Goal: Information Seeking & Learning: Check status

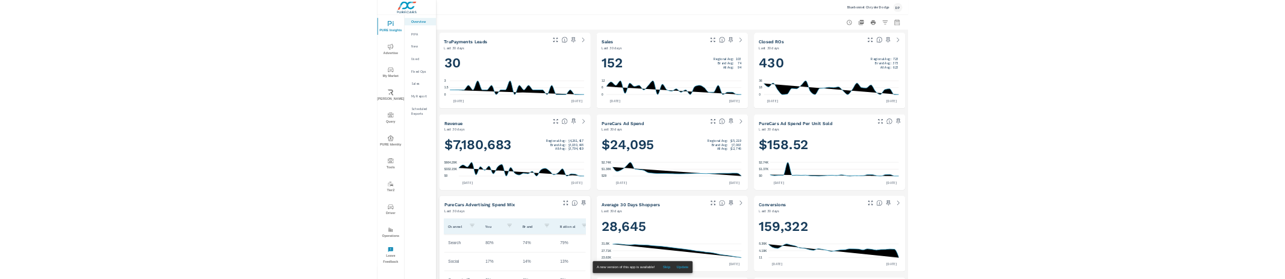
scroll to position [316, 0]
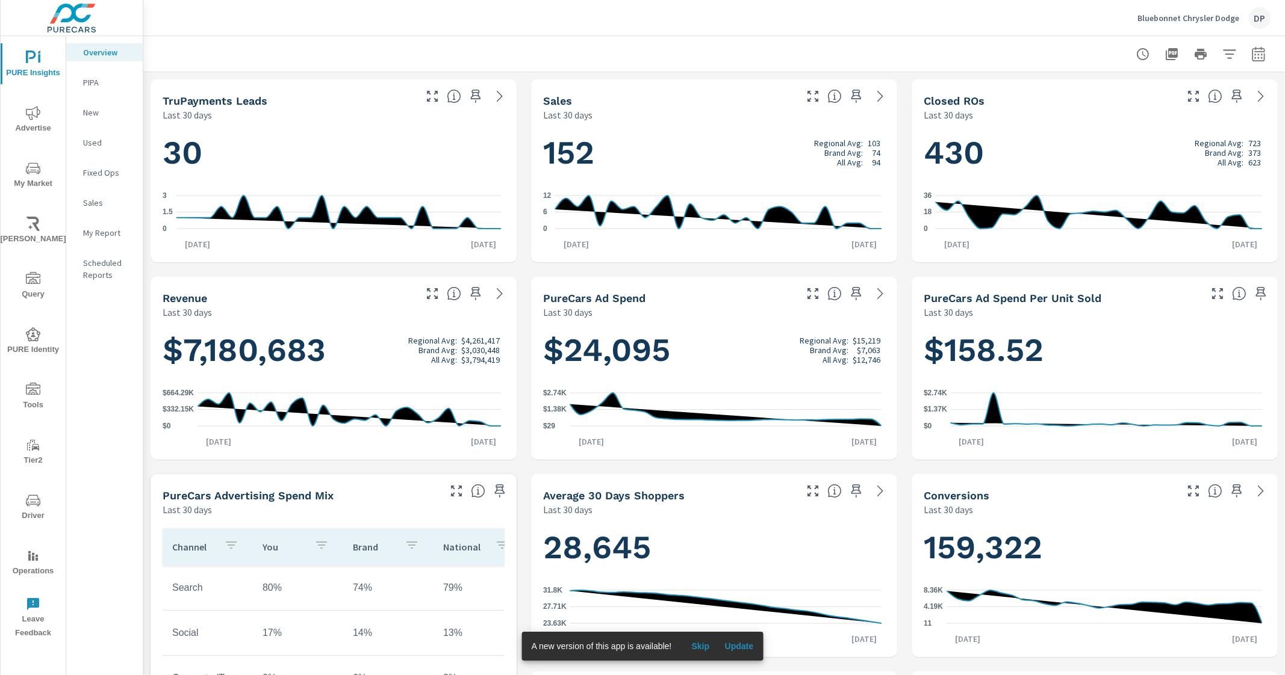
click at [119, 234] on p "My Report" at bounding box center [108, 233] width 50 height 12
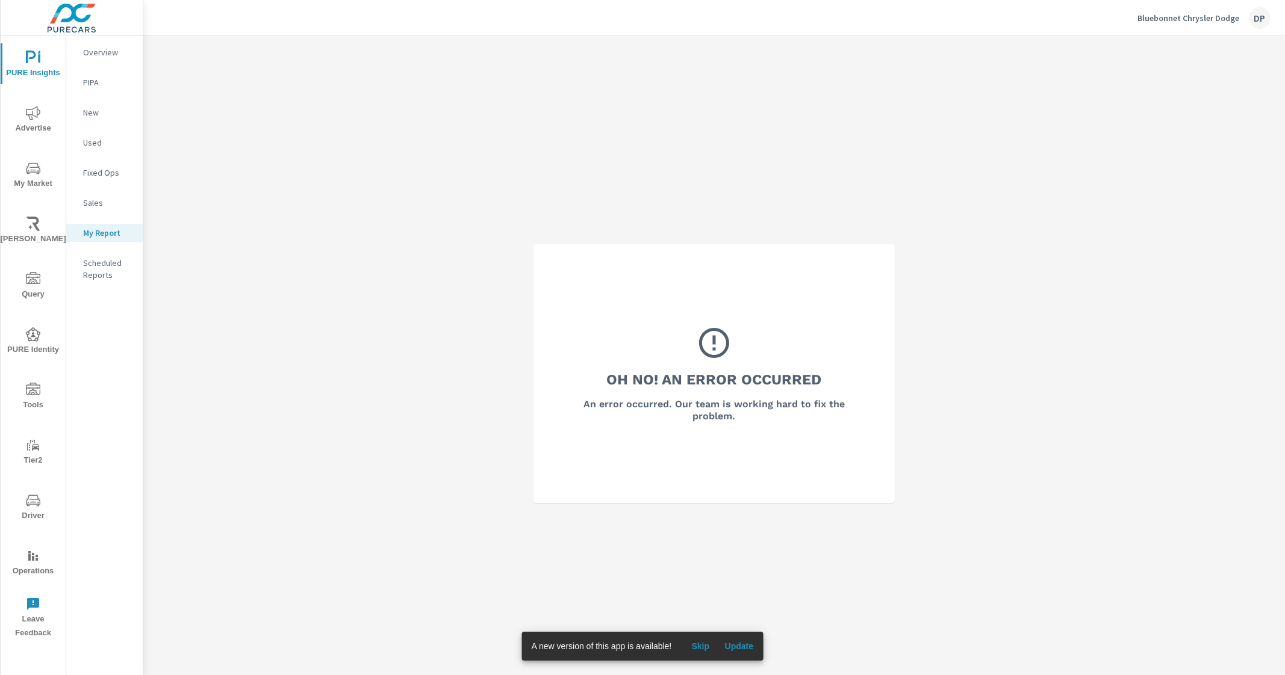
click at [695, 411] on h6 "An error occurred. Our team is working hard to fix the problem." at bounding box center [714, 411] width 296 height 24
click at [241, 286] on div "Oh No! An Error Occurred An error occurred. Our team is working hard to fix the…" at bounding box center [713, 373] width 1141 height 675
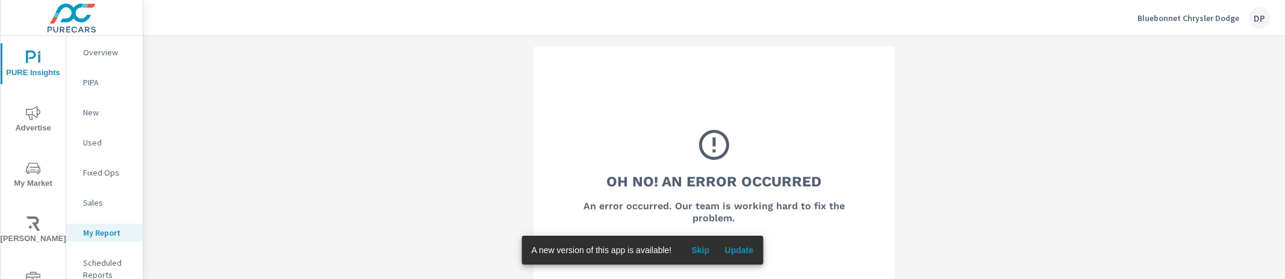
click at [259, 165] on div "Oh No! An Error Occurred An error occurred. Our team is working hard to fix the…" at bounding box center [713, 175] width 1141 height 279
click at [733, 248] on span "Update" at bounding box center [738, 250] width 29 height 11
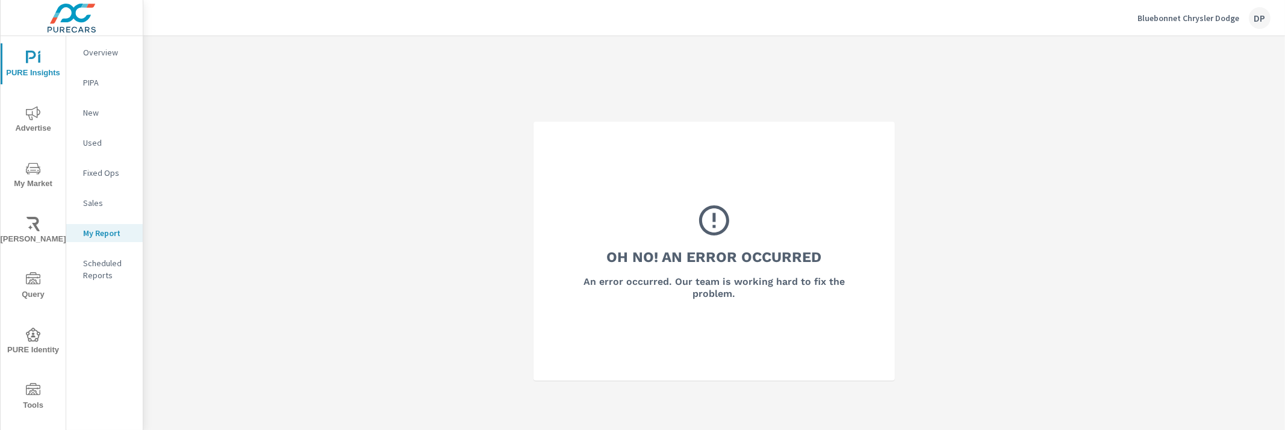
click at [296, 256] on div "Oh No! An Error Occurred An error occurred. Our team is working hard to fix the…" at bounding box center [713, 251] width 1141 height 430
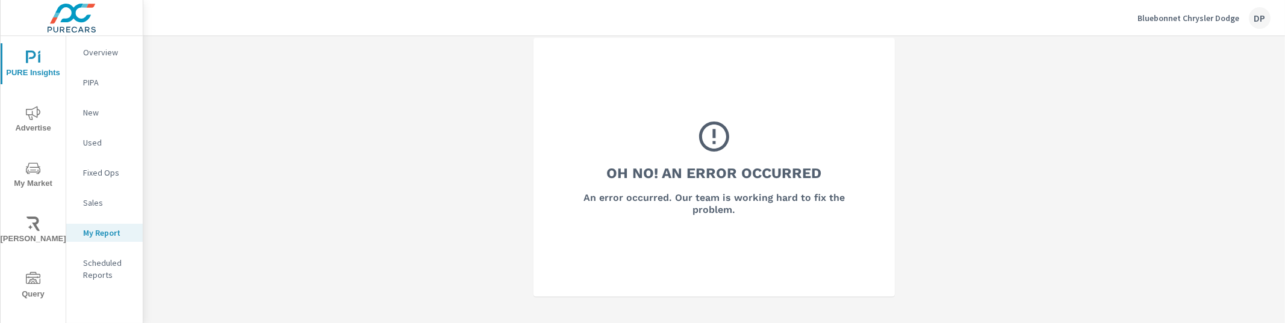
scroll to position [36, 0]
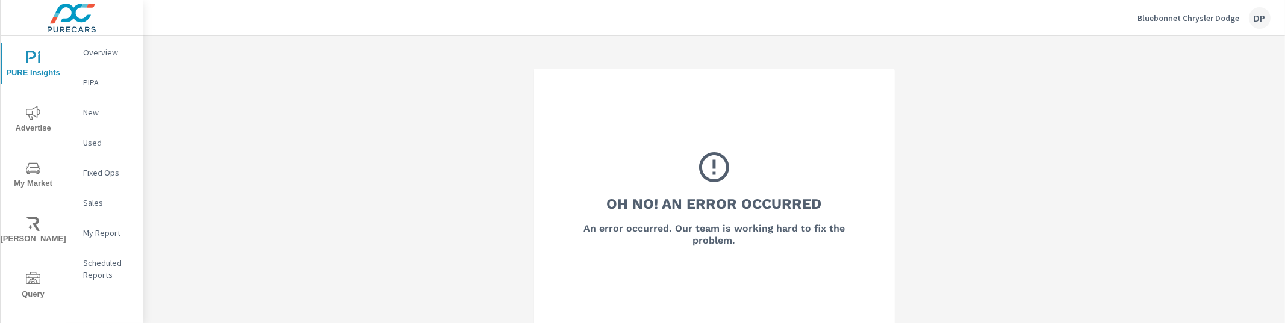
click at [112, 232] on p "My Report" at bounding box center [108, 233] width 50 height 12
click at [97, 231] on p "My Report" at bounding box center [108, 233] width 50 height 12
click at [101, 232] on p "My Report" at bounding box center [108, 233] width 50 height 12
click at [111, 49] on p "Overview" at bounding box center [108, 52] width 50 height 12
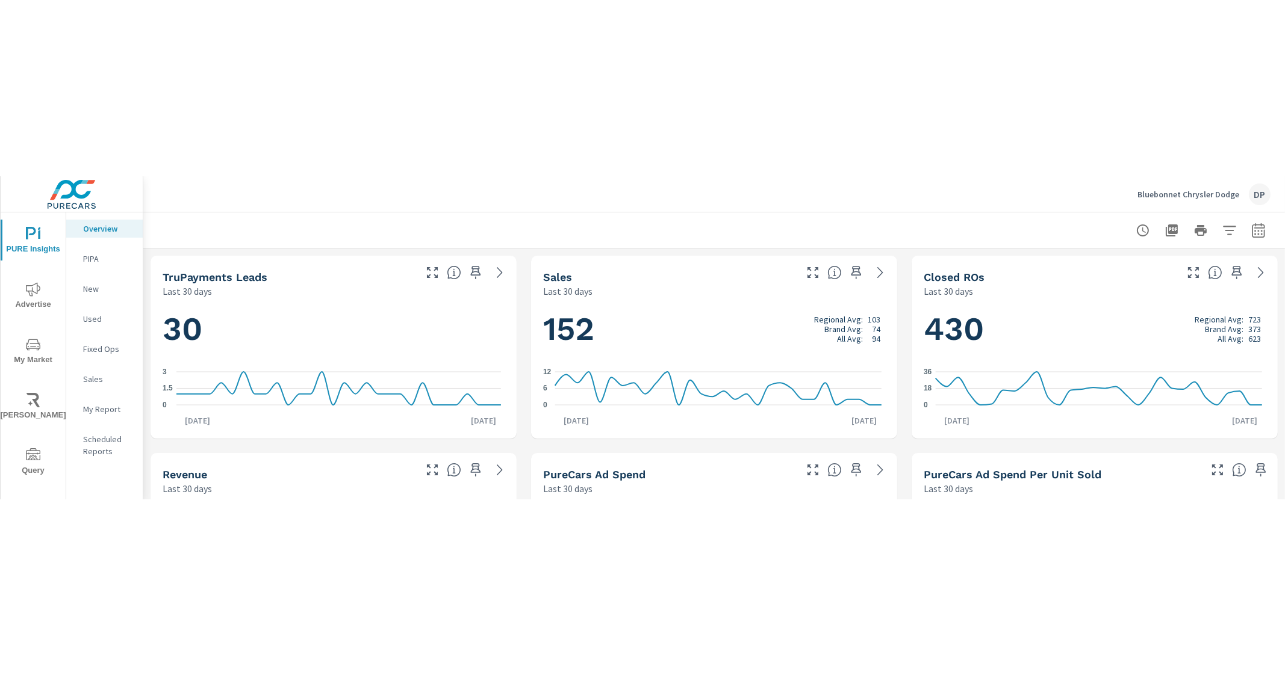
scroll to position [316, 0]
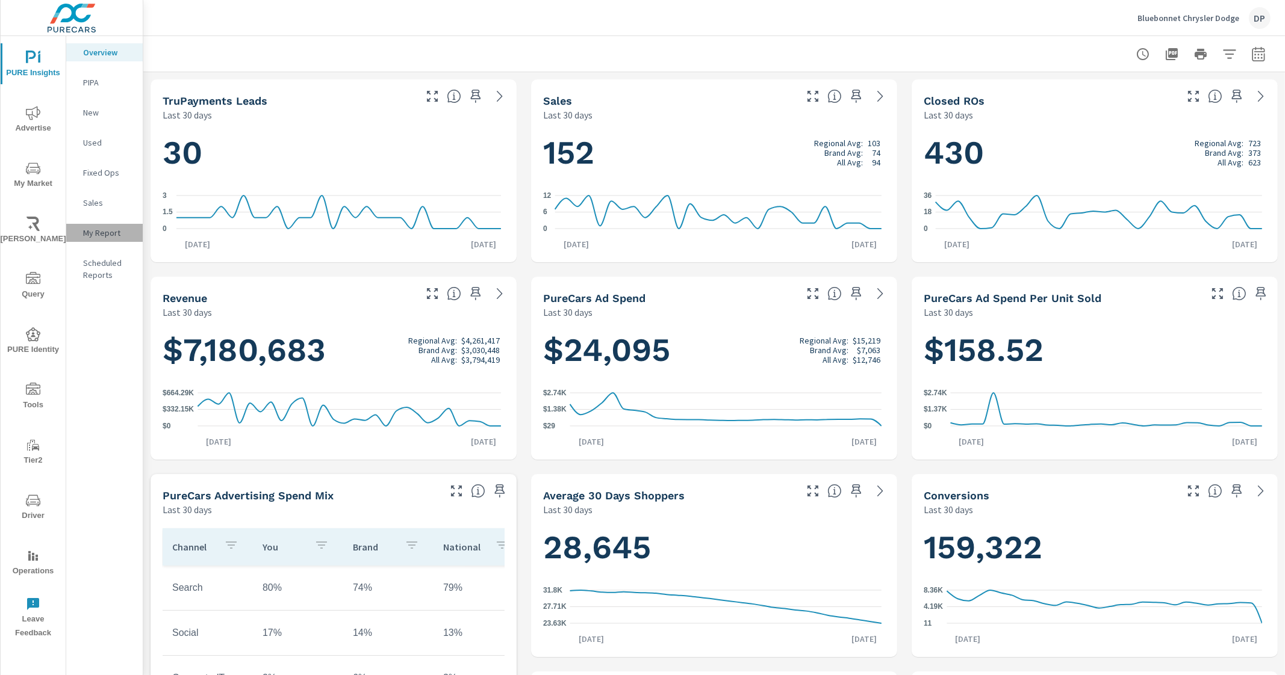
click at [101, 240] on div "My Report" at bounding box center [104, 233] width 76 height 18
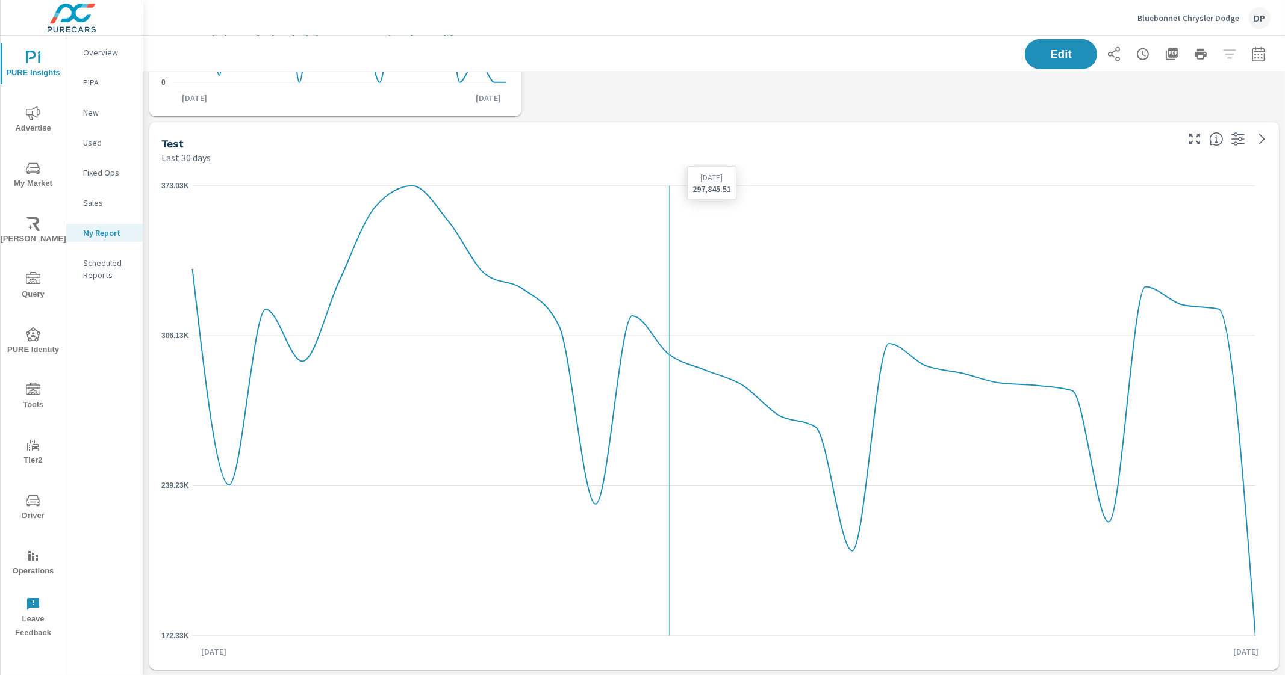
scroll to position [687, 0]
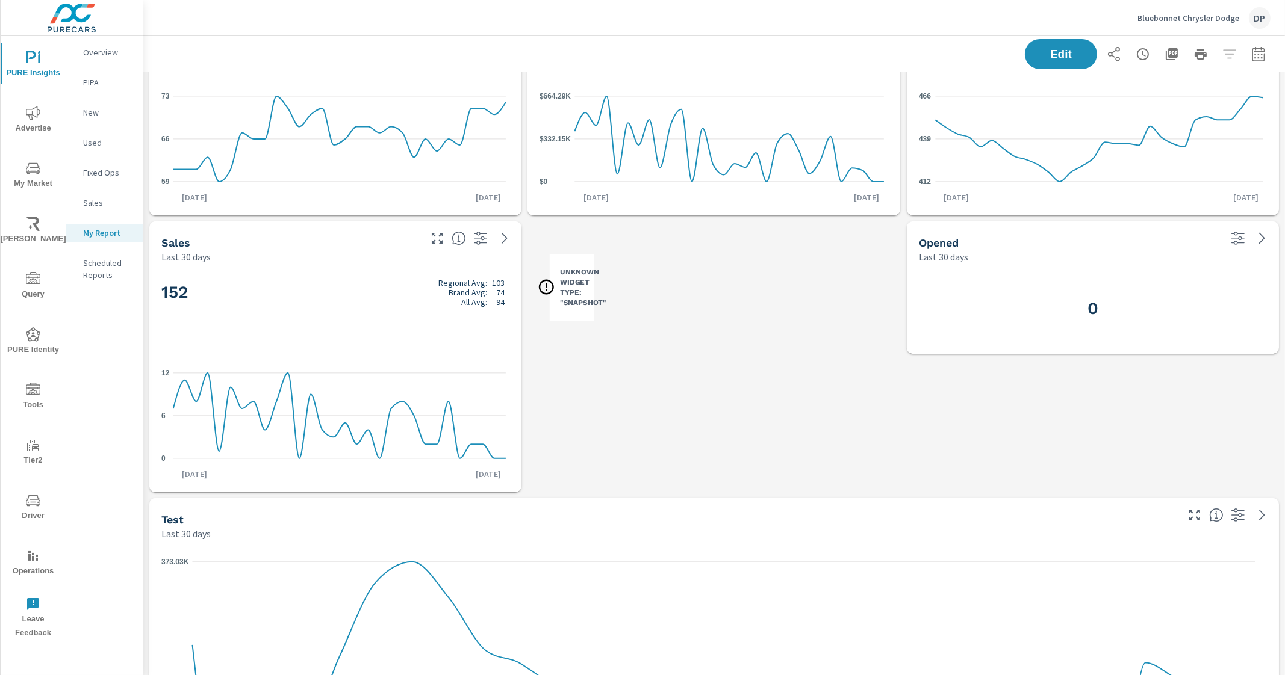
click at [560, 289] on h3 "Unknown Widget Type: "snapshot"" at bounding box center [583, 287] width 46 height 41
click at [1032, 48] on button "Edit" at bounding box center [1060, 54] width 75 height 31
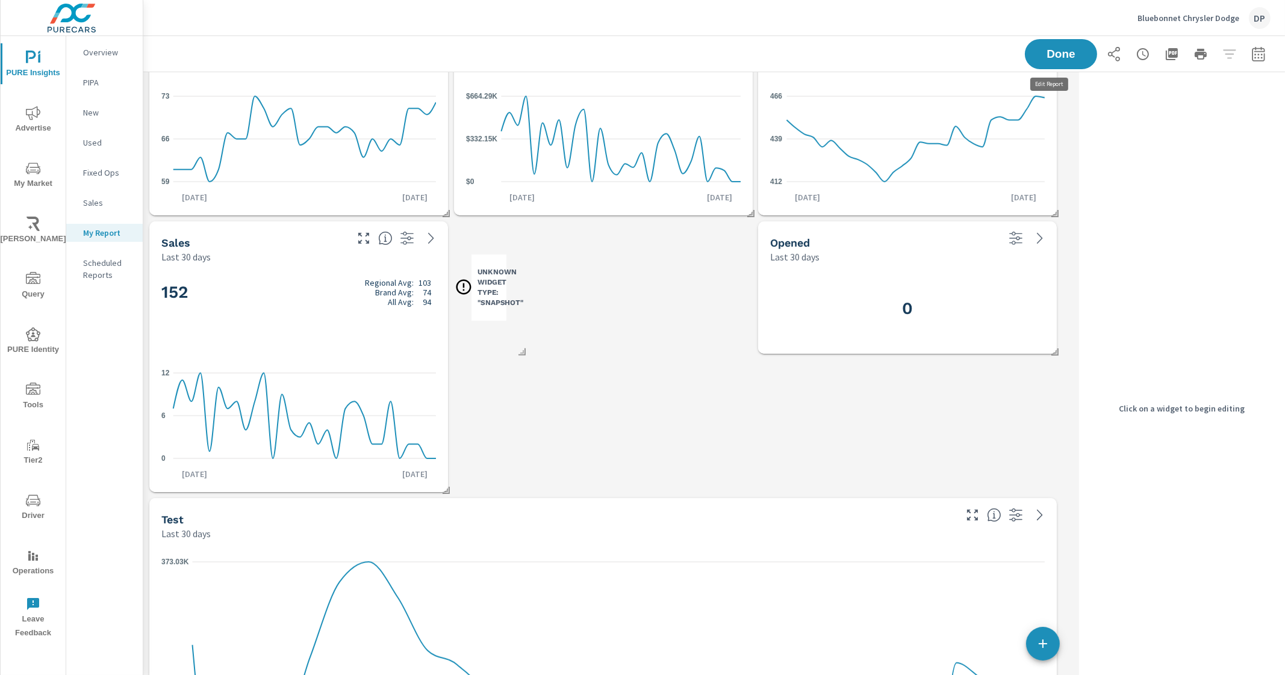
scroll to position [1691, 942]
click at [524, 349] on span at bounding box center [518, 348] width 12 height 12
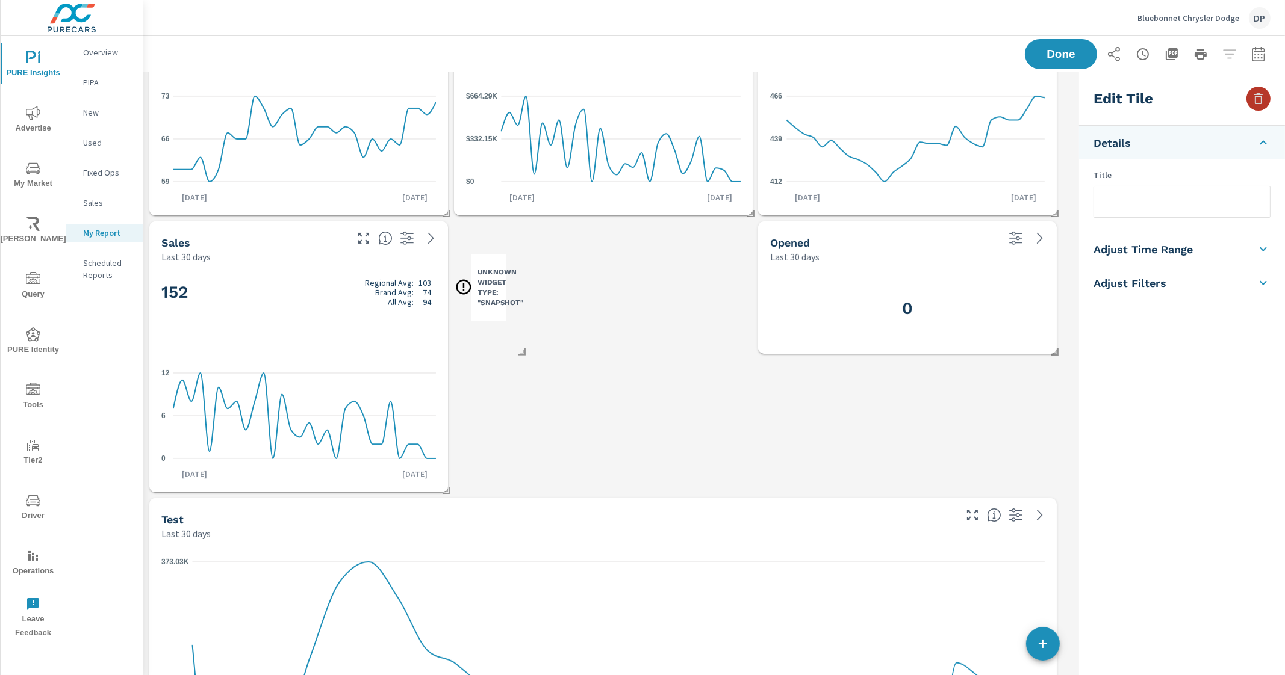
click at [1262, 91] on icon "button" at bounding box center [1258, 98] width 14 height 14
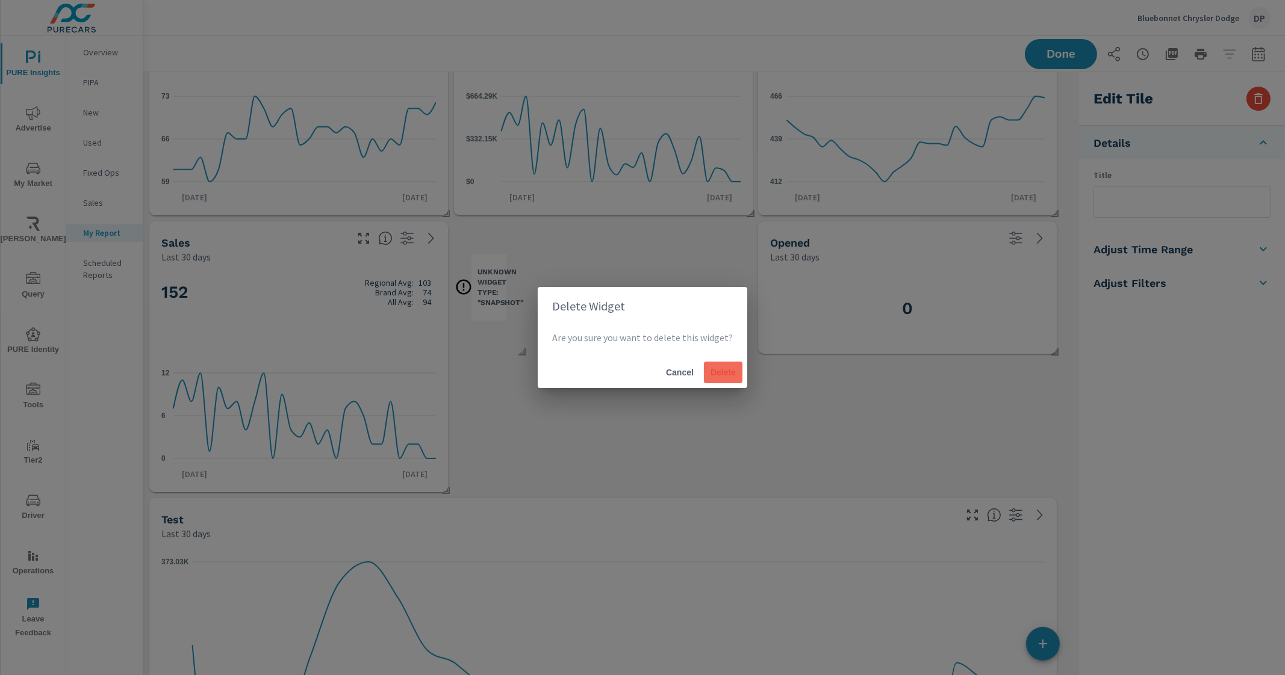
click at [735, 374] on button "Delete" at bounding box center [723, 373] width 39 height 22
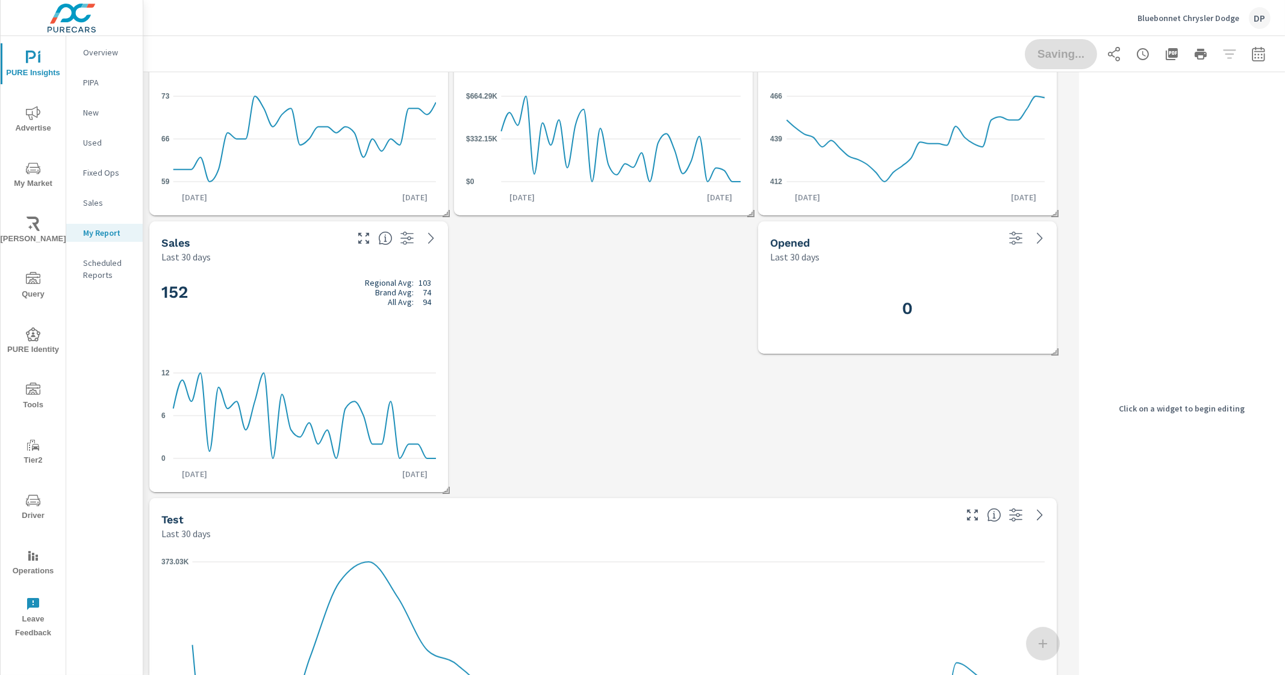
click at [612, 353] on div "Sales Last 30 days 152 Regional Avg: 103 Brand Avg: 74 All Avg: 94 0 6 12 Aug 2…" at bounding box center [608, 218] width 931 height 1667
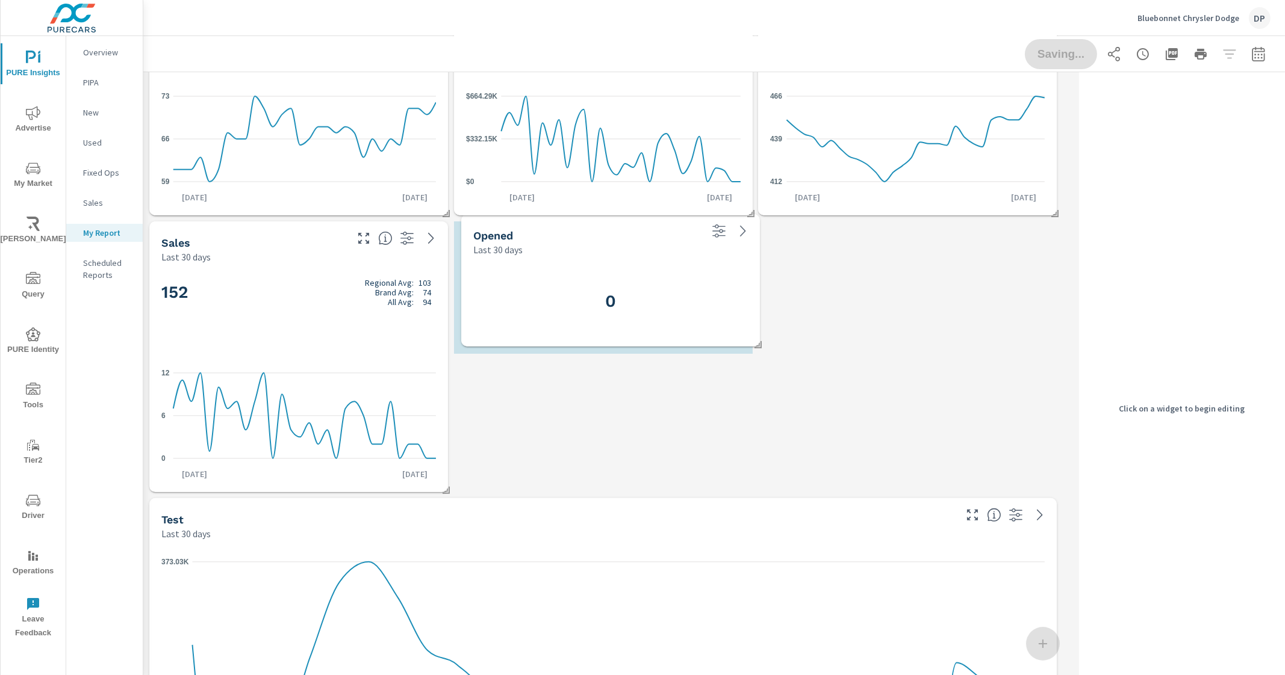
drag, startPoint x: 858, startPoint y: 302, endPoint x: 560, endPoint y: 295, distance: 298.1
click at [560, 295] on h3 "0" at bounding box center [610, 301] width 274 height 20
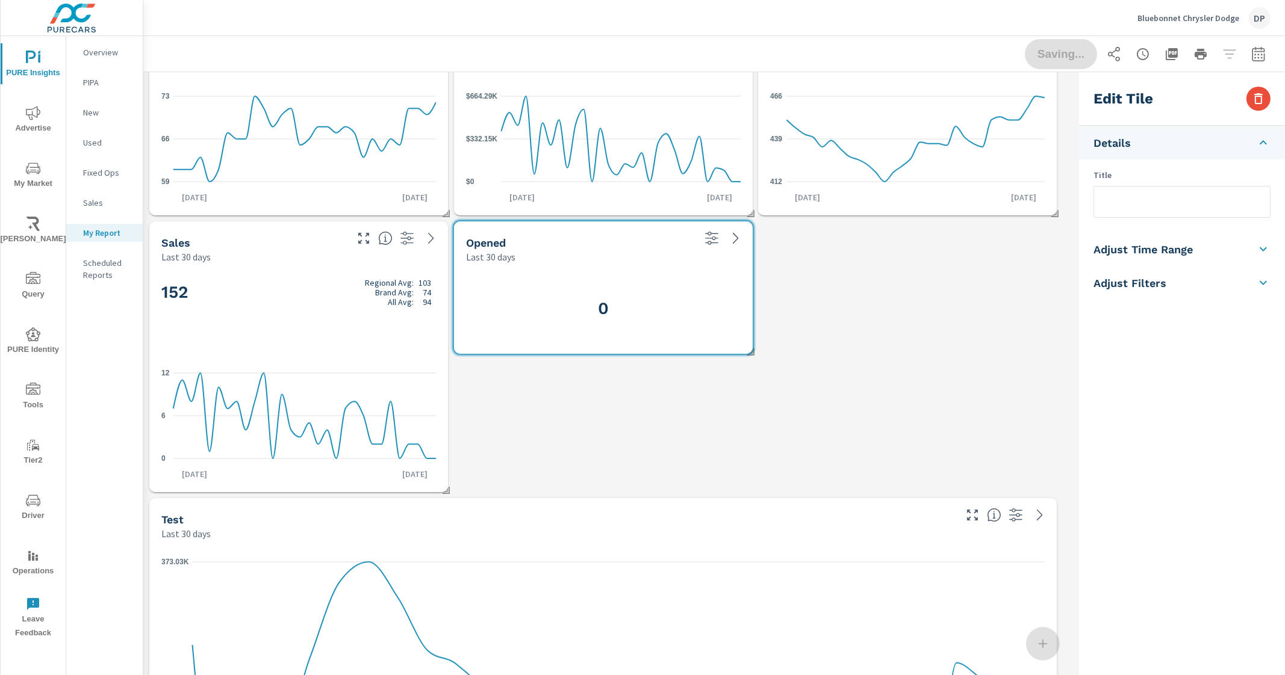
click at [710, 391] on div "Sales Last 30 days 152 Regional Avg: 103 Brand Avg: 74 All Avg: 94 0 6 12 Aug 2…" at bounding box center [608, 218] width 931 height 1667
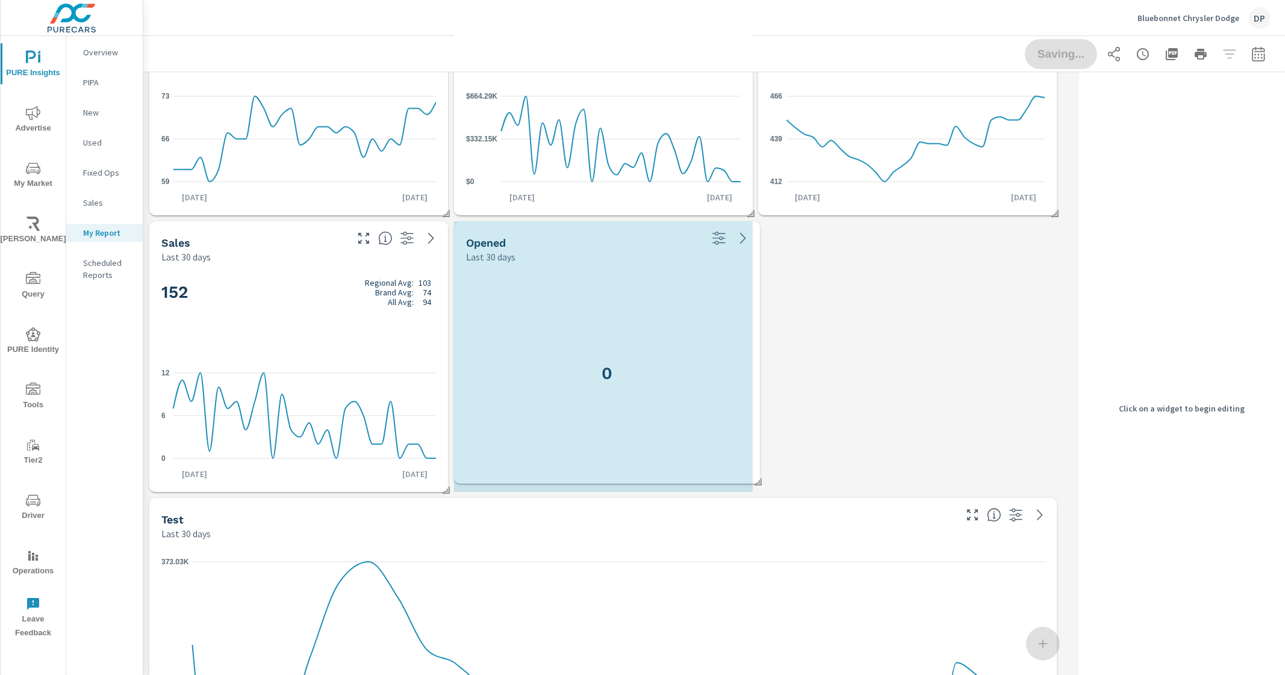
drag, startPoint x: 751, startPoint y: 352, endPoint x: 758, endPoint y: 482, distance: 130.2
click at [758, 482] on span at bounding box center [754, 478] width 12 height 12
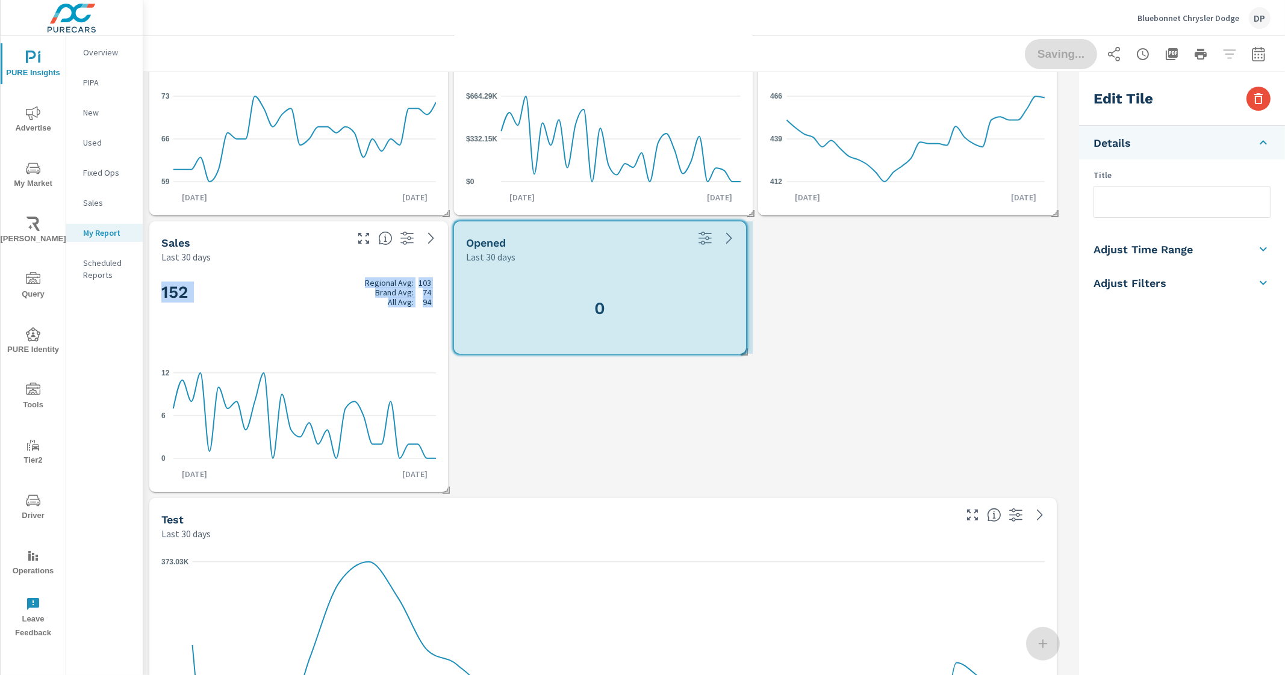
drag, startPoint x: 752, startPoint y: 489, endPoint x: 745, endPoint y: 343, distance: 145.8
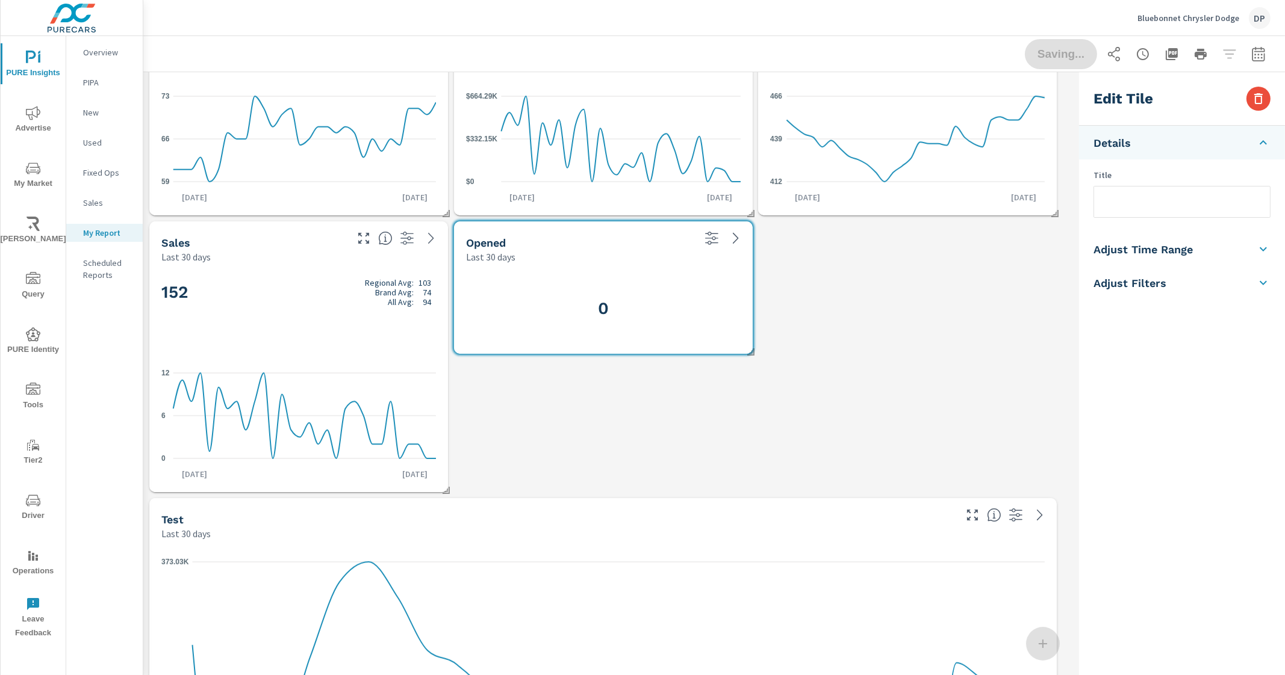
click at [735, 391] on div "Sales Last 30 days 152 Regional Avg: 103 Brand Avg: 74 All Avg: 94 0 6 12 Aug 2…" at bounding box center [608, 218] width 931 height 1667
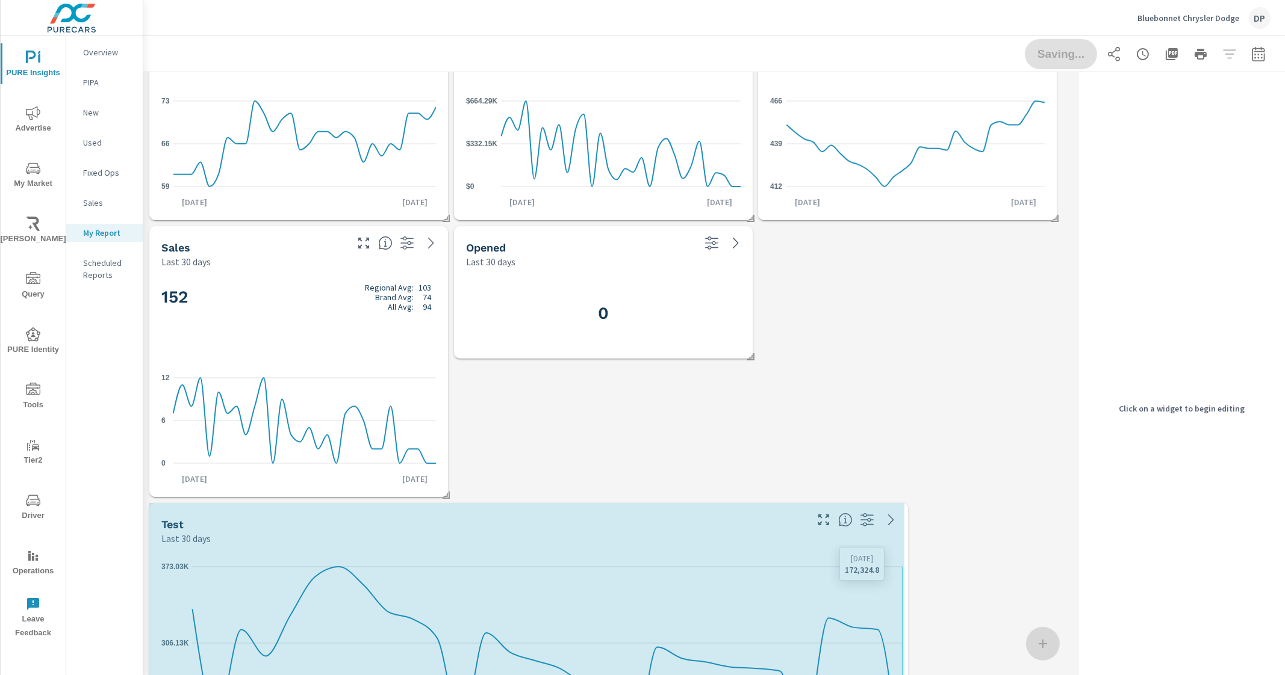
scroll to position [648, 0]
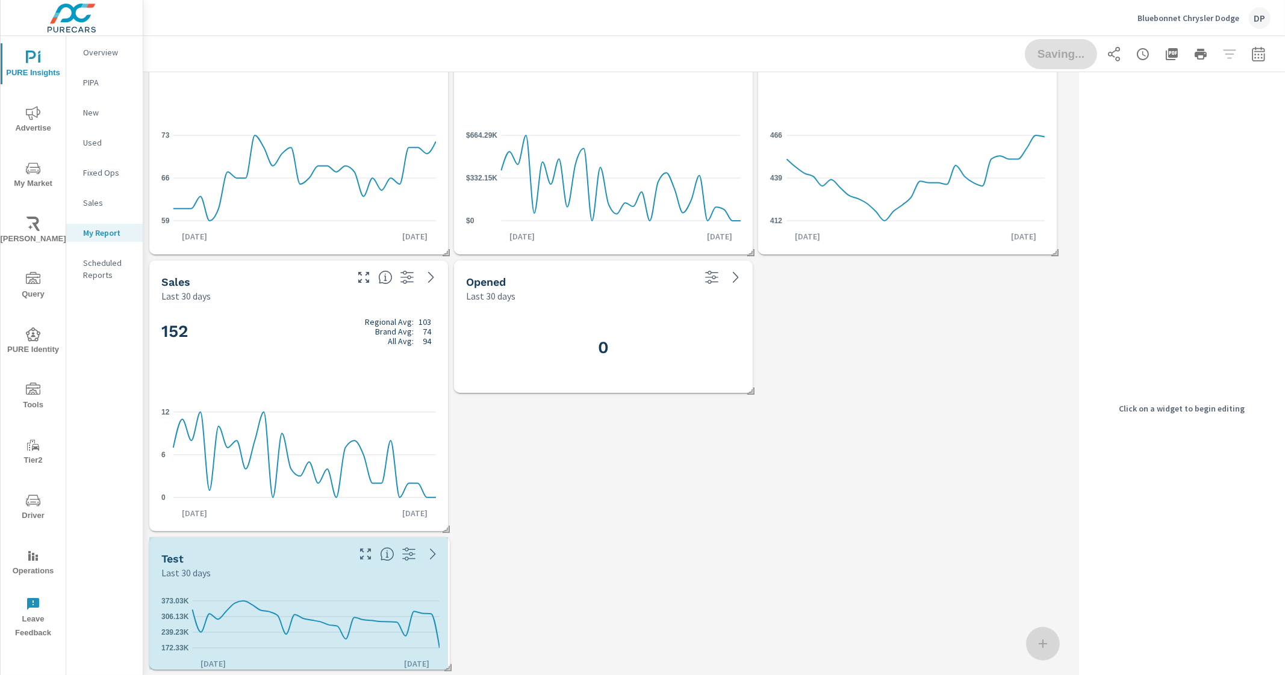
drag, startPoint x: 1052, startPoint y: 665, endPoint x: 444, endPoint y: 554, distance: 617.9
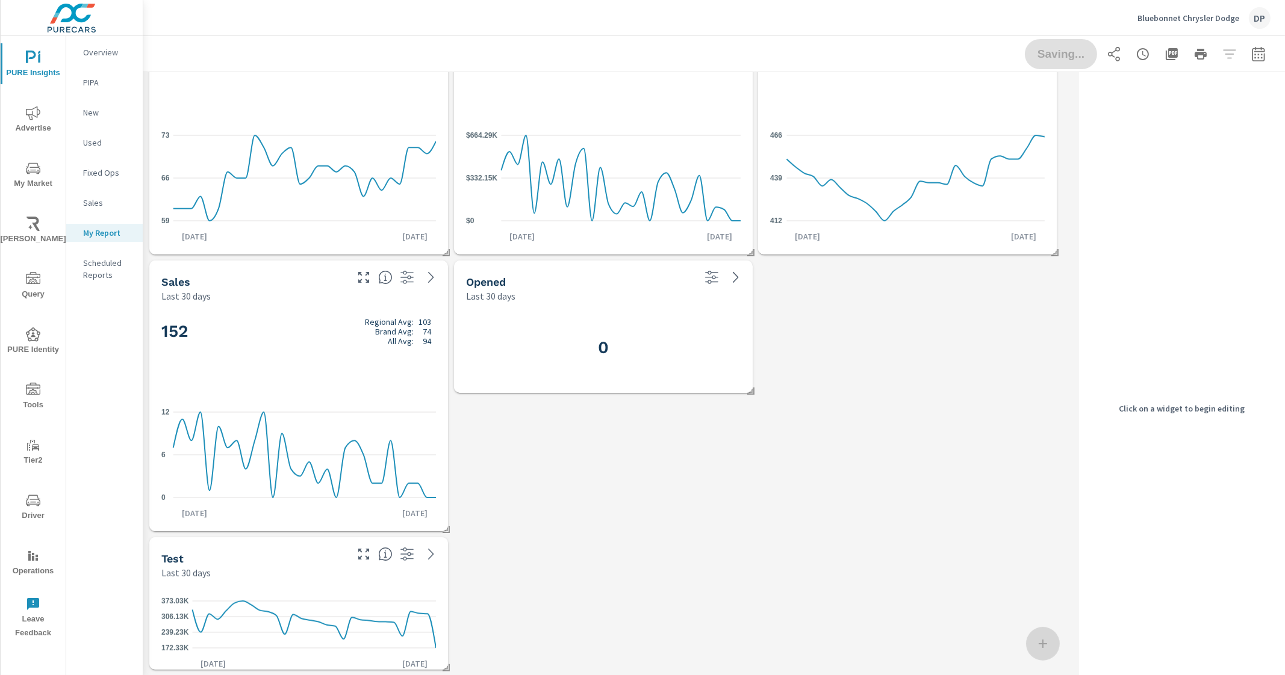
click at [167, 562] on h5 "Test" at bounding box center [172, 559] width 22 height 13
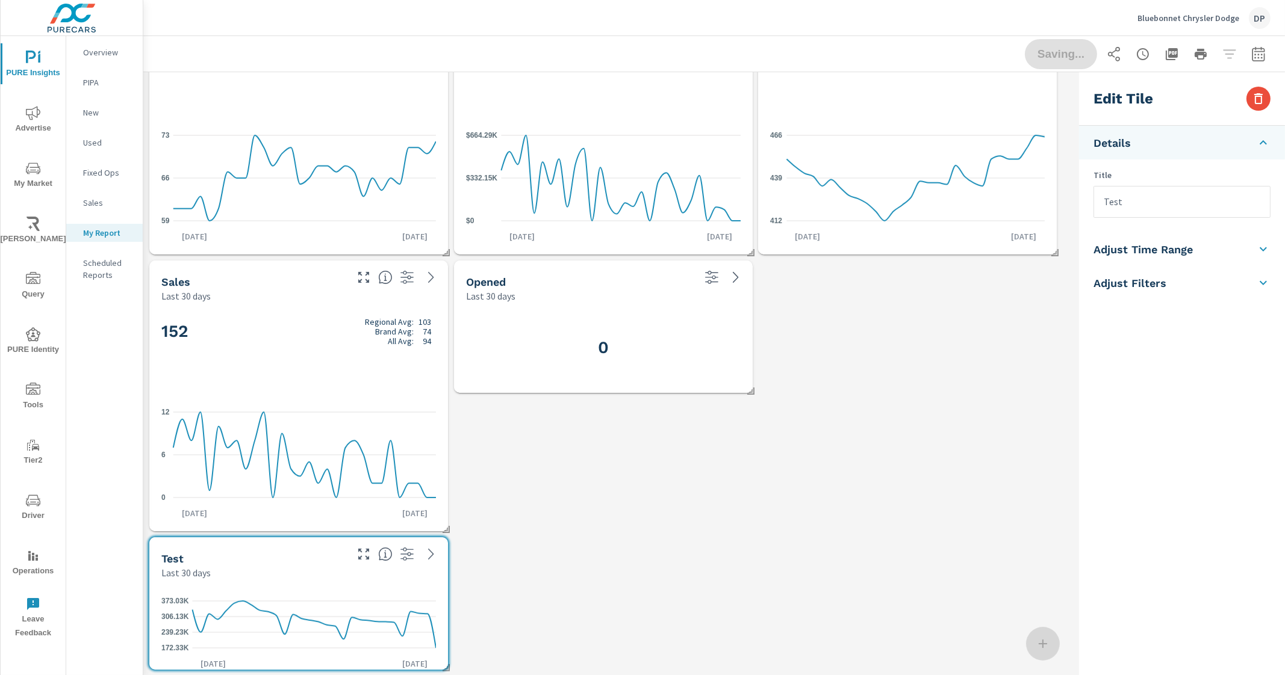
click at [616, 536] on div "Sales Last 30 days 152 Regional Avg: 103 Brand Avg: 74 All Avg: 94 0 6 12 Aug 2…" at bounding box center [608, 50] width 931 height 1252
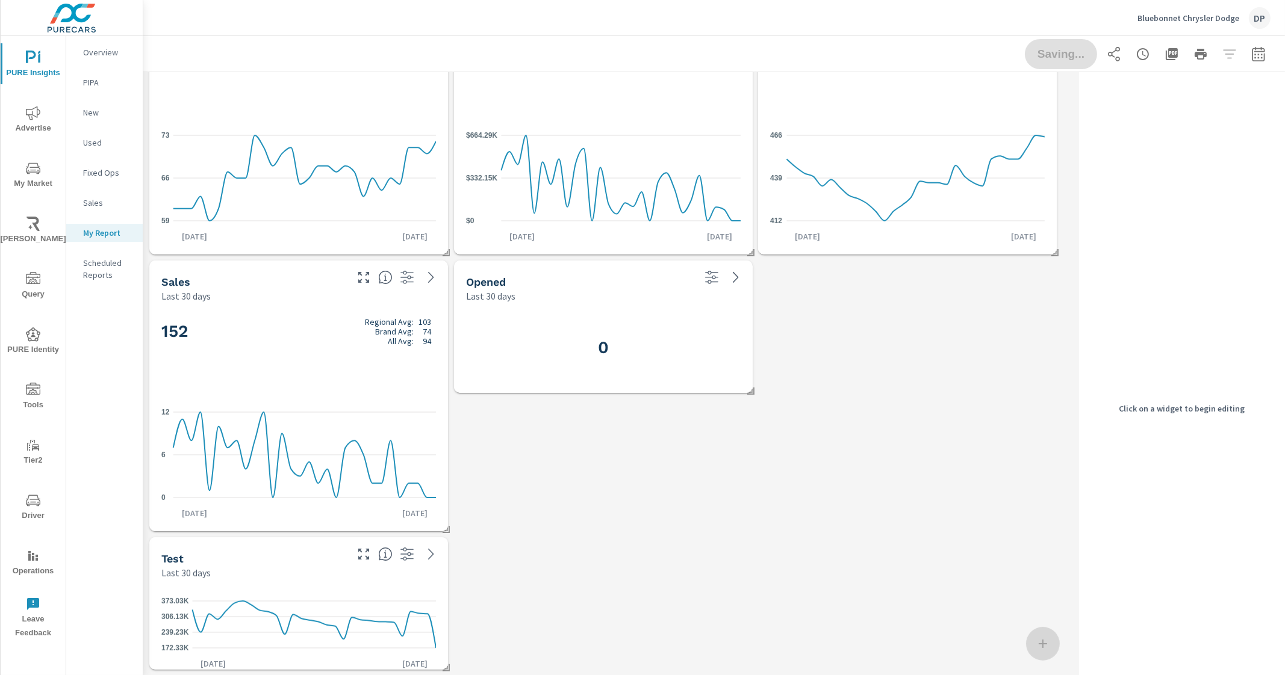
click at [716, 459] on div "Sales Last 30 days 152 Regional Avg: 103 Brand Avg: 74 All Avg: 94 0 6 12 Aug 2…" at bounding box center [608, 50] width 931 height 1252
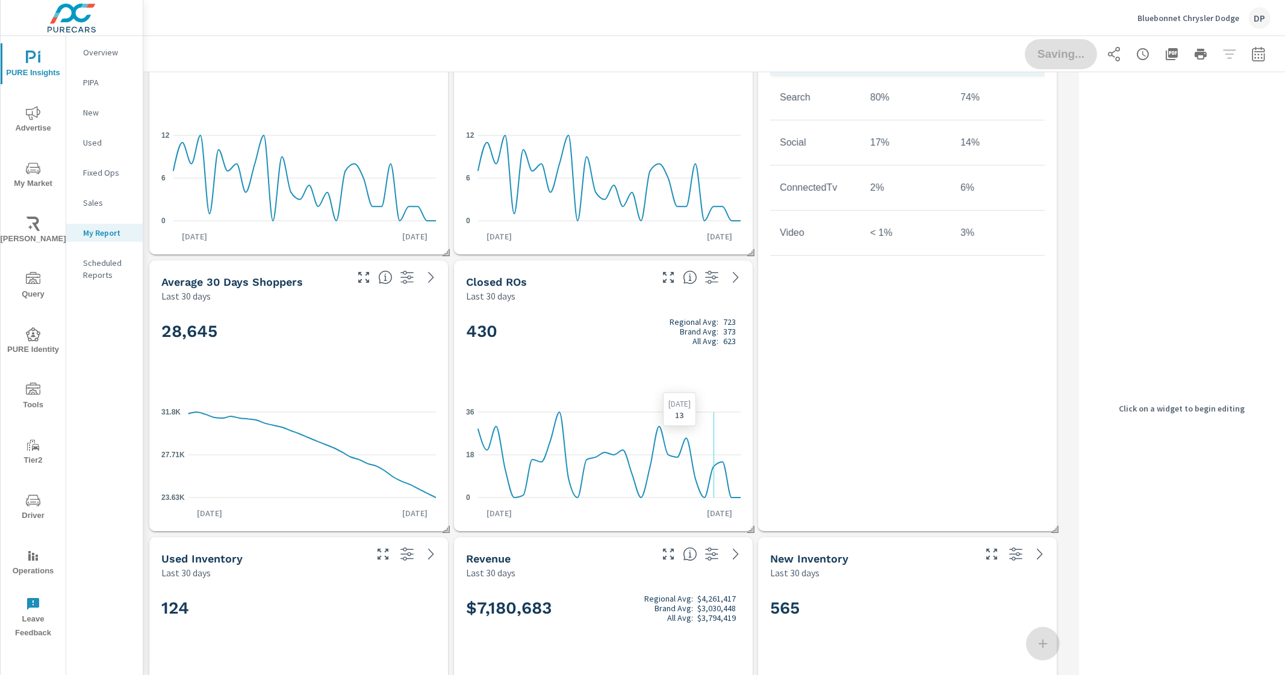
scroll to position [0, 0]
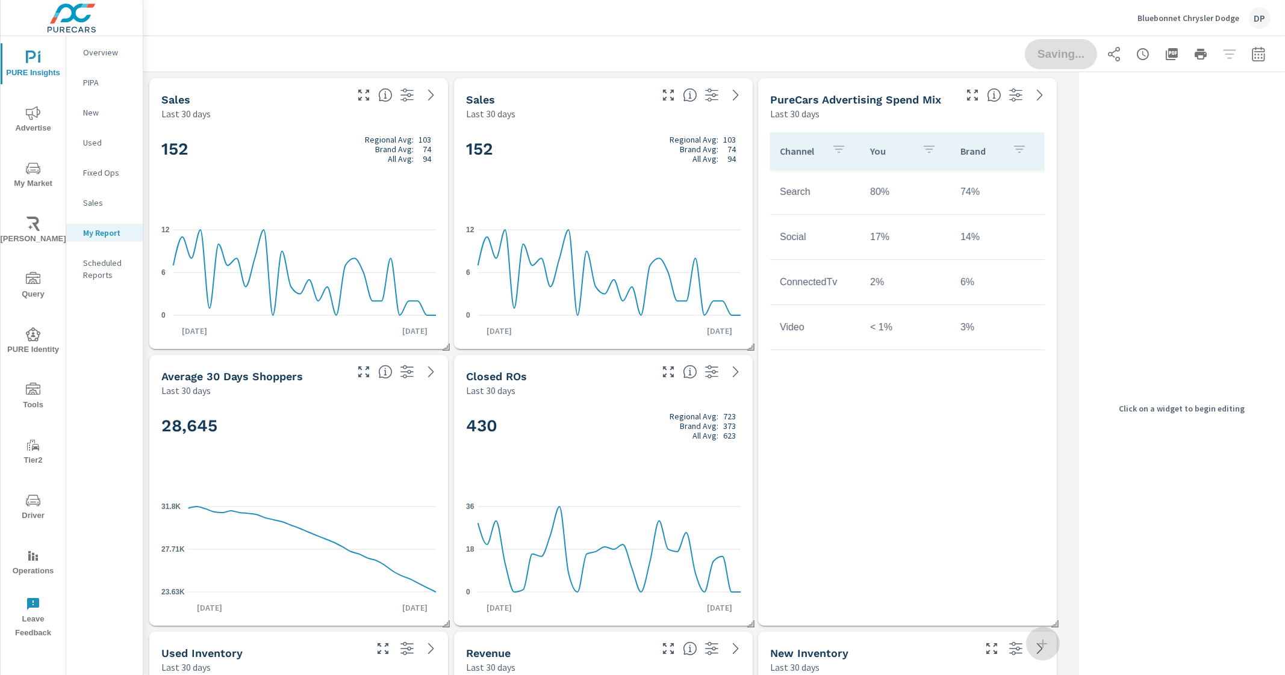
click at [379, 201] on div "152 Regional Avg: 103 Brand Avg: 74 All Avg: 94" at bounding box center [298, 168] width 274 height 73
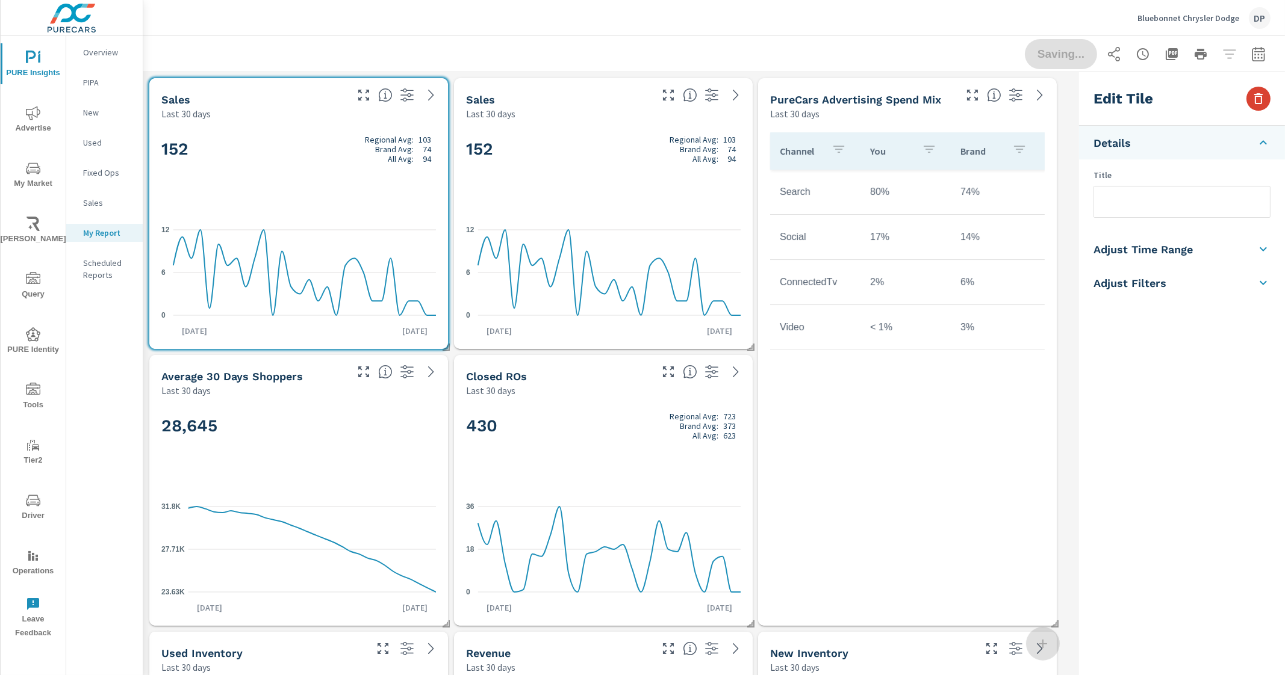
click at [1258, 107] on button "button" at bounding box center [1258, 99] width 24 height 24
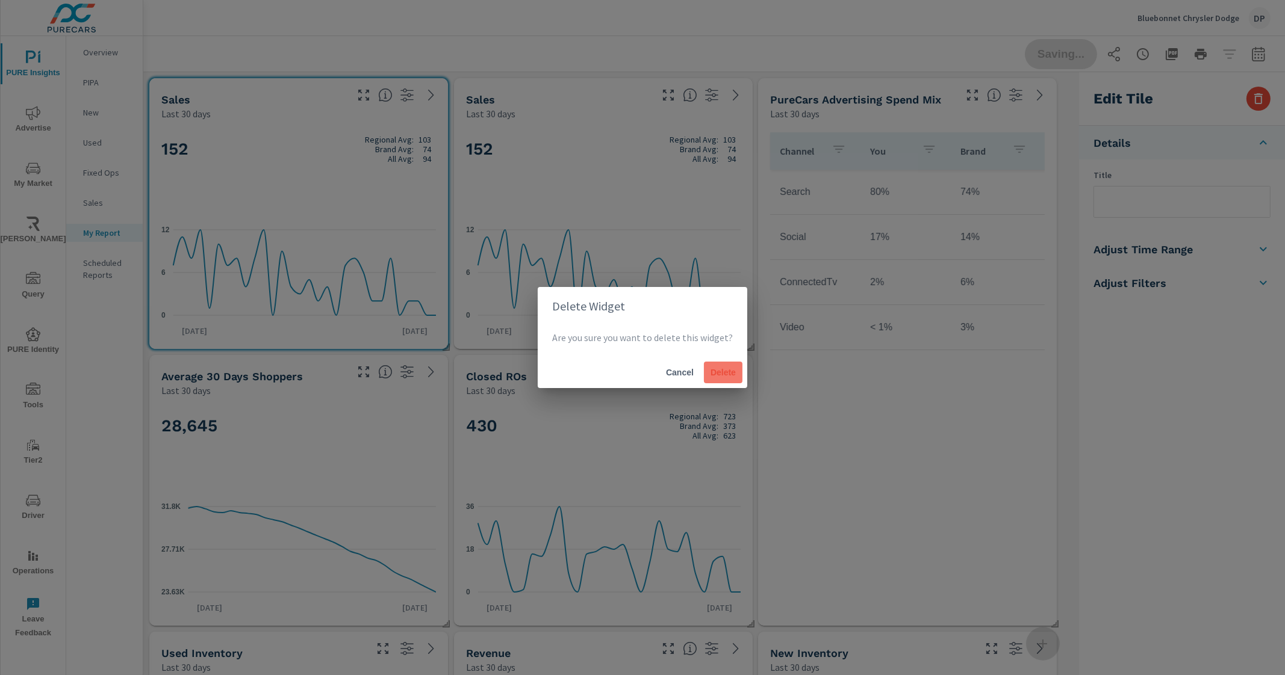
click at [736, 374] on button "Delete" at bounding box center [723, 373] width 39 height 22
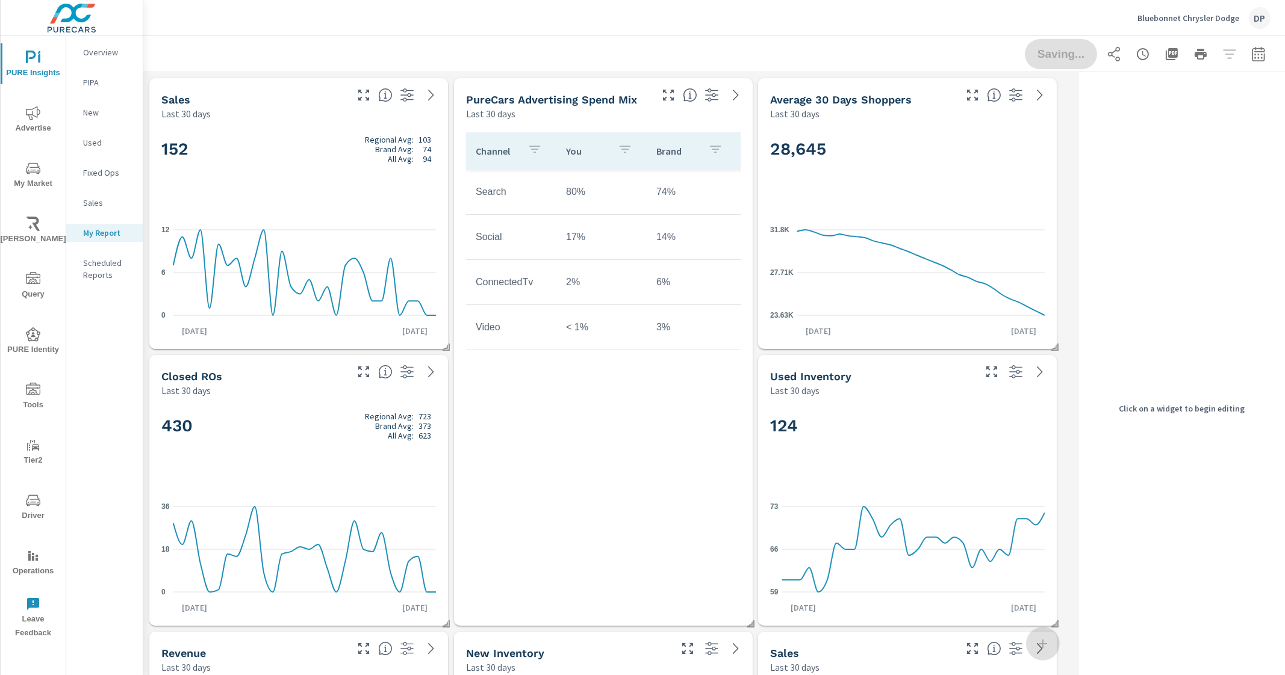
scroll to position [1552, 942]
click at [405, 216] on div "152 Regional Avg: 103 Brand Avg: 74 All Avg: 94 0 6 12 Aug 27th Sep 25th" at bounding box center [298, 234] width 289 height 219
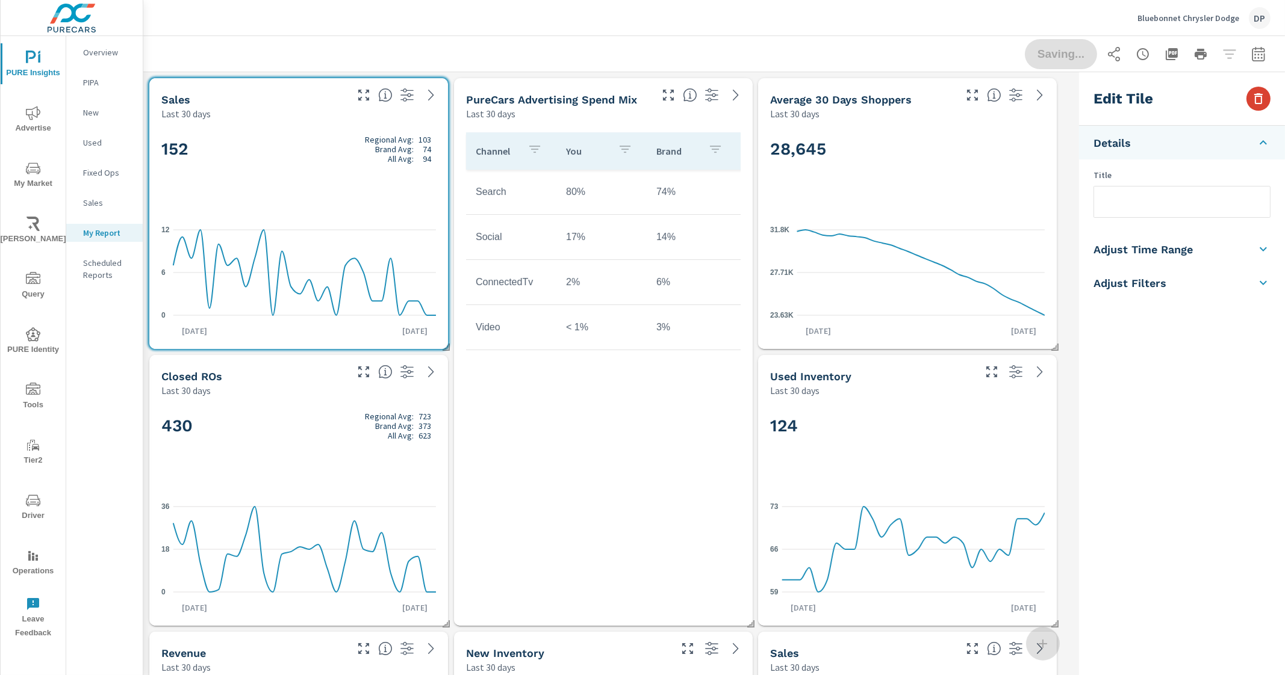
click at [1247, 104] on button "button" at bounding box center [1258, 99] width 24 height 24
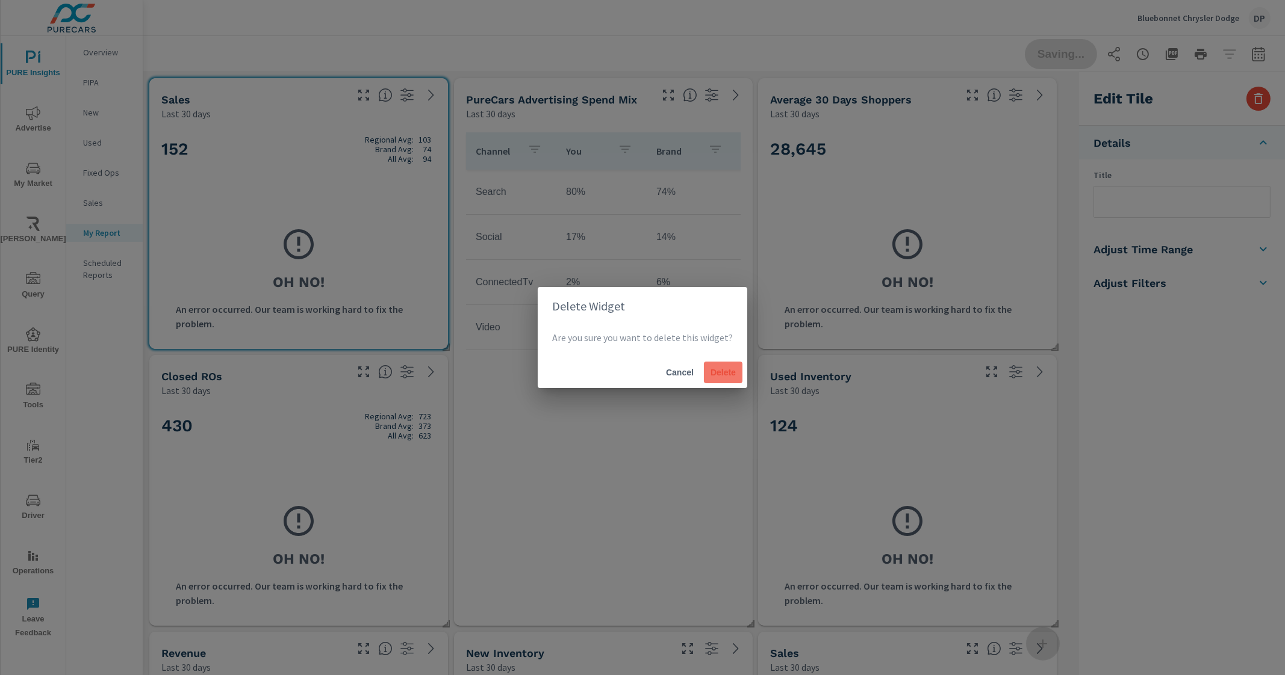
click at [726, 368] on span "Delete" at bounding box center [723, 372] width 29 height 11
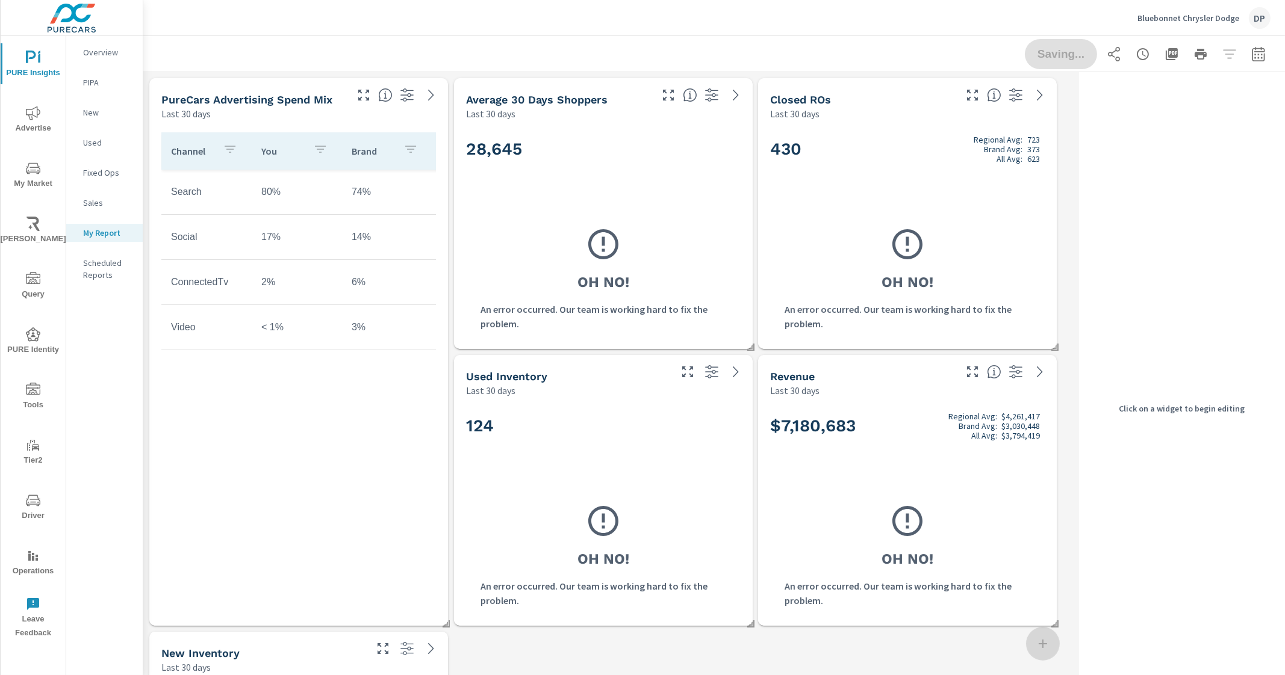
scroll to position [1829, 942]
click at [419, 399] on div "Channel You Brand National Search 80% 74% 79% Social 17% 14% 13% ConnectedTv 2%…" at bounding box center [298, 364] width 274 height 464
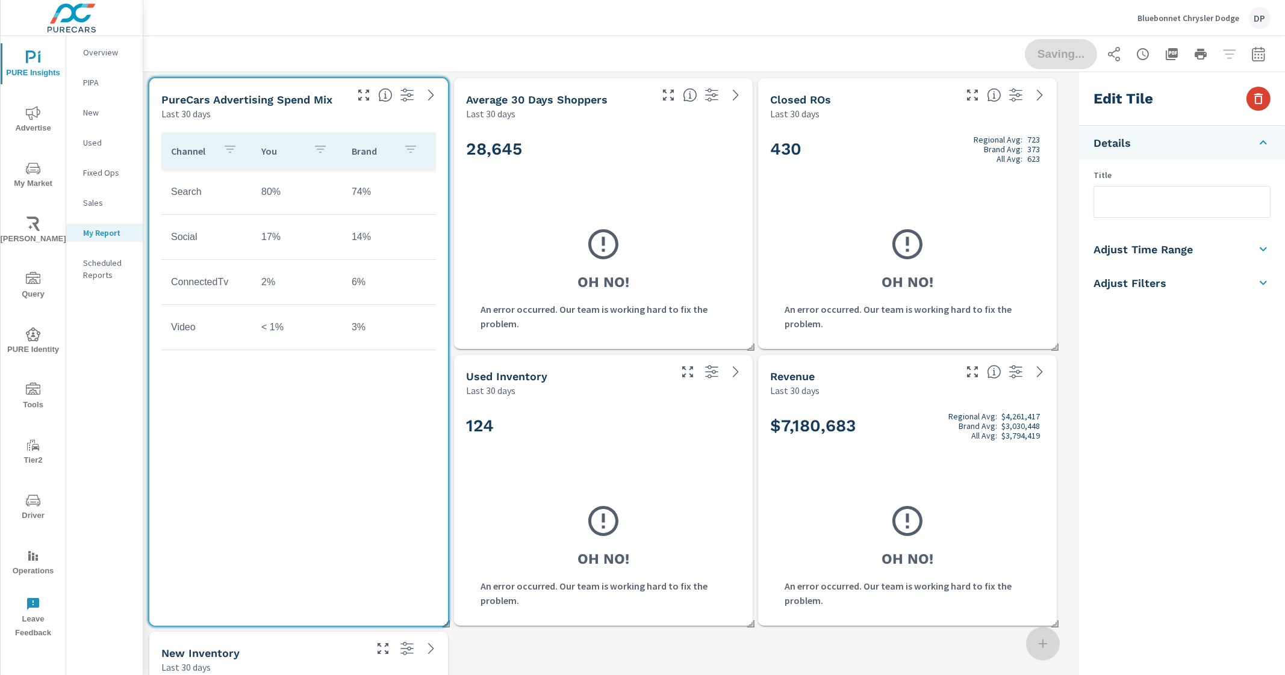
click at [1255, 98] on icon "button" at bounding box center [1258, 98] width 8 height 11
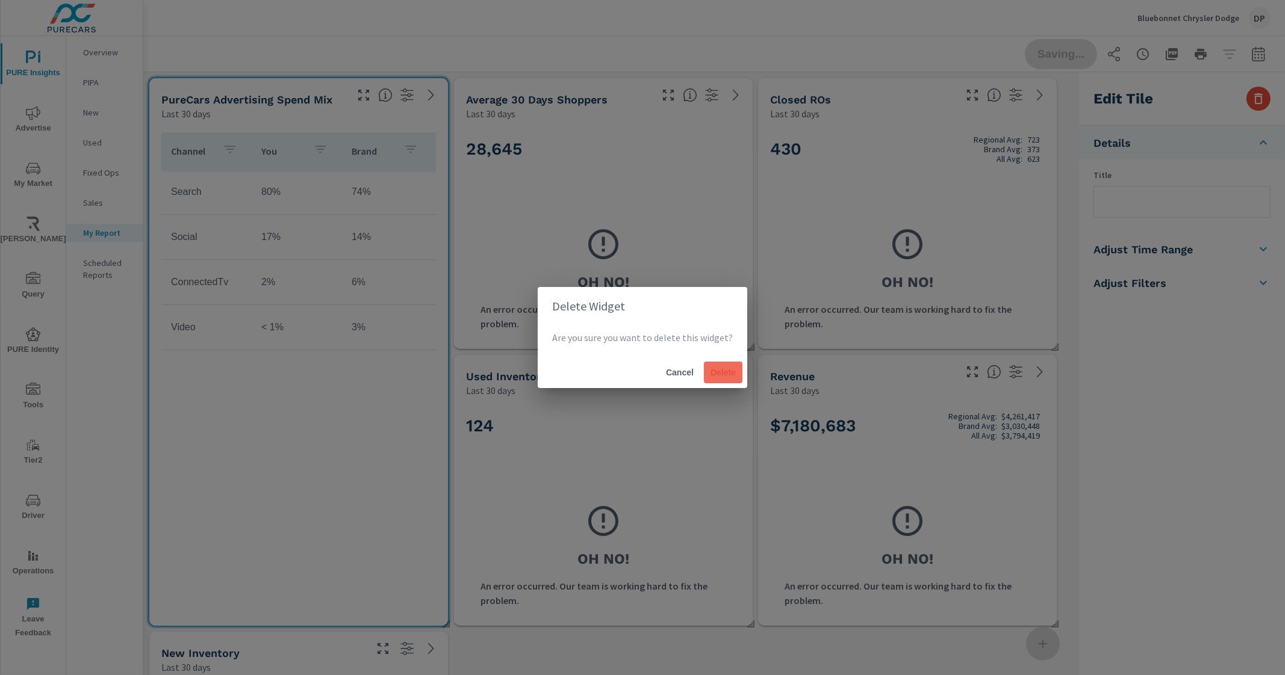
click at [722, 372] on span "Delete" at bounding box center [723, 372] width 29 height 11
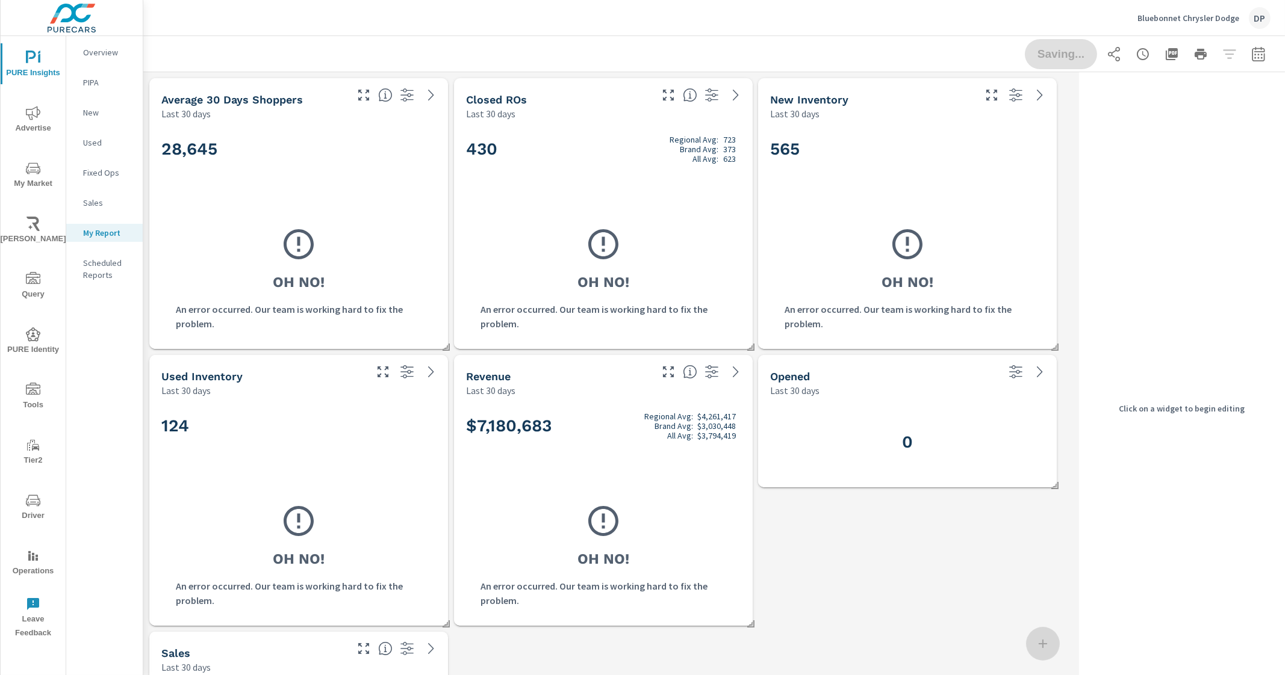
scroll to position [1414, 942]
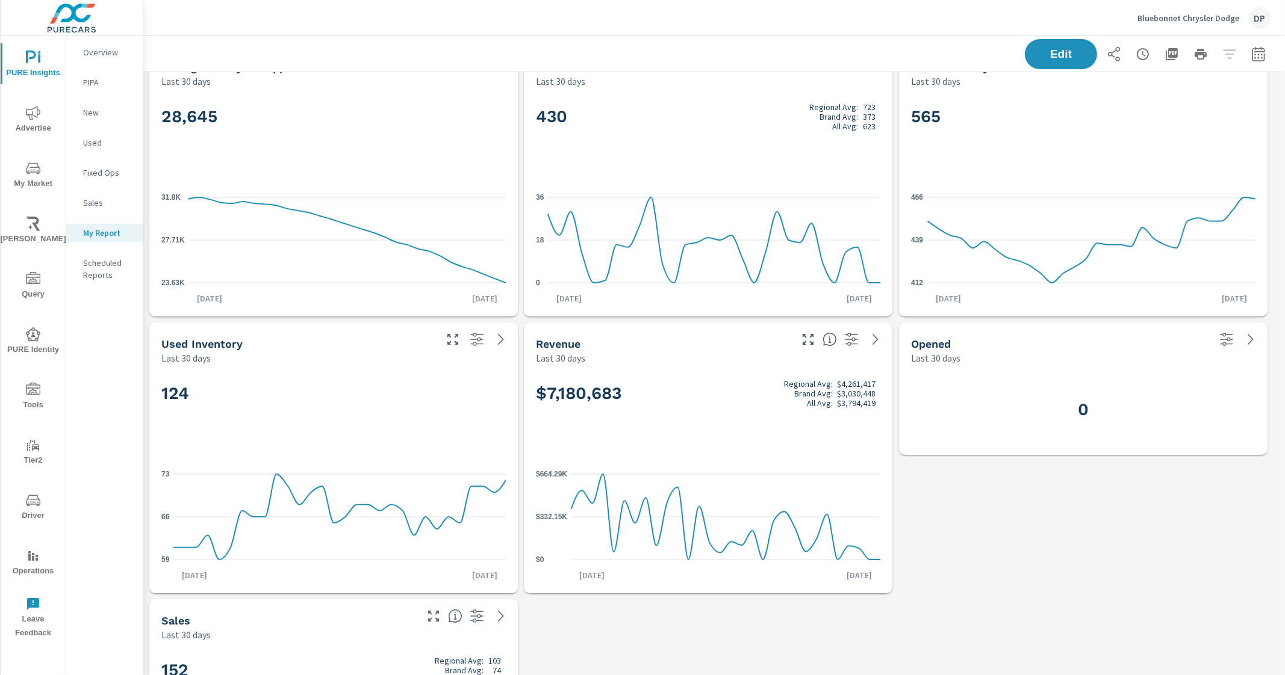
scroll to position [300, 0]
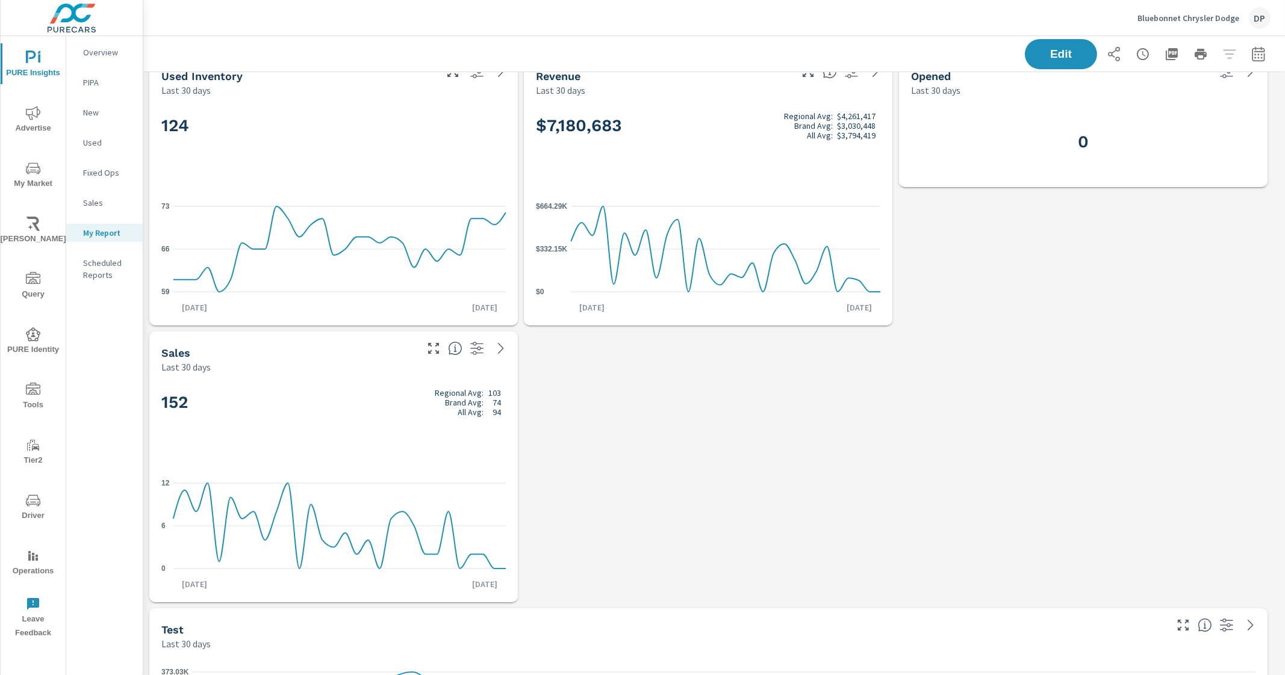
click at [397, 447] on div "152 Regional Avg: 103 Brand Avg: 74 All Avg: 94" at bounding box center [333, 422] width 344 height 73
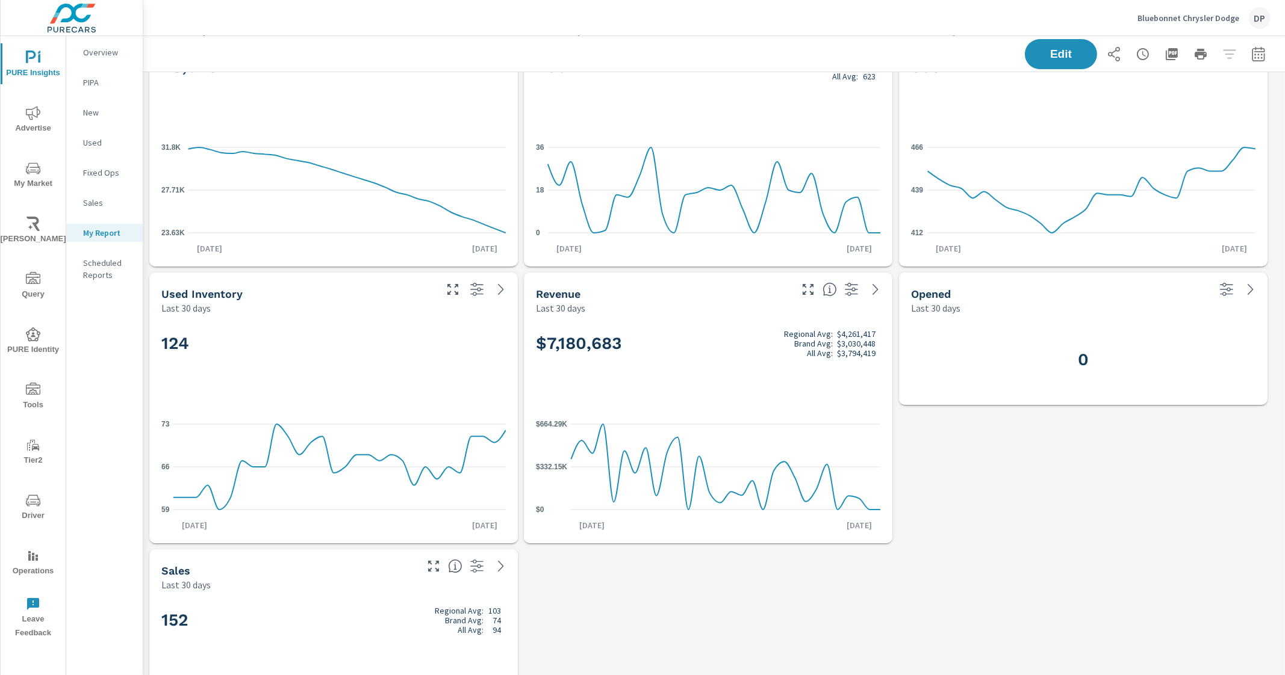
scroll to position [0, 0]
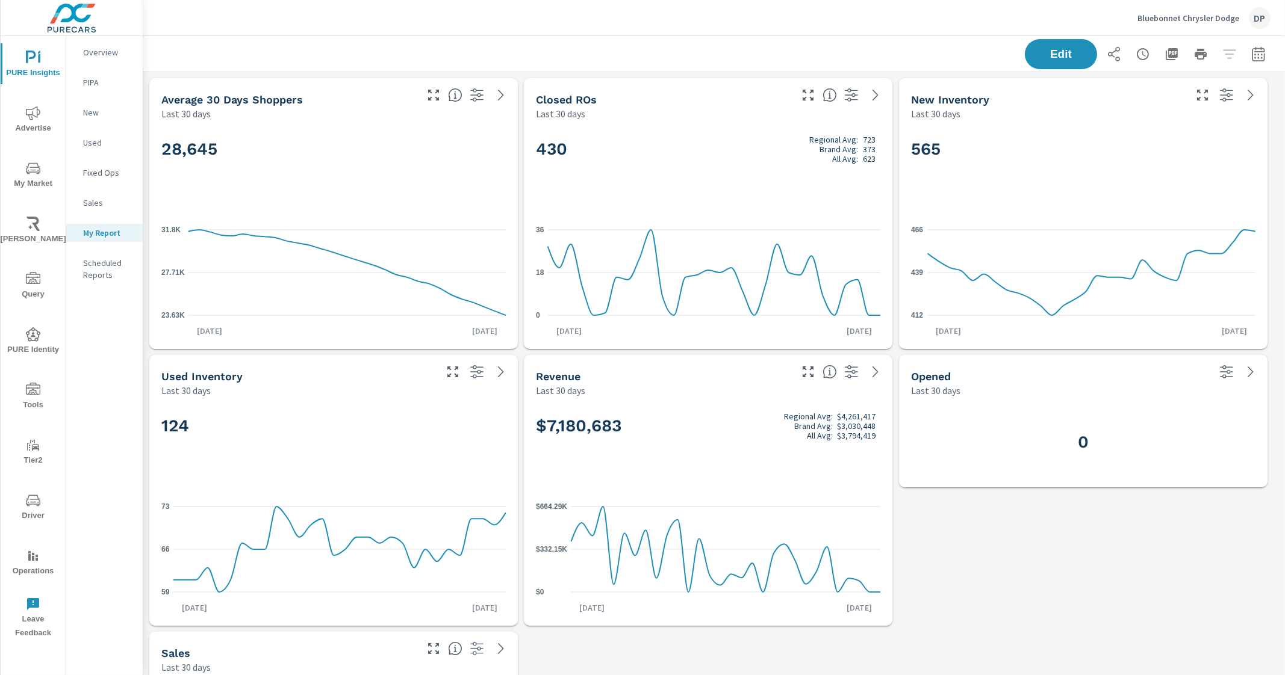
drag, startPoint x: 383, startPoint y: 199, endPoint x: 393, endPoint y: 198, distance: 10.3
click at [383, 199] on div "28,645" at bounding box center [333, 168] width 344 height 73
click at [1036, 57] on span "Edit" at bounding box center [1060, 53] width 49 height 11
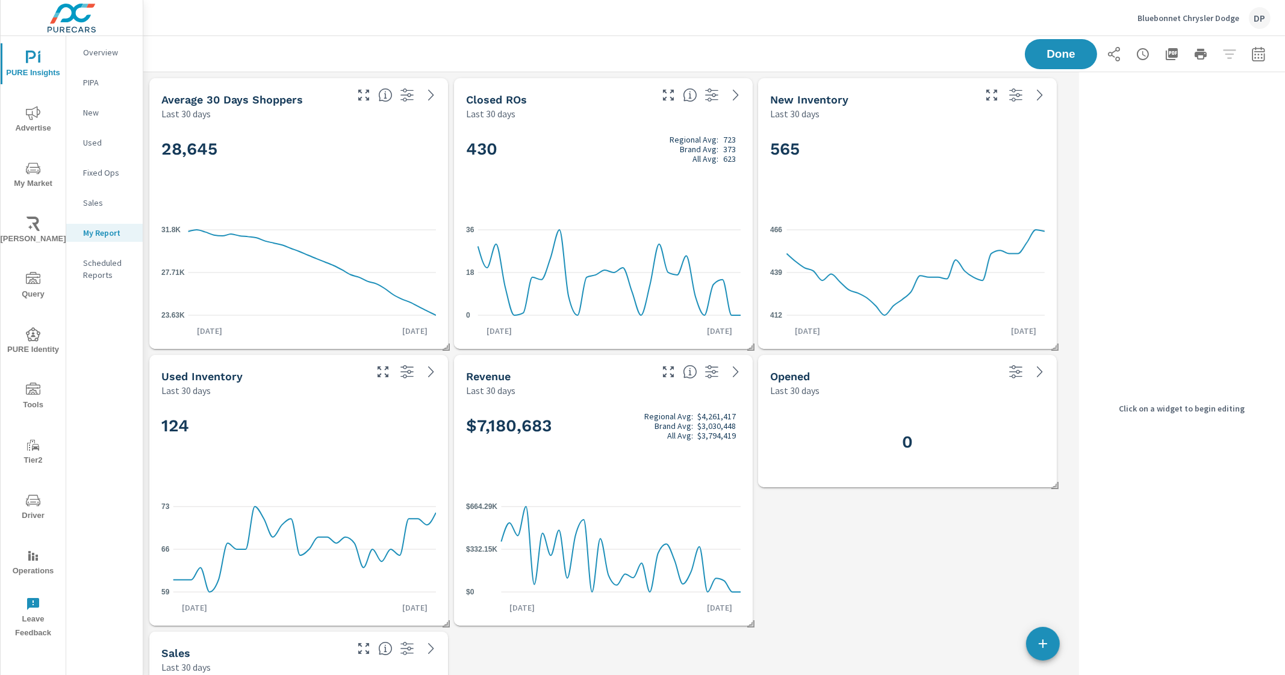
scroll to position [1414, 942]
click at [395, 191] on div "28,645" at bounding box center [298, 168] width 274 height 73
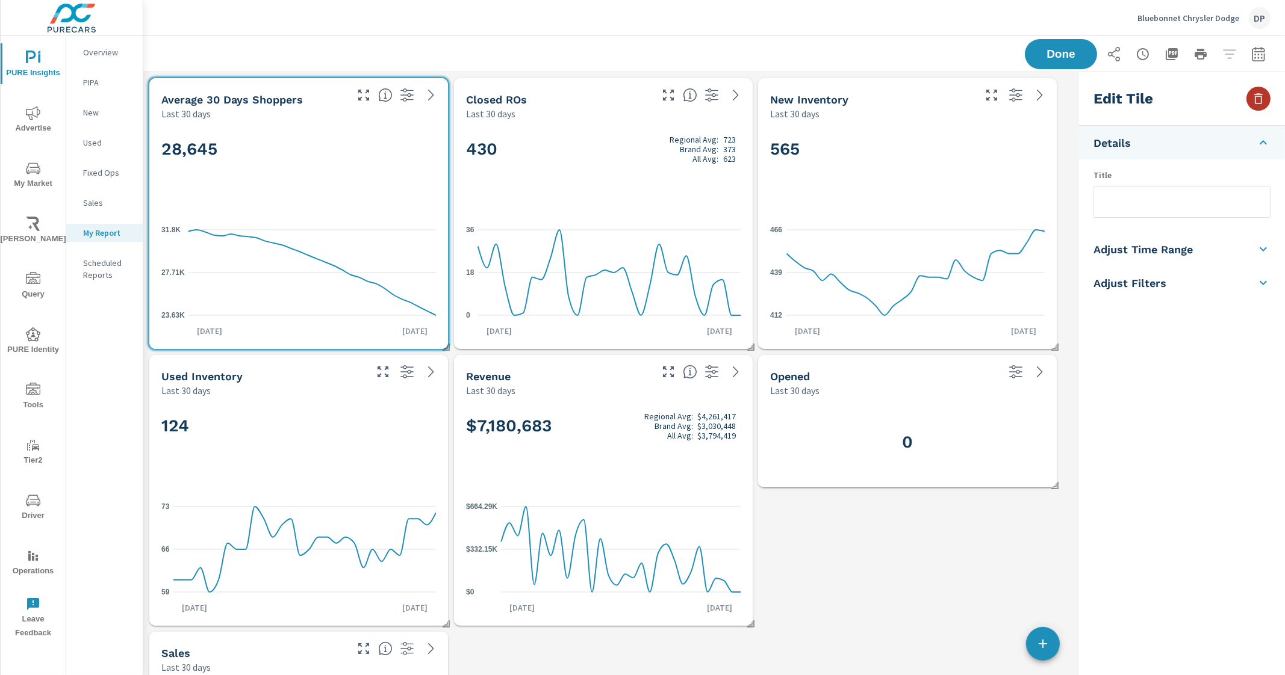
click at [1261, 99] on icon "button" at bounding box center [1258, 98] width 14 height 14
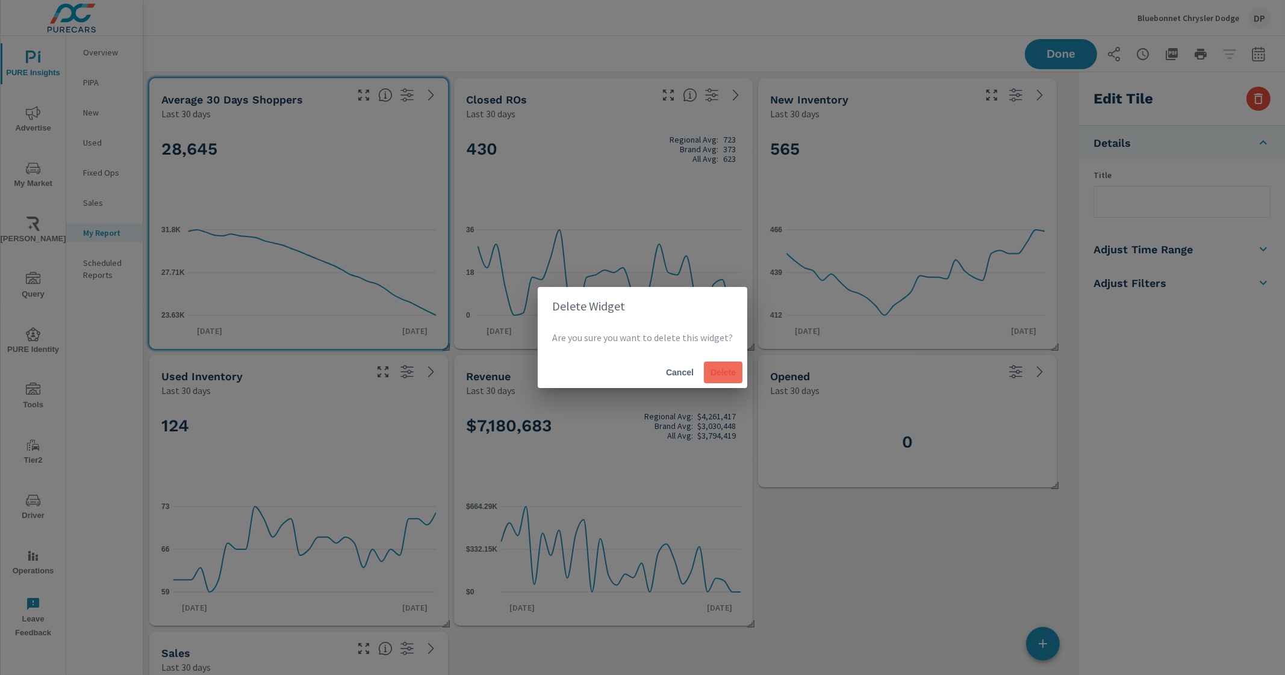
click at [725, 368] on span "Delete" at bounding box center [723, 372] width 29 height 11
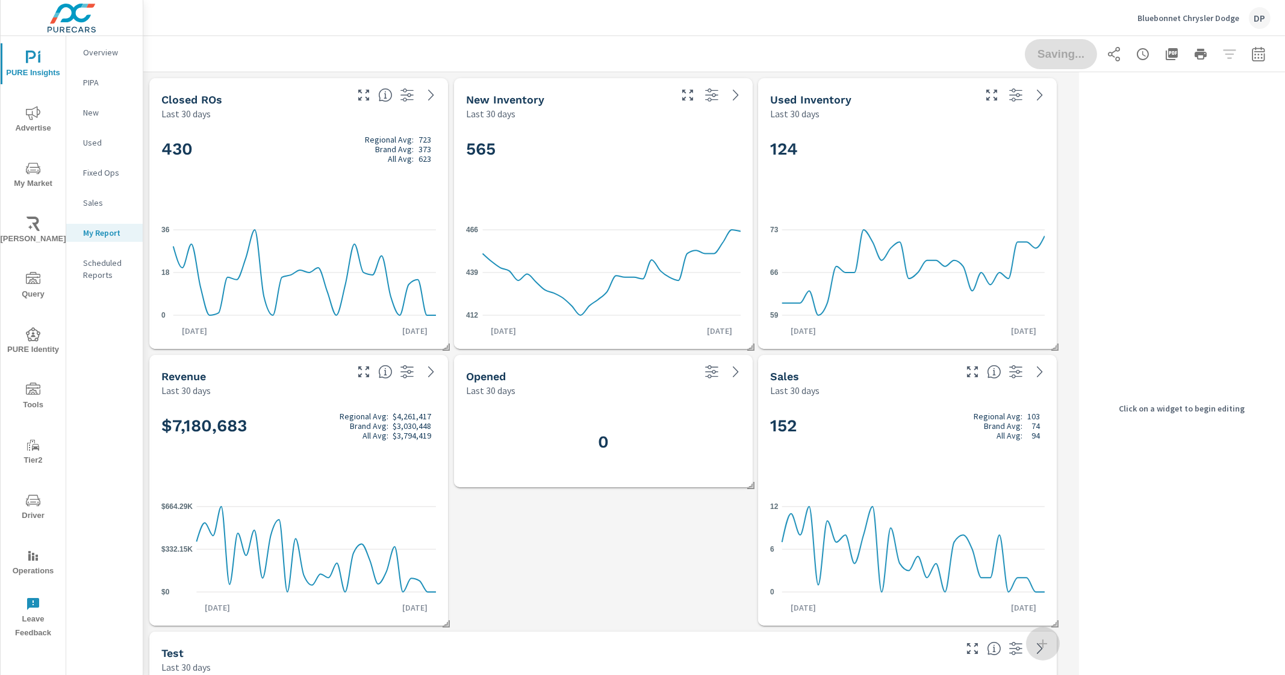
scroll to position [1137, 942]
click at [384, 209] on div "430 Regional Avg: 723 Brand Avg: 373 All Avg: 623 0 18 36 Aug 27th Sep 25th" at bounding box center [298, 234] width 289 height 219
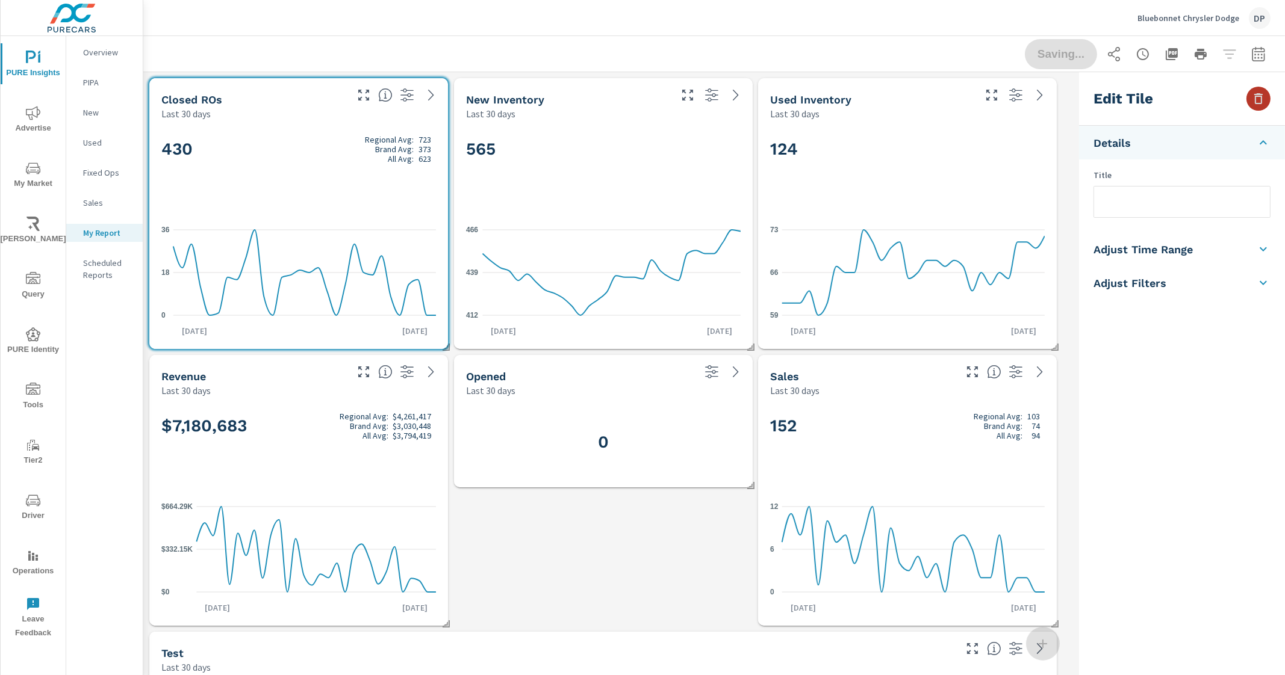
click at [1262, 91] on icon "button" at bounding box center [1258, 98] width 14 height 14
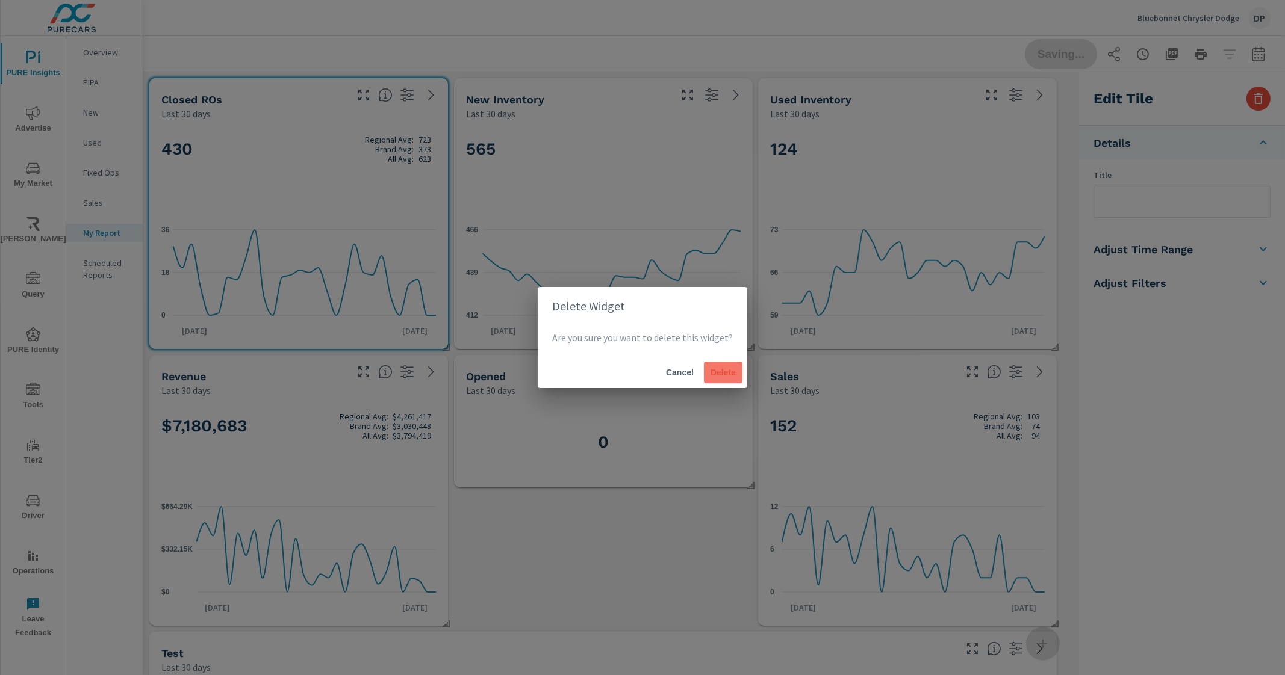
click at [725, 374] on span "Delete" at bounding box center [723, 372] width 29 height 11
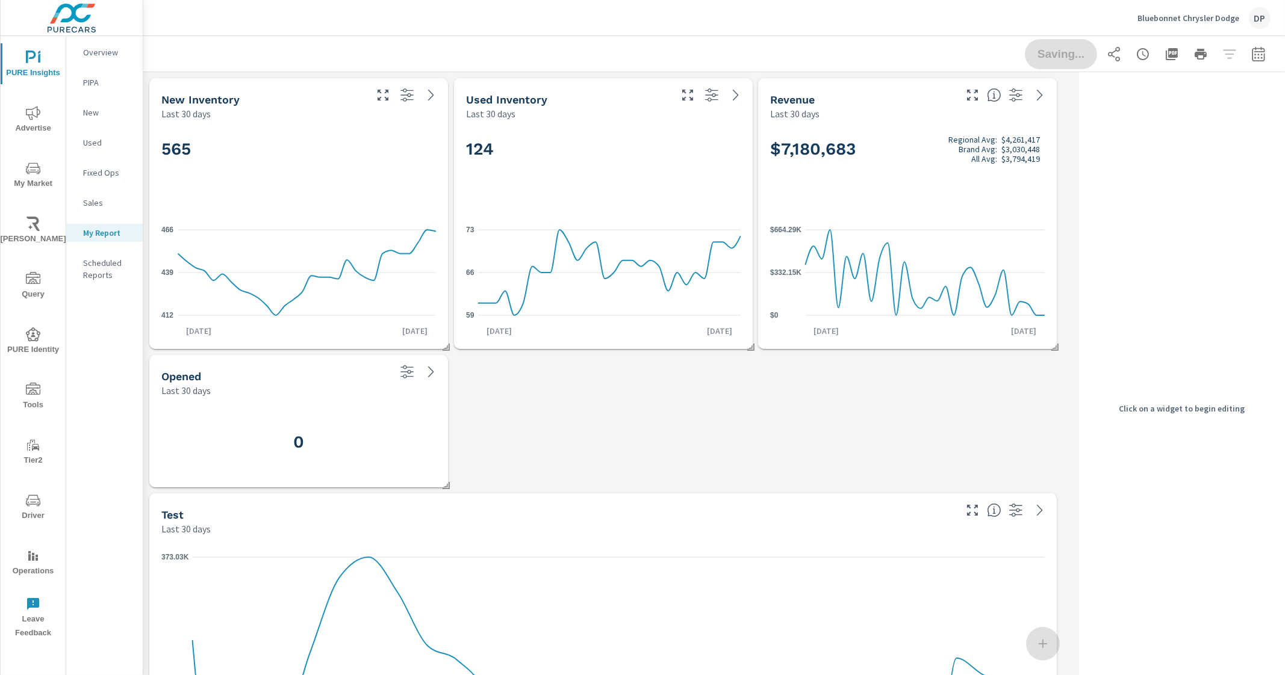
scroll to position [1276, 942]
click at [451, 433] on div "PURE Insights Report Bluebonnet Chrysler Dodge Report date range: Aug 27, 2025 …" at bounding box center [713, 680] width 1141 height 1288
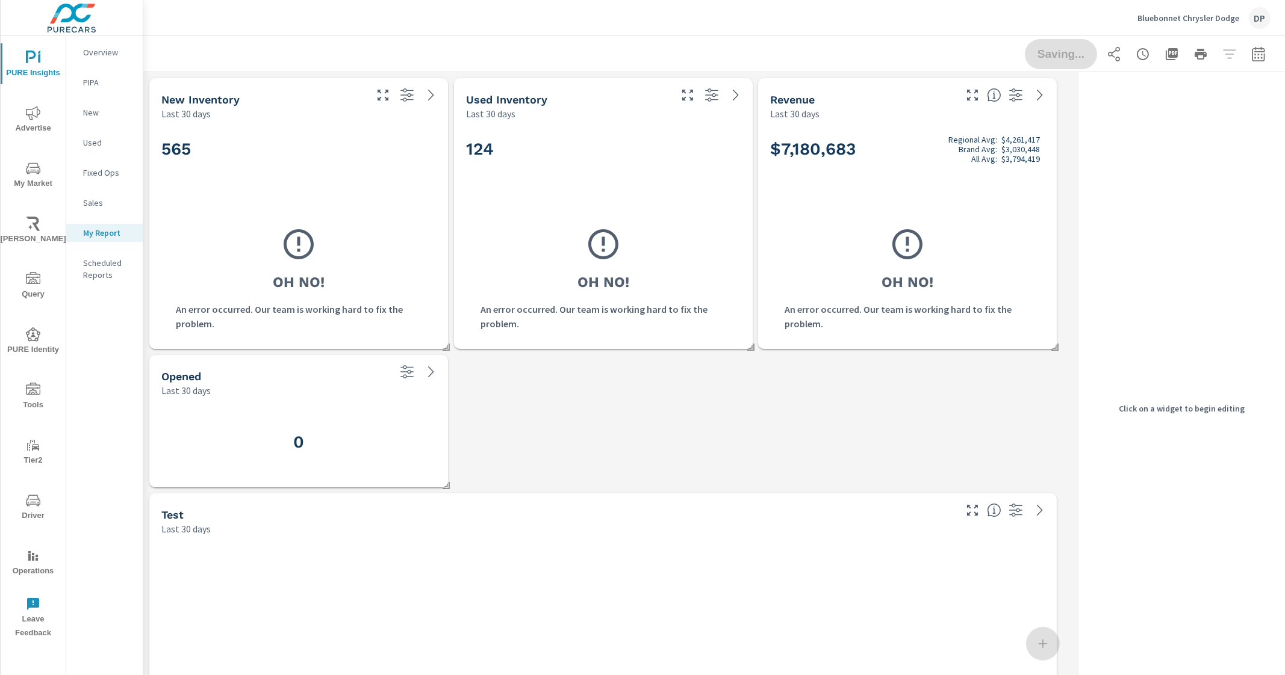
click at [396, 429] on div "0" at bounding box center [298, 442] width 274 height 30
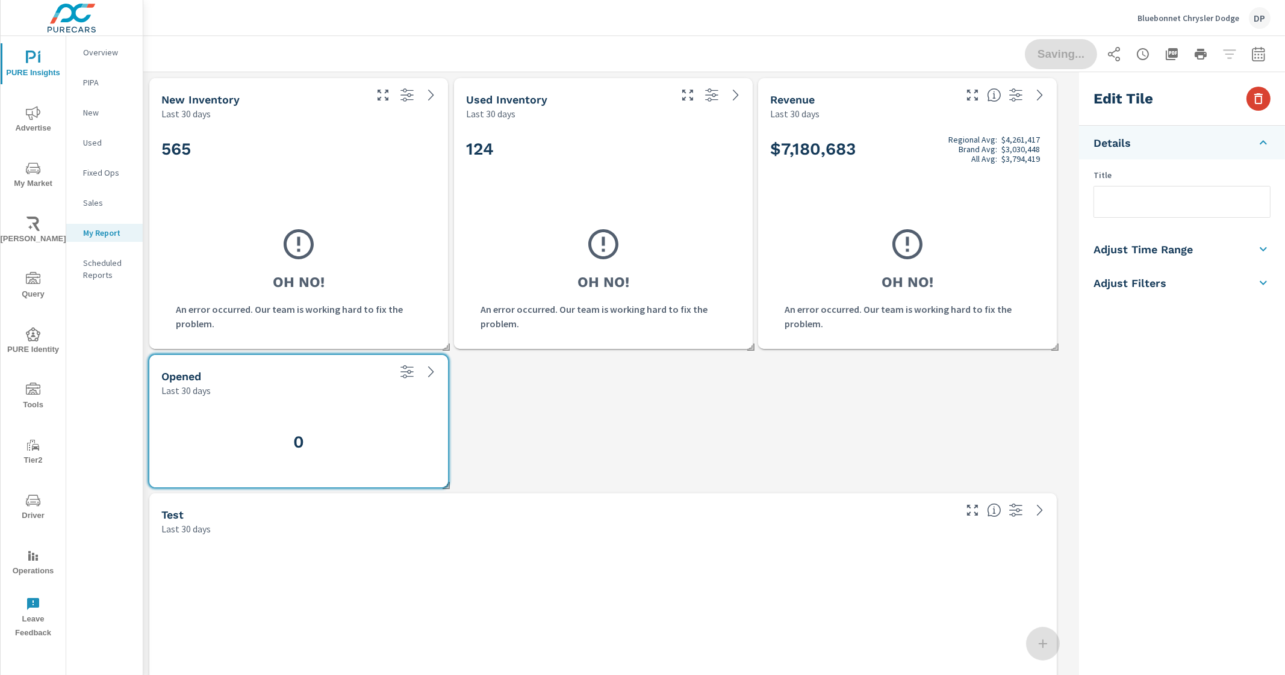
click at [1269, 98] on button "button" at bounding box center [1258, 99] width 24 height 24
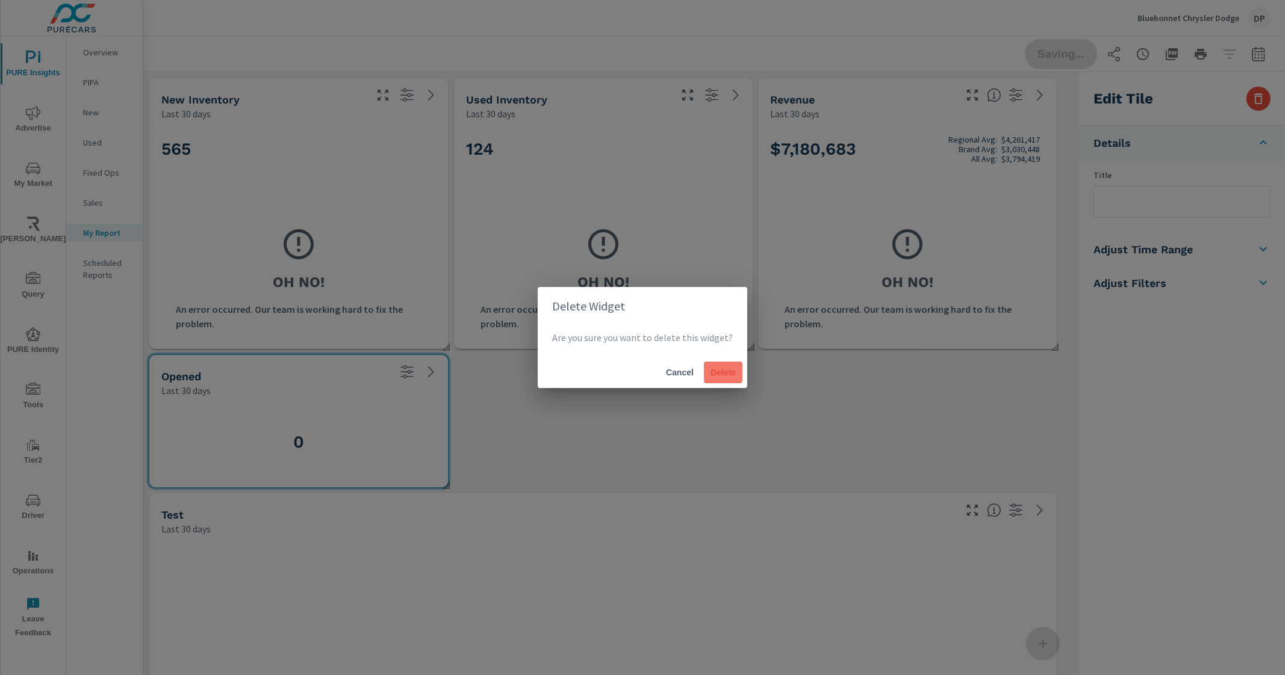
click at [724, 368] on span "Delete" at bounding box center [723, 372] width 29 height 11
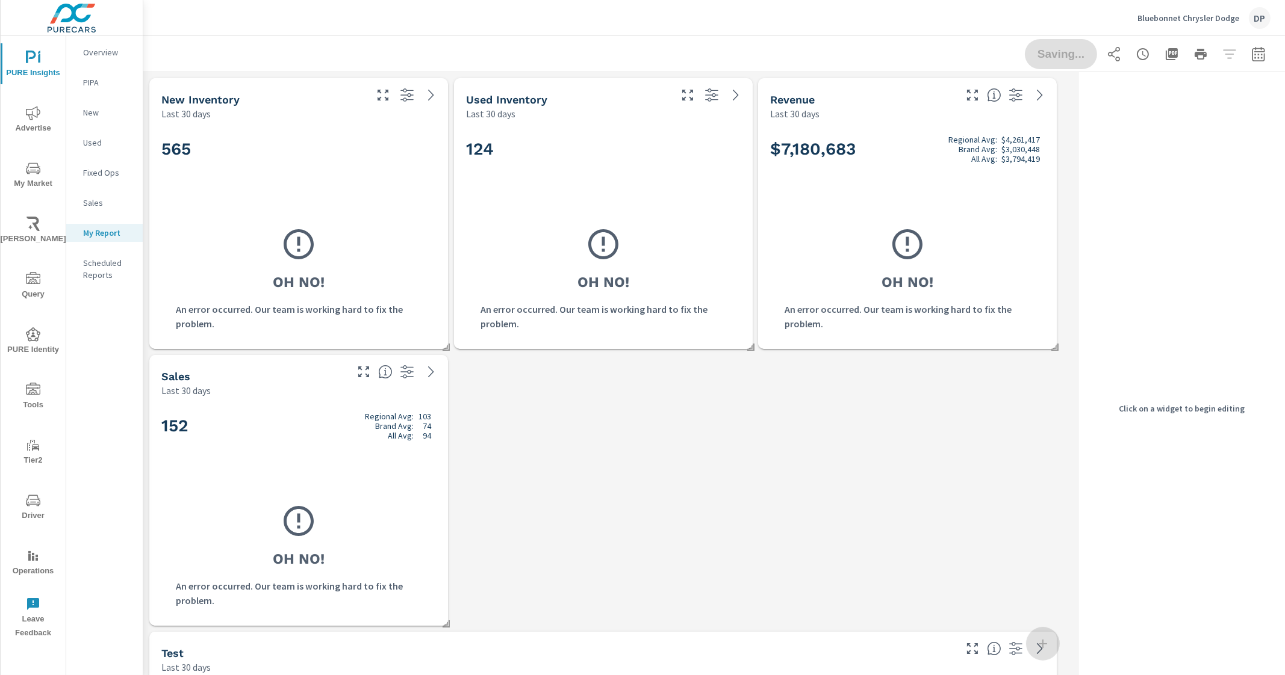
scroll to position [1137, 942]
click at [373, 206] on div "565 Oh No! An error occurred. Our team is working hard to fix the problem." at bounding box center [298, 234] width 289 height 219
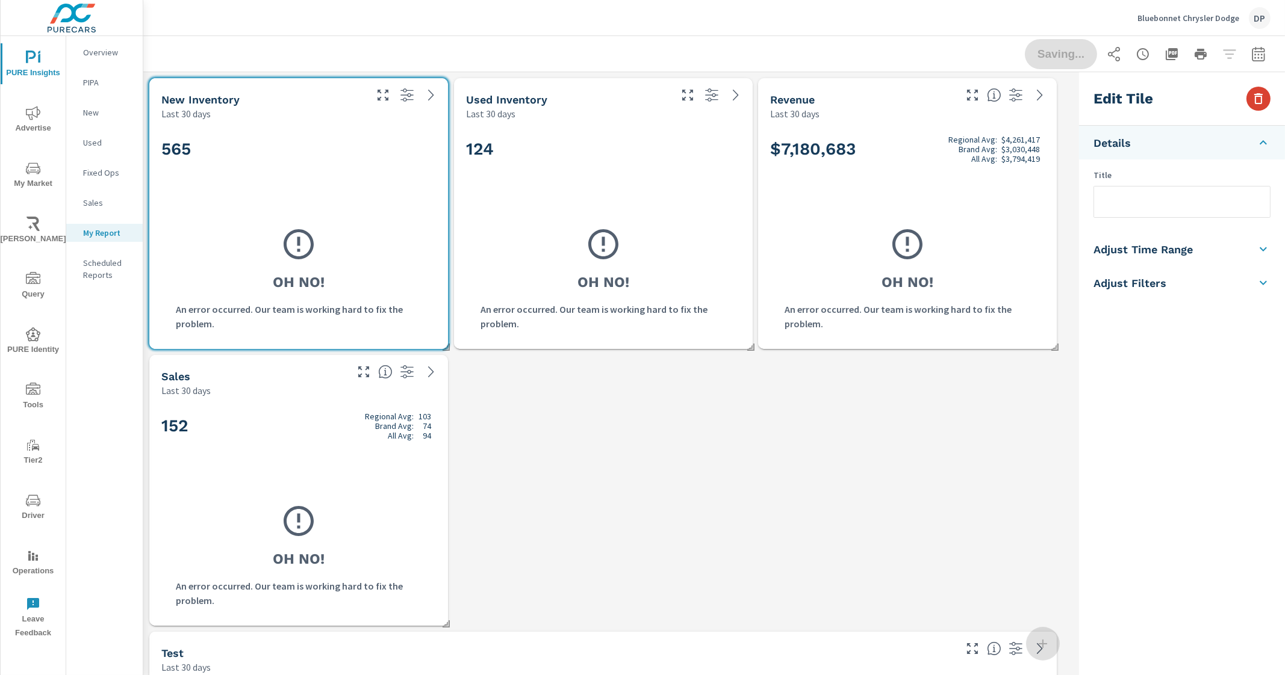
click at [1261, 103] on icon "button" at bounding box center [1258, 98] width 8 height 11
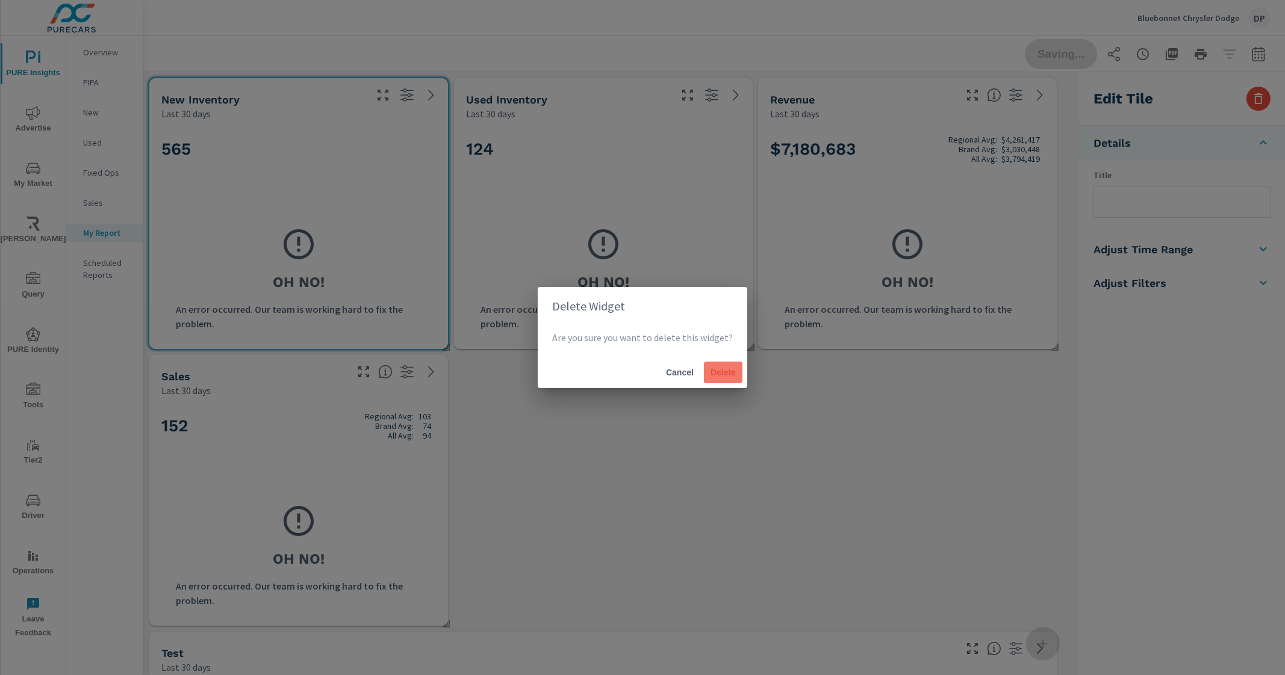
click at [718, 380] on button "Delete" at bounding box center [723, 373] width 39 height 22
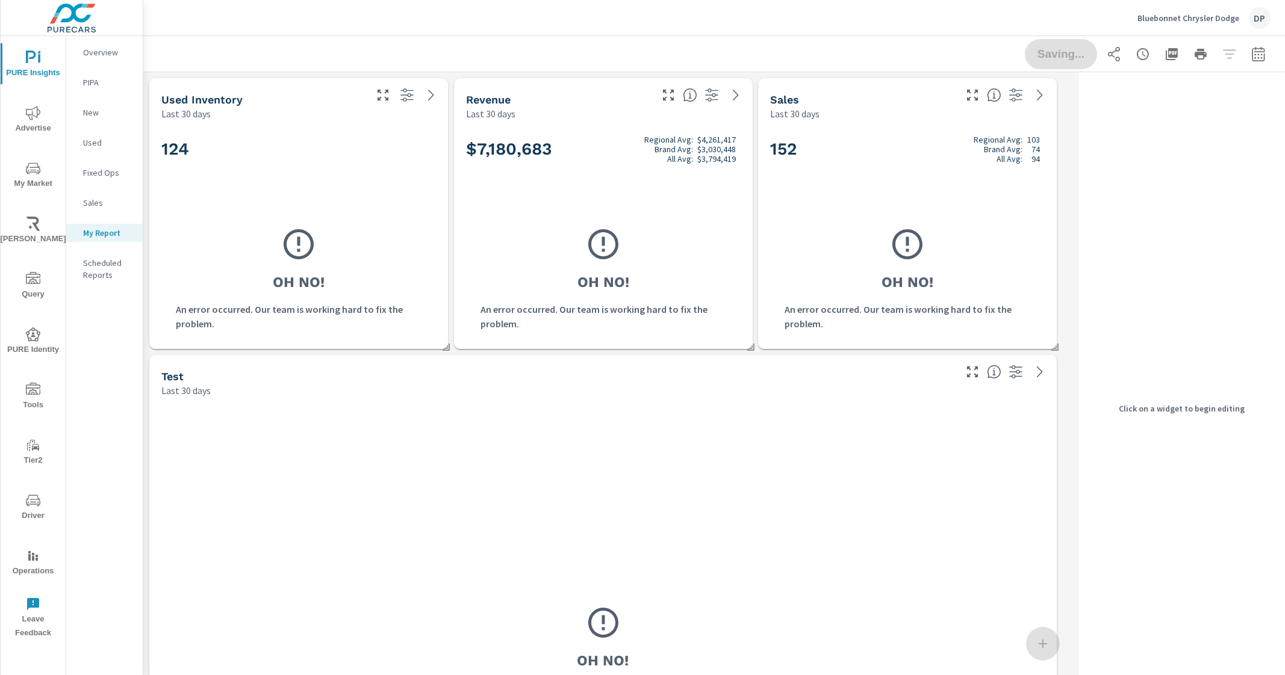
scroll to position [6, 6]
click at [421, 237] on div "Oh No! An error occurred. Our team is working hard to fix the problem." at bounding box center [298, 278] width 274 height 117
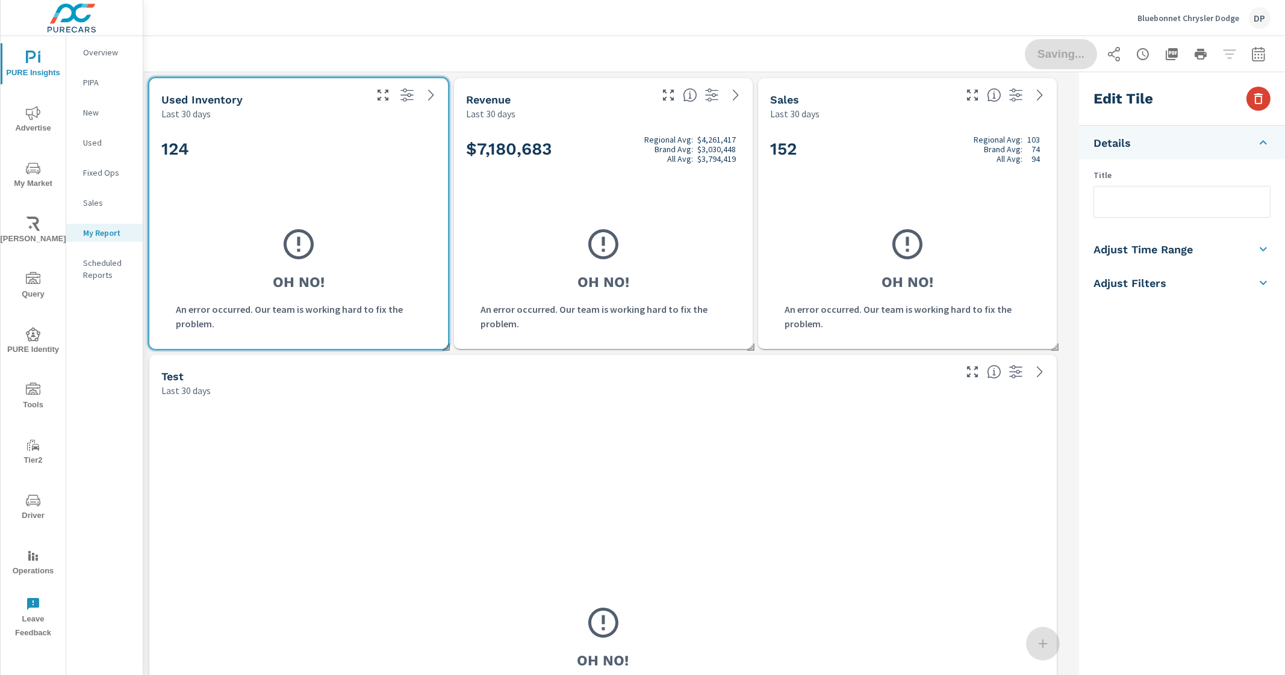
click at [1253, 99] on icon "button" at bounding box center [1258, 98] width 14 height 14
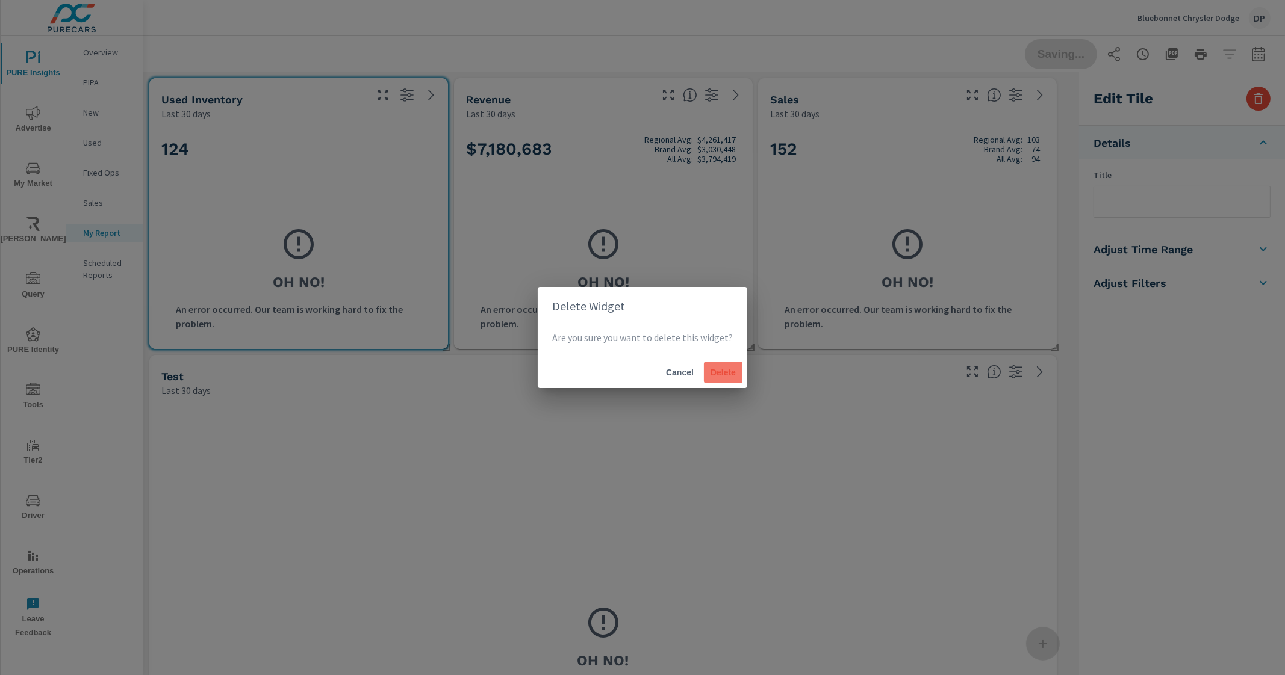
scroll to position [860, 942]
click at [722, 368] on span "Delete" at bounding box center [723, 372] width 29 height 11
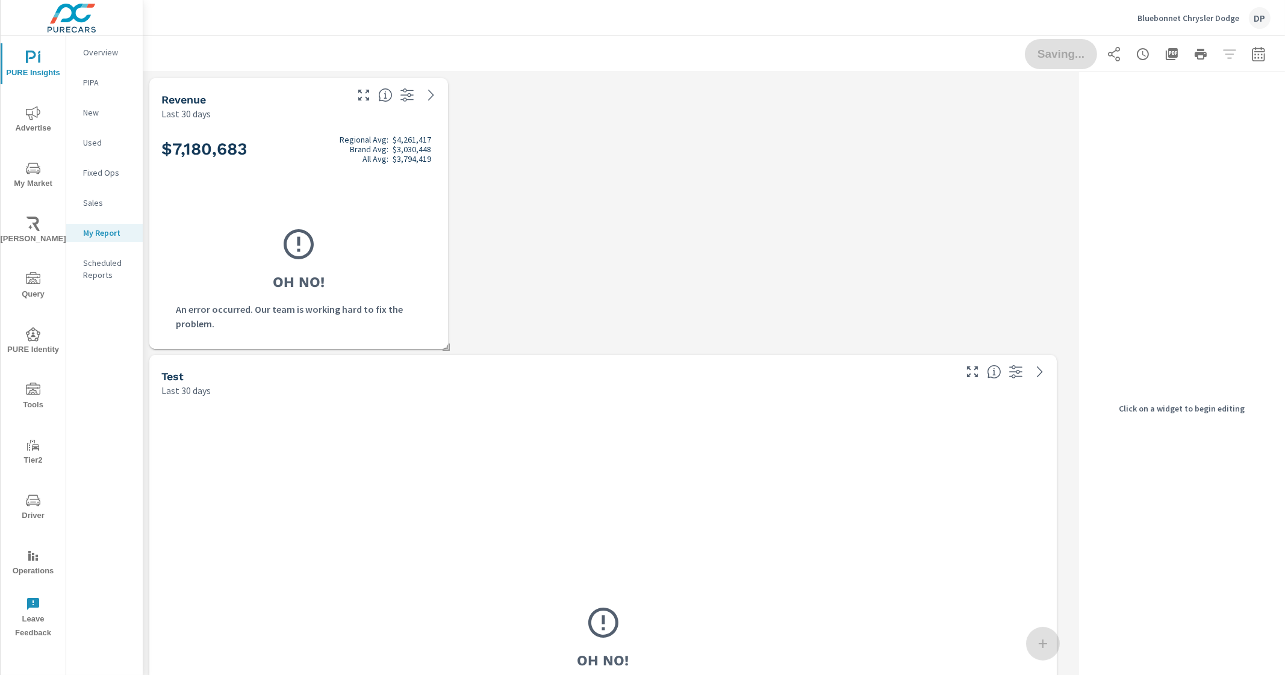
scroll to position [0, 0]
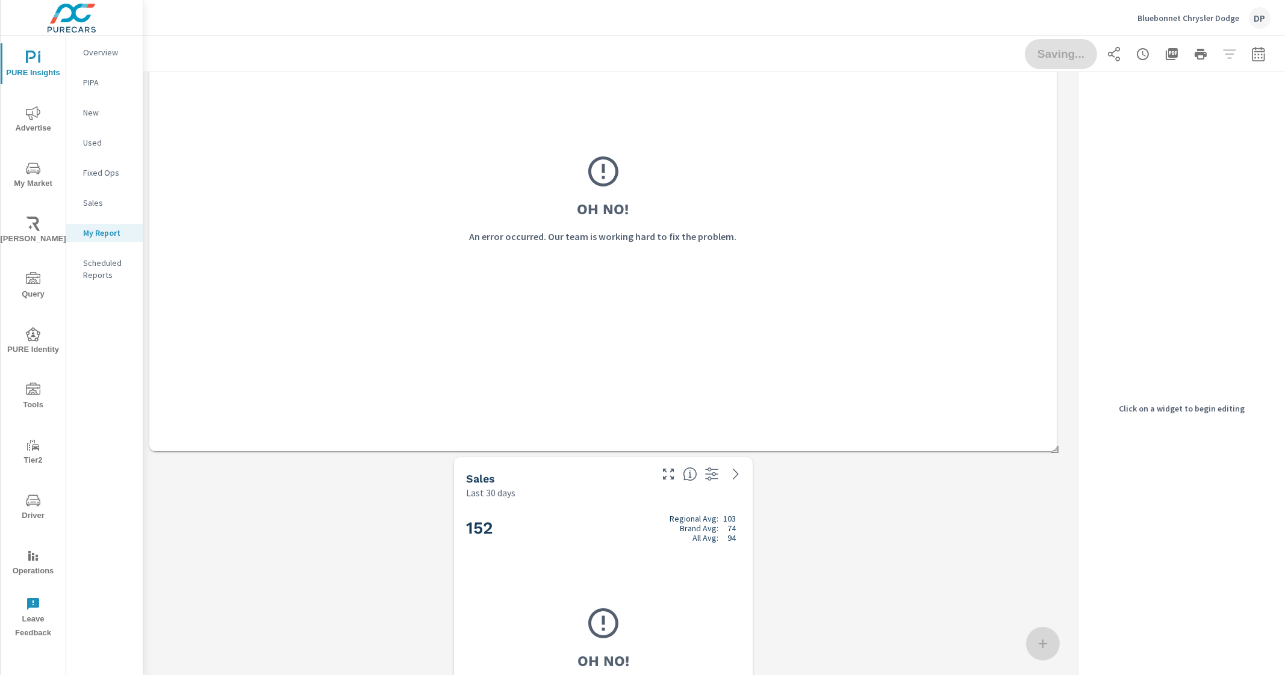
click at [578, 581] on div "152 Regional Avg: 103 Brand Avg: 74 All Avg: 94" at bounding box center [603, 548] width 274 height 73
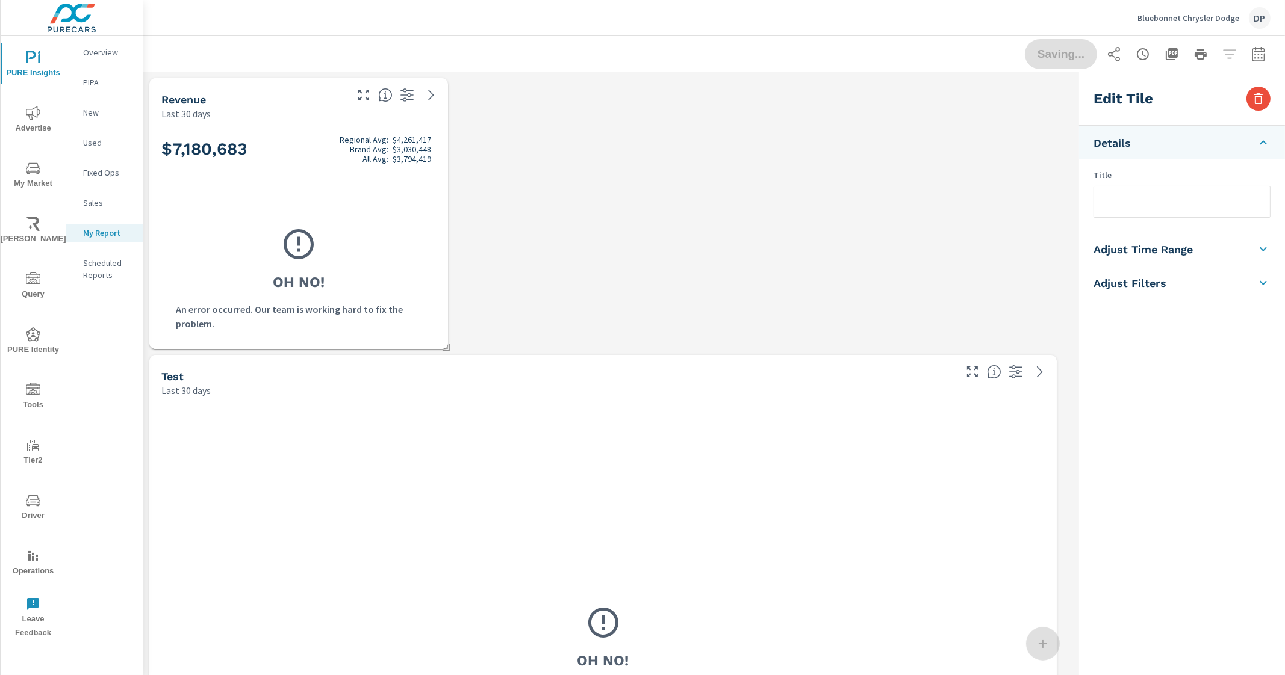
click at [690, 176] on div "Revenue Last 30 days $7,180,683 Regional Avg: $4,261,417 Brand Avg: $3,030,448 …" at bounding box center [608, 629] width 931 height 1114
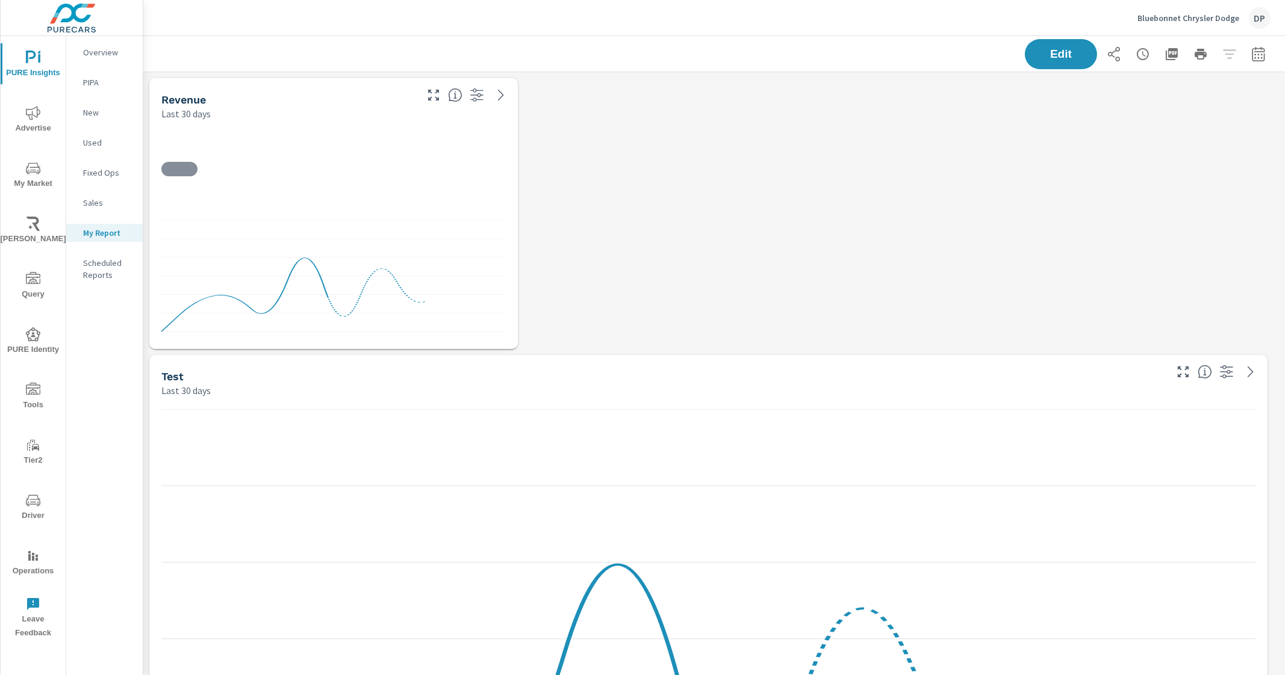
scroll to position [1137, 1153]
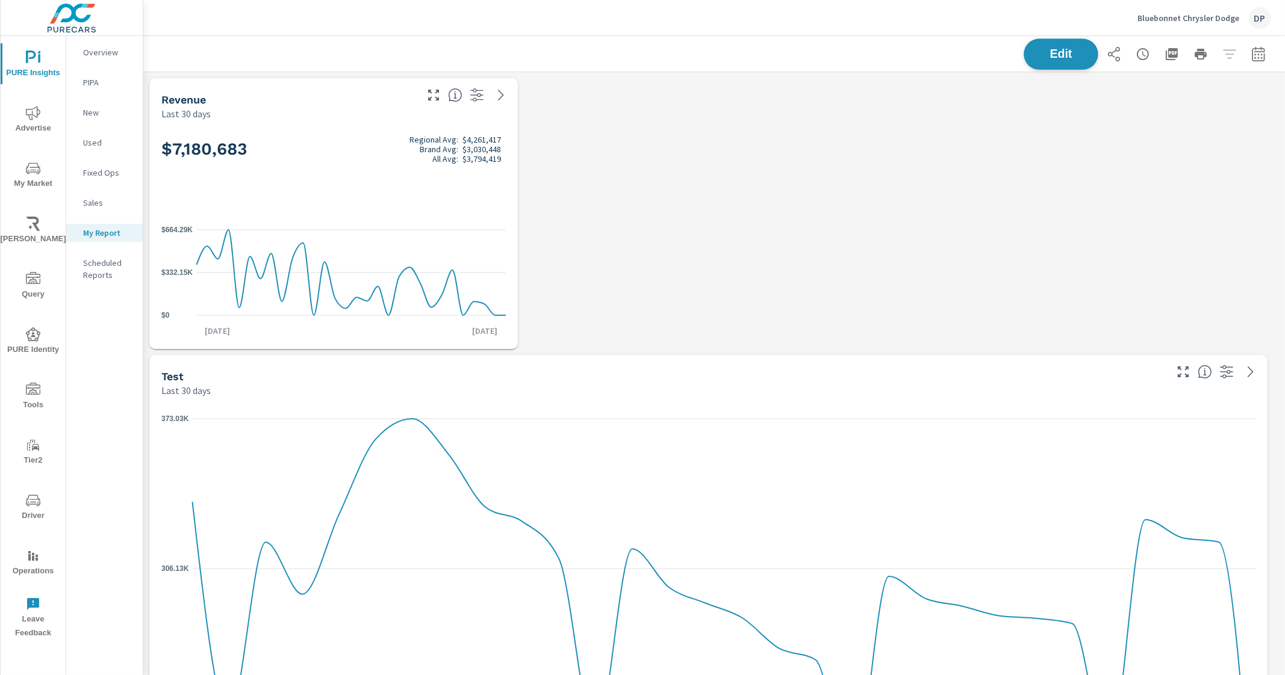
click at [1023, 59] on button "Edit" at bounding box center [1060, 54] width 75 height 31
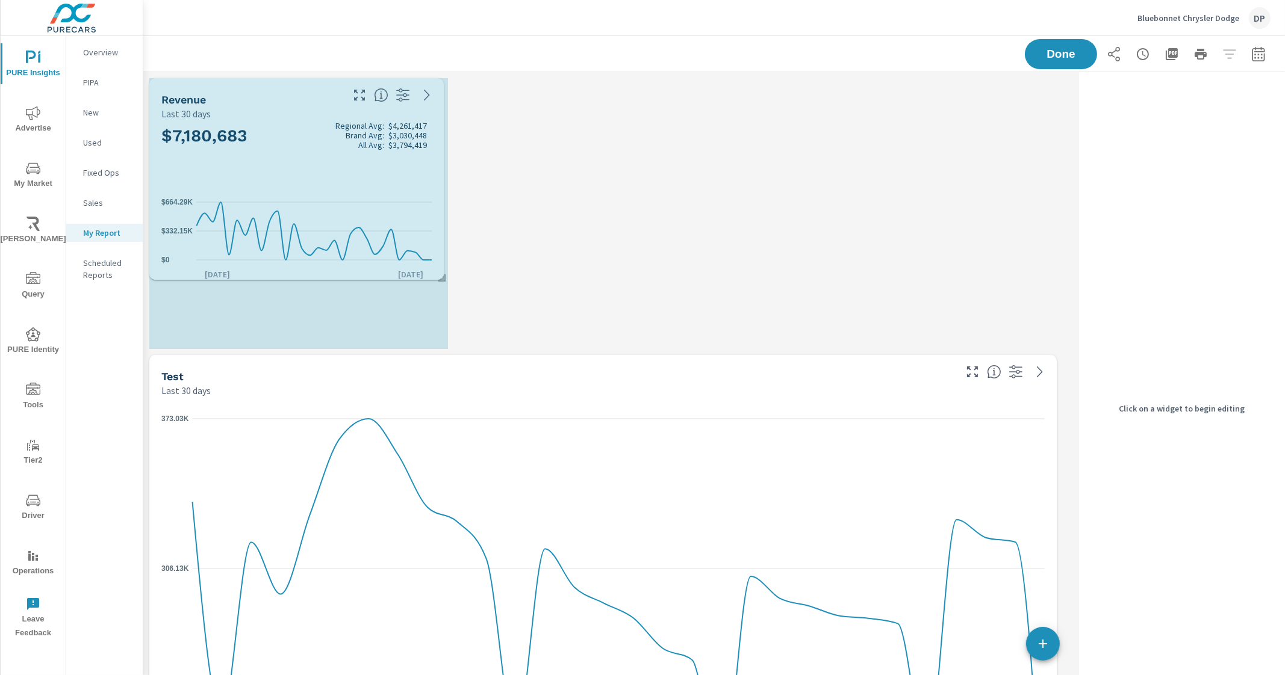
scroll to position [6, 6]
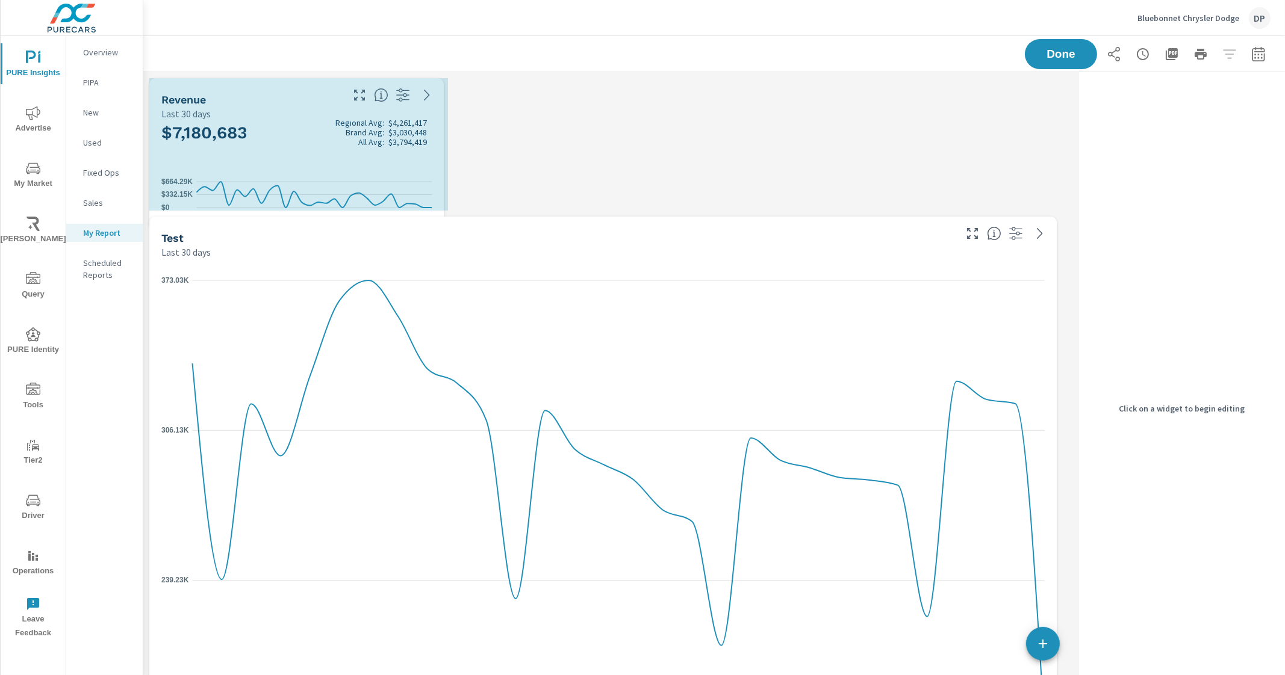
drag, startPoint x: 445, startPoint y: 347, endPoint x: 441, endPoint y: 228, distance: 119.9
click at [441, 228] on div "Revenue Last 30 days $7,180,683 Regional Avg: $4,261,417 Brand Avg: $3,030,448 …" at bounding box center [608, 559] width 931 height 975
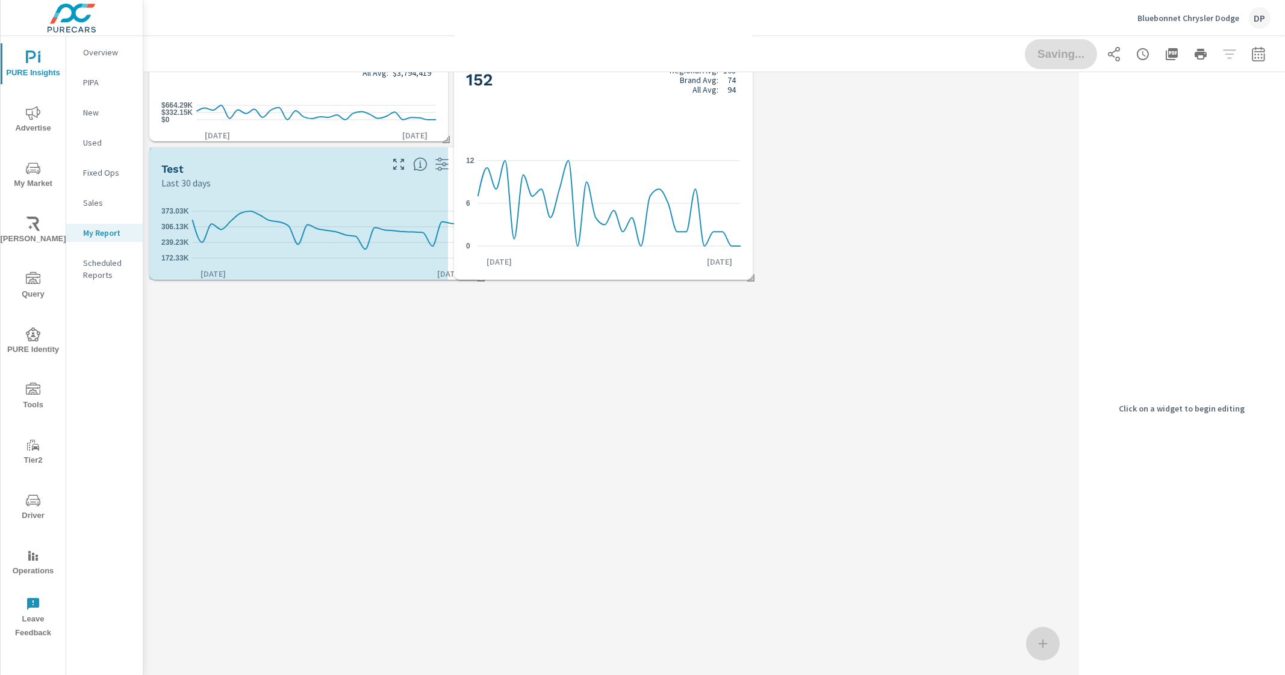
scroll to position [306, 942]
drag, startPoint x: 1053, startPoint y: 537, endPoint x: 480, endPoint y: 253, distance: 640.2
click at [480, 253] on div "Revenue Last 30 days $7,180,683 Regional Avg: $4,261,417 Brand Avg: $3,030,448 …" at bounding box center [608, 144] width 931 height 283
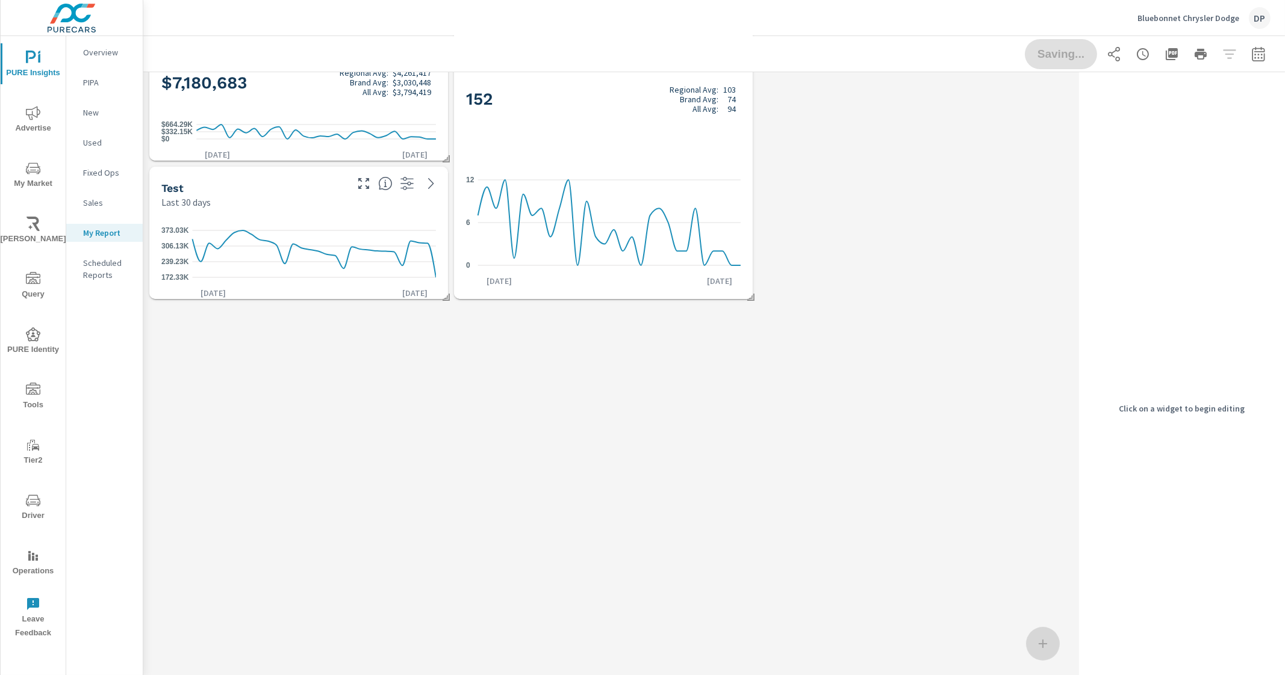
scroll to position [0, 0]
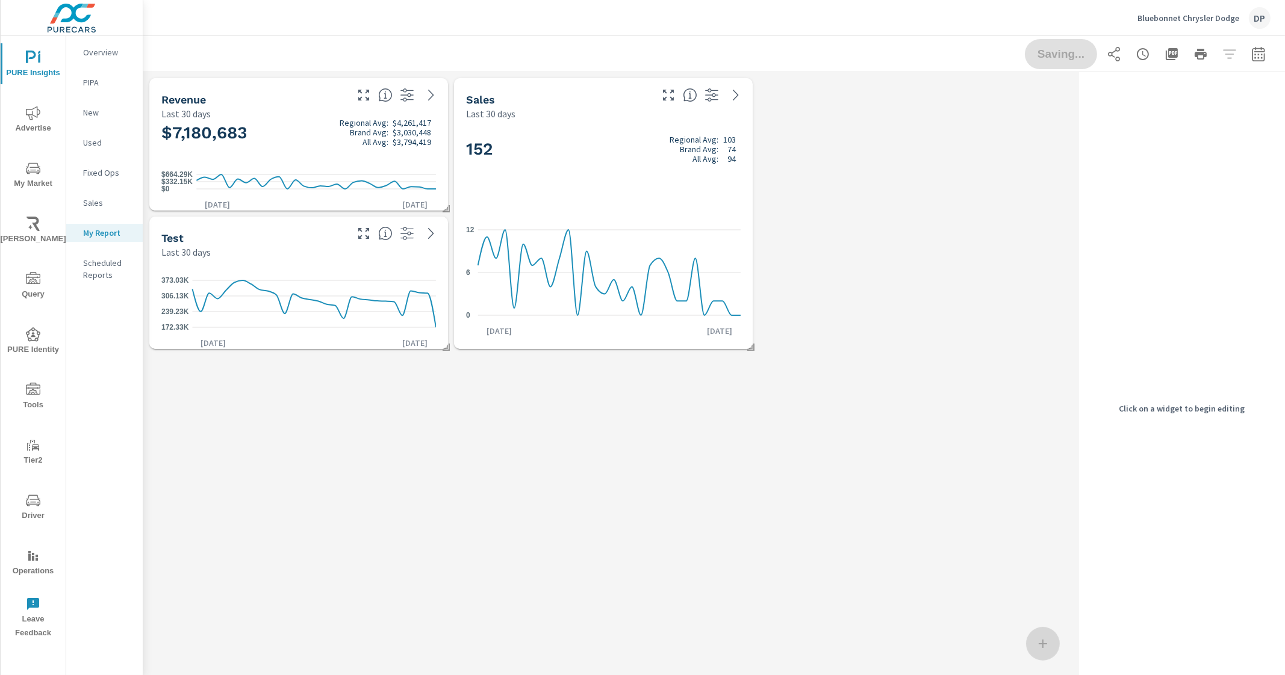
click at [852, 346] on div "Revenue Last 30 days $7,180,683 Regional Avg: $4,261,417 Brand Avg: $3,030,448 …" at bounding box center [608, 213] width 931 height 283
click at [1041, 60] on div "Saving..." at bounding box center [1148, 54] width 246 height 30
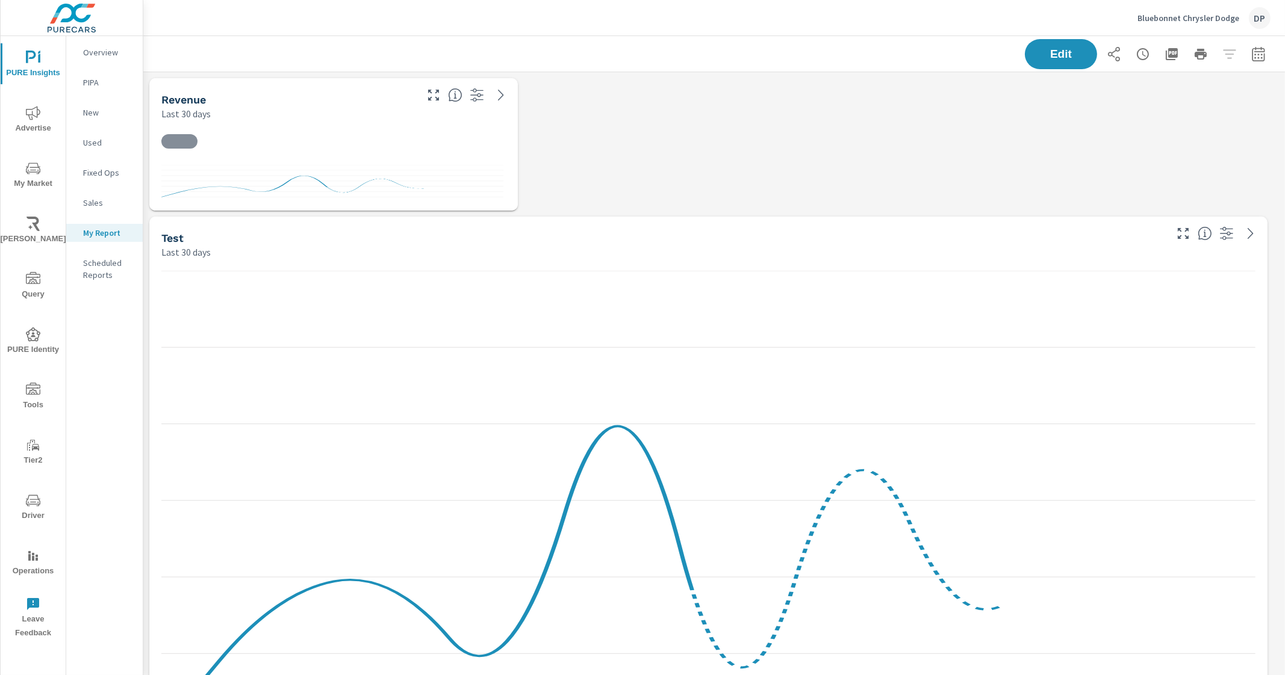
scroll to position [999, 1153]
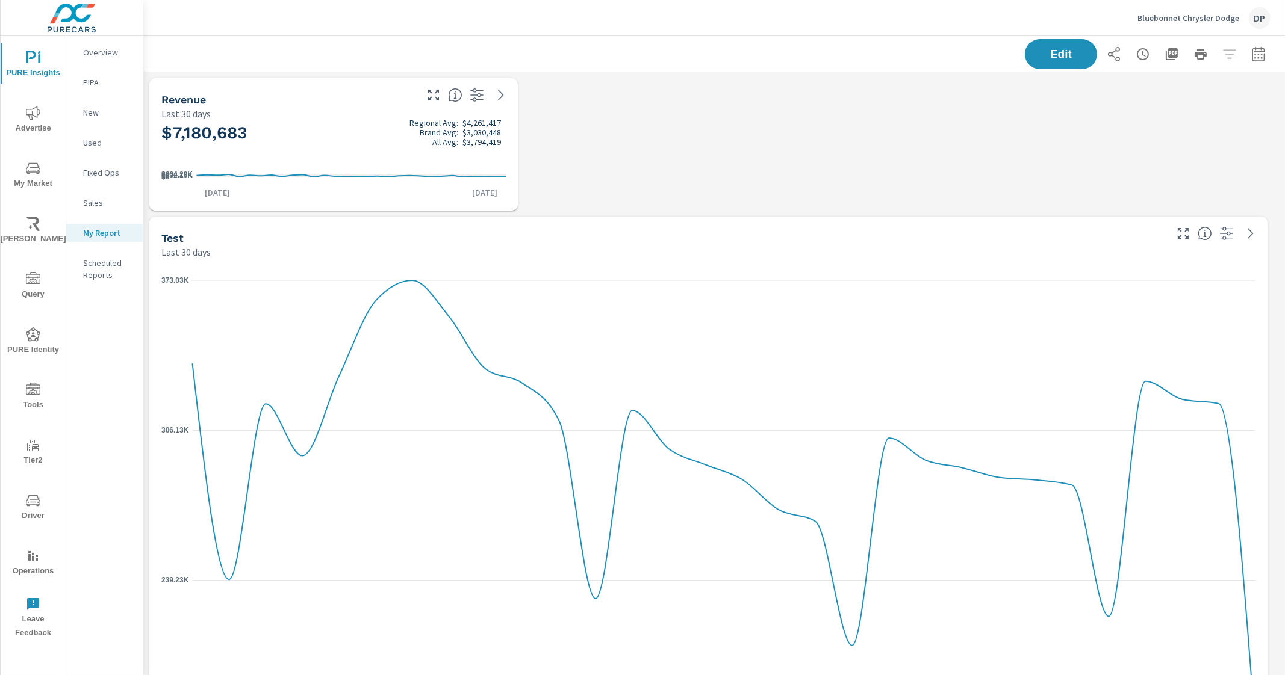
click at [687, 194] on div "Revenue Last 30 days $7,180,683 Regional Avg: $4,261,417 Brand Avg: $3,030,448 …" at bounding box center [713, 559] width 1141 height 975
click at [686, 327] on icon "172.33K 239.23K 306.13K 373.03K" at bounding box center [708, 506] width 1094 height 470
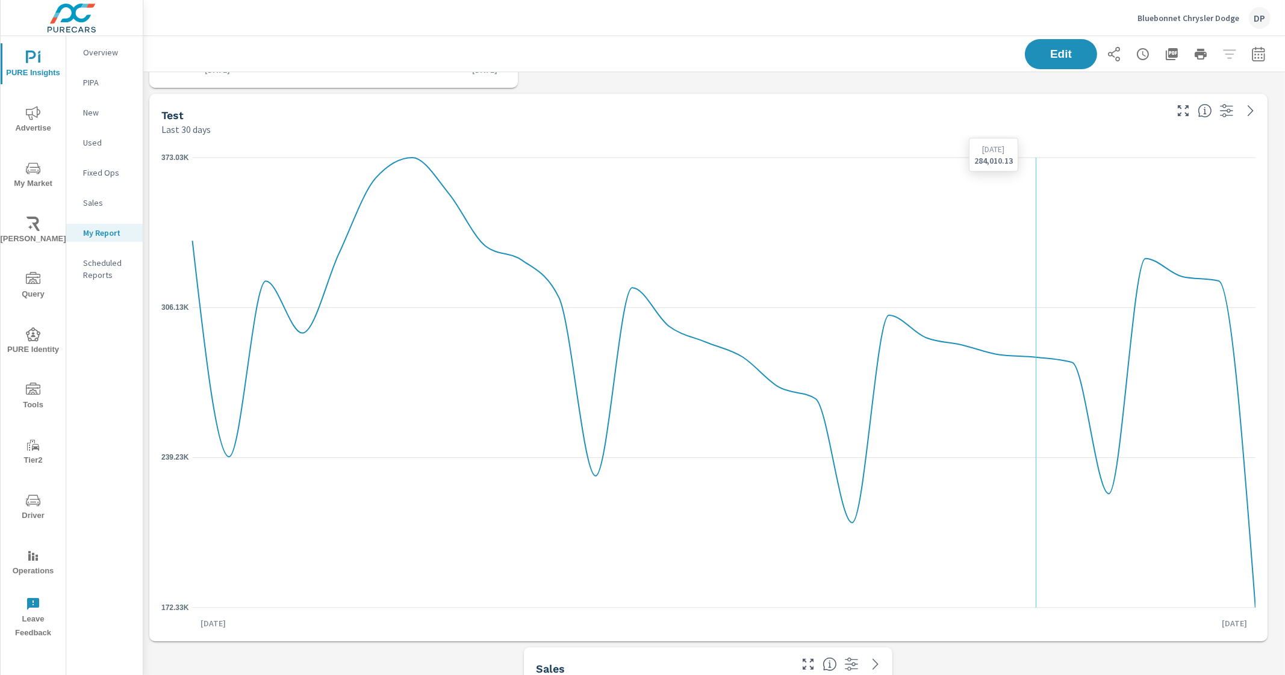
scroll to position [75, 0]
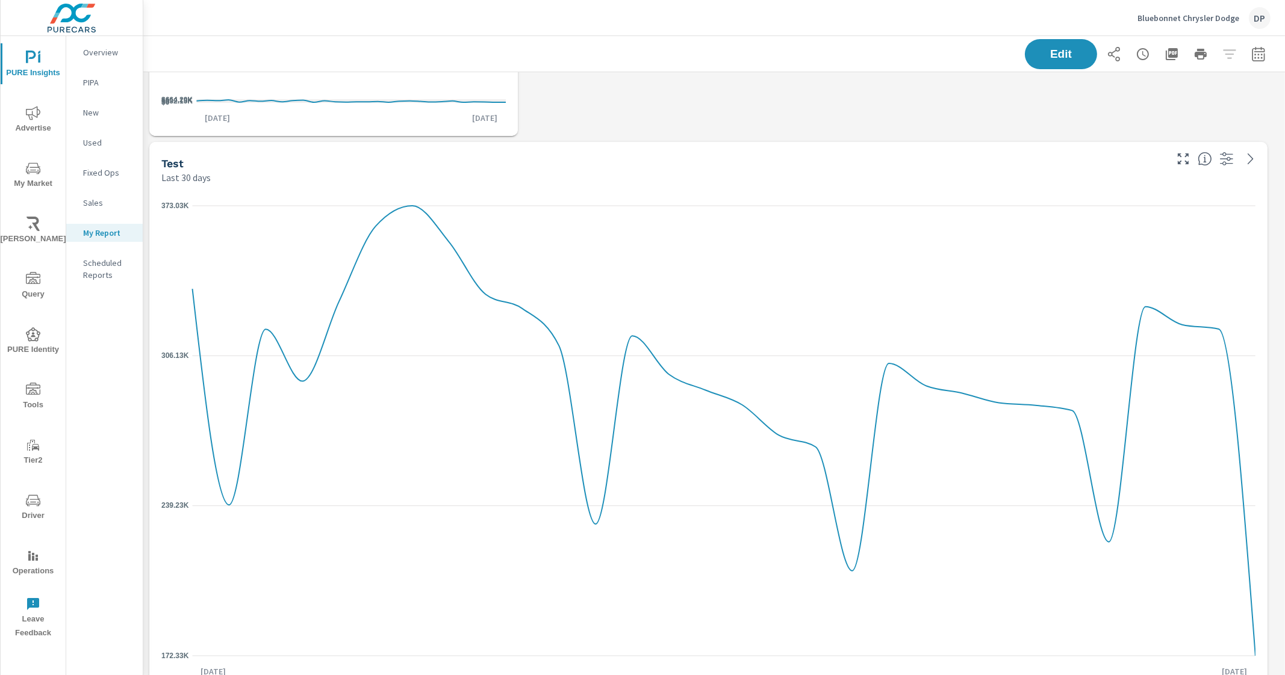
click at [1029, 69] on div "Edit" at bounding box center [714, 54] width 1112 height 36
click at [1037, 55] on span "Edit" at bounding box center [1060, 53] width 49 height 11
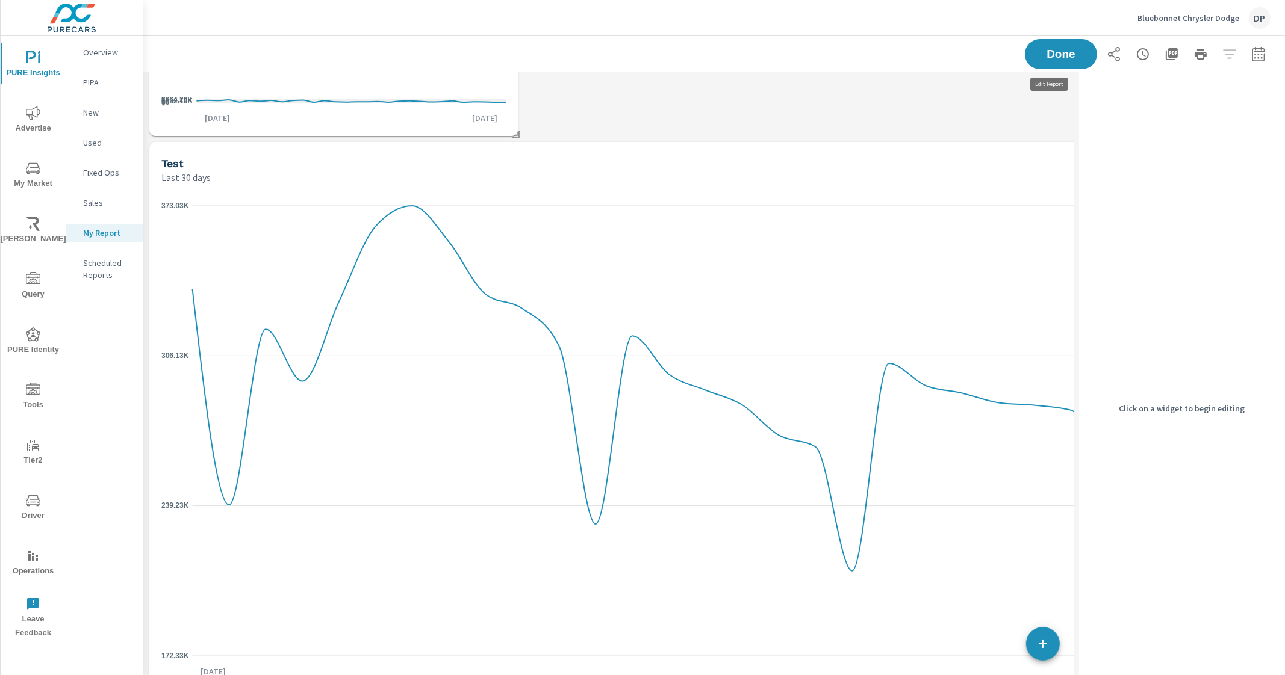
scroll to position [999, 942]
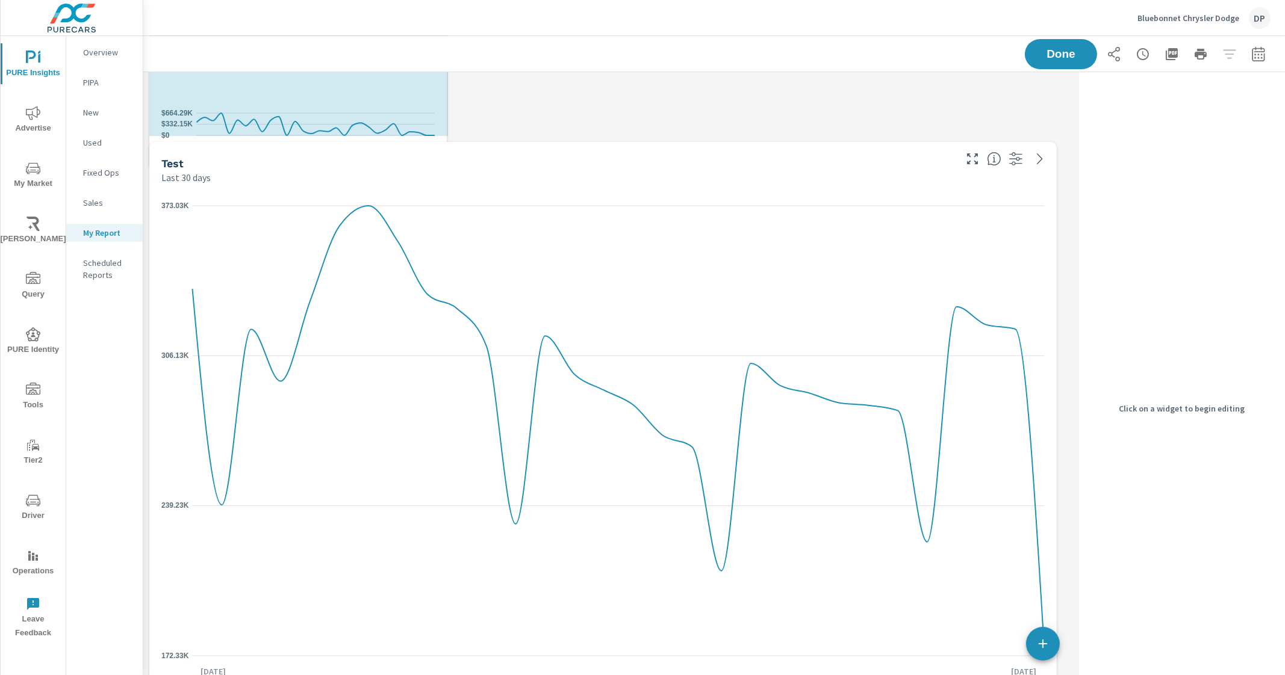
drag, startPoint x: 438, startPoint y: 134, endPoint x: 436, endPoint y: 167, distance: 33.1
click at [436, 167] on div "Revenue Last 30 days $7,180,683 Regional Avg: $4,261,417 Brand Avg: $3,030,448 …" at bounding box center [608, 485] width 931 height 975
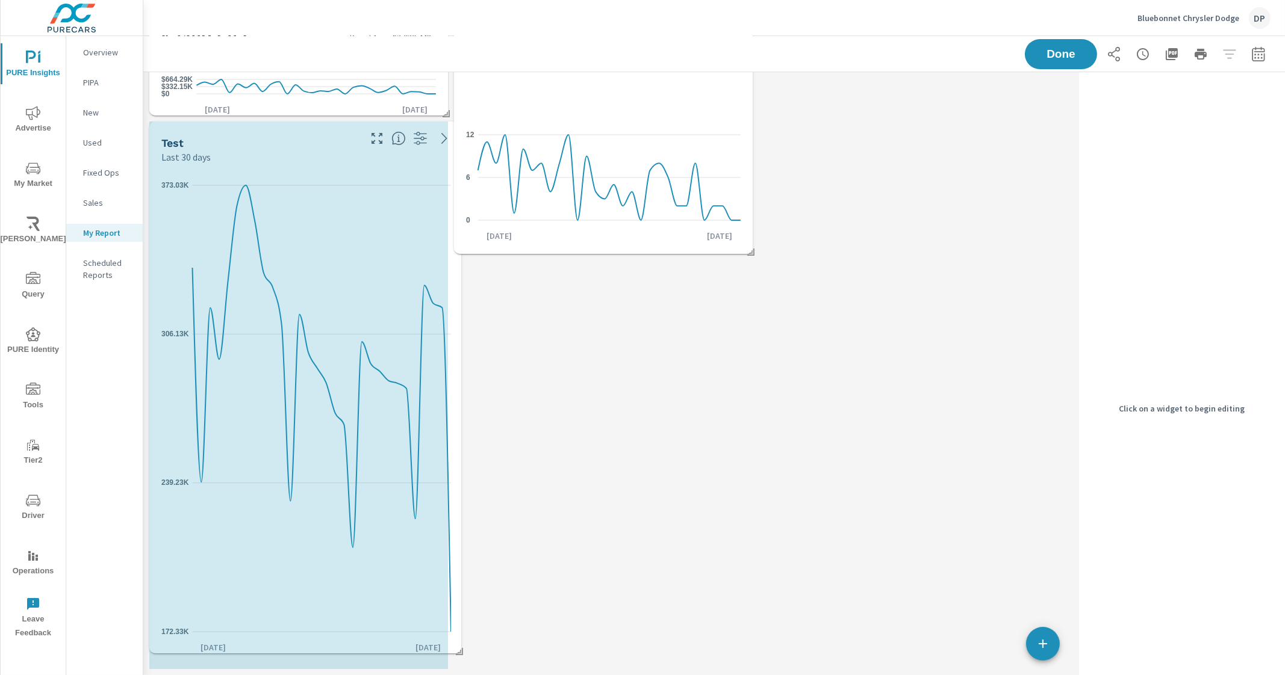
scroll to position [6, 6]
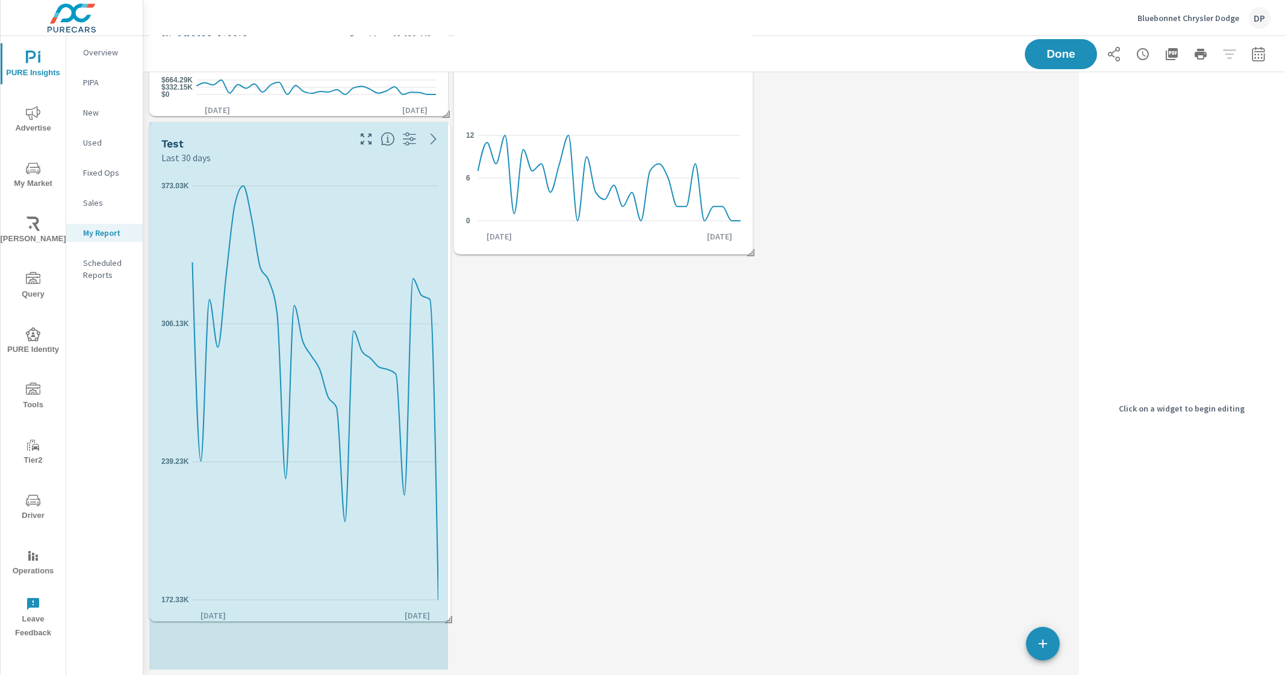
drag, startPoint x: 1053, startPoint y: 534, endPoint x: 447, endPoint y: 518, distance: 606.4
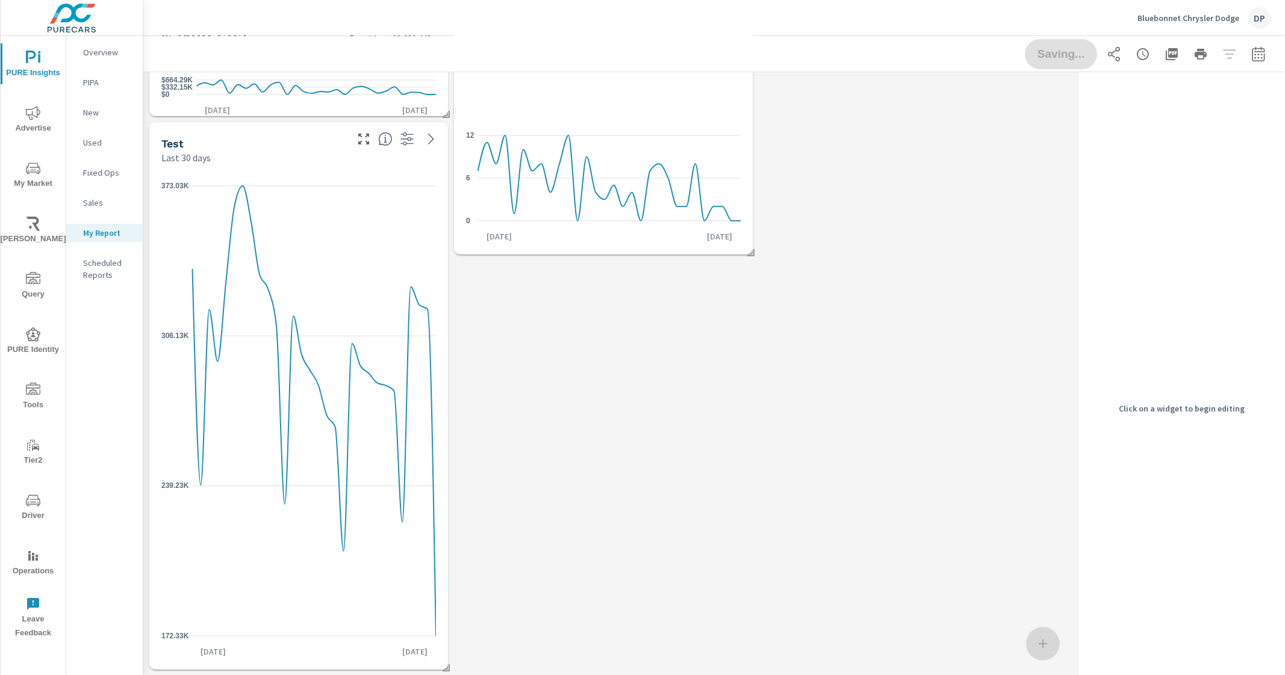
scroll to position [0, 0]
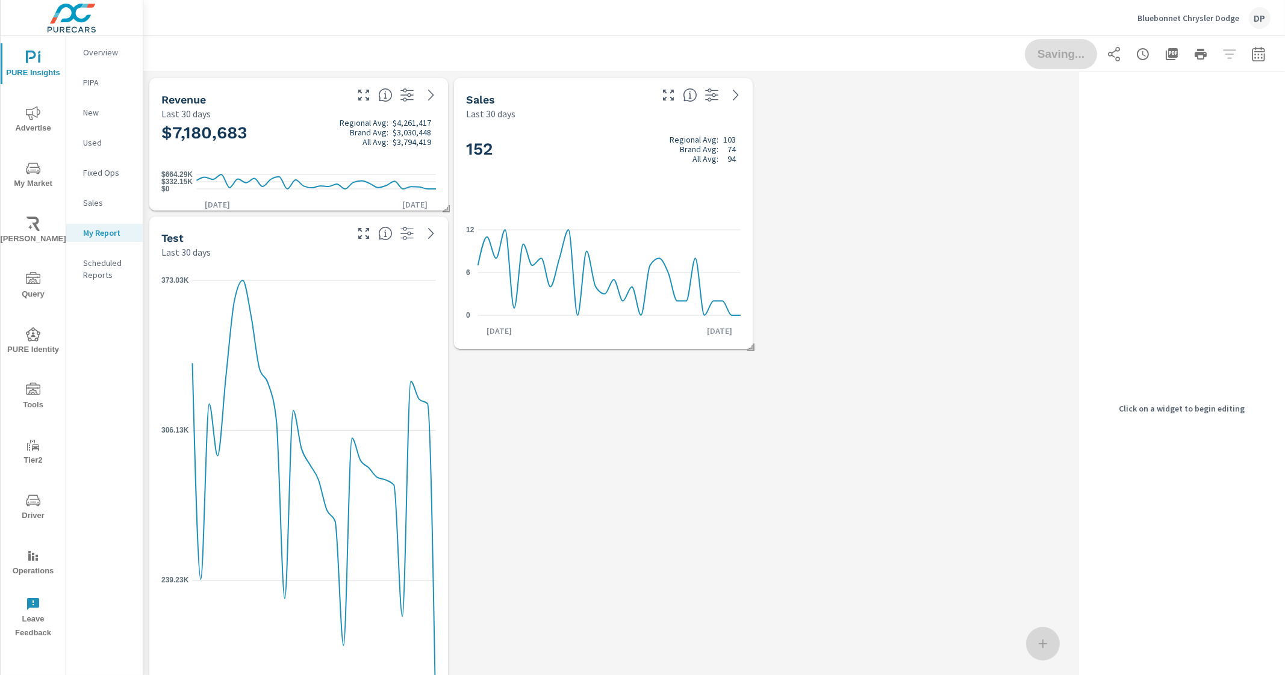
click at [119, 52] on p "Overview" at bounding box center [108, 52] width 50 height 12
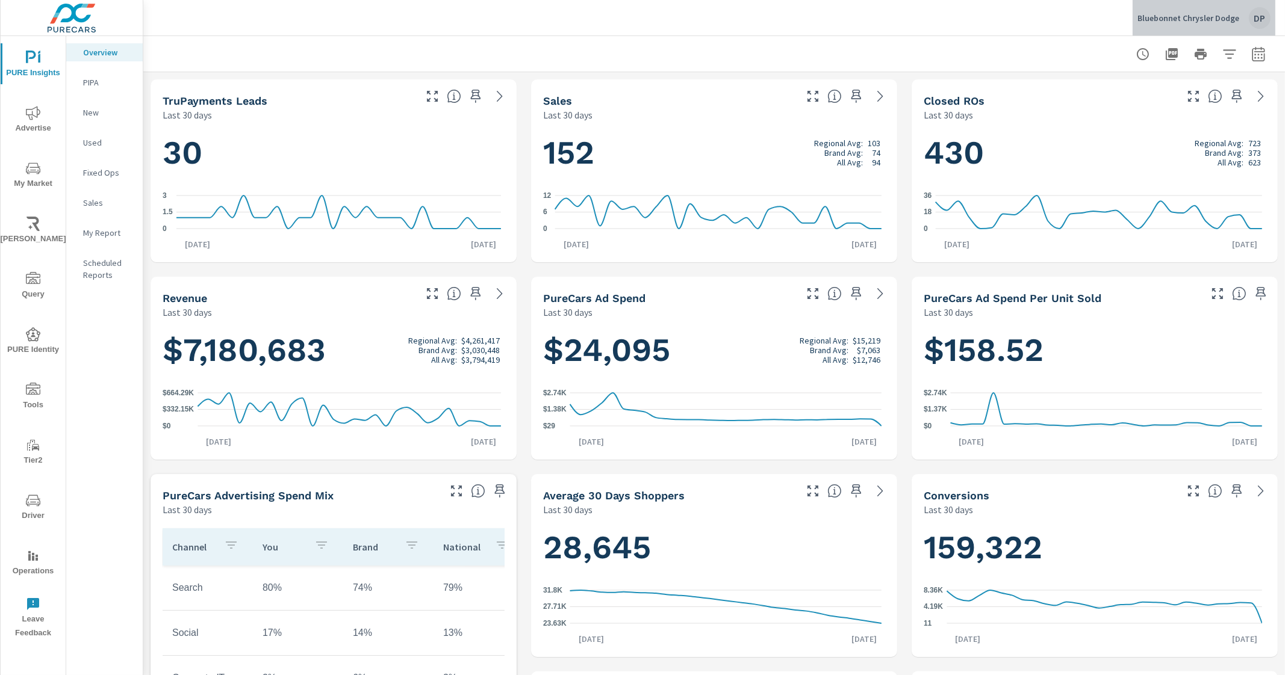
click at [1253, 15] on div "DP" at bounding box center [1259, 18] width 22 height 22
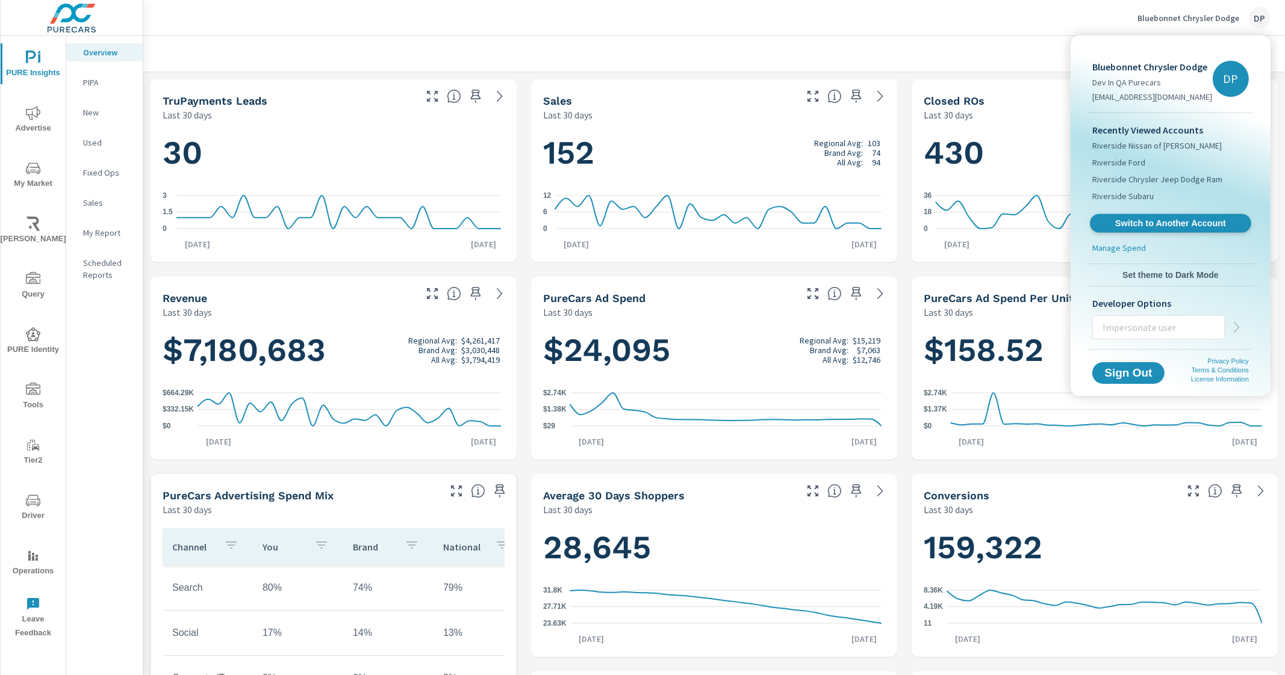
click at [1171, 222] on span "Switch to Another Account" at bounding box center [1169, 223] width 147 height 11
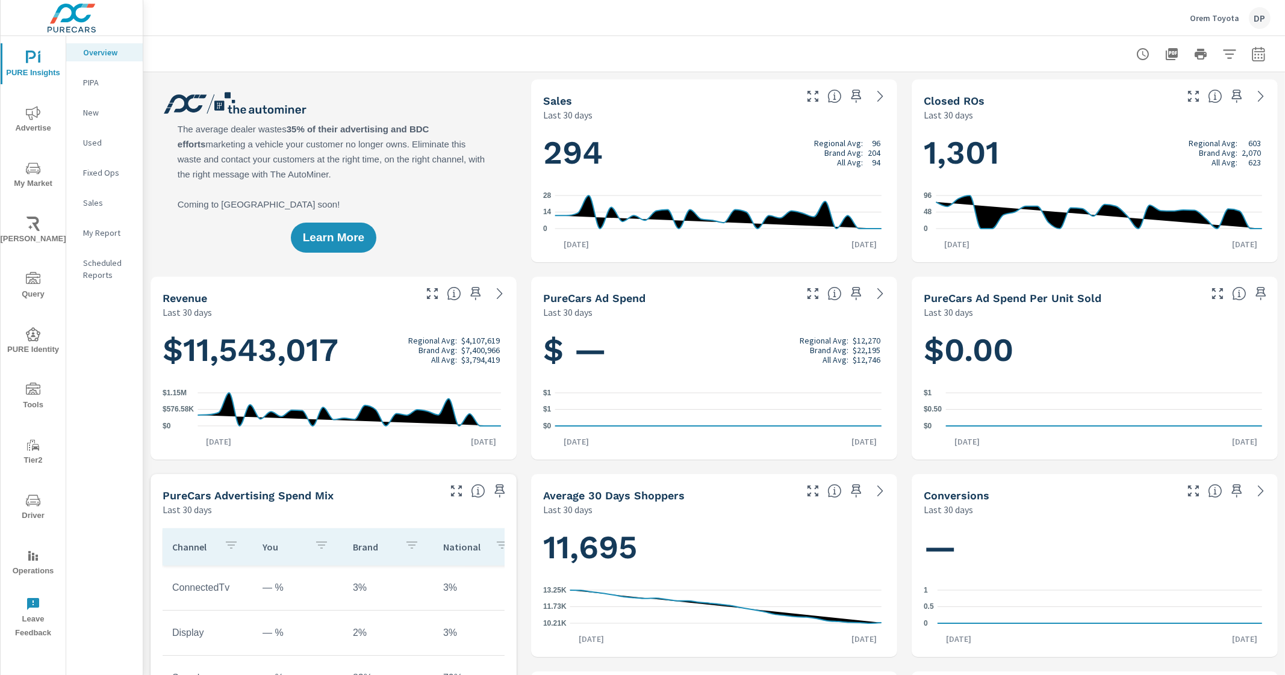
click at [98, 228] on p "My Report" at bounding box center [108, 233] width 50 height 12
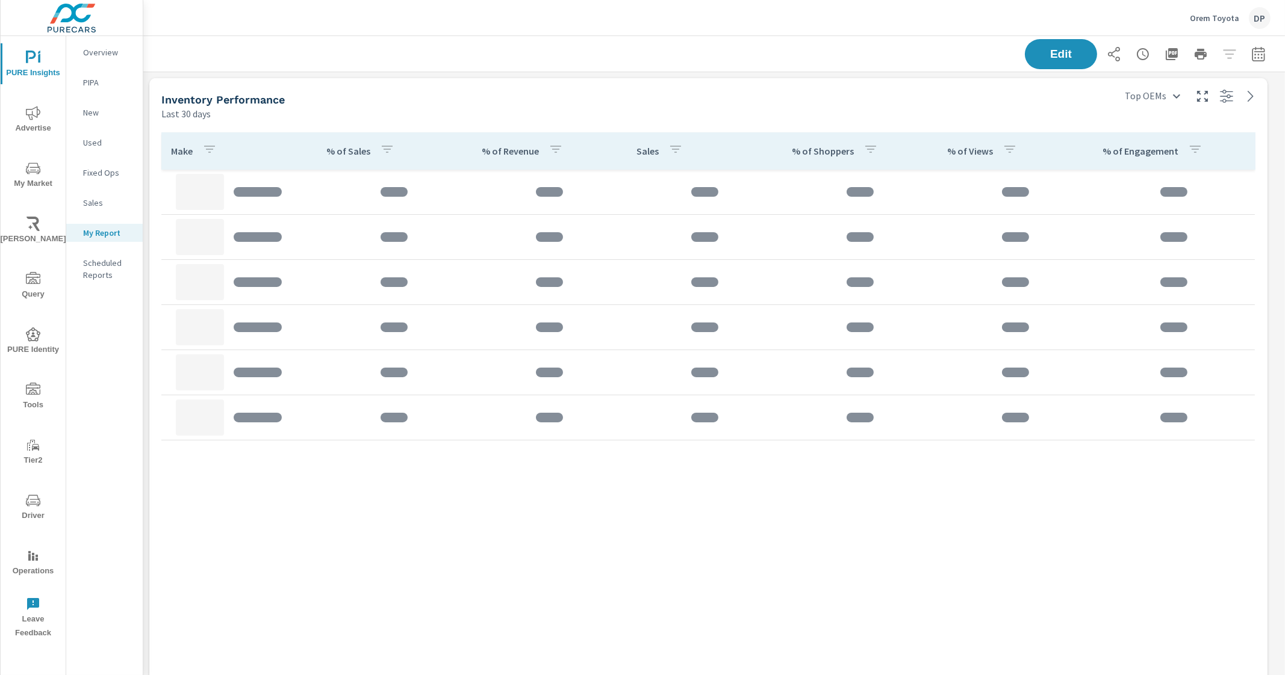
scroll to position [1414, 1153]
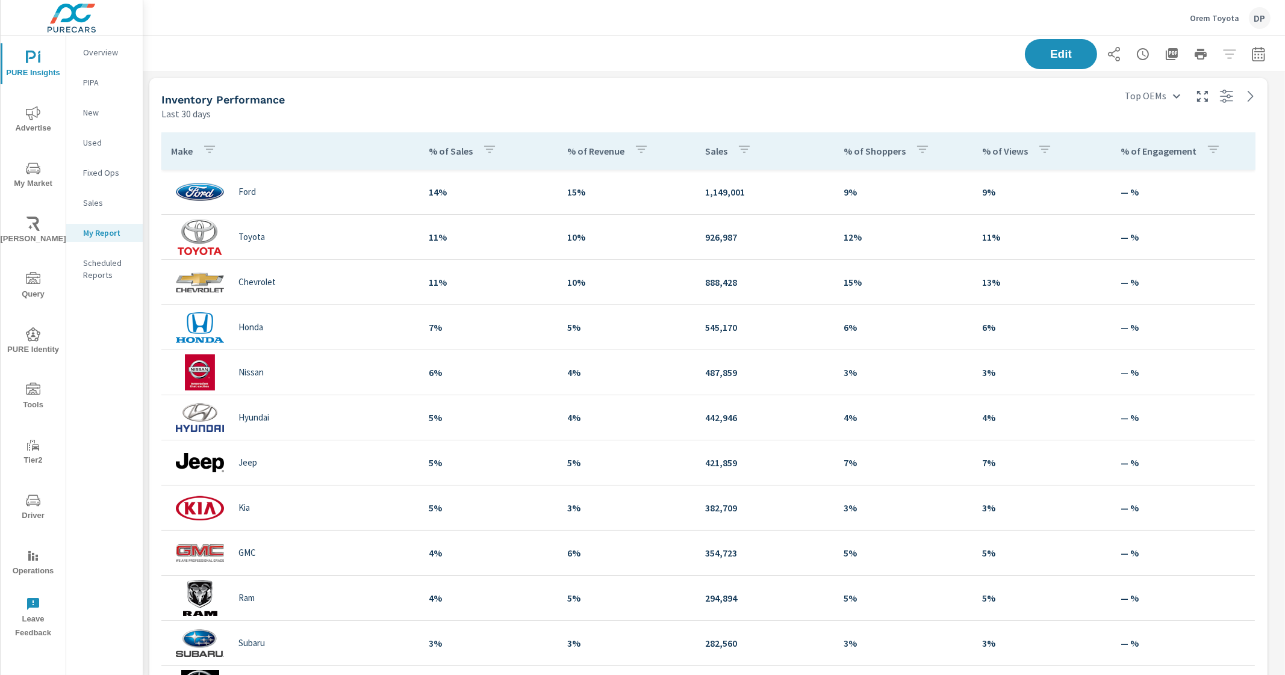
click at [1262, 16] on div "DP" at bounding box center [1259, 18] width 22 height 22
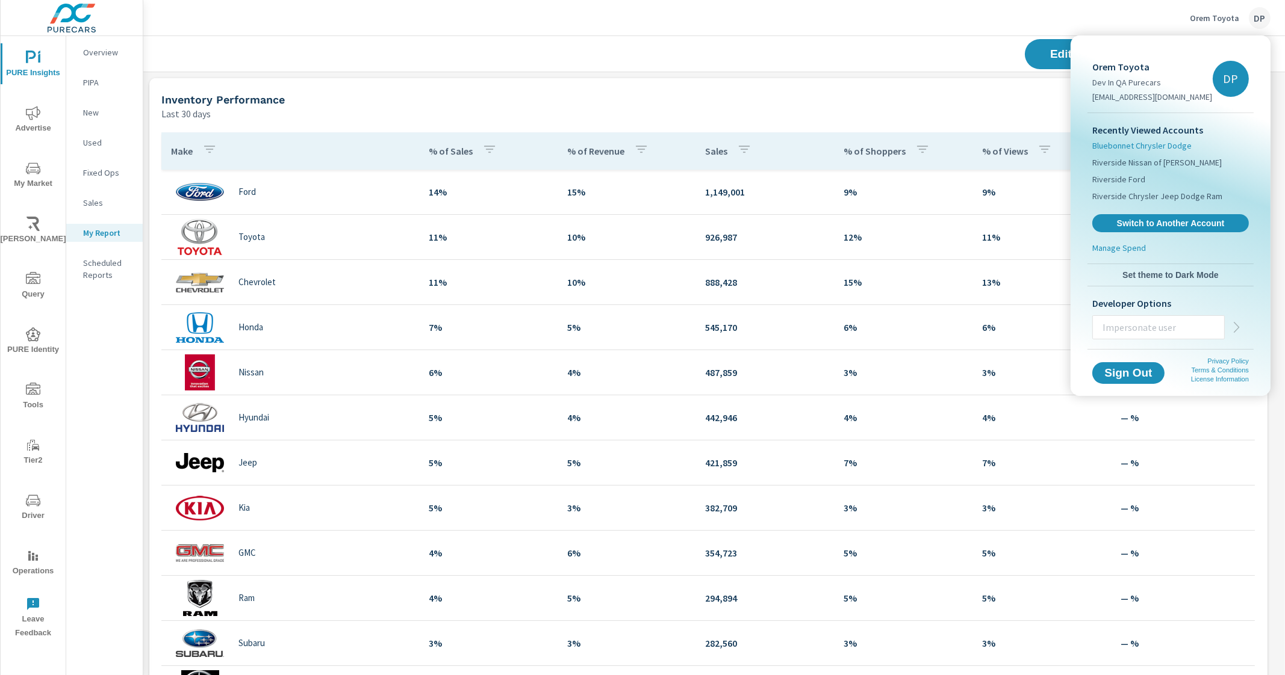
click at [1148, 143] on span "Bluebonnet Chrysler Dodge" at bounding box center [1141, 146] width 99 height 12
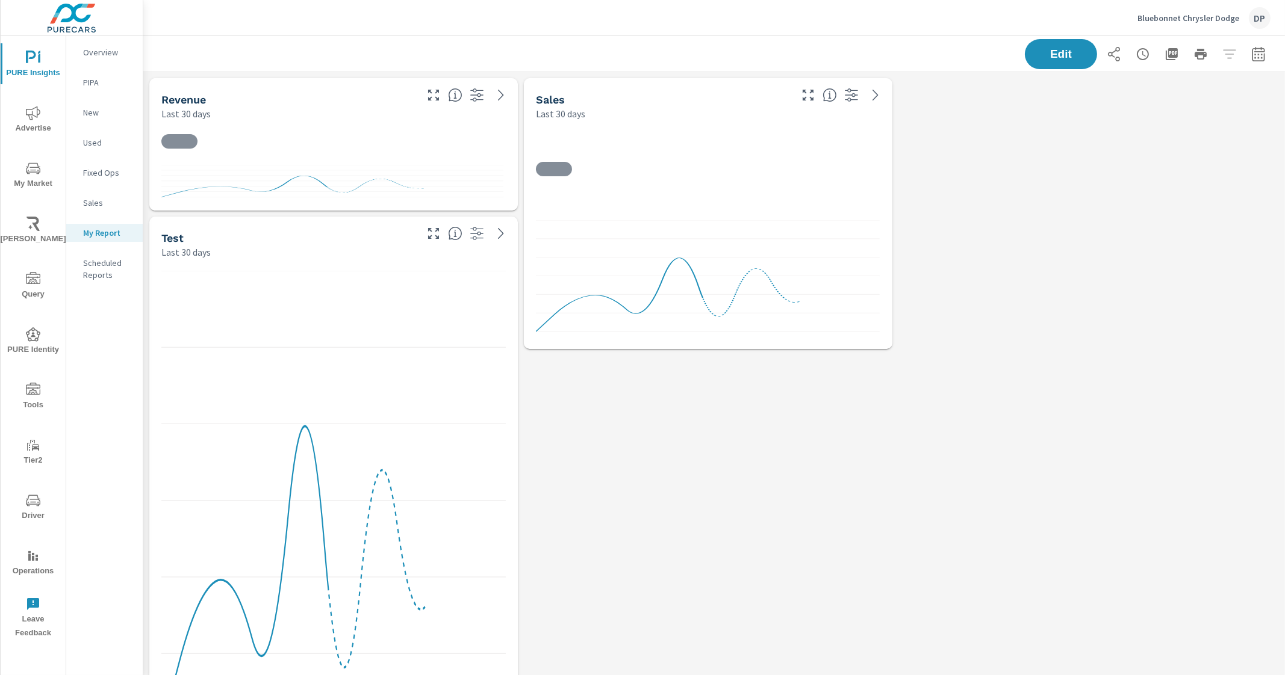
scroll to position [722, 1153]
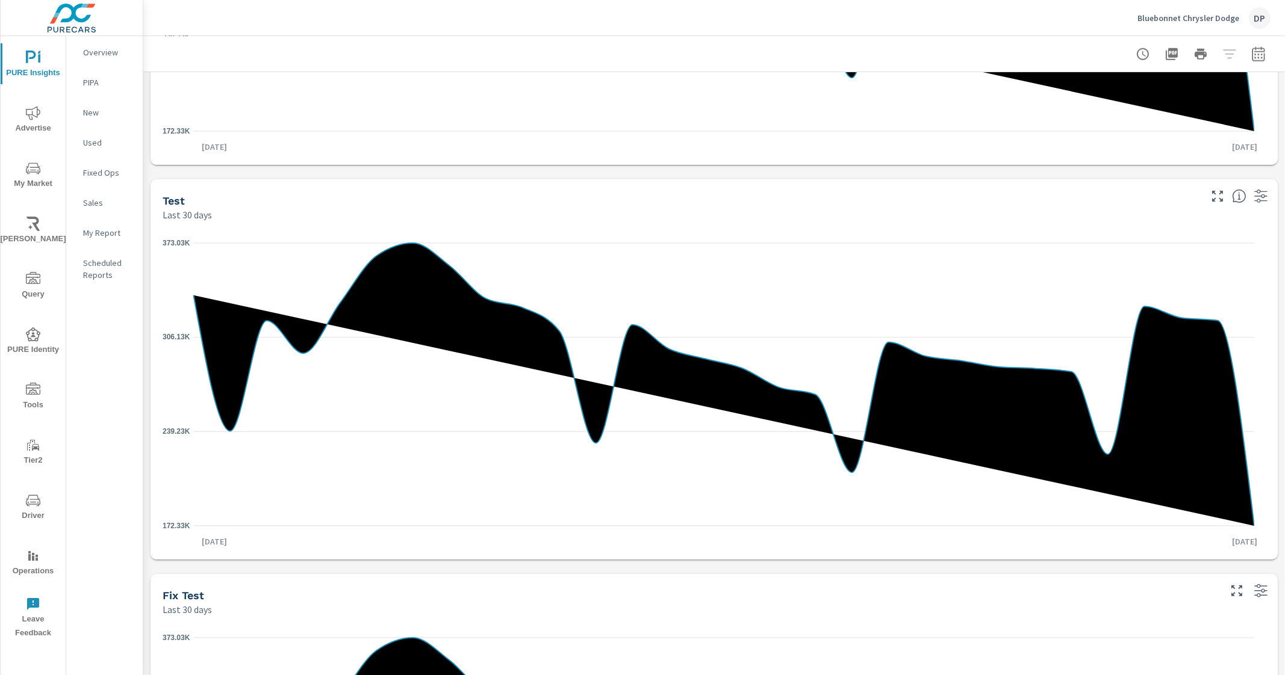
scroll to position [2062, 0]
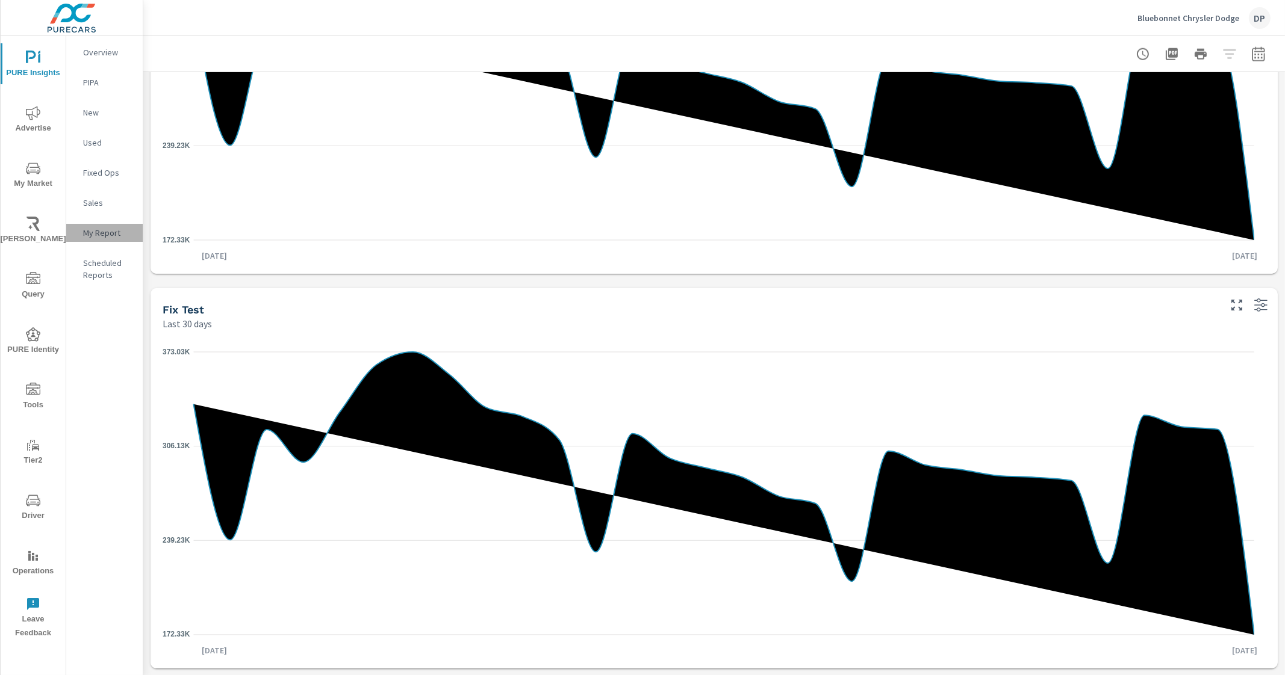
click at [103, 236] on p "My Report" at bounding box center [108, 233] width 50 height 12
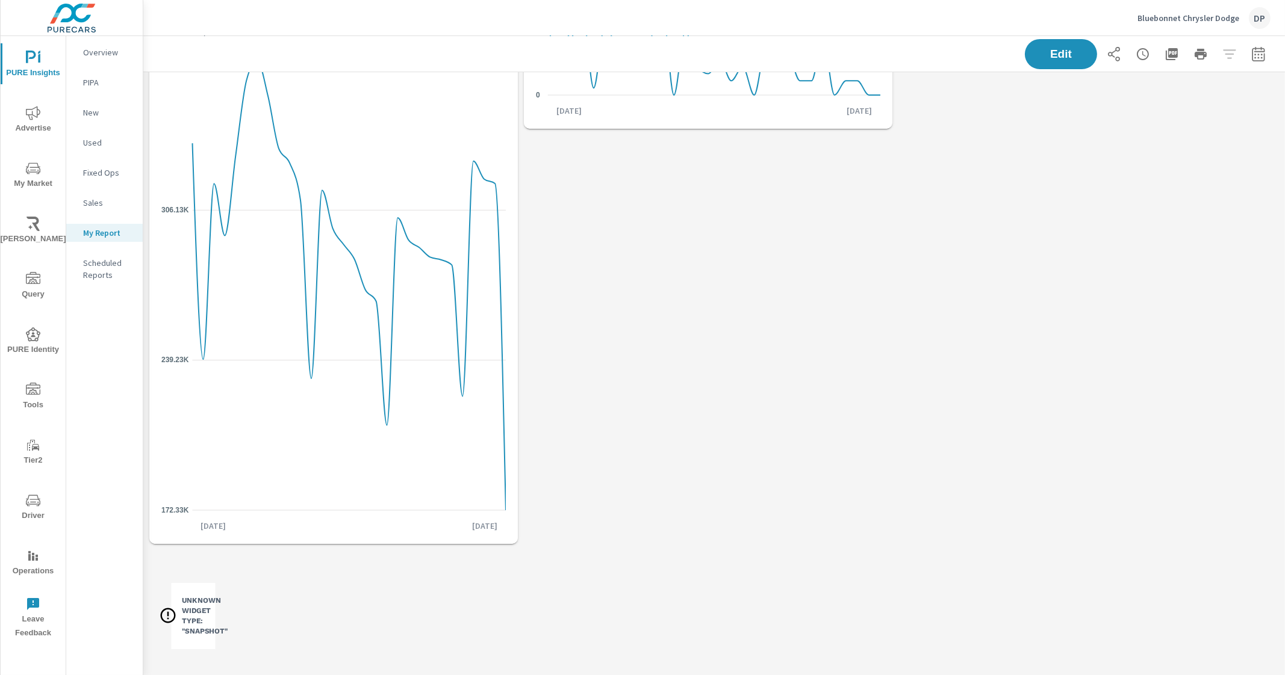
scroll to position [233, 0]
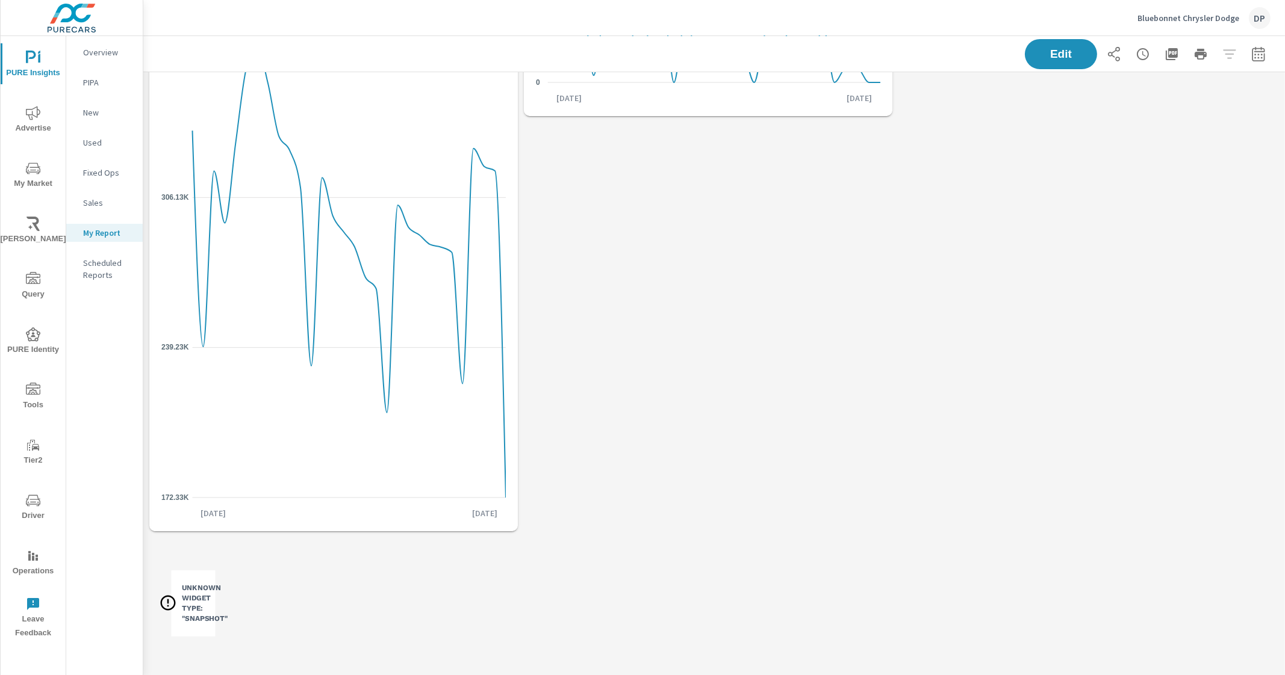
click at [107, 53] on p "Overview" at bounding box center [108, 52] width 50 height 12
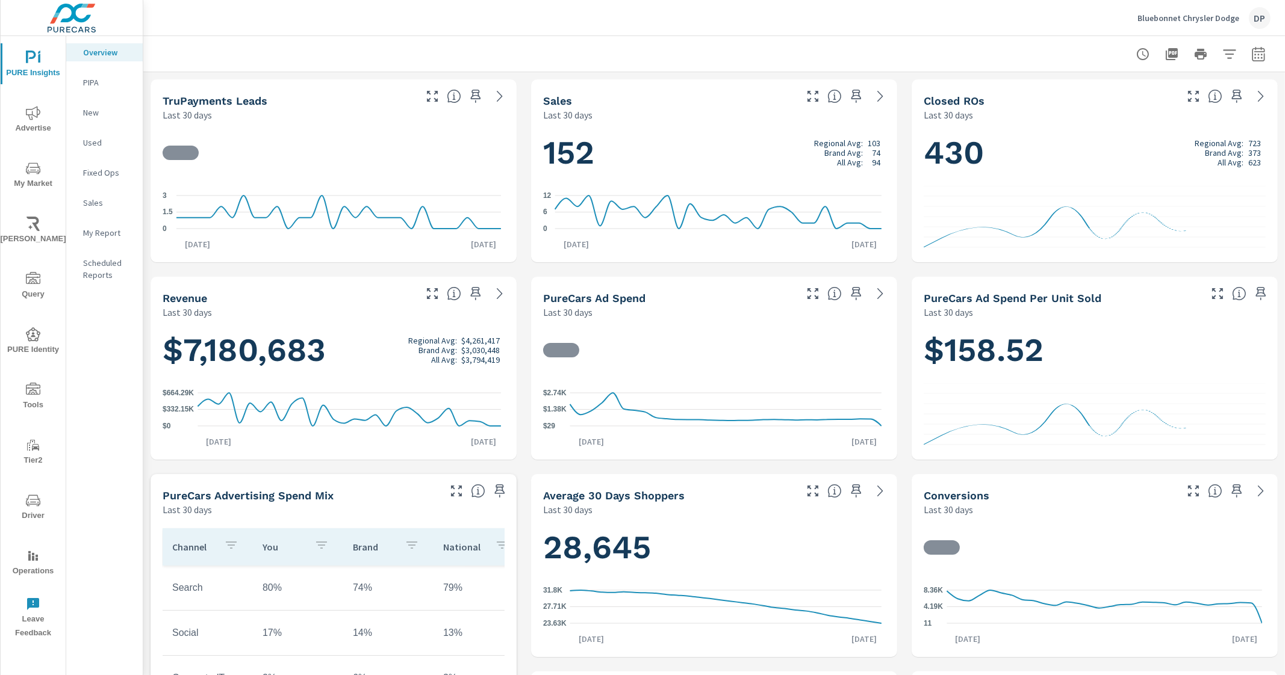
click at [108, 230] on p "My Report" at bounding box center [108, 233] width 50 height 12
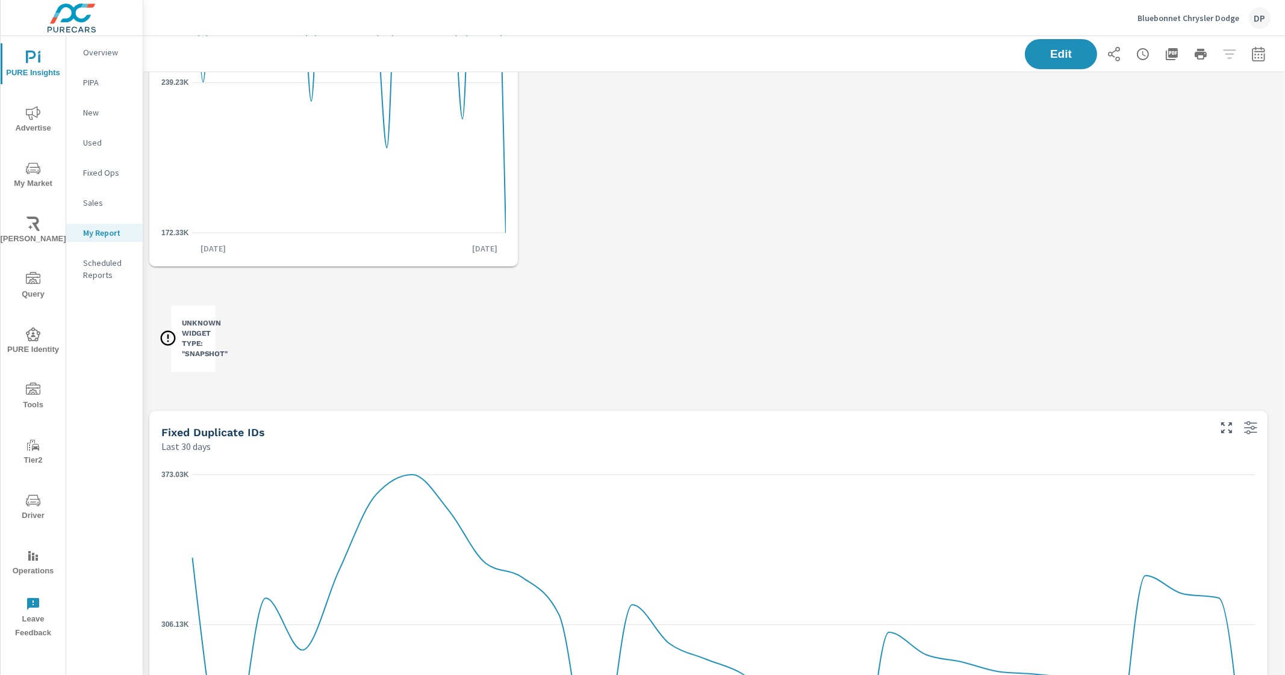
scroll to position [486, 0]
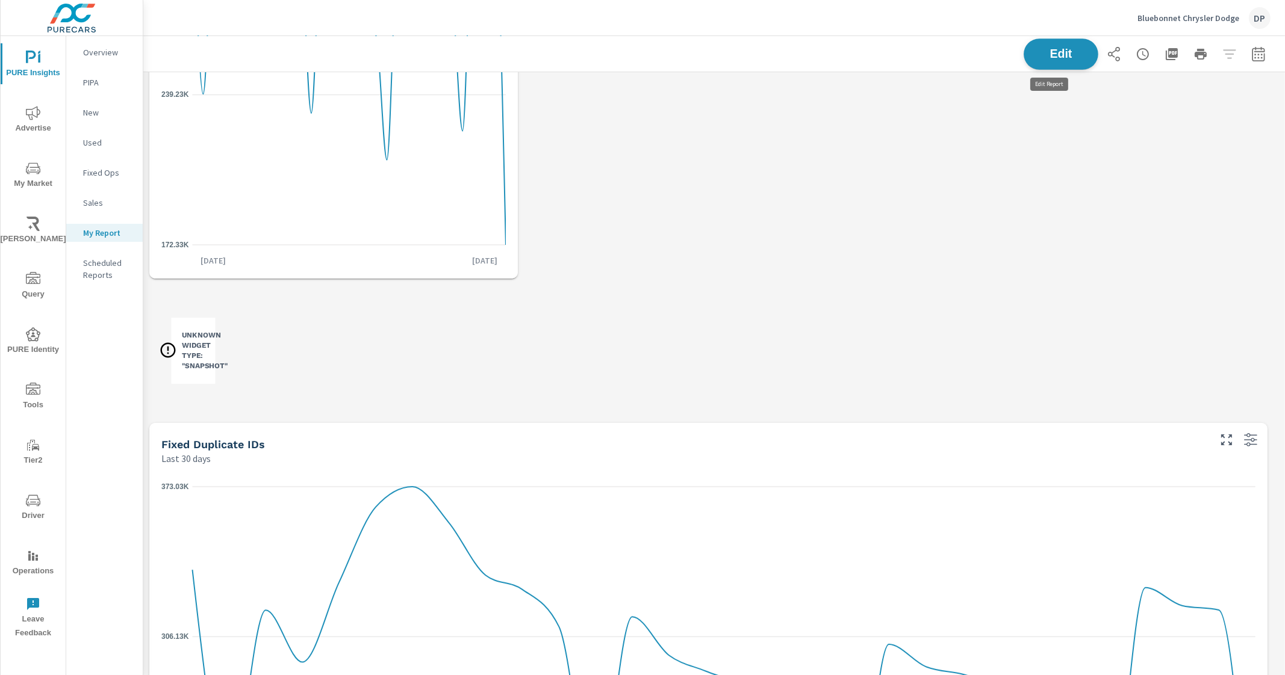
click at [1029, 42] on button "Edit" at bounding box center [1060, 54] width 75 height 31
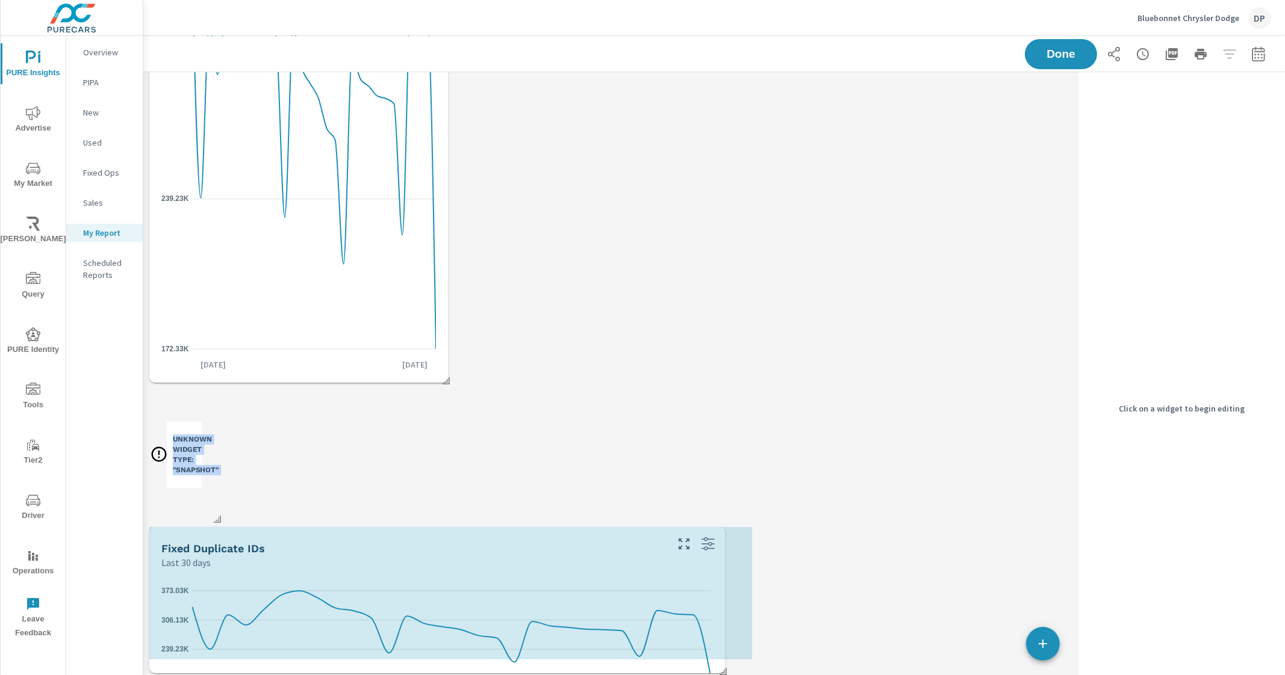
scroll to position [371, 0]
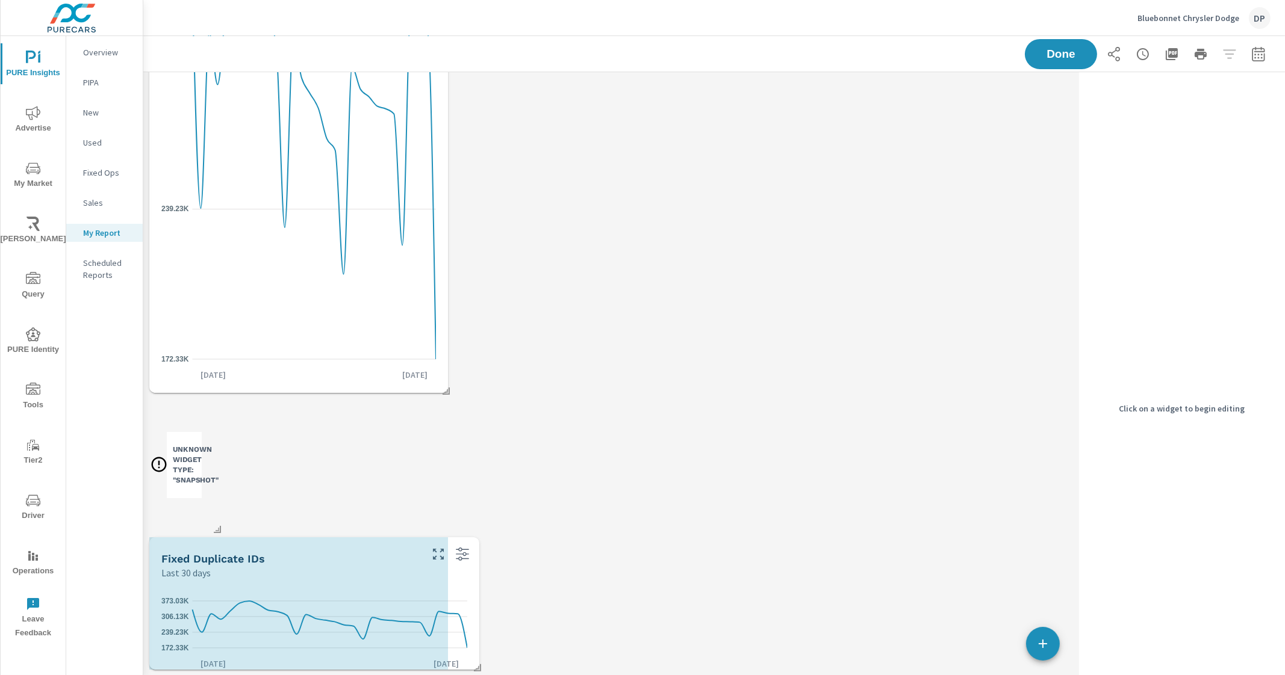
drag, startPoint x: 1055, startPoint y: 668, endPoint x: 477, endPoint y: 640, distance: 578.0
click at [477, 640] on div "Fixed Duplicate IDs Last 30 days 172.33K 239.23K 306.13K 373.03K [DATE] [DATE]" at bounding box center [314, 604] width 330 height 132
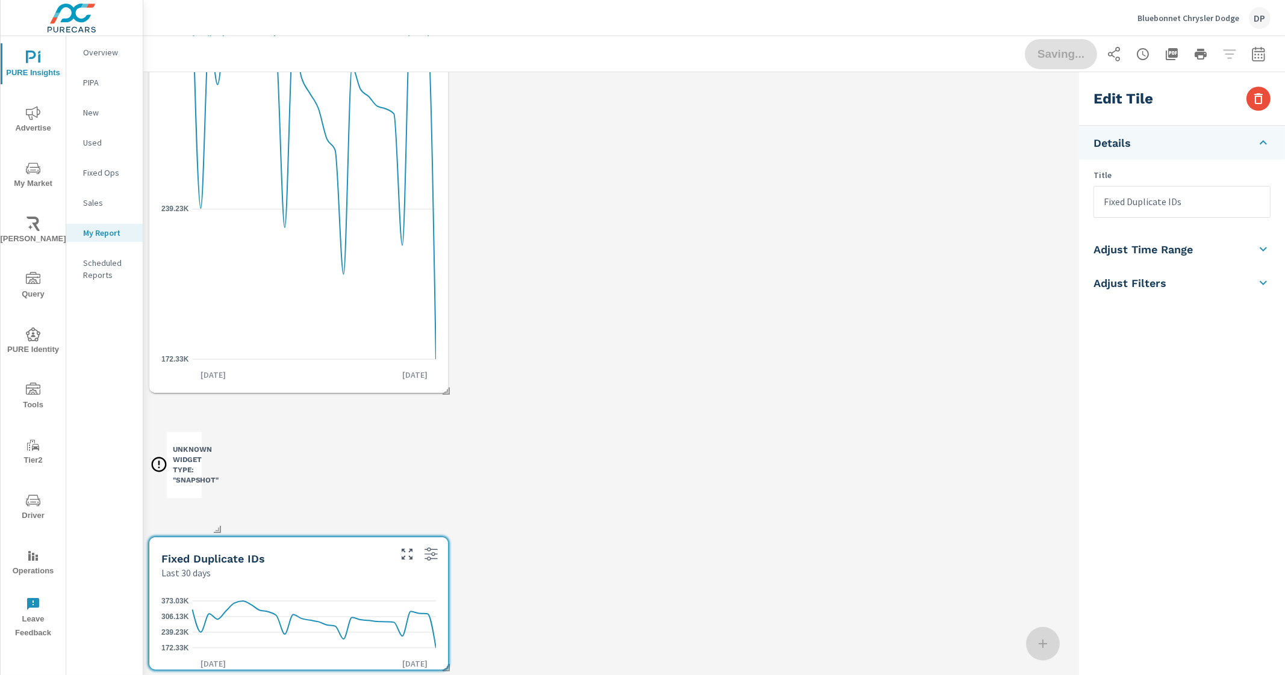
click at [560, 480] on div "Revenue Last 30 days $7,180,683 Regional Avg: $4,261,417 Brand Avg: $3,030,448 …" at bounding box center [608, 188] width 931 height 975
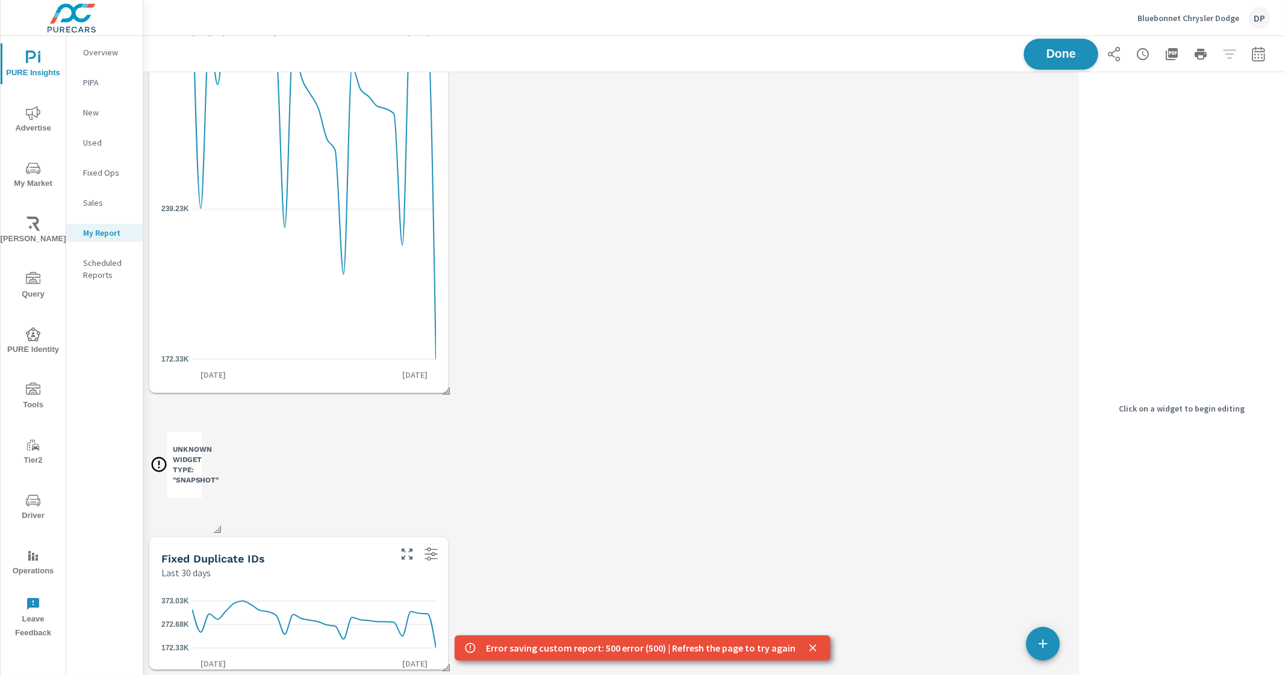
click at [1061, 66] on button "Done" at bounding box center [1060, 54] width 75 height 31
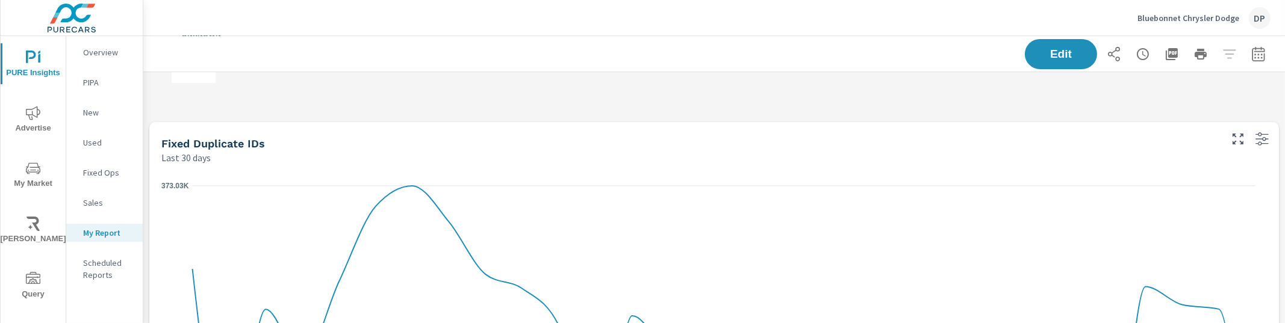
scroll to position [1140, 0]
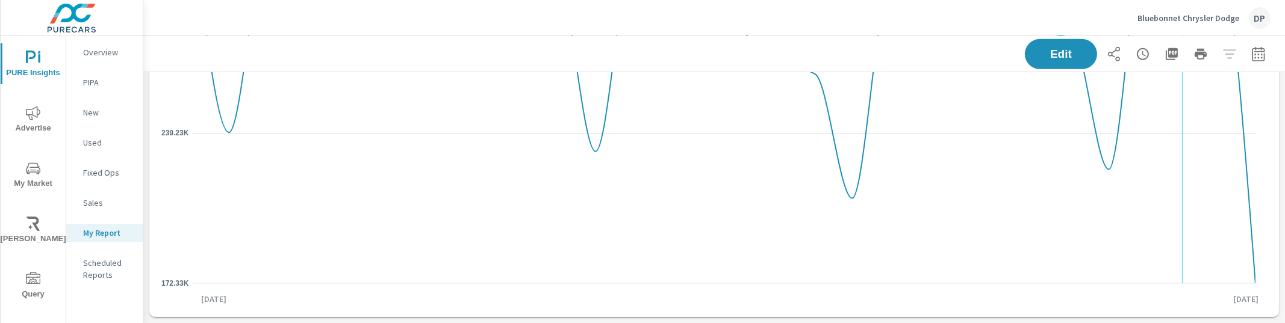
click at [1164, 261] on icon "172.33K 239.23K 306.13K 373.03K" at bounding box center [708, 59] width 1094 height 470
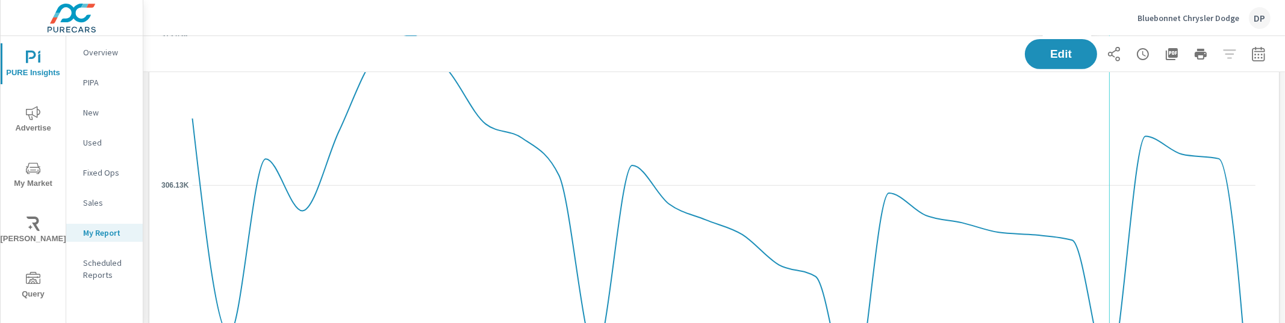
scroll to position [914, 0]
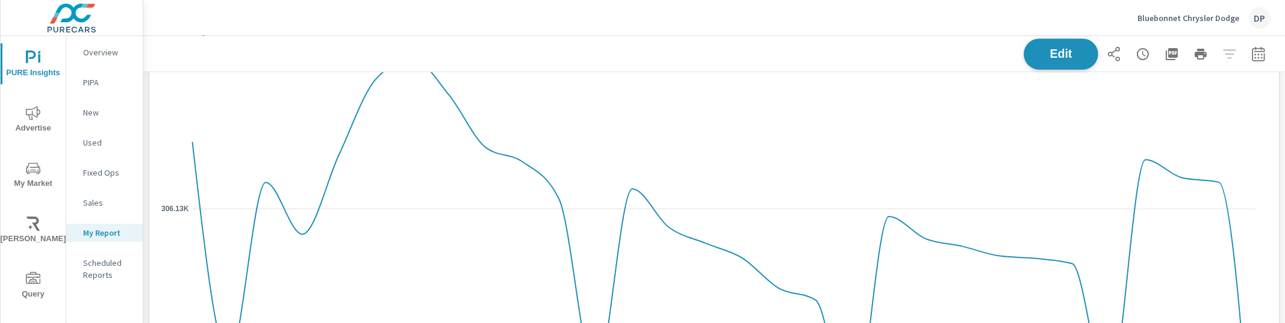
click at [1056, 56] on span "Edit" at bounding box center [1060, 53] width 49 height 11
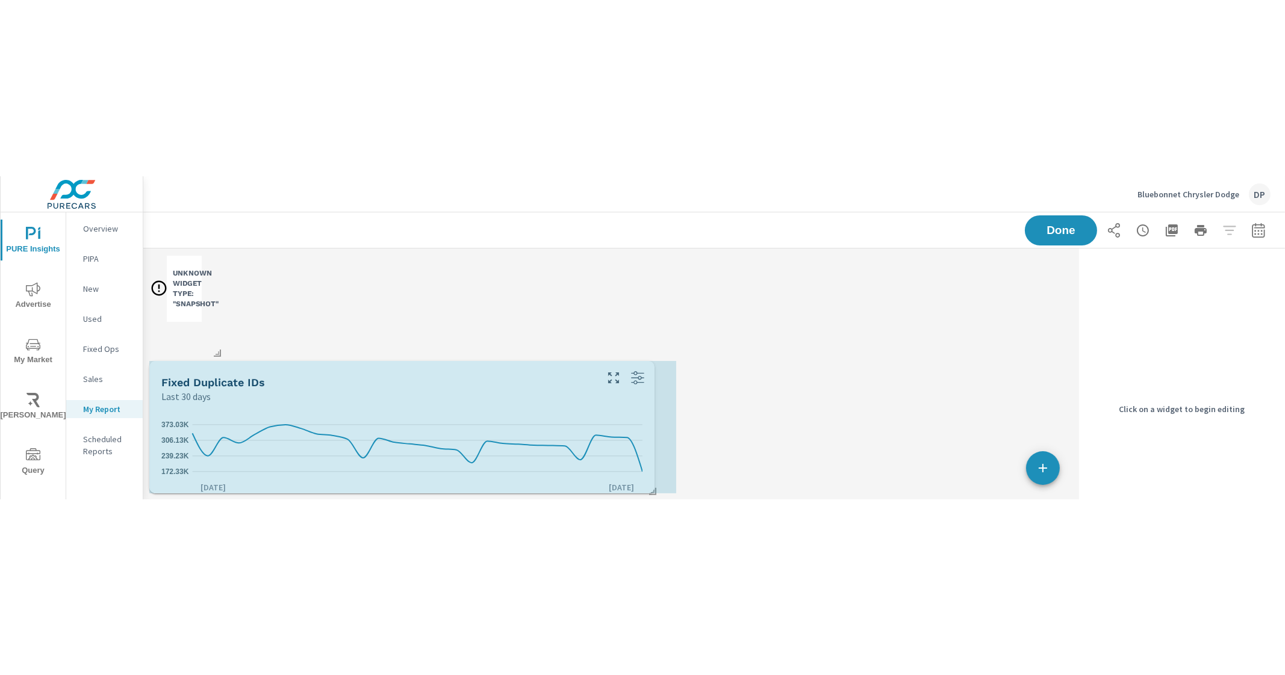
scroll to position [0, 0]
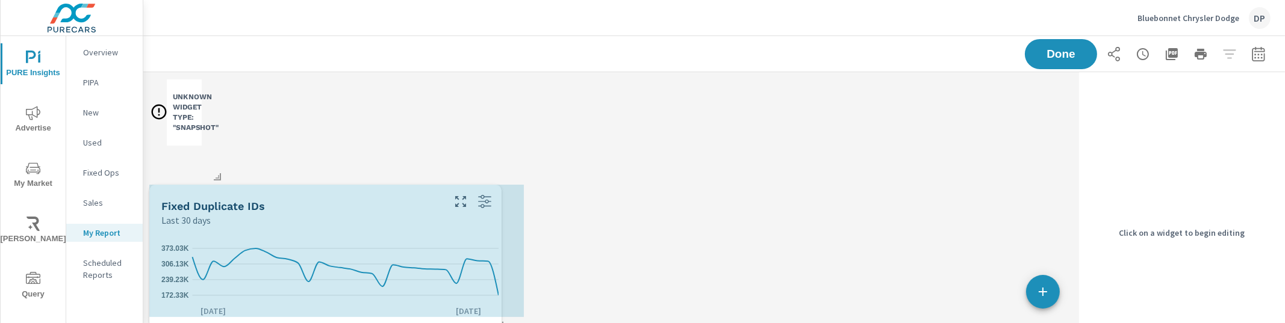
drag, startPoint x: 1052, startPoint y: 315, endPoint x: 464, endPoint y: 294, distance: 588.5
click at [464, 294] on div "Fixed Duplicate IDs Last 30 days 172.33K 239.23K 306.13K 373.03K Aug 27th Sep 2…" at bounding box center [325, 256] width 352 height 143
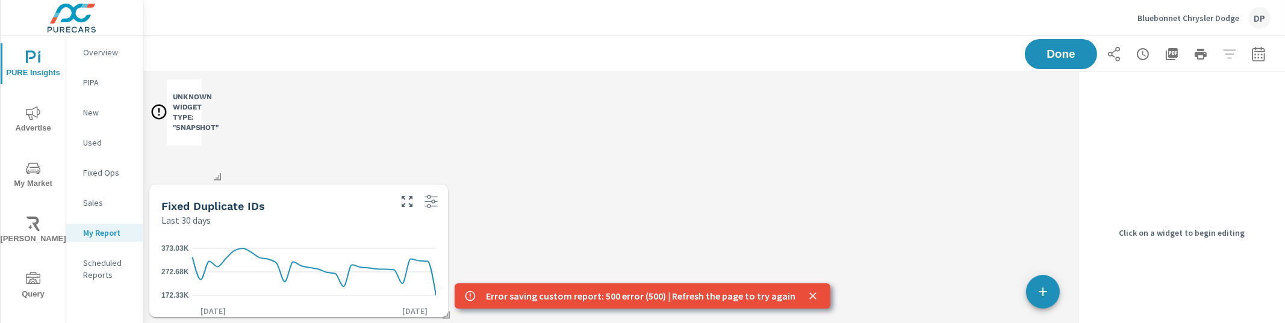
click at [807, 299] on icon "close" at bounding box center [813, 296] width 12 height 12
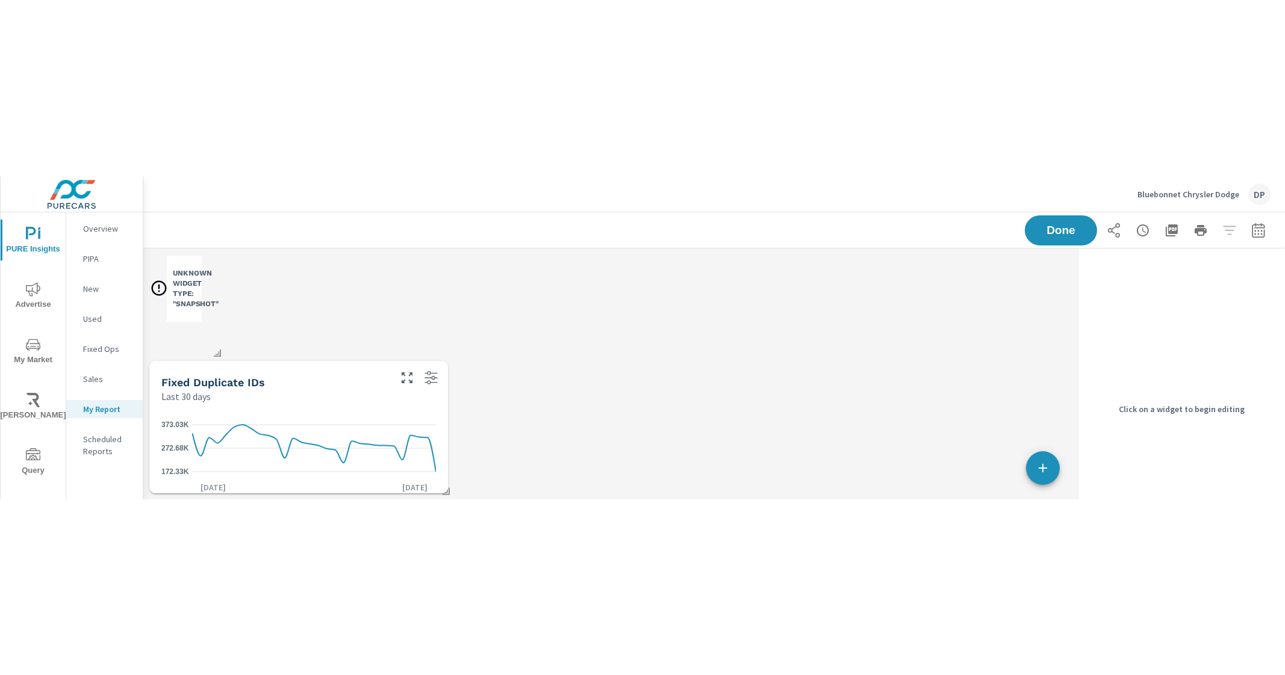
scroll to position [371, 0]
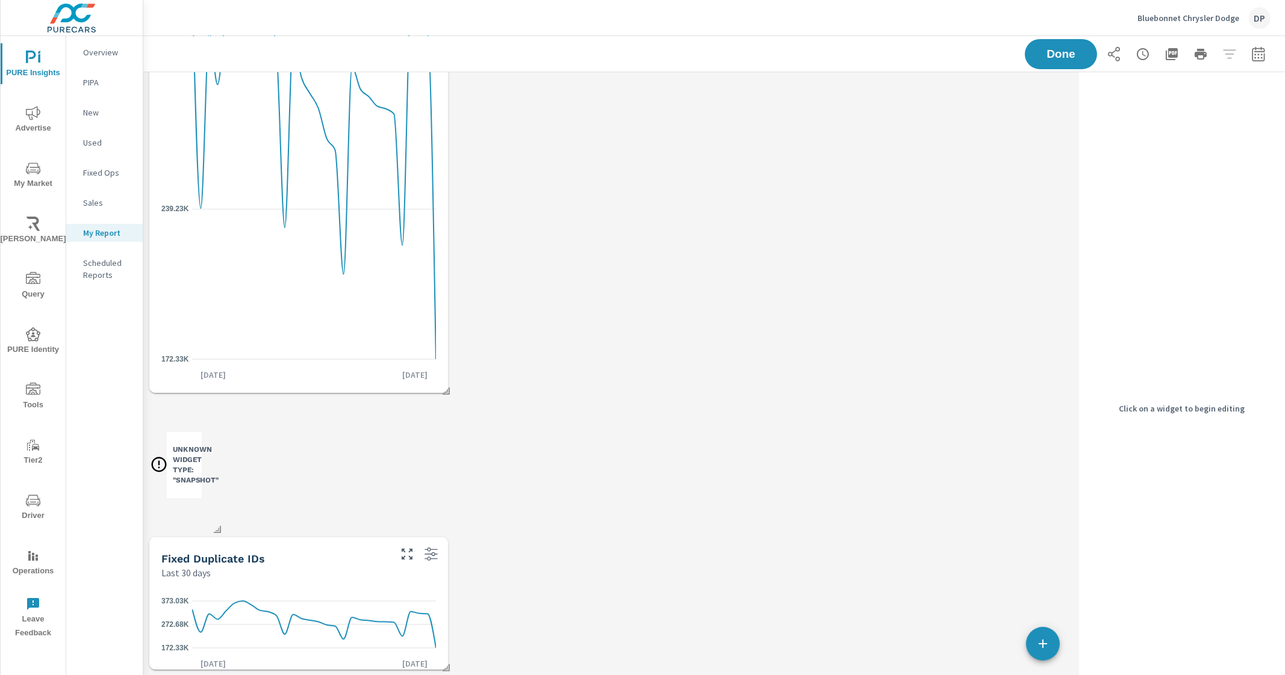
click at [176, 462] on h3 "Unknown Widget Type: "snapshot"" at bounding box center [196, 465] width 46 height 41
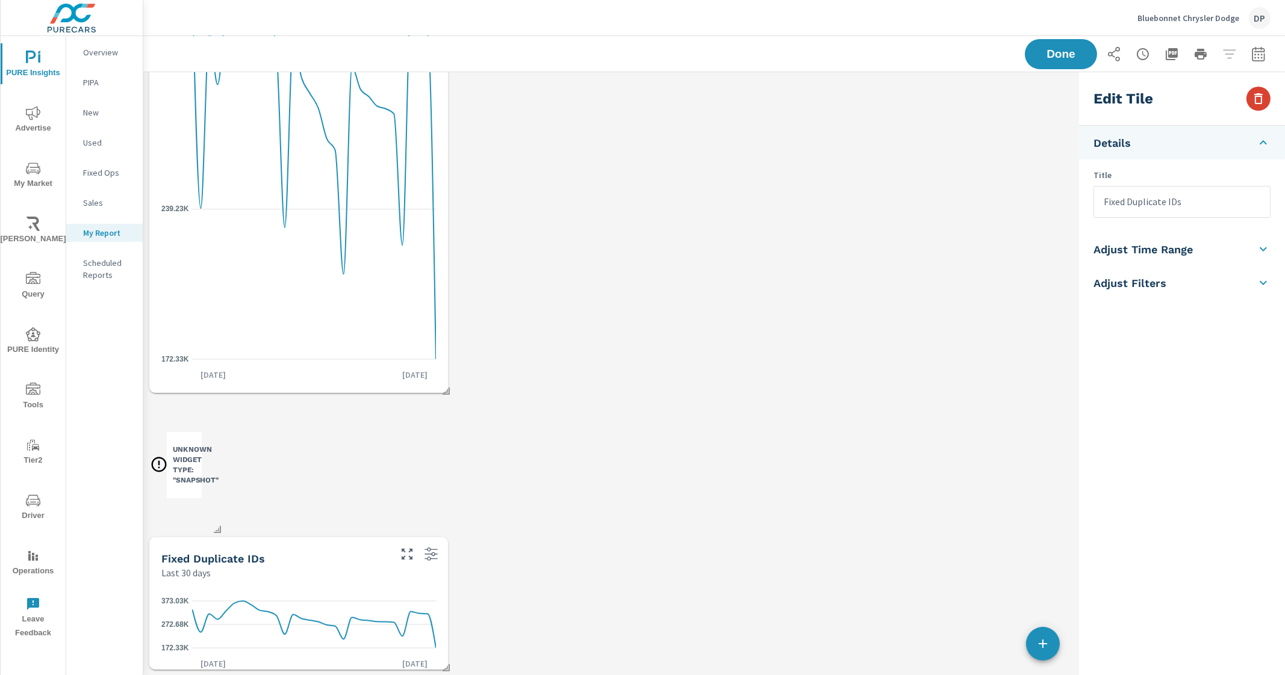
click at [1253, 95] on icon "button" at bounding box center [1258, 98] width 14 height 14
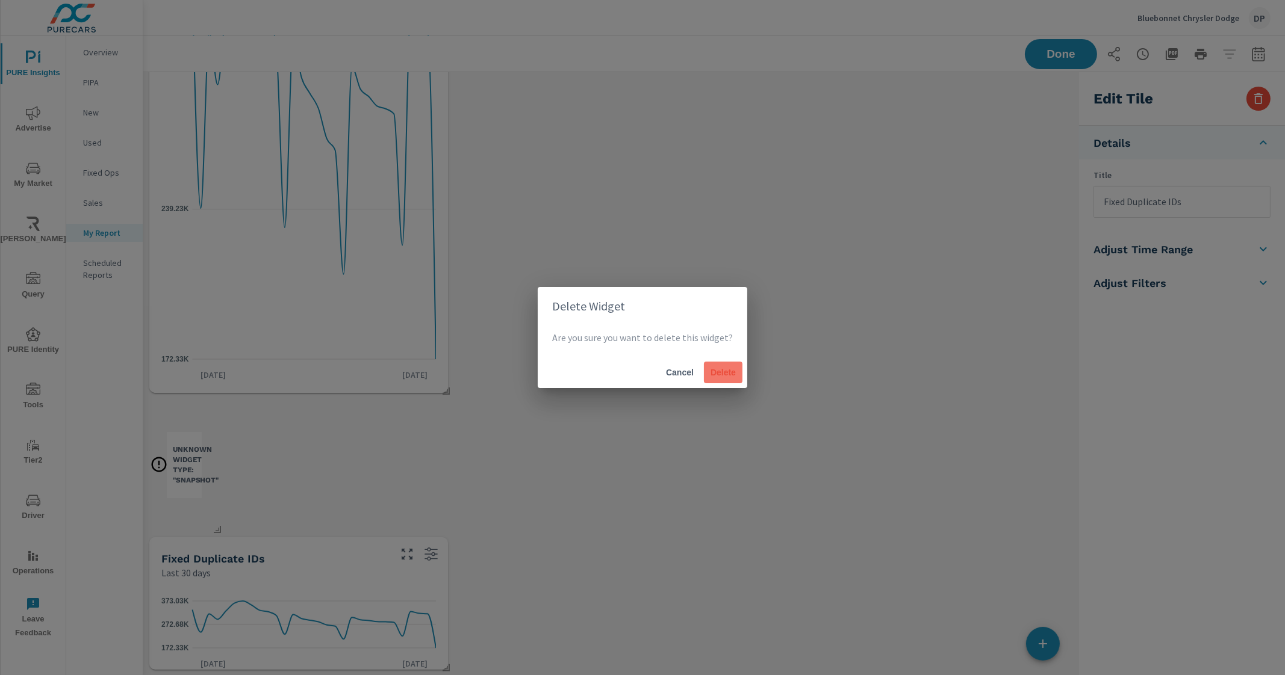
click at [715, 368] on span "Delete" at bounding box center [723, 372] width 29 height 11
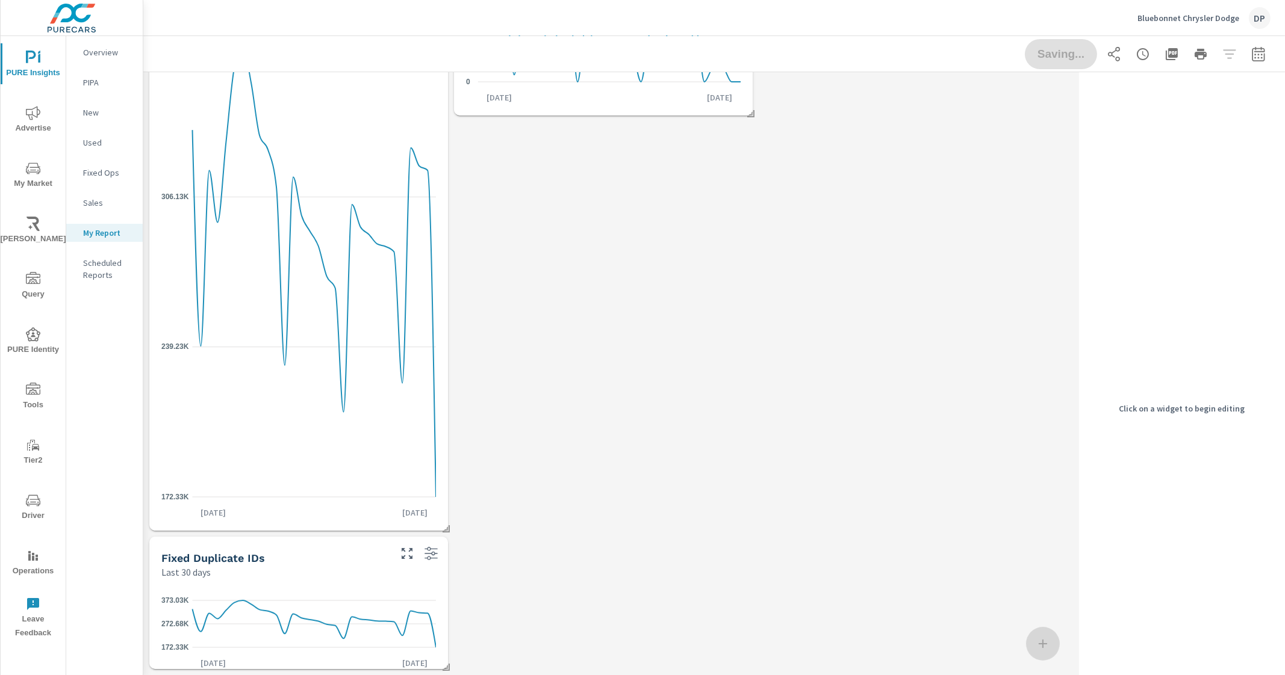
scroll to position [6, 6]
click at [402, 435] on icon at bounding box center [314, 273] width 244 height 450
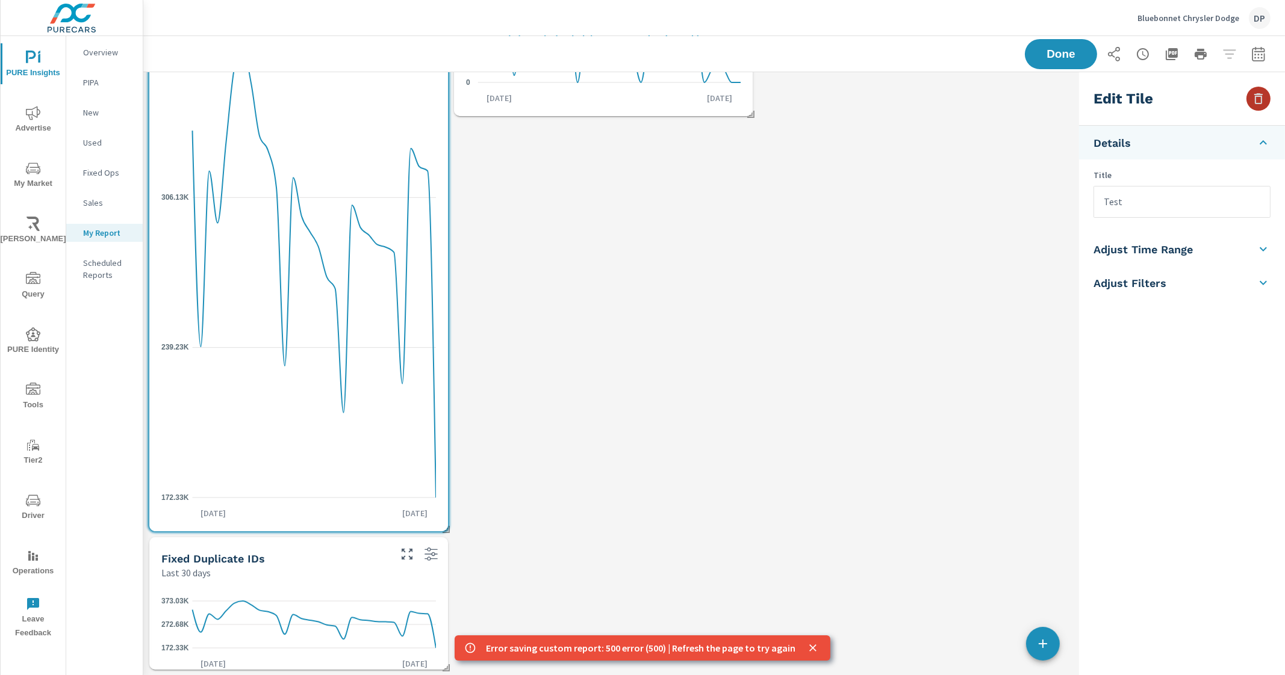
click at [1261, 100] on icon "button" at bounding box center [1258, 98] width 8 height 11
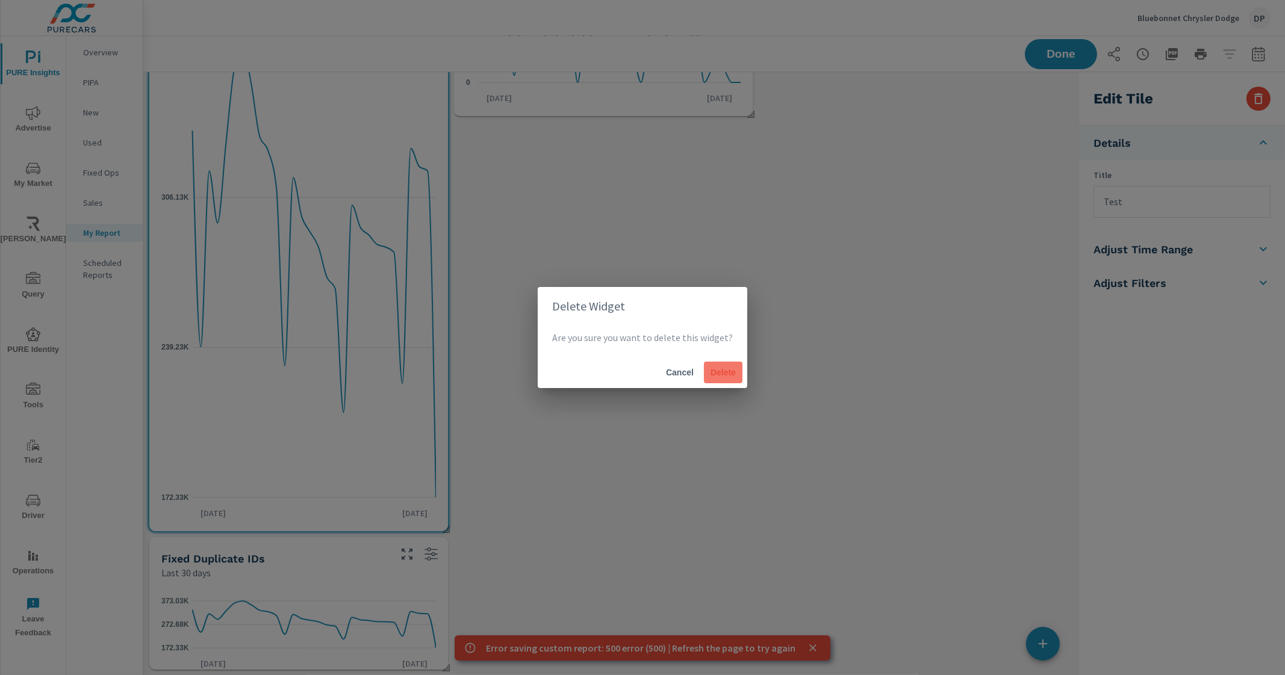
click at [724, 373] on span "Delete" at bounding box center [723, 372] width 29 height 11
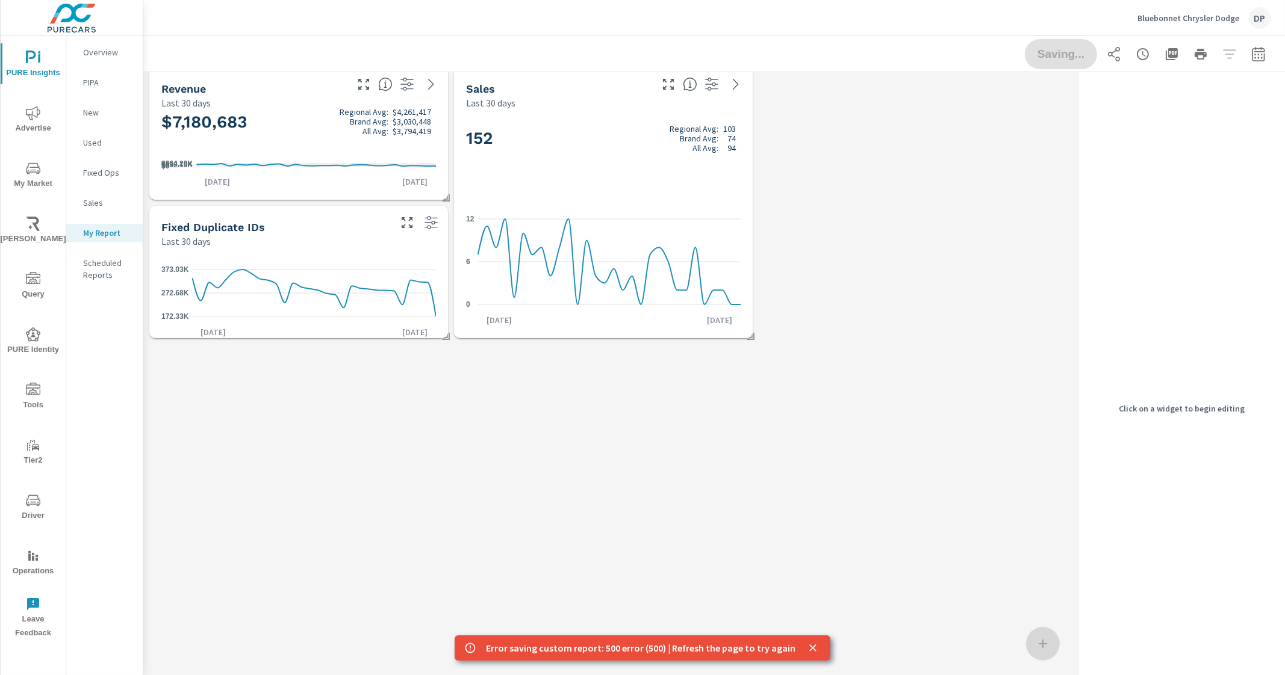
scroll to position [0, 0]
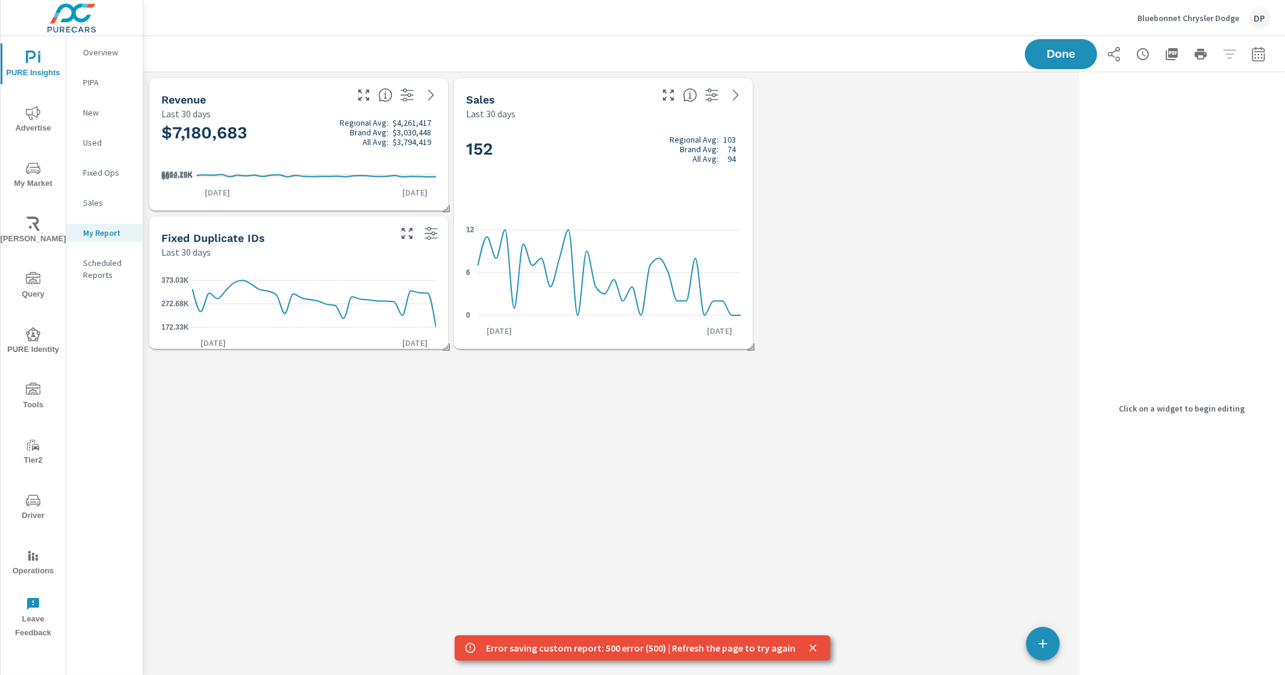
click at [907, 246] on div "Revenue Last 30 days $7,180,683 Regional Avg: $4,261,417 Brand Avg: $3,030,448 …" at bounding box center [608, 213] width 931 height 283
click at [1043, 39] on button "Done" at bounding box center [1060, 54] width 75 height 31
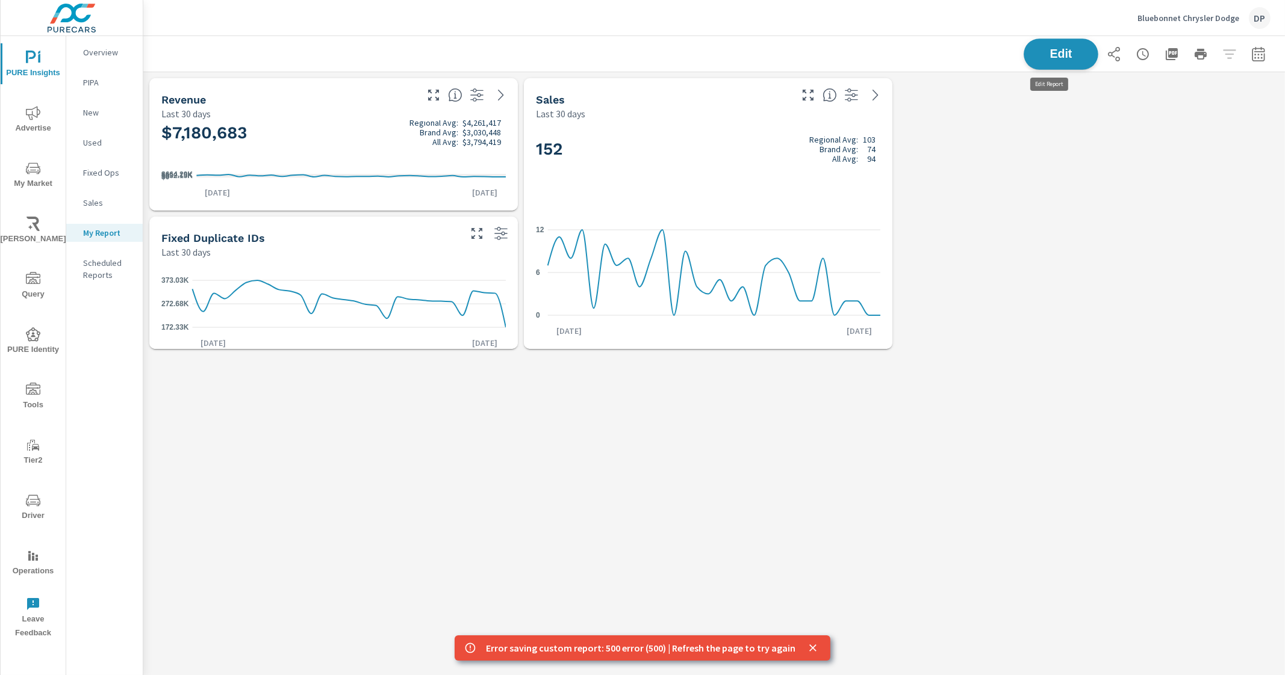
scroll to position [6, 6]
click at [808, 651] on icon "close" at bounding box center [813, 648] width 12 height 12
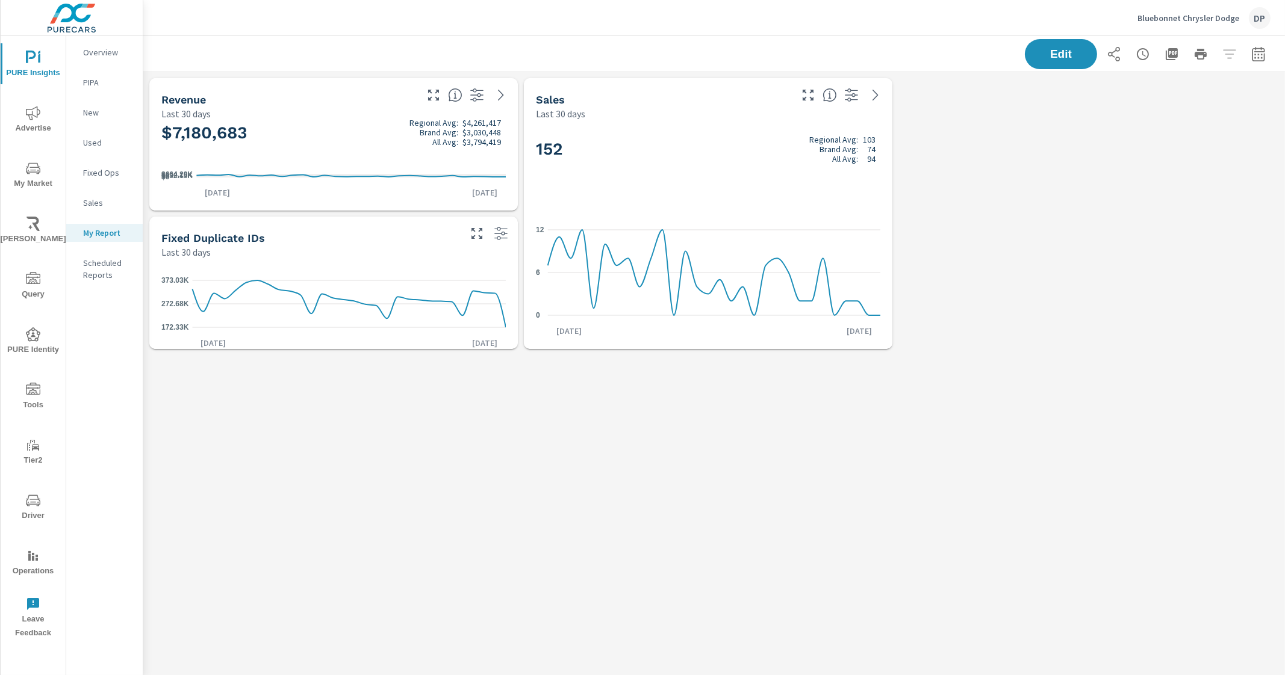
click at [474, 187] on p "Sep 25th" at bounding box center [485, 193] width 42 height 12
click at [112, 60] on div "Overview" at bounding box center [104, 52] width 76 height 18
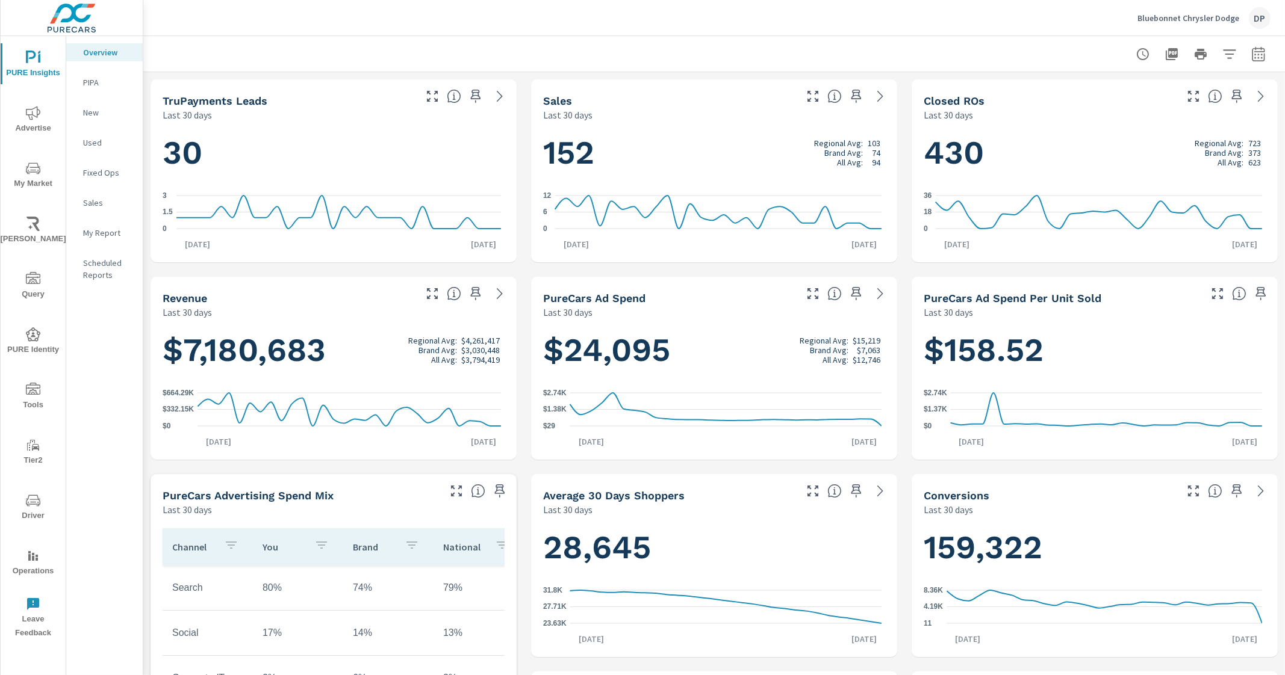
click at [106, 235] on p "My Report" at bounding box center [108, 233] width 50 height 12
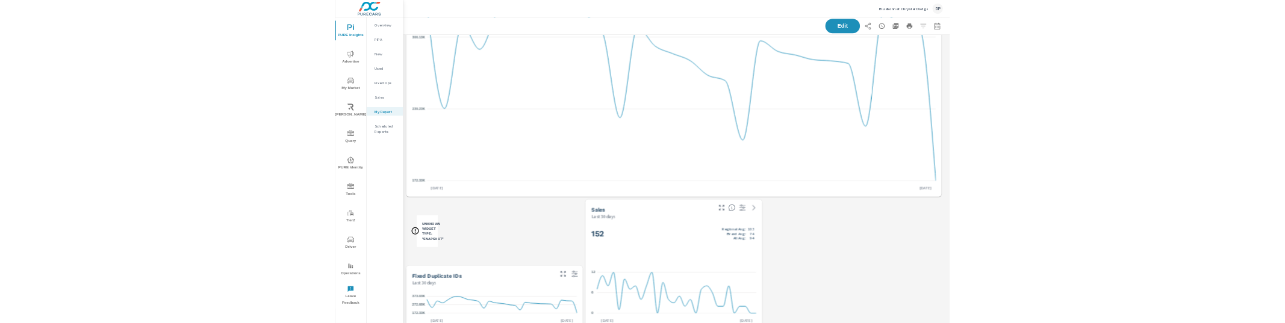
scroll to position [371, 0]
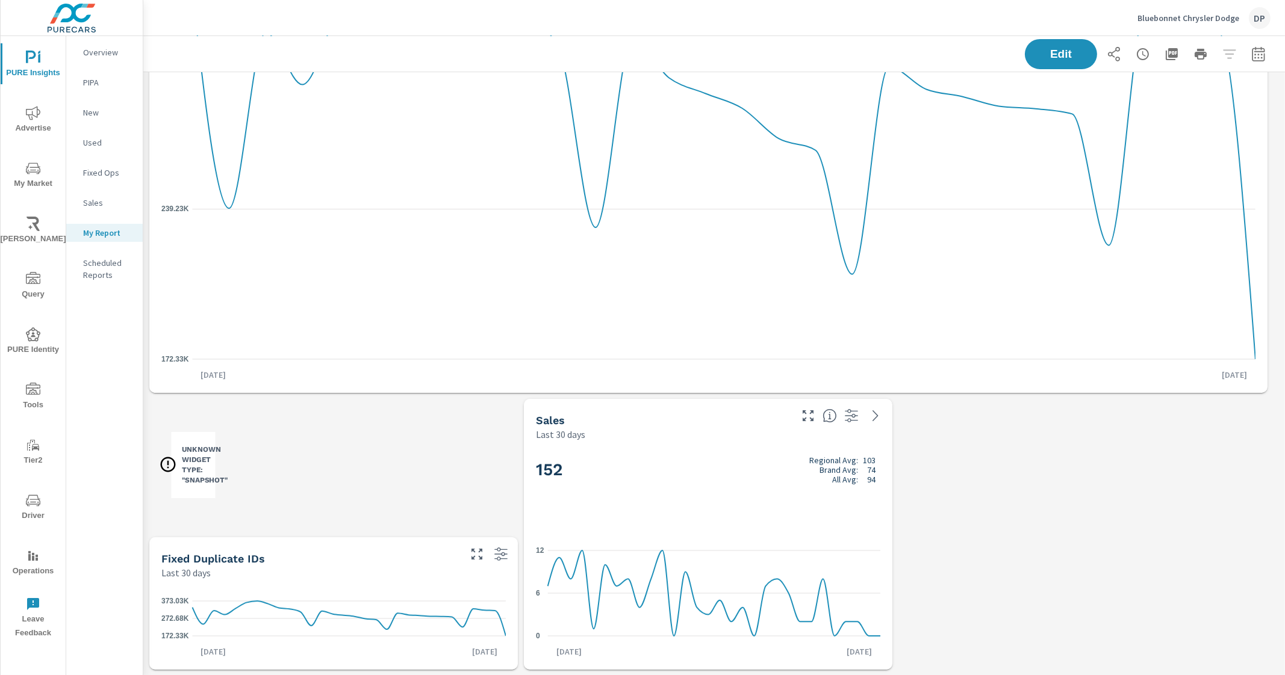
click at [1096, 521] on div "Revenue Last 30 days $7,180,683 Regional Avg: $4,261,417 Brand Avg: $3,030,448 …" at bounding box center [713, 188] width 1141 height 975
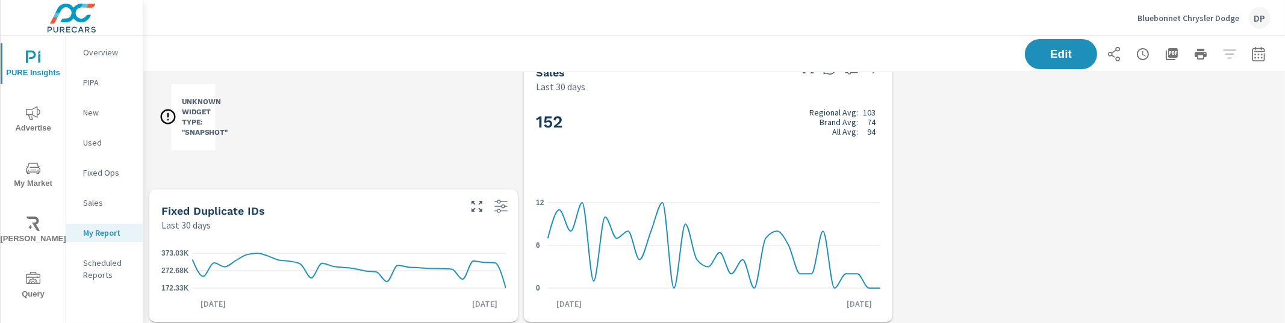
scroll to position [724, 0]
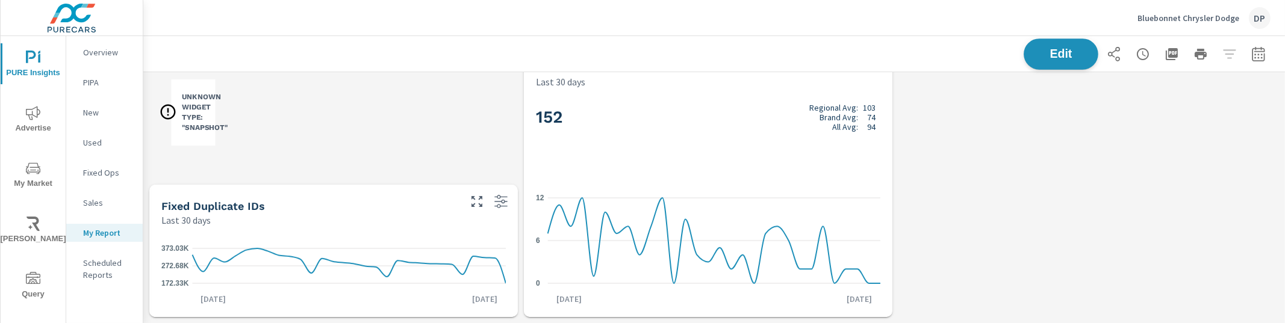
click at [1048, 55] on span "Edit" at bounding box center [1060, 53] width 49 height 11
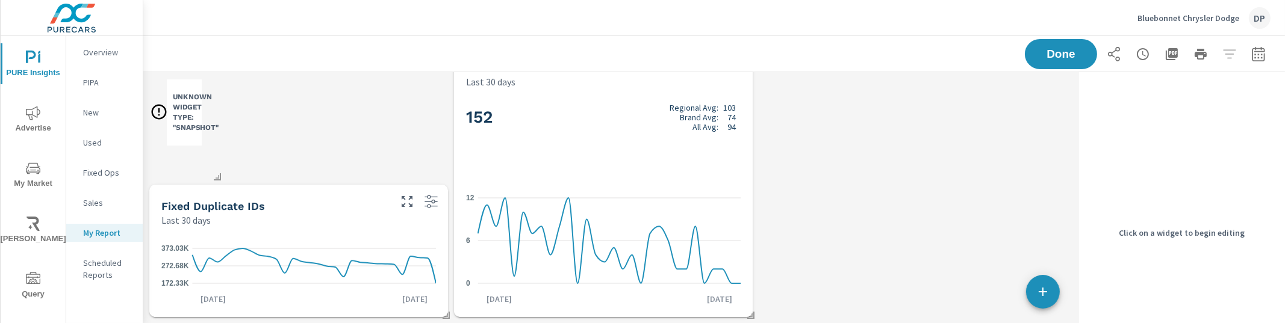
click at [597, 176] on div "152 Regional Avg: 103 Brand Avg: 74 All Avg: 94 0 6 12 Aug 27th Sep 25th" at bounding box center [603, 202] width 289 height 219
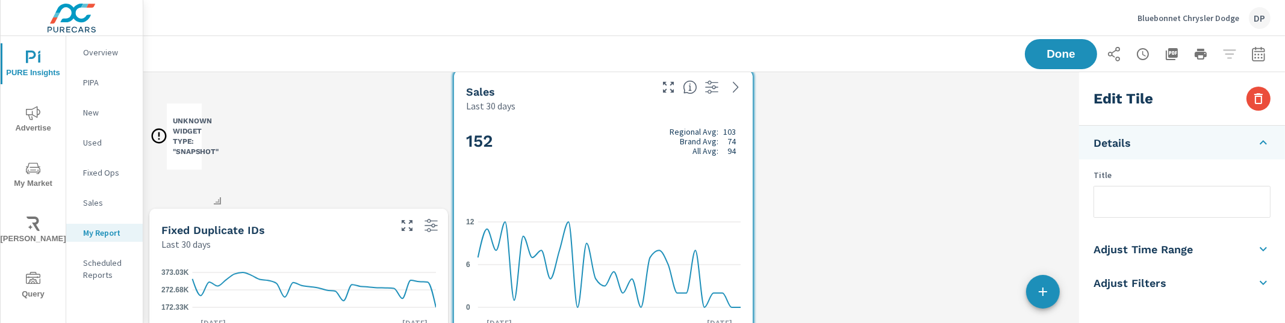
scroll to position [649, 0]
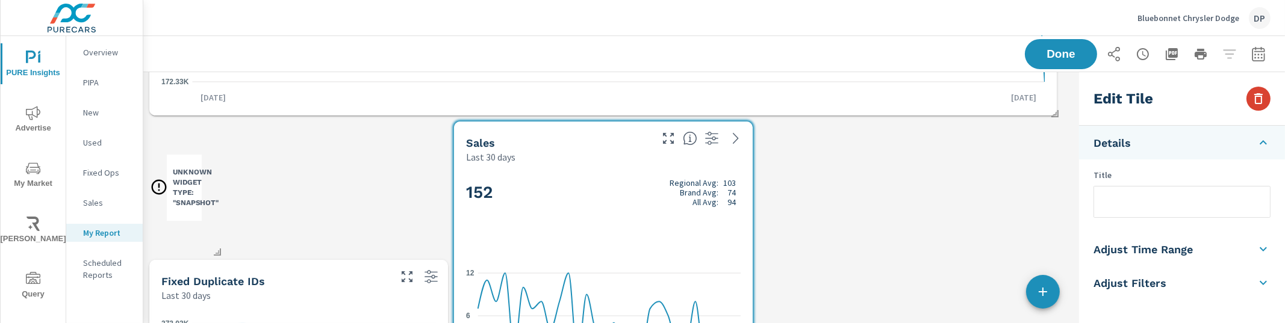
click at [1257, 104] on icon "button" at bounding box center [1258, 98] width 8 height 11
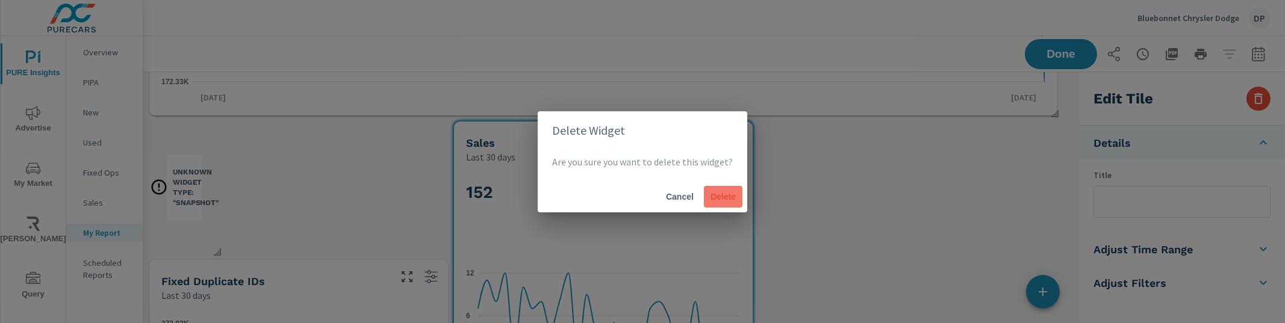
click at [729, 202] on button "Delete" at bounding box center [723, 197] width 39 height 22
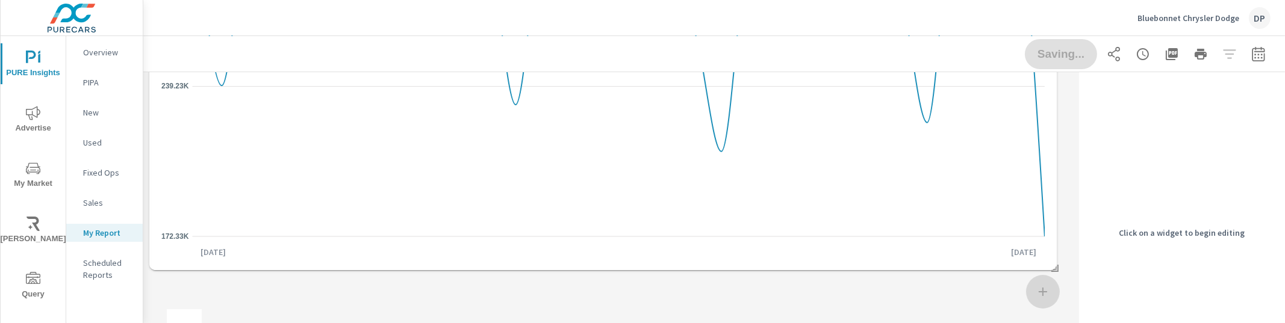
scroll to position [724, 0]
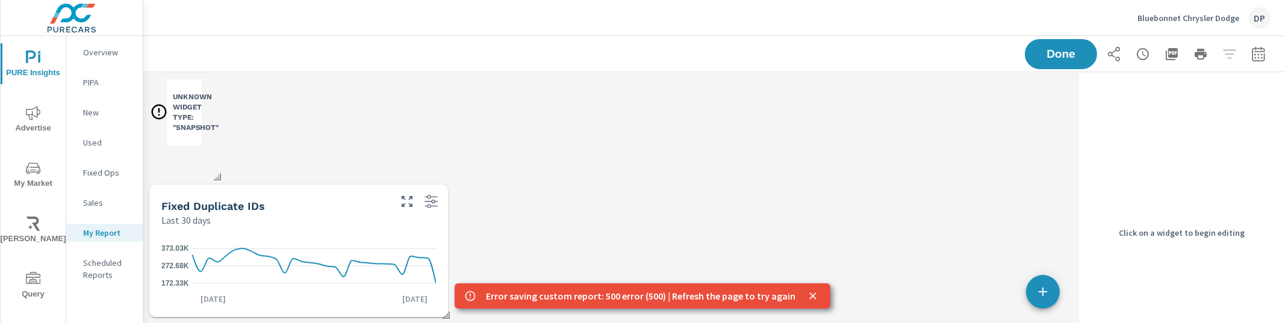
click at [365, 258] on icon "172.33K 272.68K 373.03K" at bounding box center [298, 266] width 274 height 54
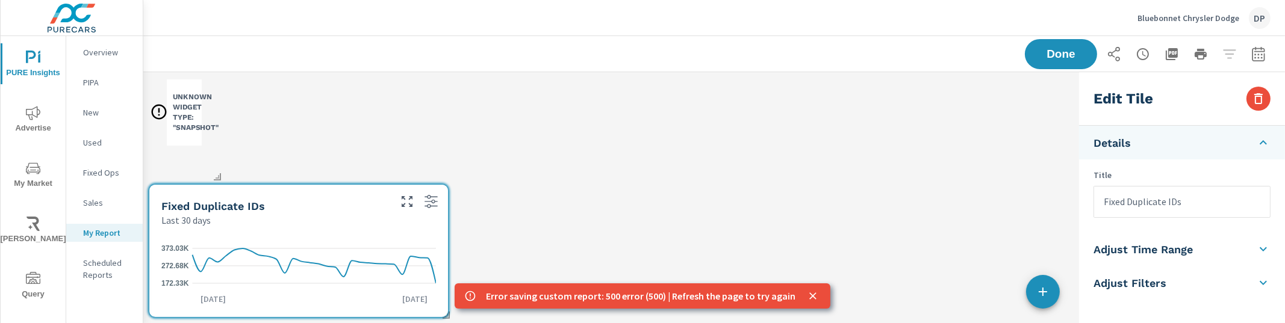
click at [808, 300] on icon "close" at bounding box center [813, 296] width 12 height 12
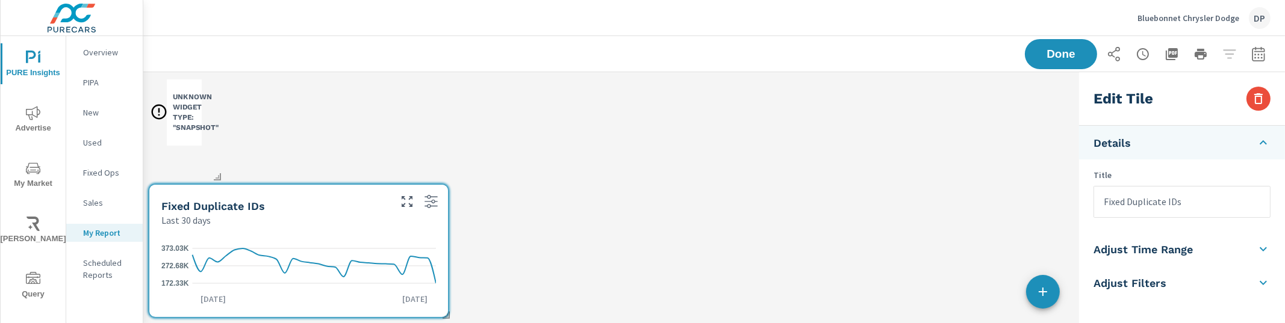
click at [184, 114] on h3 "Unknown Widget Type: "snapshot"" at bounding box center [196, 112] width 46 height 41
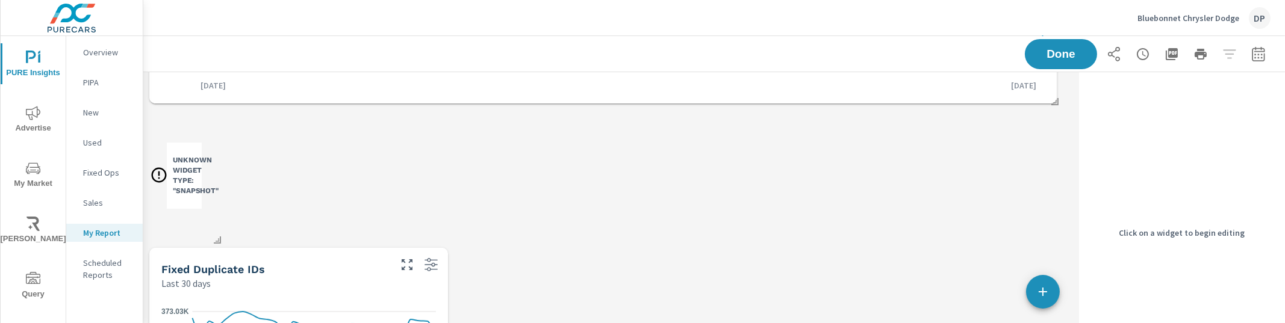
scroll to position [649, 0]
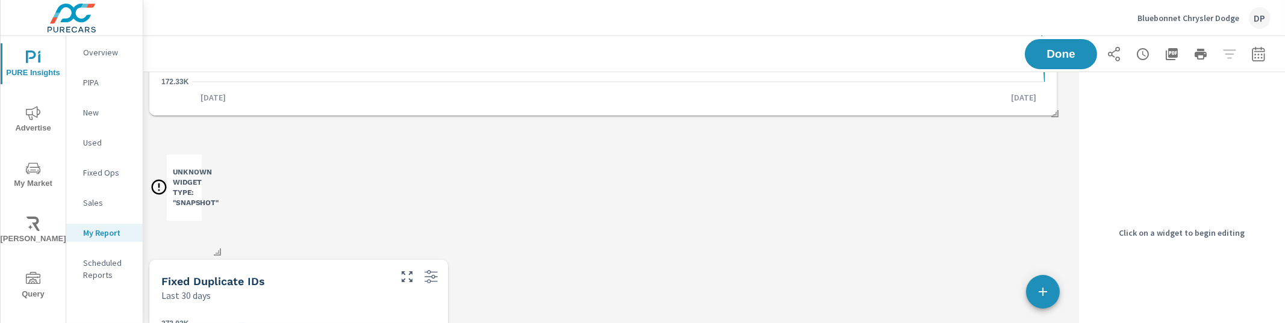
click at [187, 187] on h3 "Unknown Widget Type: "snapshot"" at bounding box center [196, 187] width 46 height 41
click at [180, 188] on h3 "Unknown Widget Type: "snapshot"" at bounding box center [196, 187] width 46 height 41
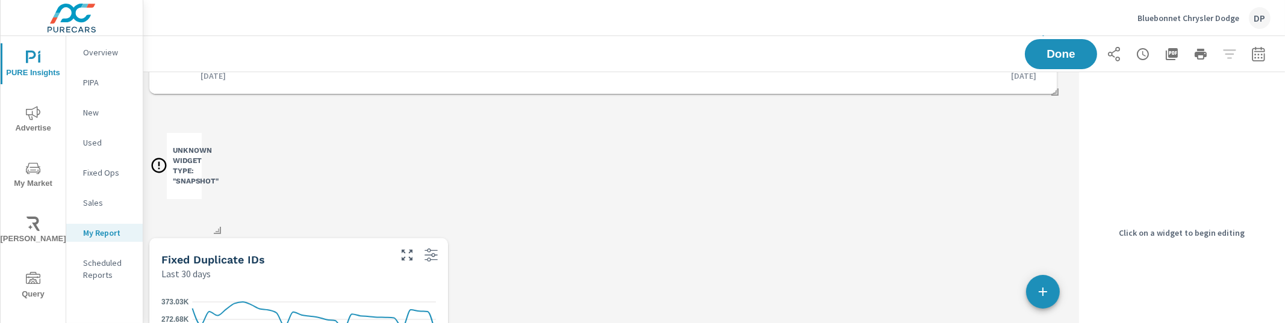
scroll to position [724, 0]
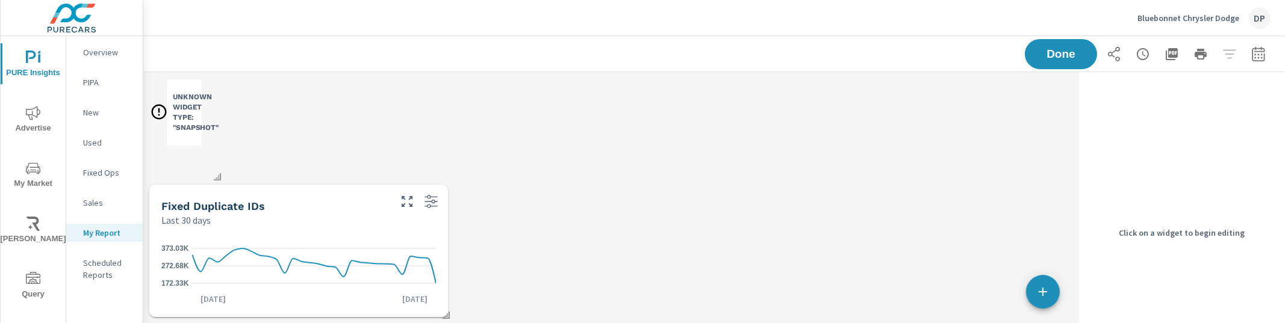
click at [376, 225] on div "Last 30 days" at bounding box center [274, 220] width 226 height 14
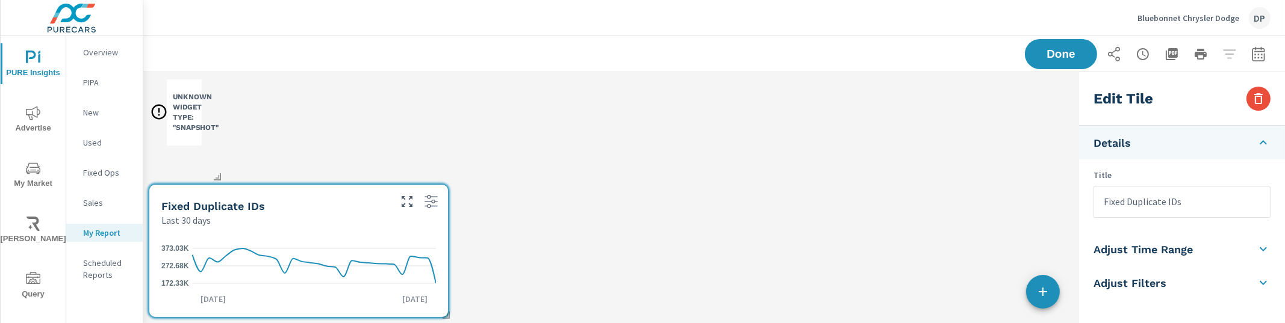
click at [182, 116] on h3 "Unknown Widget Type: "snapshot"" at bounding box center [196, 112] width 46 height 41
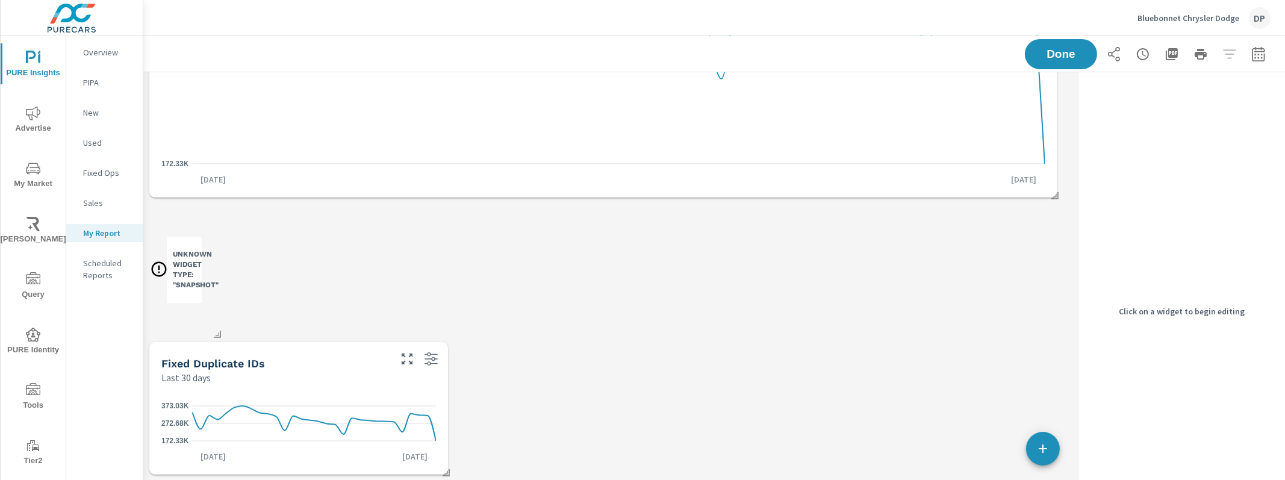
scroll to position [417, 0]
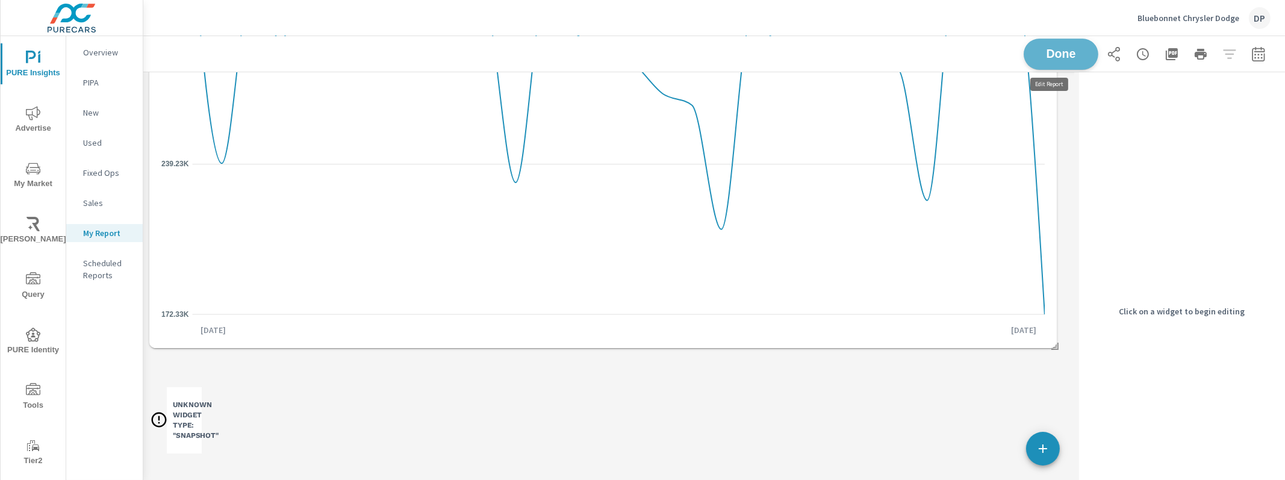
click at [1063, 67] on button "Done" at bounding box center [1060, 54] width 75 height 31
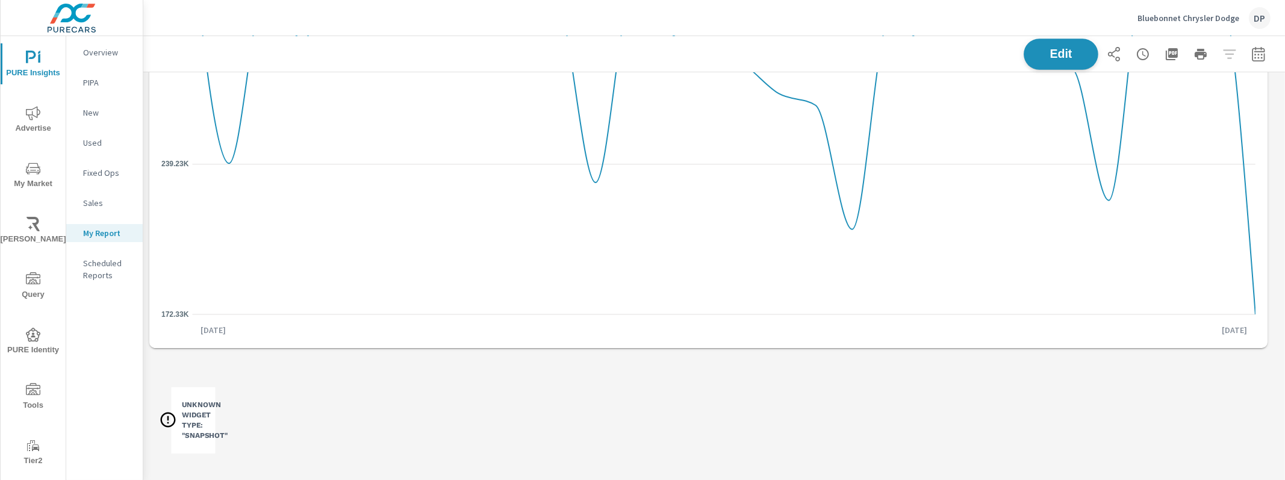
click at [1056, 61] on button "Edit" at bounding box center [1060, 54] width 75 height 31
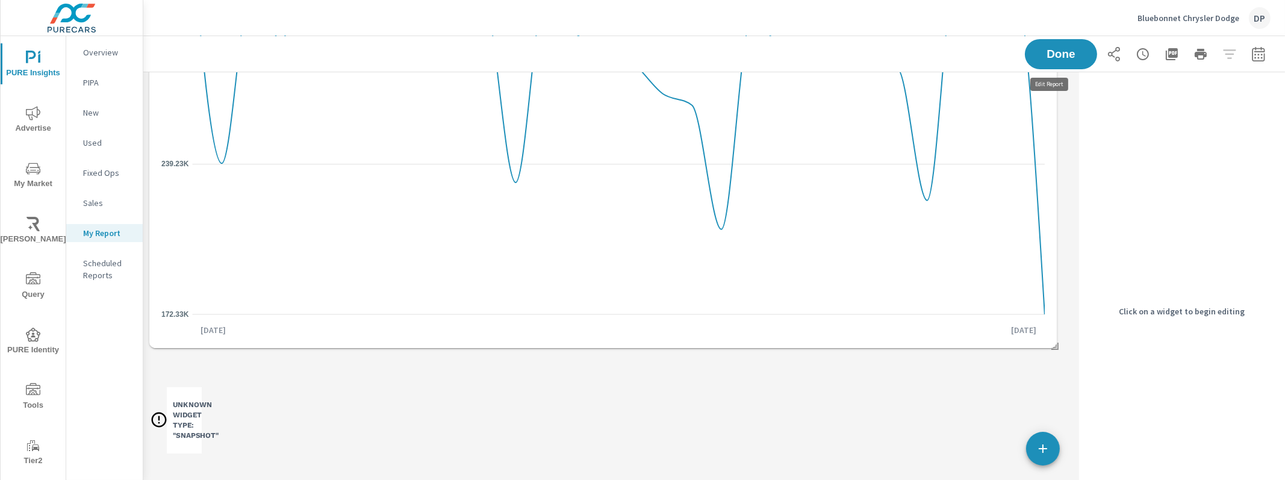
scroll to position [999, 942]
click at [196, 408] on h3 "Unknown Widget Type: "snapshot"" at bounding box center [196, 420] width 46 height 41
click at [181, 415] on h3 "Unknown Widget Type: "snapshot"" at bounding box center [196, 420] width 46 height 41
click at [182, 417] on h3 "Unknown Widget Type: "snapshot"" at bounding box center [196, 420] width 46 height 41
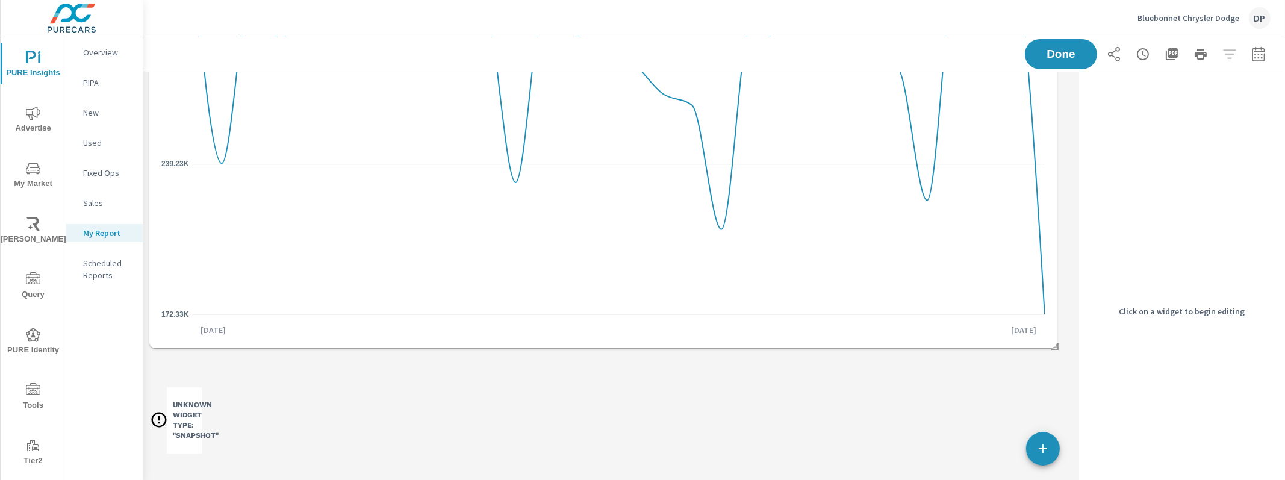
click at [173, 417] on h3 "Unknown Widget Type: "snapshot"" at bounding box center [196, 420] width 46 height 41
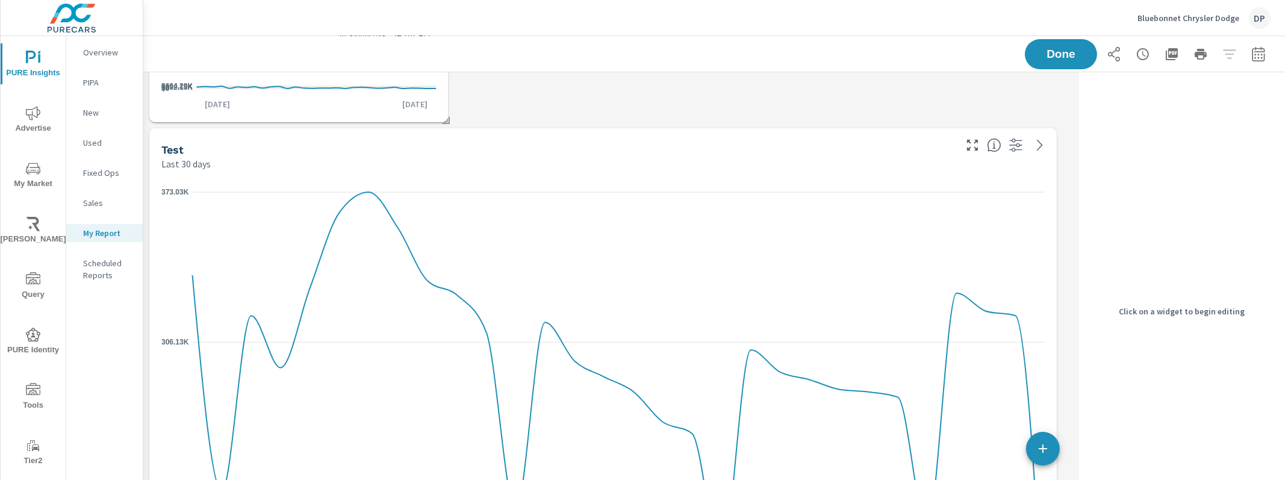
scroll to position [0, 0]
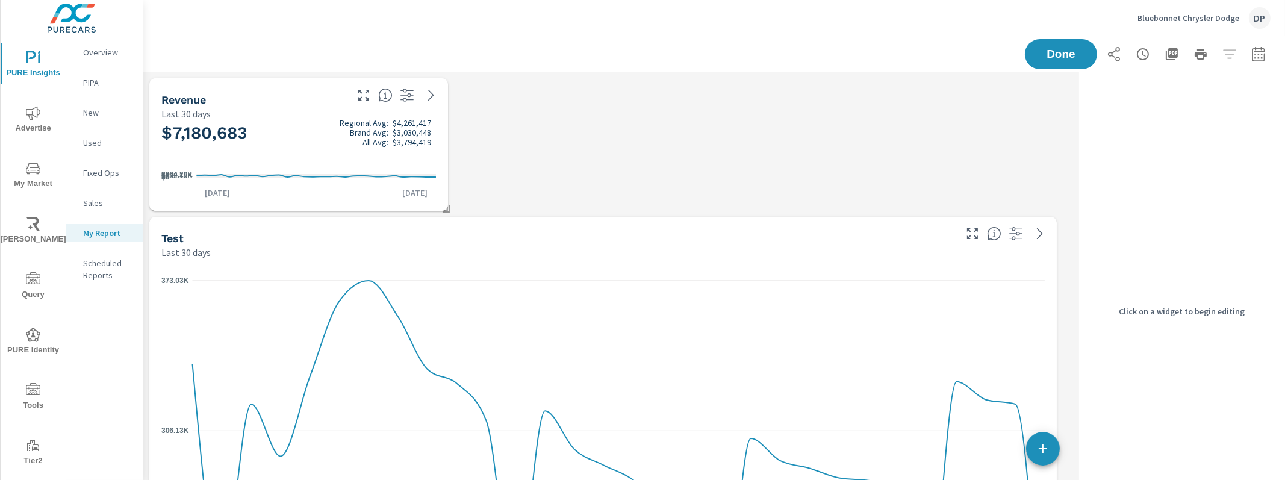
click at [356, 176] on icon "$0 $332.15K $664.29K" at bounding box center [298, 176] width 274 height 22
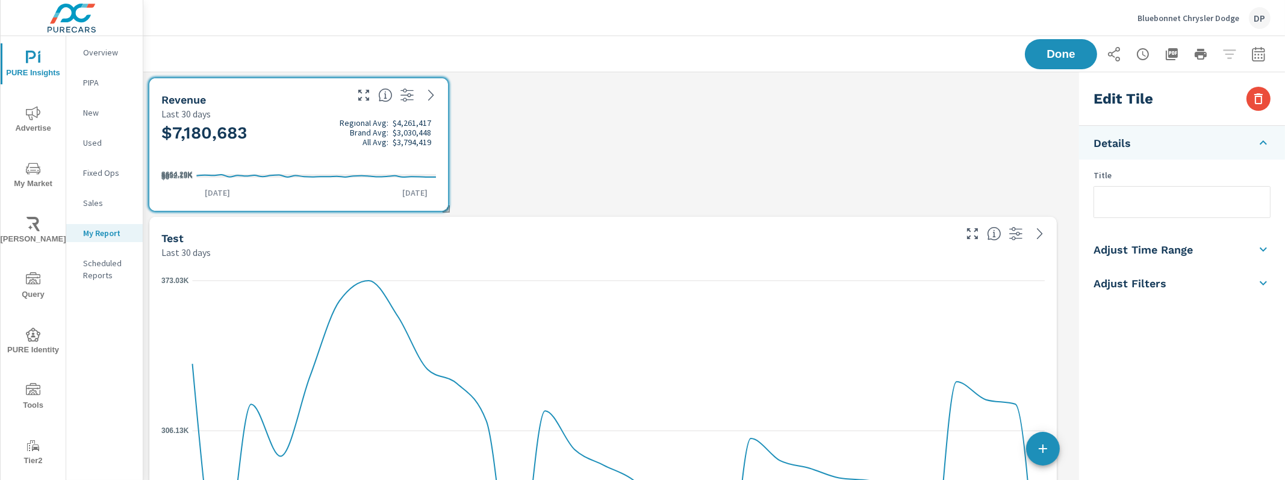
click at [533, 257] on div "Last 30 days" at bounding box center [557, 252] width 792 height 14
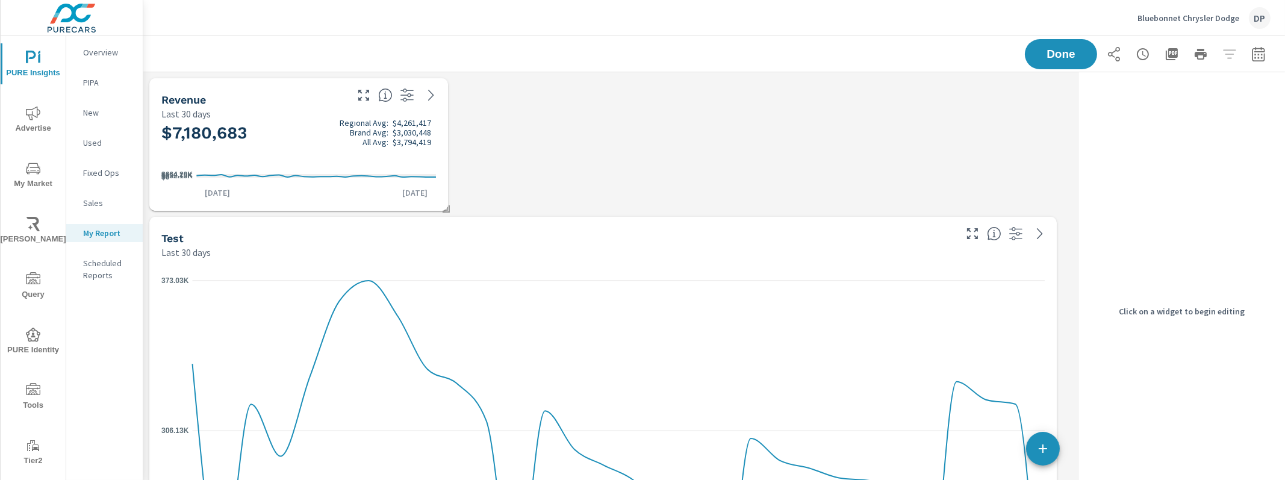
click at [687, 257] on div "Last 30 days" at bounding box center [557, 252] width 792 height 14
click at [177, 242] on h5 "Test" at bounding box center [172, 238] width 22 height 13
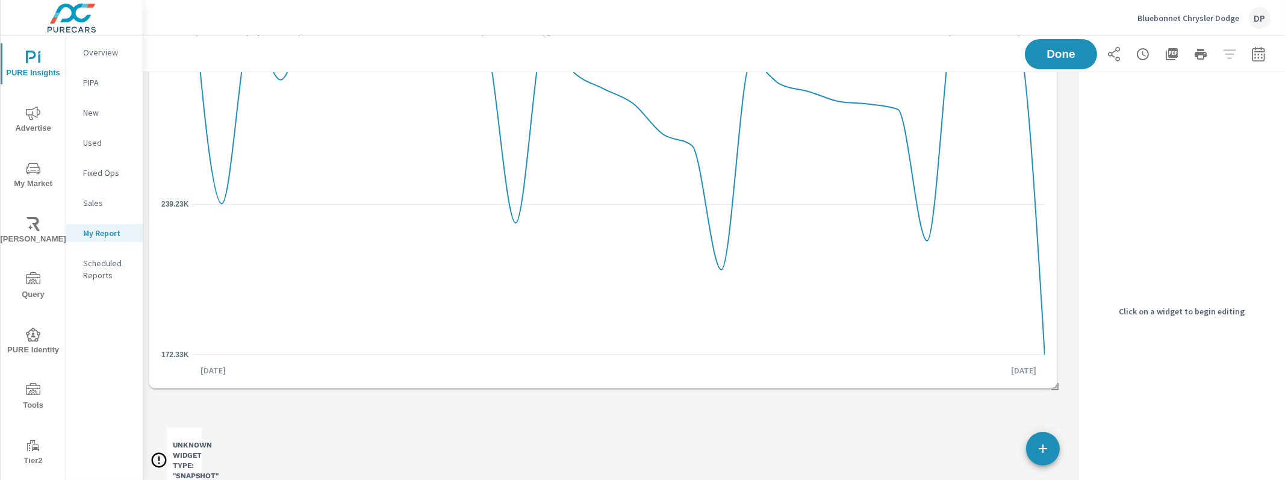
click at [701, 306] on icon "172.33K 239.23K 306.13K 373.03K" at bounding box center [602, 130] width 883 height 470
click at [655, 274] on icon "172.33K 239.23K 306.13K 373.03K" at bounding box center [602, 130] width 883 height 470
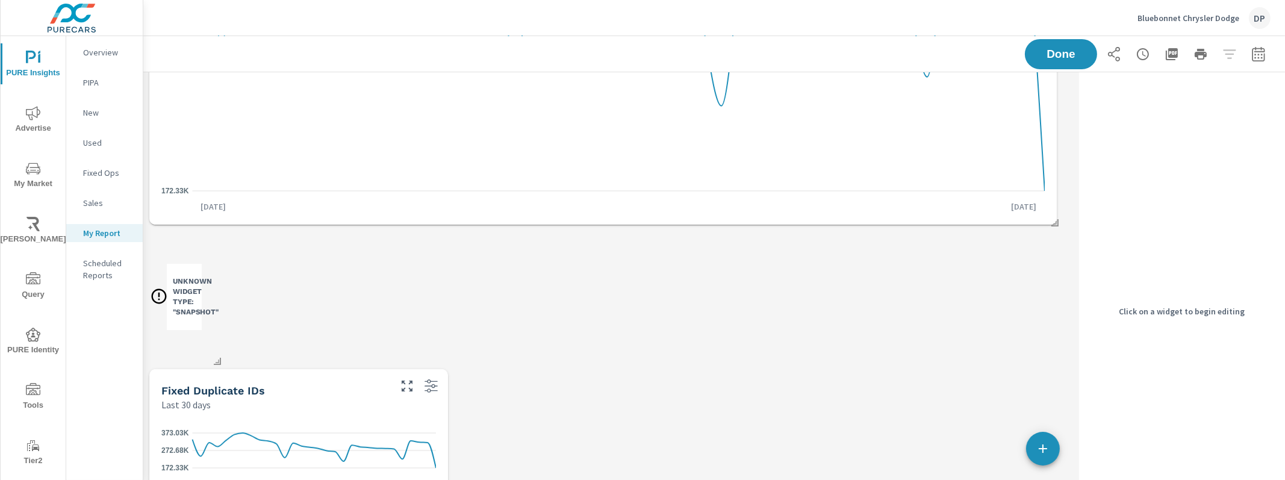
scroll to position [567, 0]
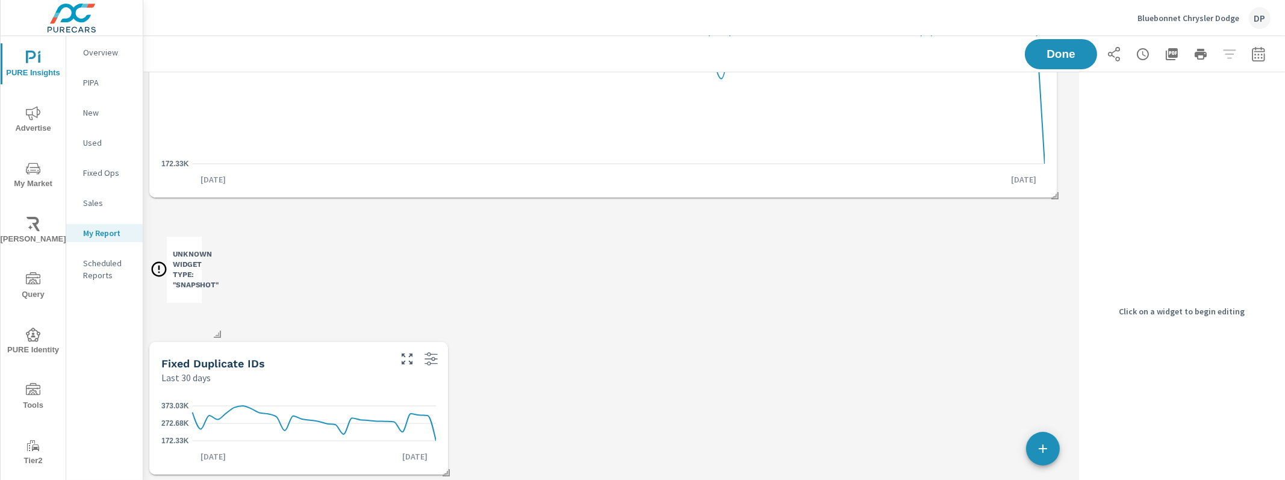
click at [332, 393] on div "172.33K 272.68K 373.03K Aug 27th Sep 25th" at bounding box center [298, 429] width 289 height 81
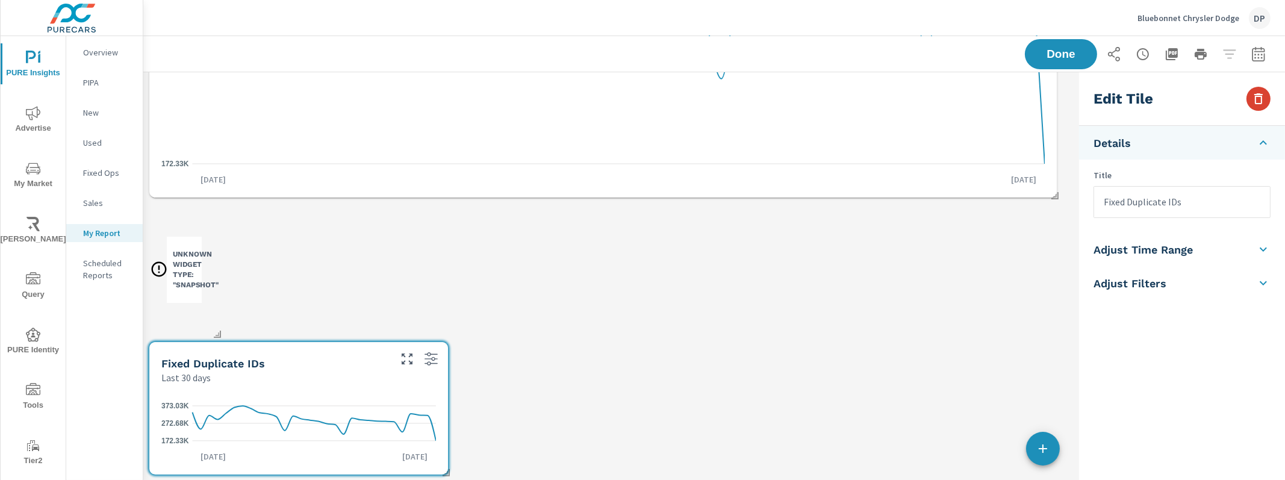
click at [1267, 102] on button "button" at bounding box center [1258, 99] width 24 height 24
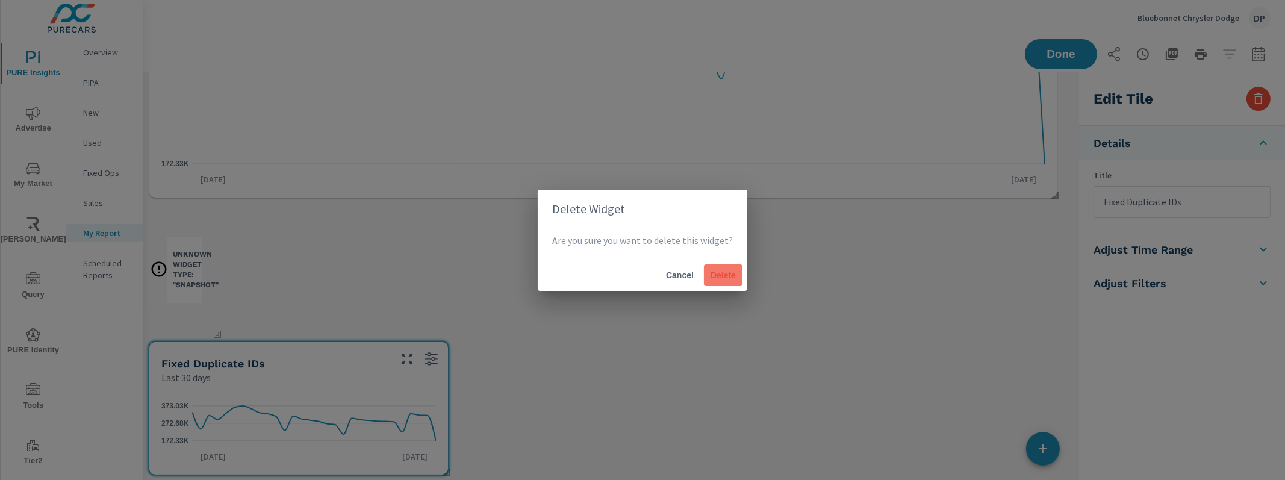
click at [725, 270] on span "Delete" at bounding box center [723, 275] width 29 height 11
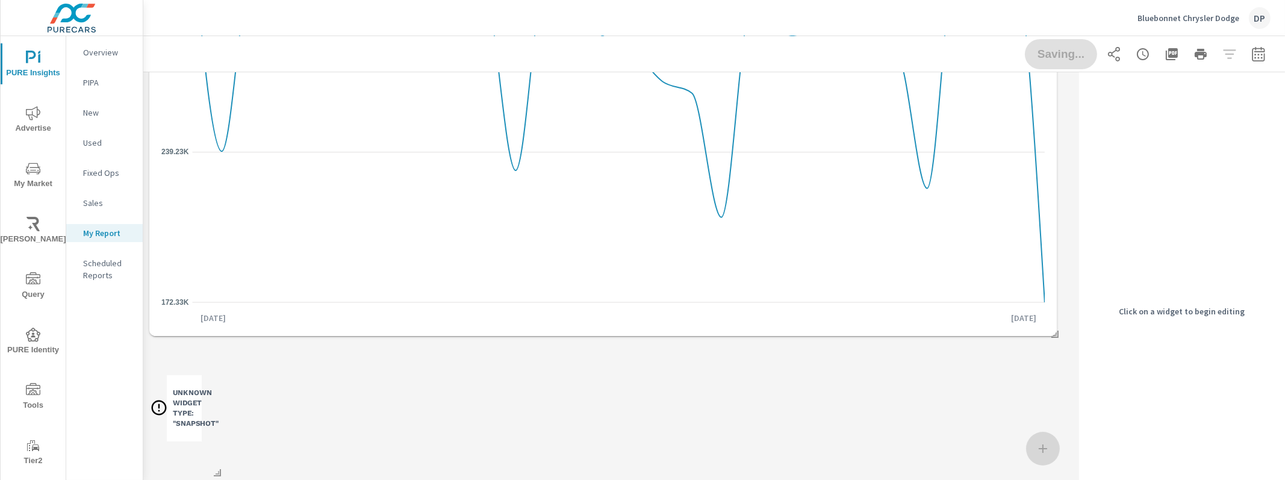
scroll to position [6, 6]
click at [204, 423] on h3 "Unknown Widget Type: "snapshot"" at bounding box center [196, 408] width 46 height 41
click at [157, 430] on div "Unknown Widget Type: "snapshot"" at bounding box center [184, 411] width 69 height 46
click at [219, 473] on span at bounding box center [213, 468] width 12 height 12
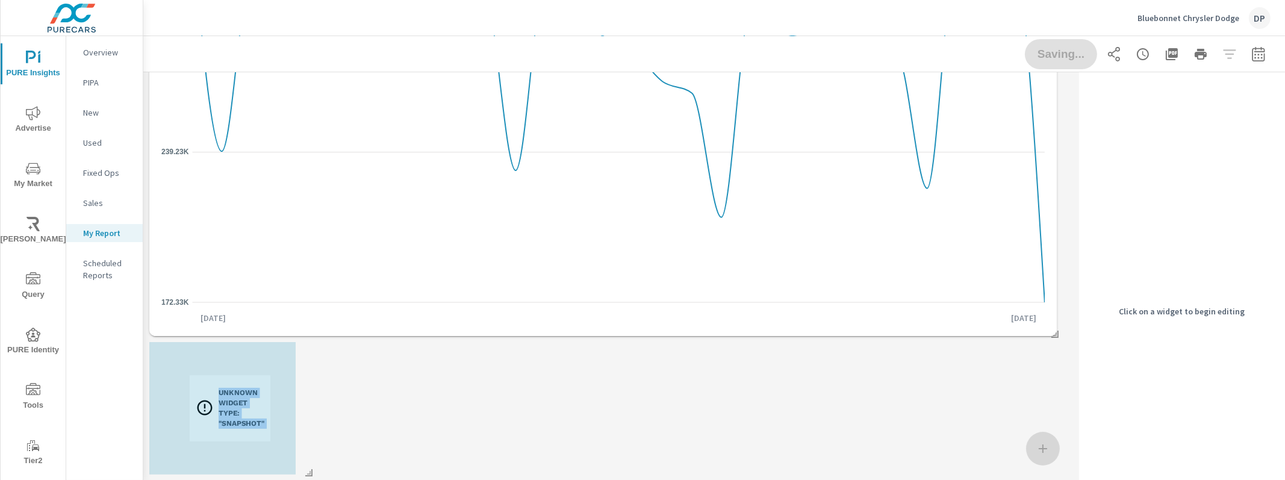
drag, startPoint x: 220, startPoint y: 473, endPoint x: 311, endPoint y: 420, distance: 105.4
click at [311, 420] on div "Revenue Last 30 days $7,180,683 Regional Avg: $4,261,417 Brand Avg: $3,030,448 …" at bounding box center [608, 62] width 931 height 837
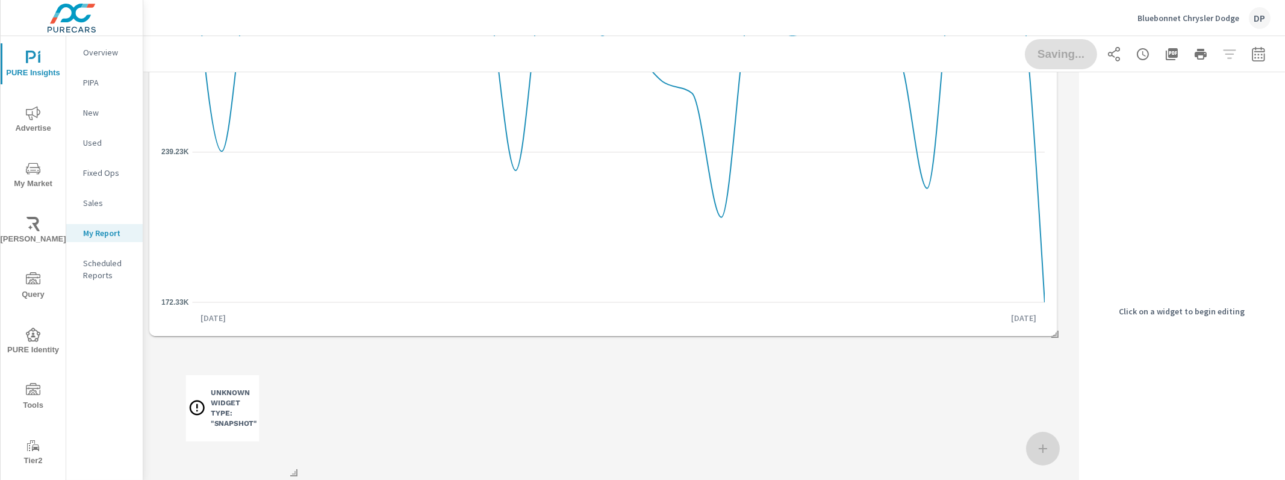
click at [220, 406] on h3 "Unknown Widget Type: "snapshot"" at bounding box center [234, 408] width 46 height 41
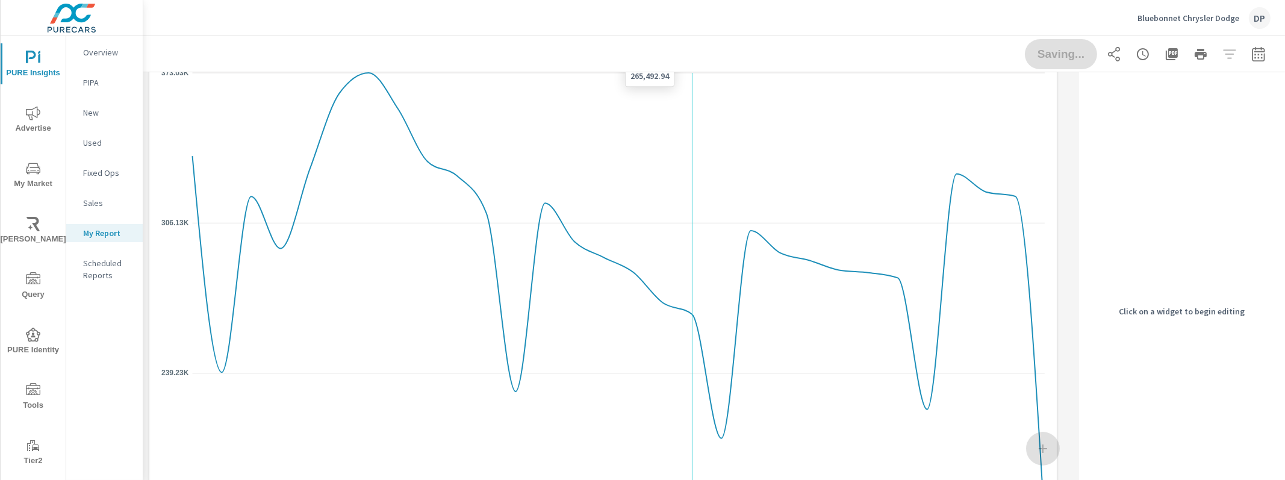
scroll to position [226, 0]
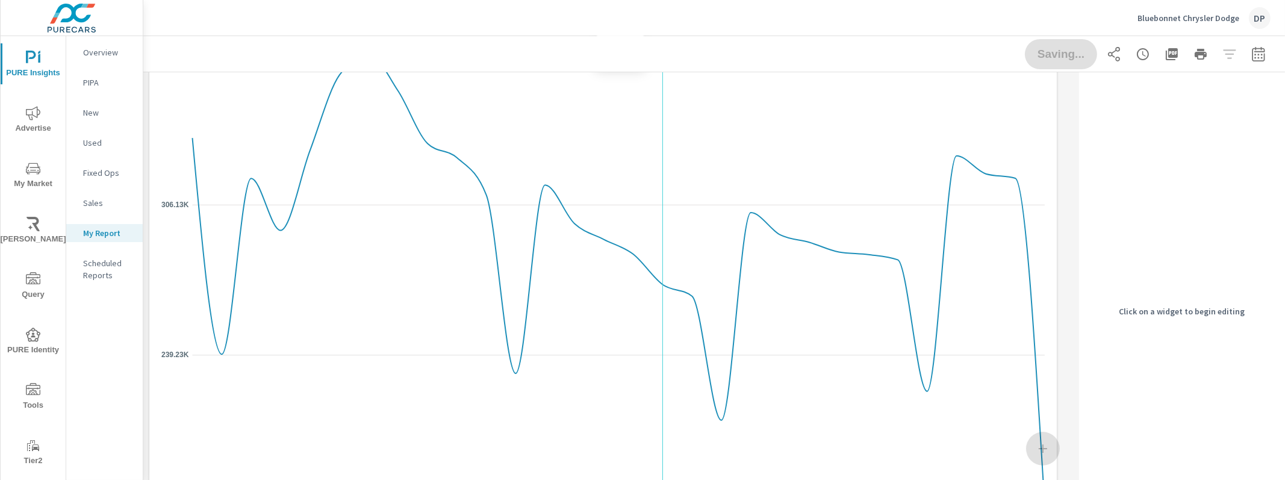
click at [676, 174] on icon "172.33K 239.23K 306.13K 373.03K" at bounding box center [602, 280] width 883 height 470
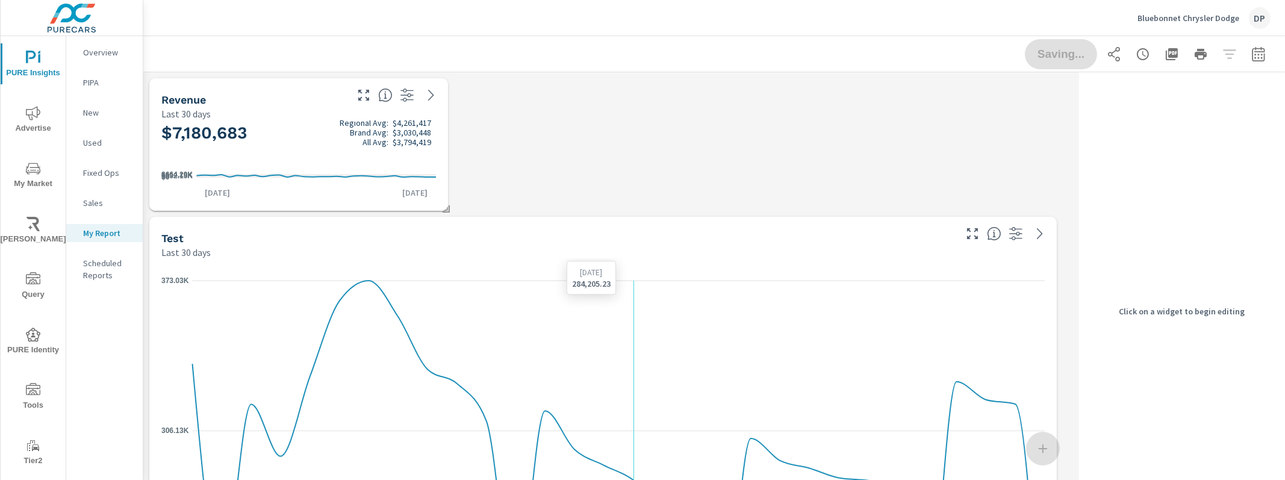
scroll to position [0, 0]
click at [99, 197] on p "Sales" at bounding box center [108, 203] width 50 height 12
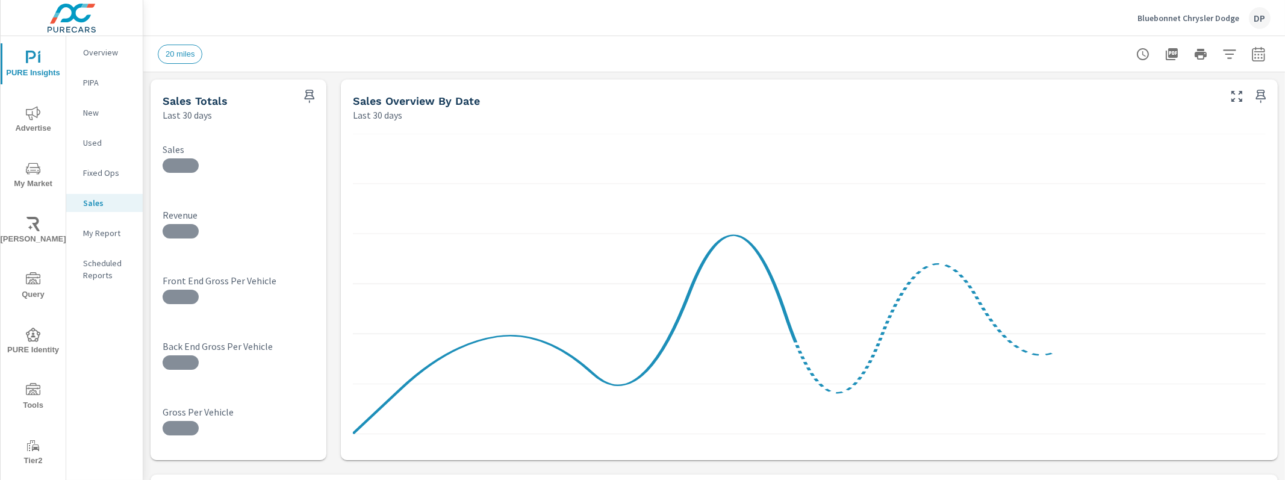
click at [113, 234] on p "My Report" at bounding box center [108, 233] width 50 height 12
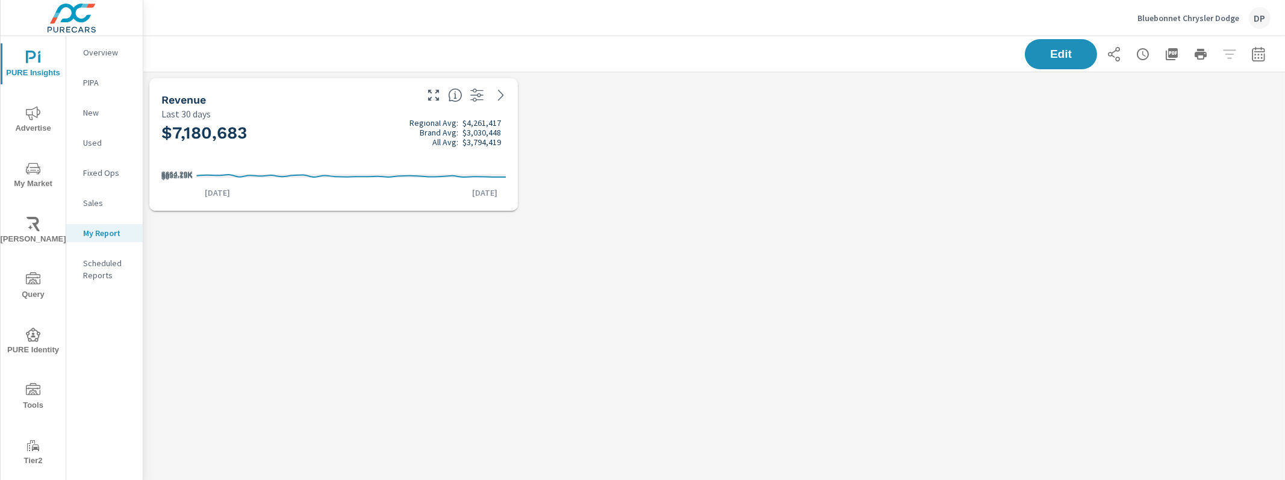
click at [491, 273] on div "Revenue Last 30 days $7,180,683 Regional Avg: $4,261,417 Brand Avg: $3,030,448 …" at bounding box center [713, 310] width 1141 height 477
click at [104, 52] on p "Overview" at bounding box center [108, 52] width 50 height 12
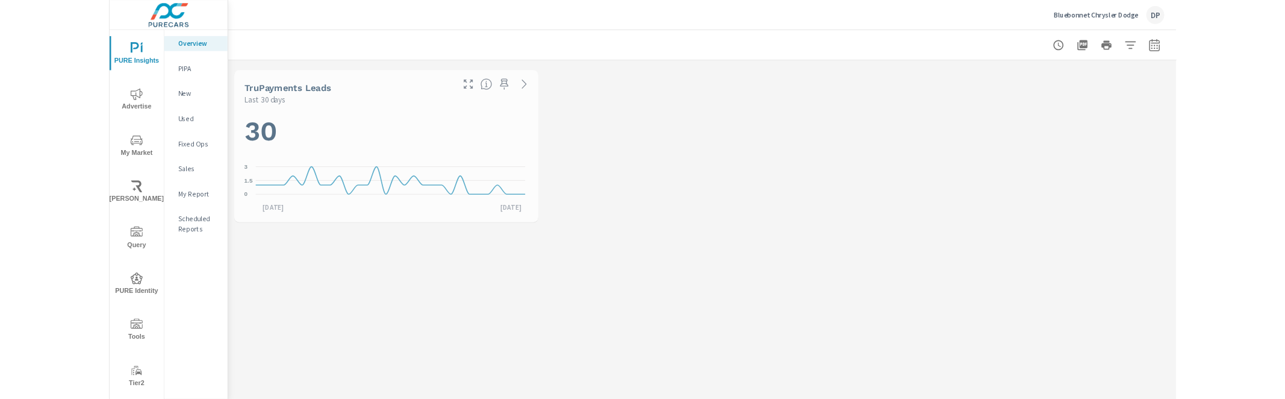
scroll to position [316, 0]
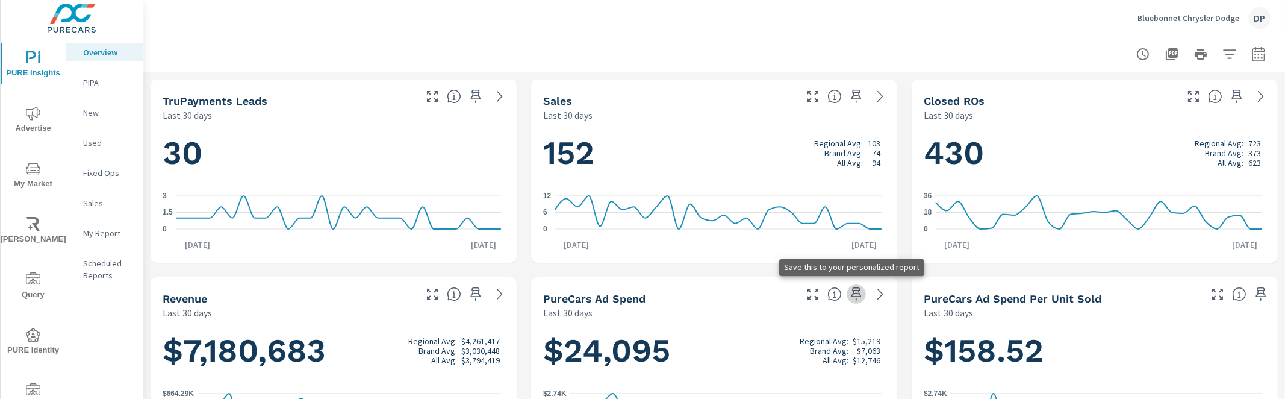
click at [849, 294] on icon "button" at bounding box center [856, 294] width 14 height 14
click at [107, 228] on p "My Report" at bounding box center [108, 233] width 50 height 12
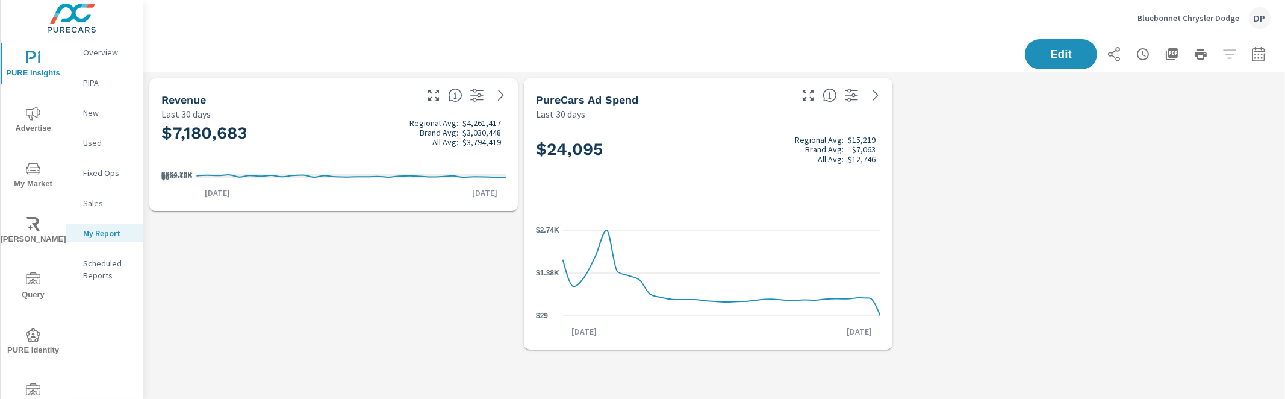
scroll to position [306, 1153]
click at [111, 46] on p "Overview" at bounding box center [108, 52] width 50 height 12
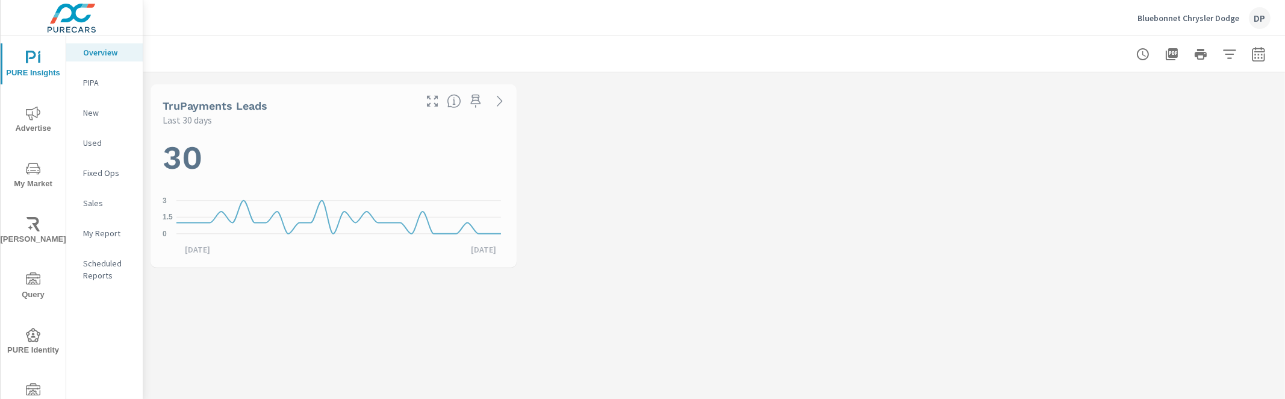
scroll to position [316, 0]
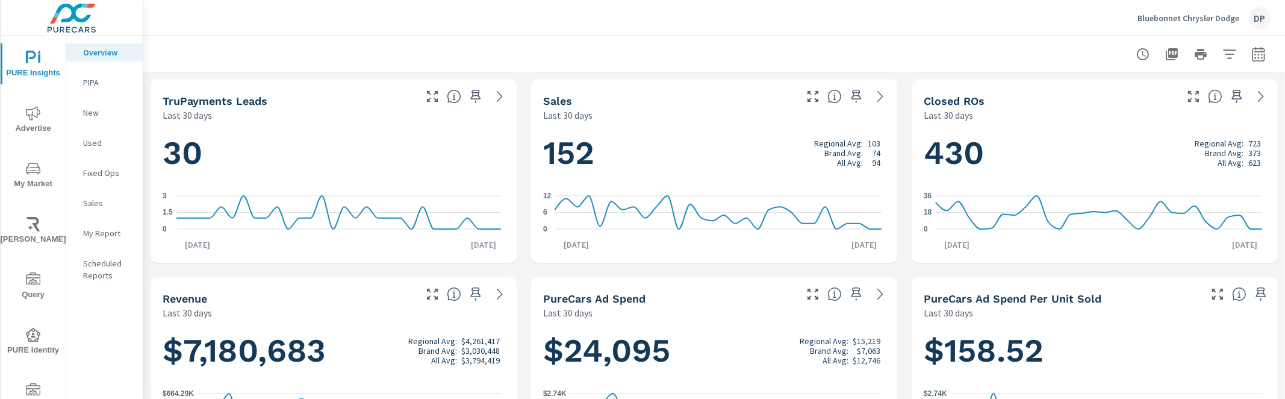
click at [105, 228] on p "My Report" at bounding box center [108, 233] width 50 height 12
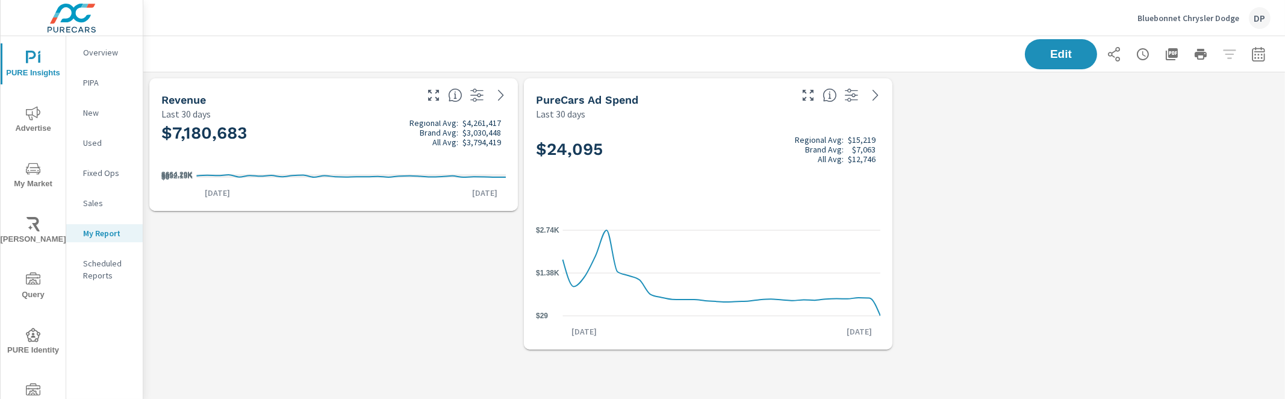
scroll to position [306, 1153]
click at [90, 46] on p "Overview" at bounding box center [108, 52] width 50 height 12
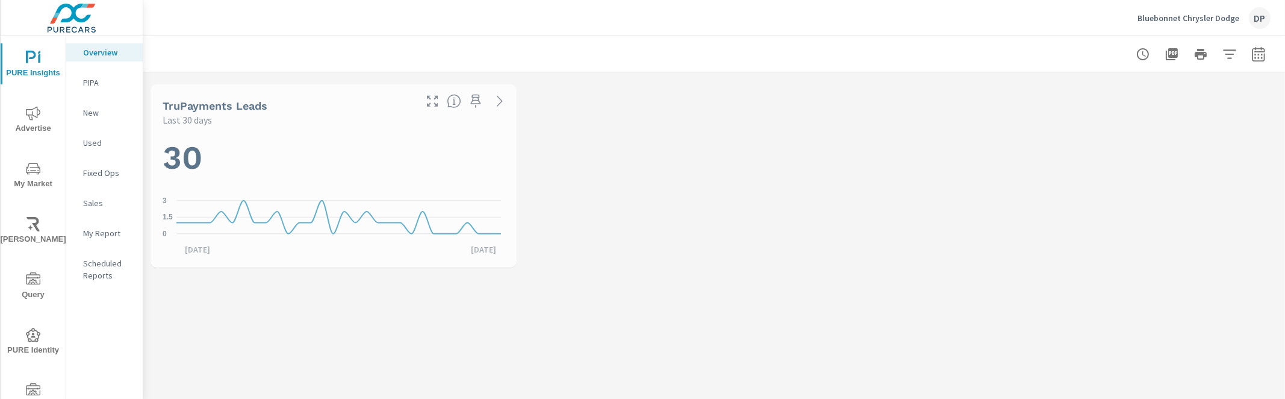
scroll to position [316, 0]
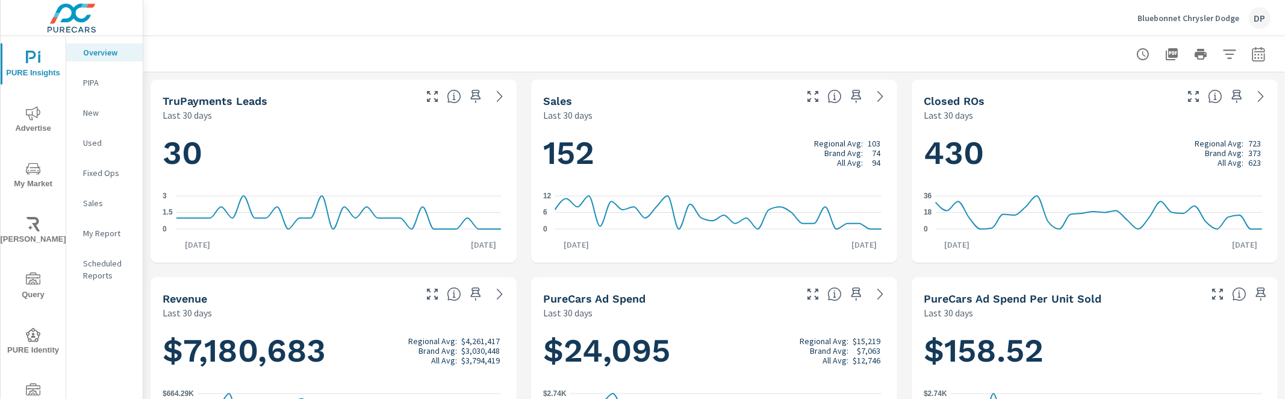
click at [100, 235] on p "My Report" at bounding box center [108, 233] width 50 height 12
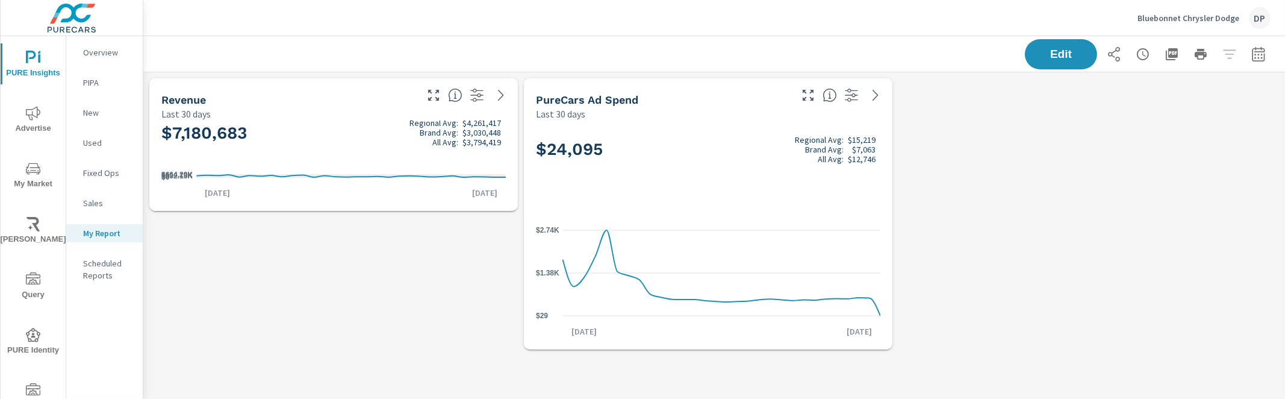
click at [111, 49] on p "Overview" at bounding box center [108, 52] width 50 height 12
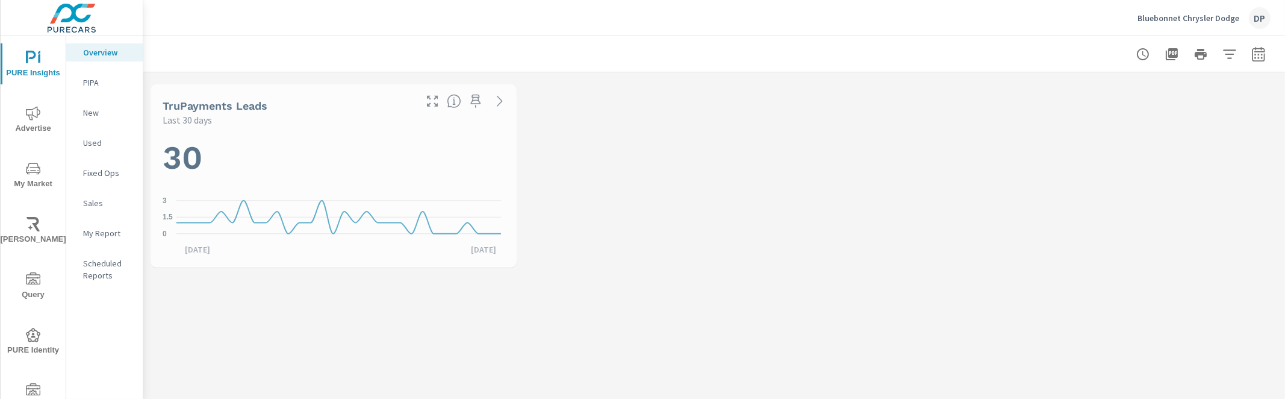
scroll to position [316, 0]
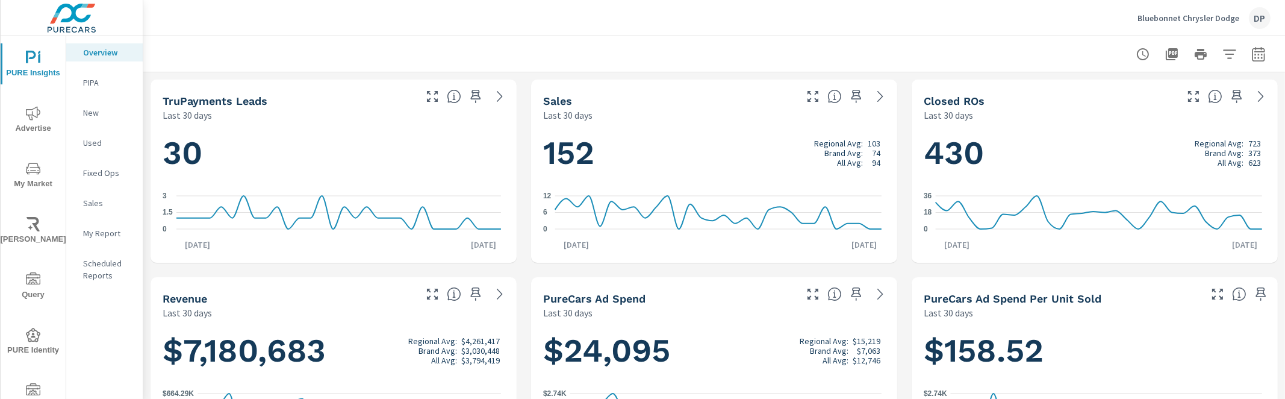
click at [114, 224] on div "My Report" at bounding box center [104, 233] width 76 height 18
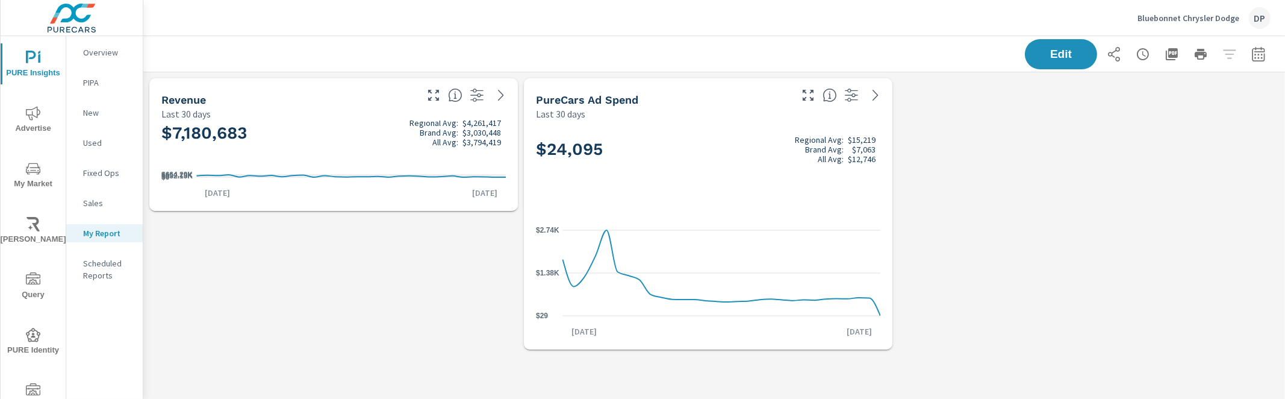
scroll to position [306, 1153]
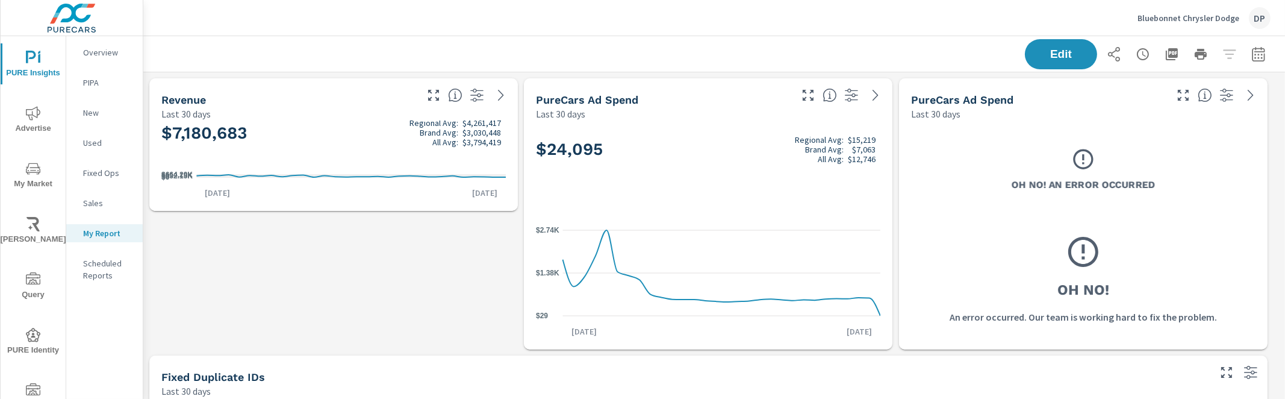
click at [983, 134] on div "Oh No! An Error Occurred" at bounding box center [1083, 168] width 344 height 73
click at [1050, 58] on span "Edit" at bounding box center [1060, 53] width 49 height 11
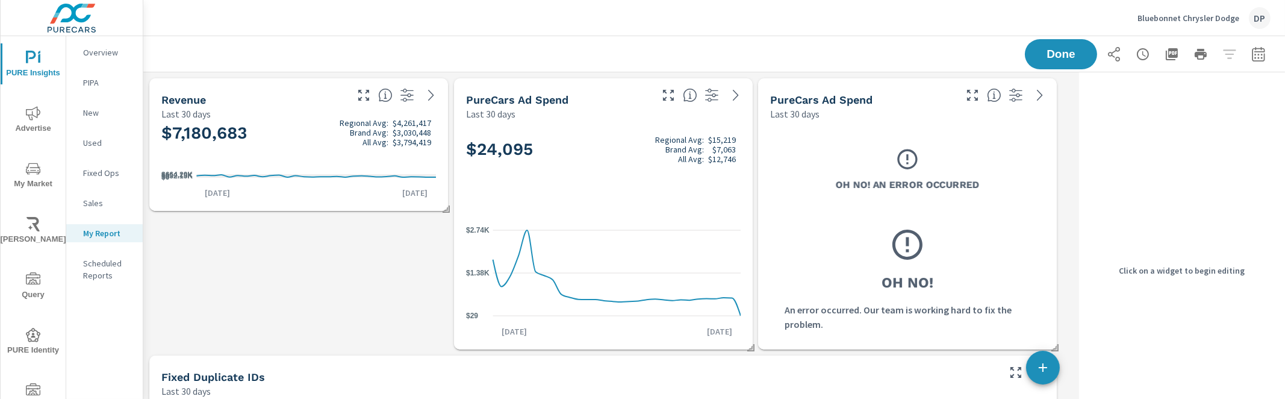
scroll to position [860, 942]
click at [904, 175] on div at bounding box center [907, 162] width 24 height 31
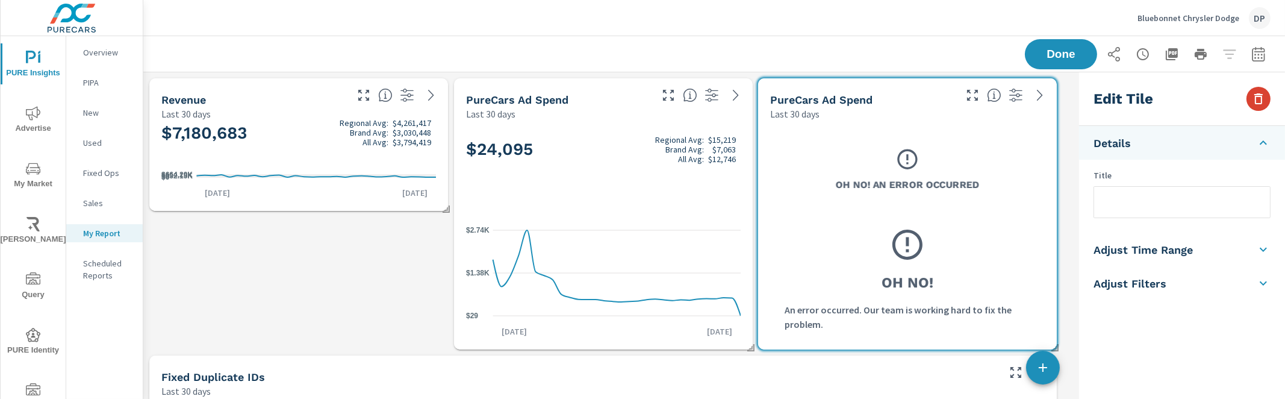
click at [1258, 96] on icon "button" at bounding box center [1258, 98] width 8 height 11
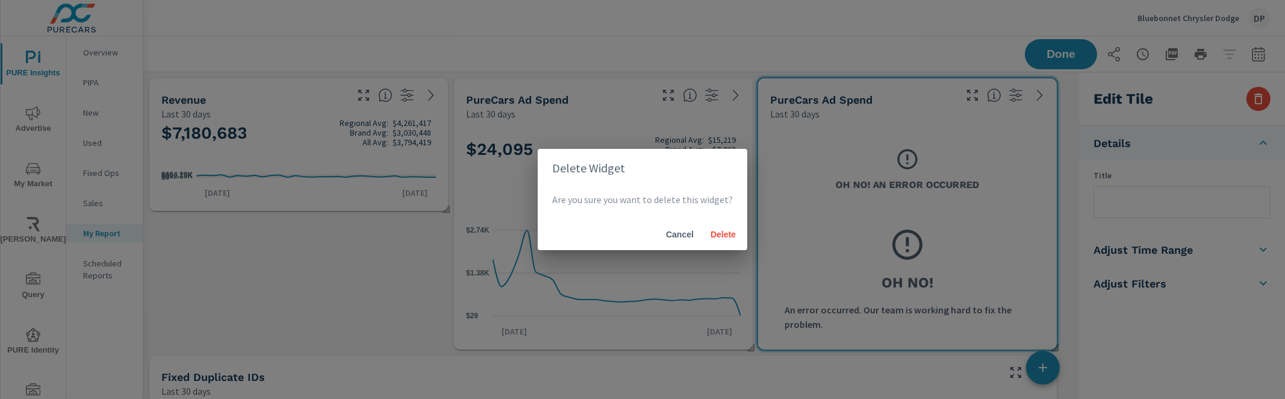
click at [713, 249] on div "Cancel Delete" at bounding box center [642, 234] width 209 height 31
click at [731, 229] on span "Delete" at bounding box center [723, 234] width 29 height 11
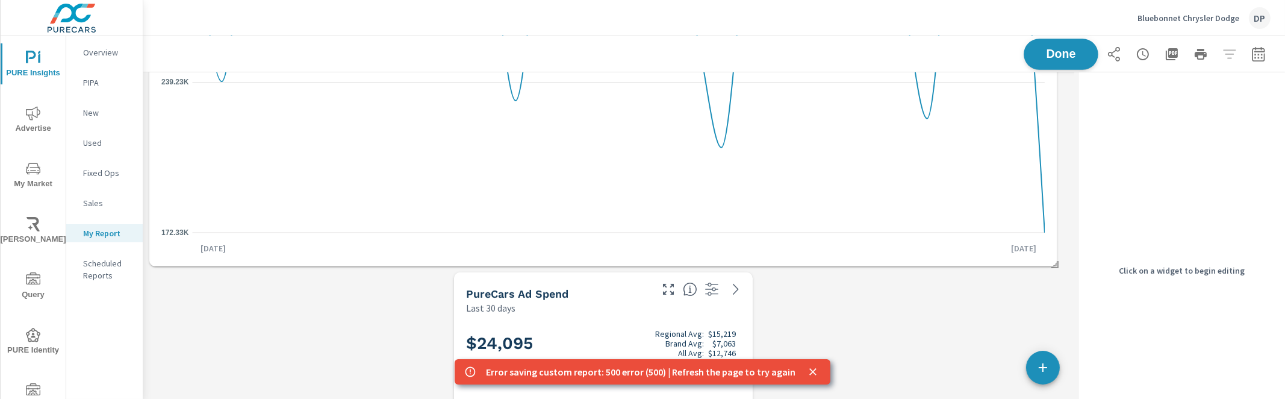
scroll to position [999, 1153]
click at [1051, 48] on span "Done" at bounding box center [1060, 53] width 49 height 11
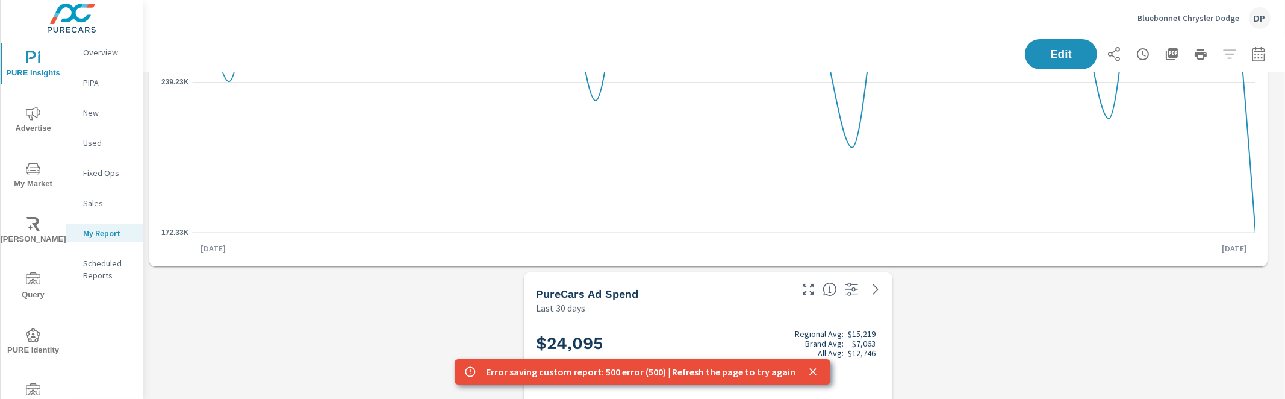
click at [805, 365] on button "close" at bounding box center [813, 372] width 16 height 16
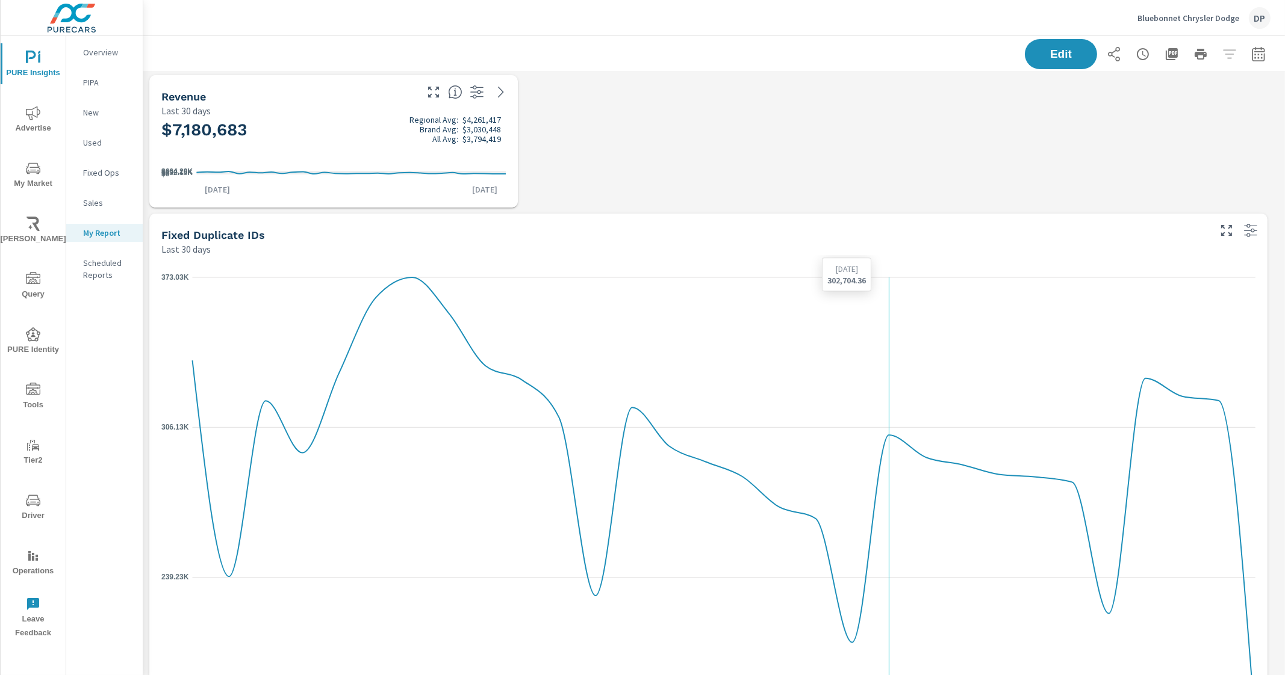
scroll to position [0, 0]
click at [1051, 52] on span "Edit" at bounding box center [1060, 53] width 49 height 11
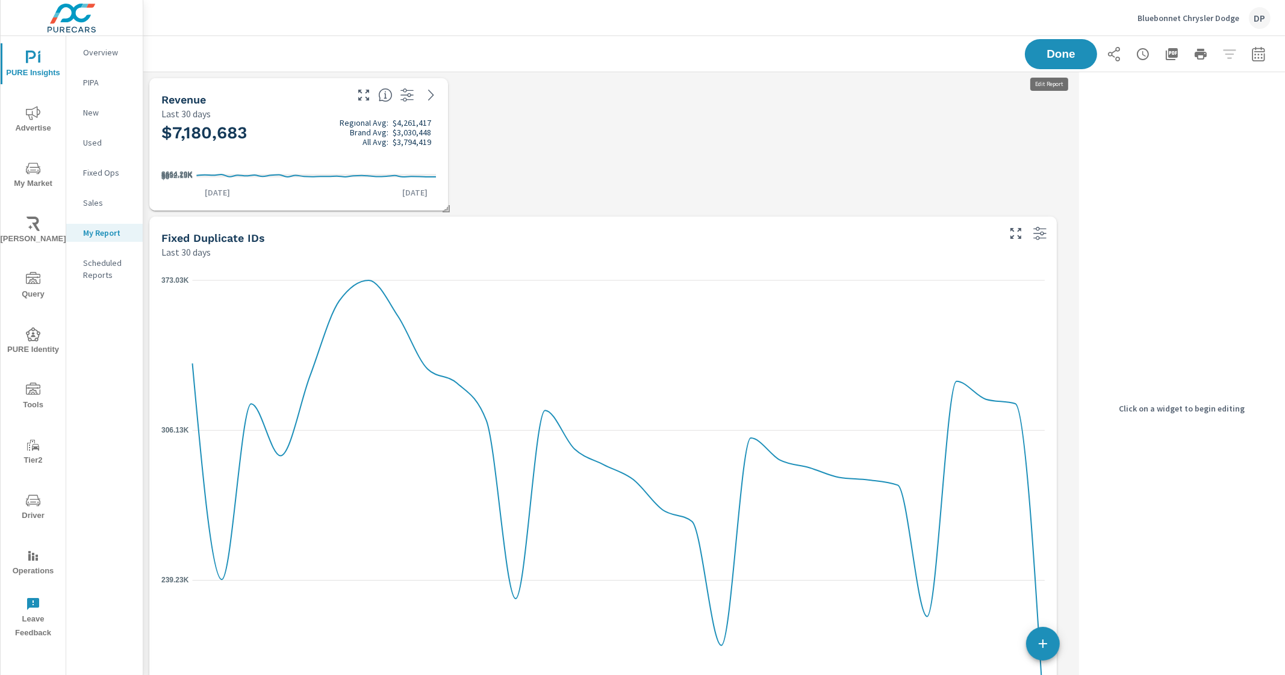
scroll to position [999, 942]
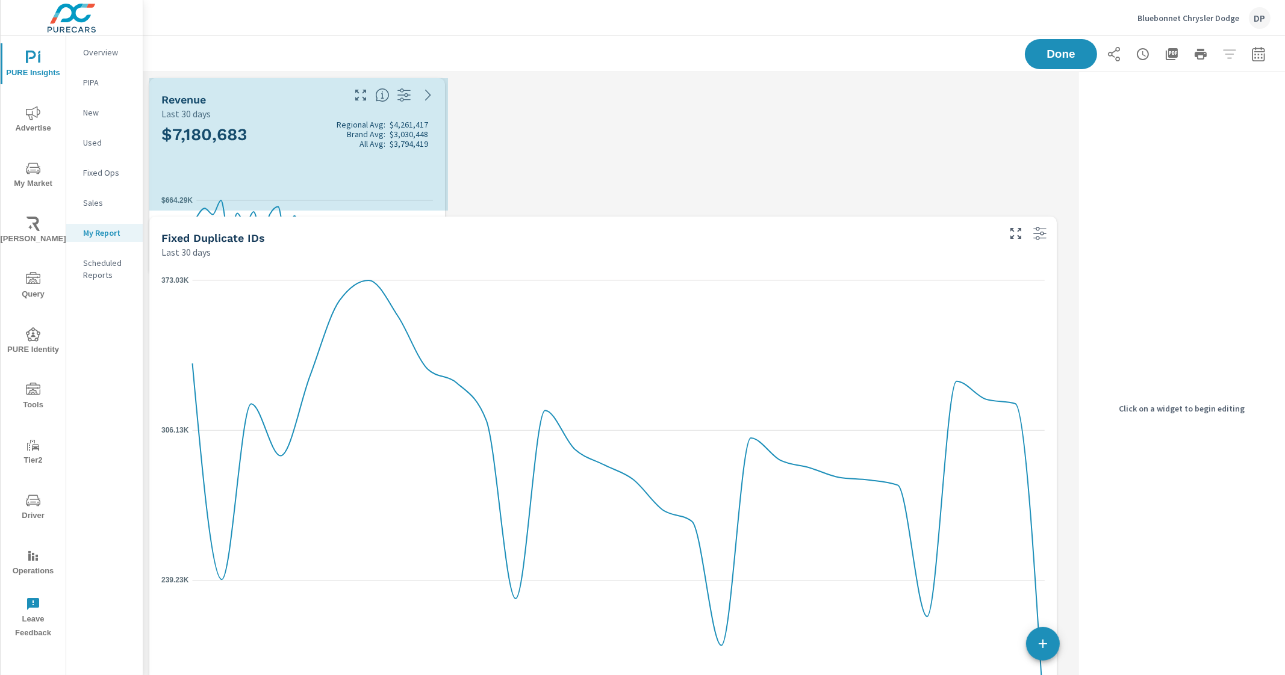
drag, startPoint x: 447, startPoint y: 211, endPoint x: 444, endPoint y: 276, distance: 65.1
click at [444, 276] on div "Revenue Last 30 days $7,180,683 Regional Avg: $4,261,417 Brand Avg: $3,030,448 …" at bounding box center [608, 559] width 931 height 975
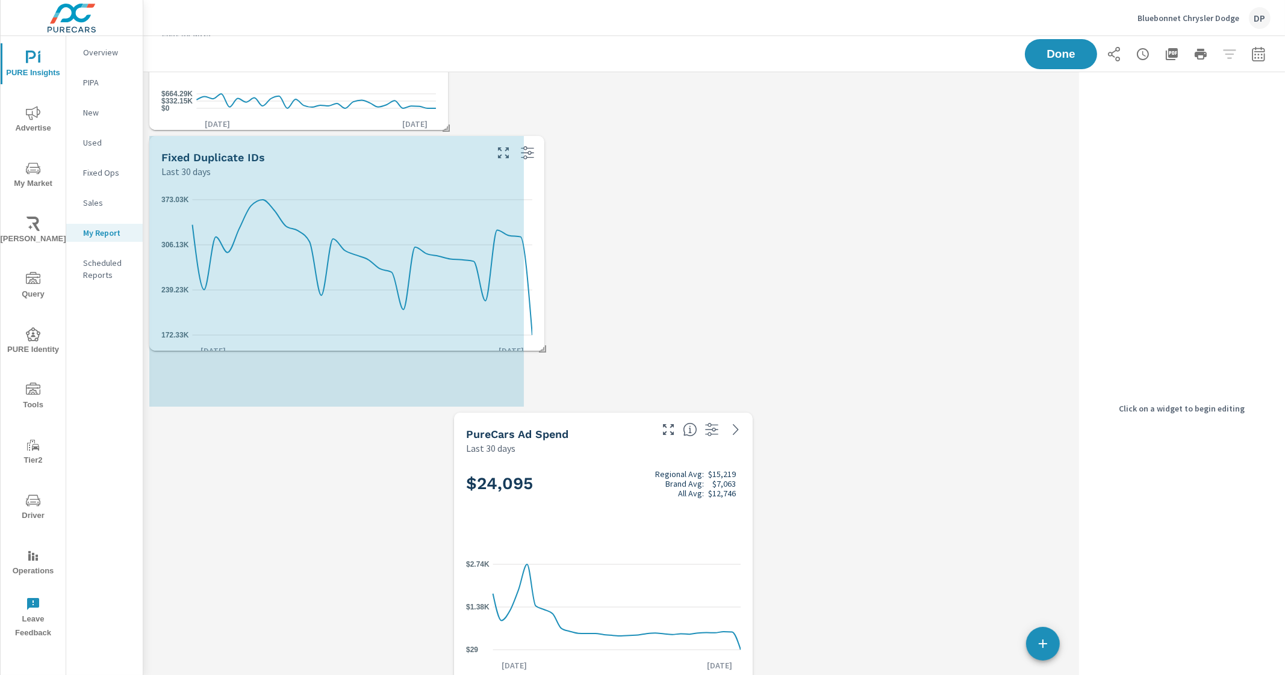
scroll to position [0, 0]
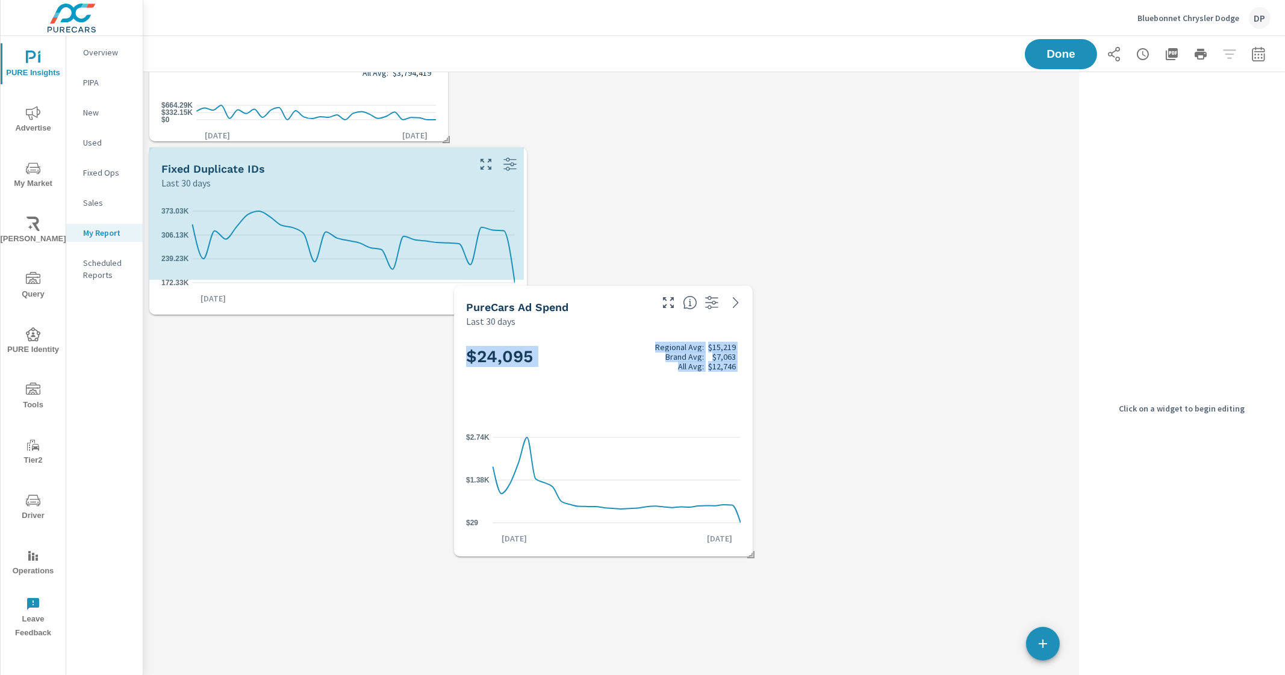
drag, startPoint x: 1053, startPoint y: 540, endPoint x: 524, endPoint y: 315, distance: 575.4
click at [524, 315] on div "Revenue Last 30 days $7,180,683 Regional Avg: $4,261,417 Brand Avg: $3,030,448 …" at bounding box center [608, 283] width 931 height 560
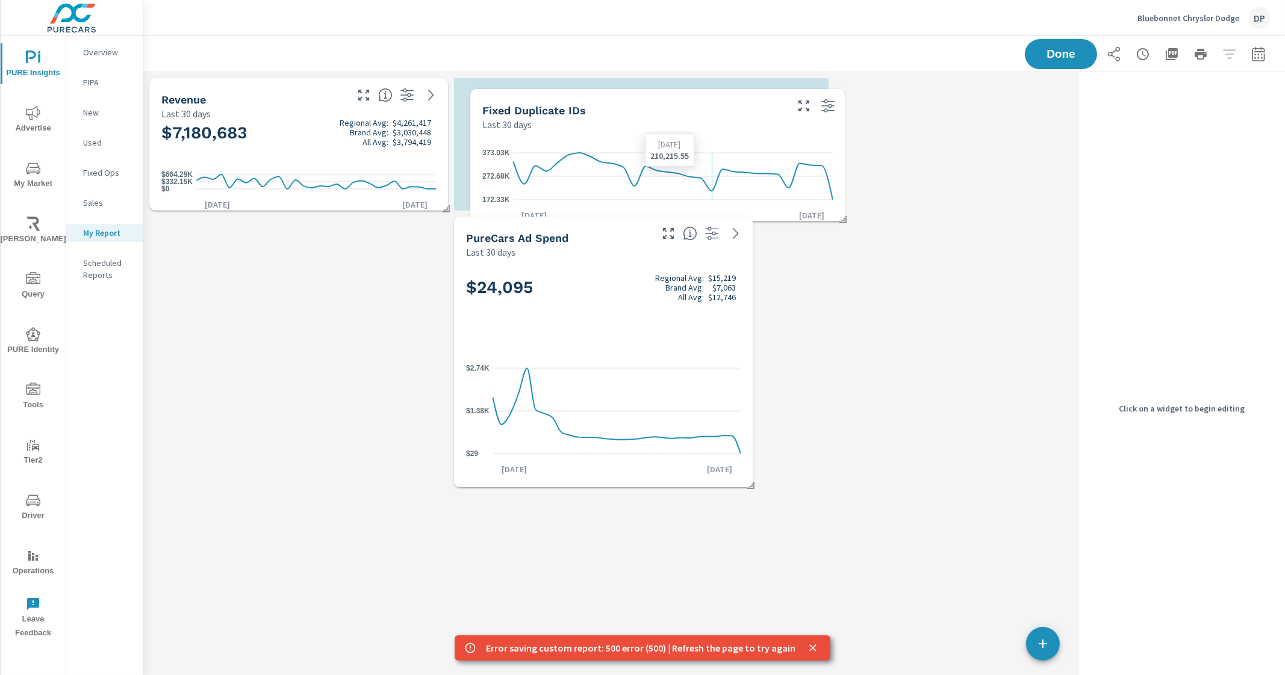
drag, startPoint x: 388, startPoint y: 276, endPoint x: 709, endPoint y: 149, distance: 345.3
click at [709, 149] on icon "172.33K 272.68K 373.03K" at bounding box center [657, 176] width 350 height 66
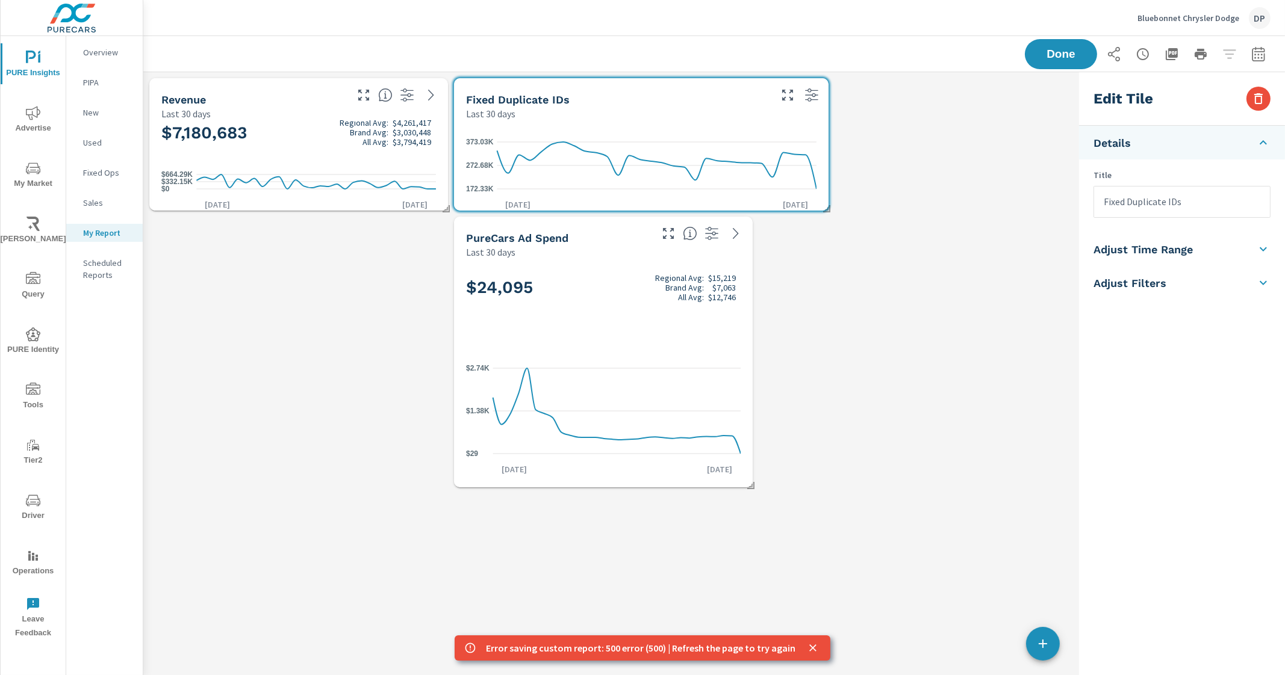
click at [901, 332] on div "Revenue Last 30 days $7,180,683 Regional Avg: $4,261,417 Brand Avg: $3,030,448 …" at bounding box center [608, 282] width 931 height 421
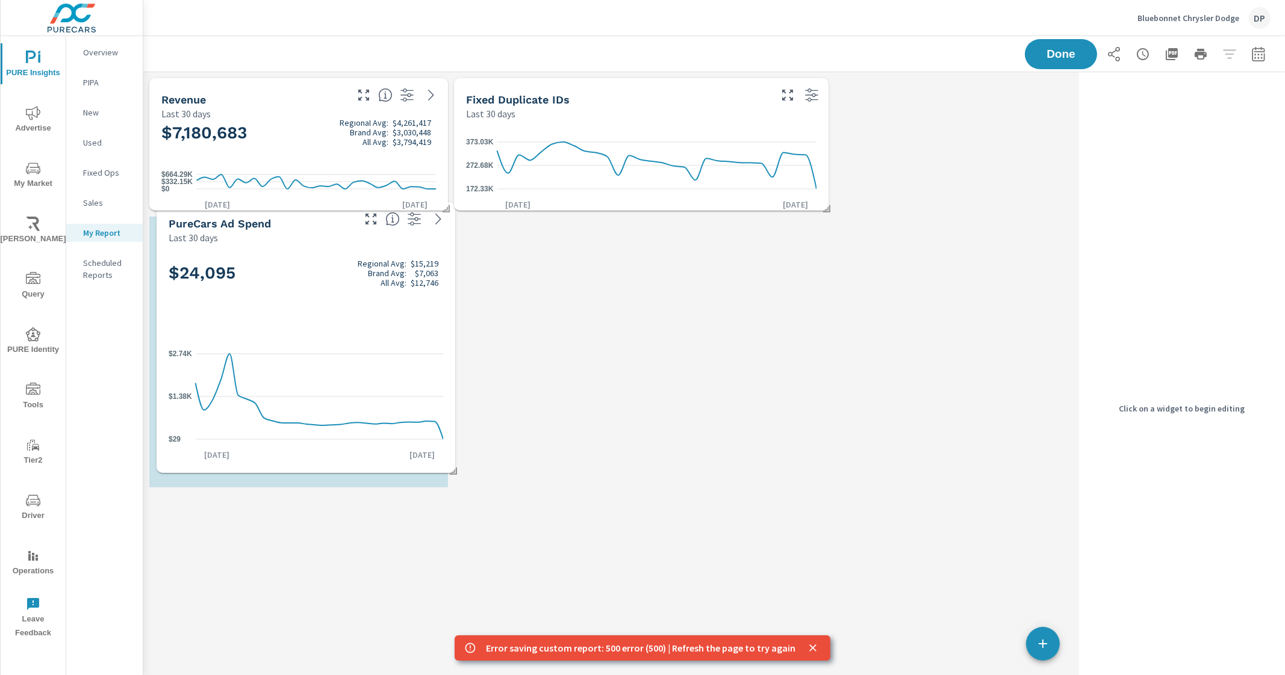
drag, startPoint x: 613, startPoint y: 326, endPoint x: 315, endPoint y: 312, distance: 297.7
click at [315, 312] on div "$24,095 Regional Avg: $15,219 Brand Avg: $7,063 All Avg: $12,746" at bounding box center [306, 292] width 274 height 73
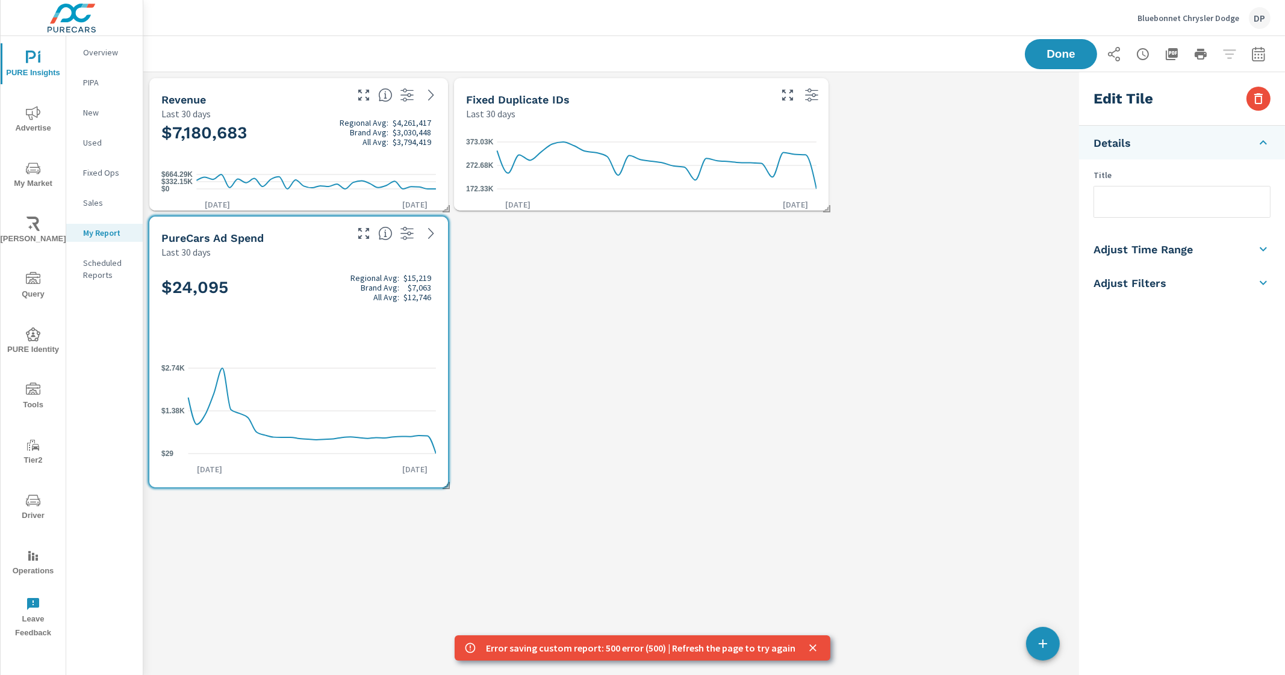
click at [595, 361] on div "Revenue Last 30 days $7,180,683 Regional Avg: $4,261,417 Brand Avg: $3,030,448 …" at bounding box center [608, 282] width 931 height 421
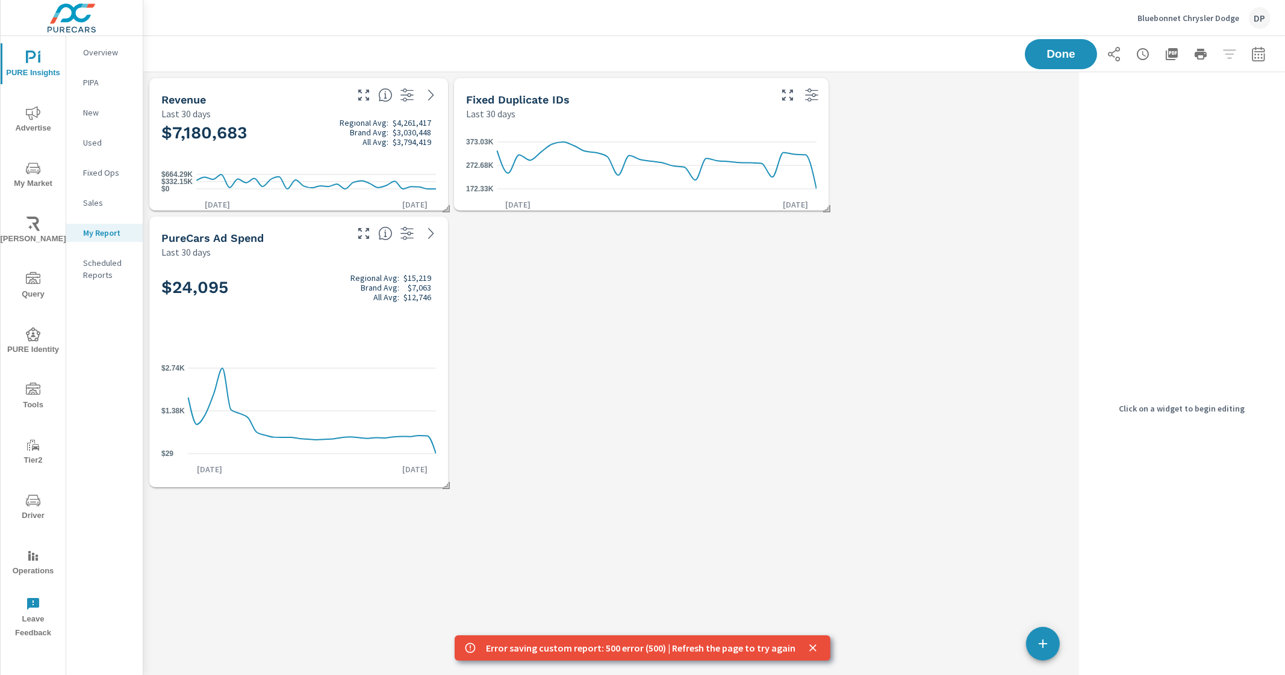
click at [809, 398] on icon "close" at bounding box center [813, 648] width 12 height 12
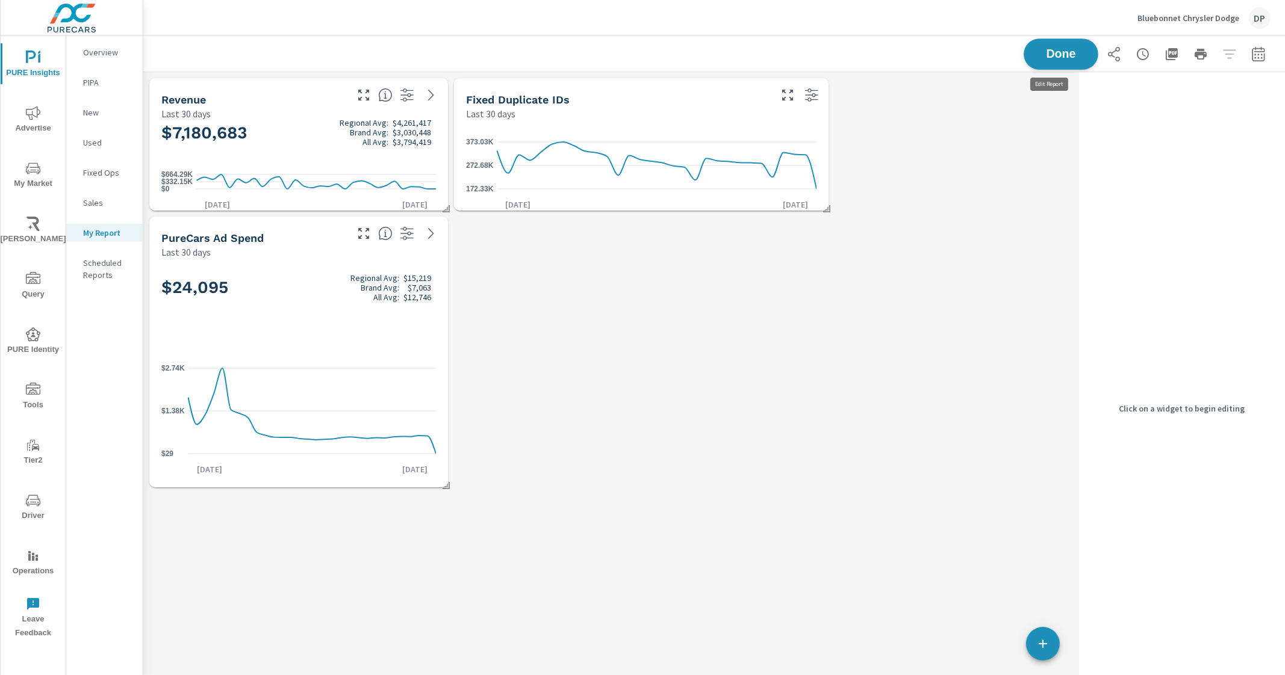
click at [1060, 48] on span "Done" at bounding box center [1060, 53] width 49 height 11
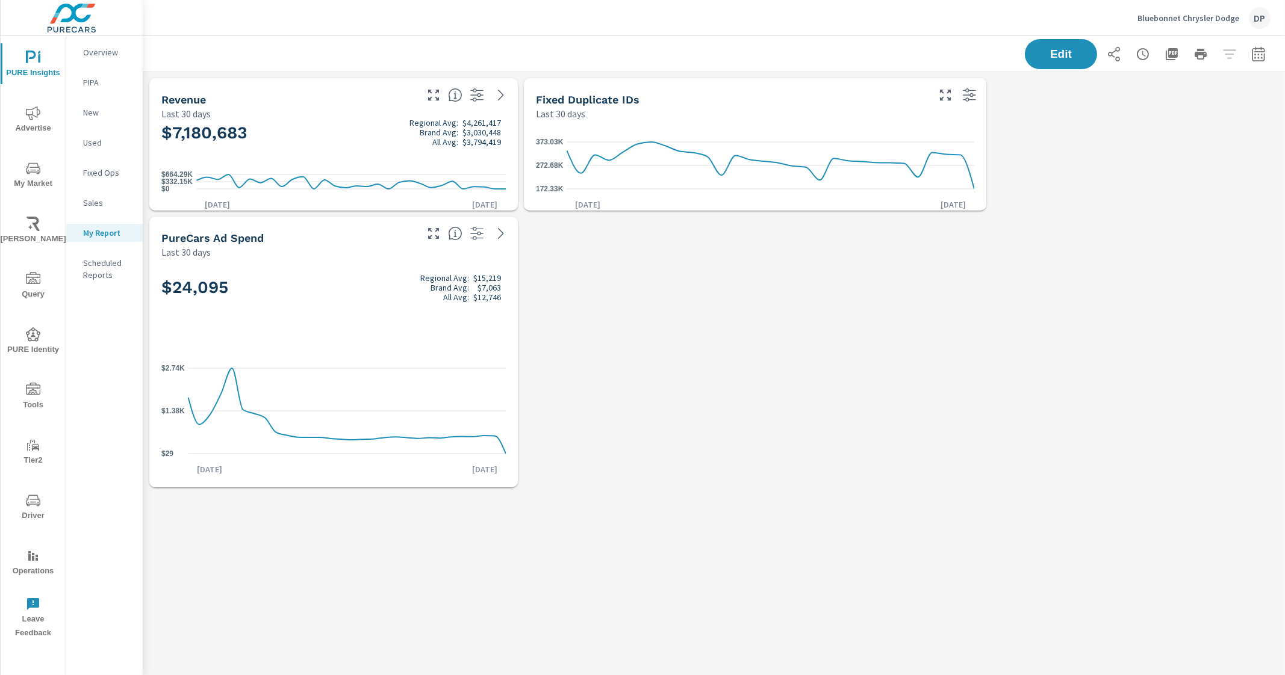
click at [720, 292] on div "Revenue Last 30 days $7,180,683 Regional Avg: $4,261,417 Brand Avg: $3,030,448 …" at bounding box center [713, 282] width 1141 height 421
click at [710, 130] on div "172.33K 272.68K 373.03K Aug 27th Sep 25th" at bounding box center [755, 165] width 453 height 81
drag, startPoint x: 541, startPoint y: 96, endPoint x: 721, endPoint y: 125, distance: 182.8
click at [709, 123] on div "Fixed Duplicate IDs Last 30 days 172.33K 272.68K 373.03K Aug 27th Sep 25th" at bounding box center [755, 144] width 462 height 132
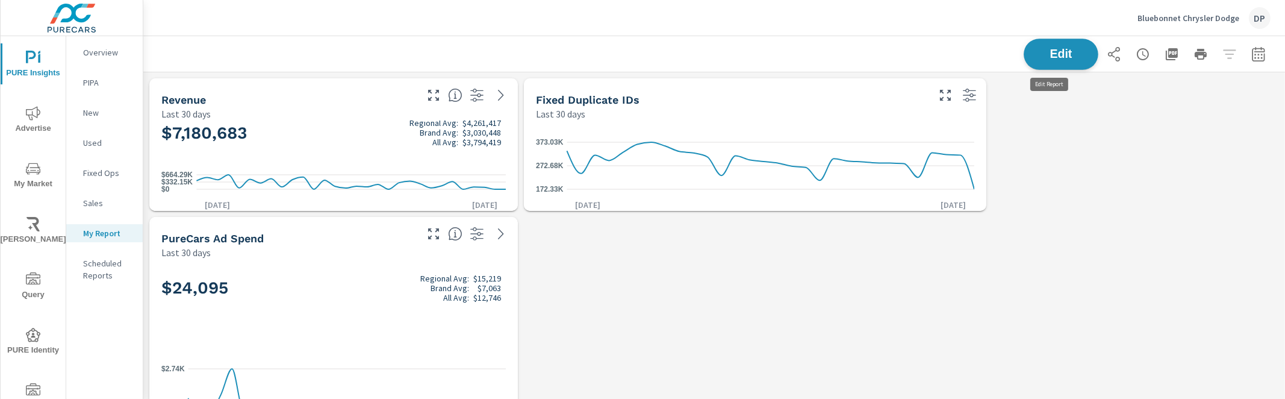
click at [1043, 54] on span "Edit" at bounding box center [1060, 53] width 49 height 11
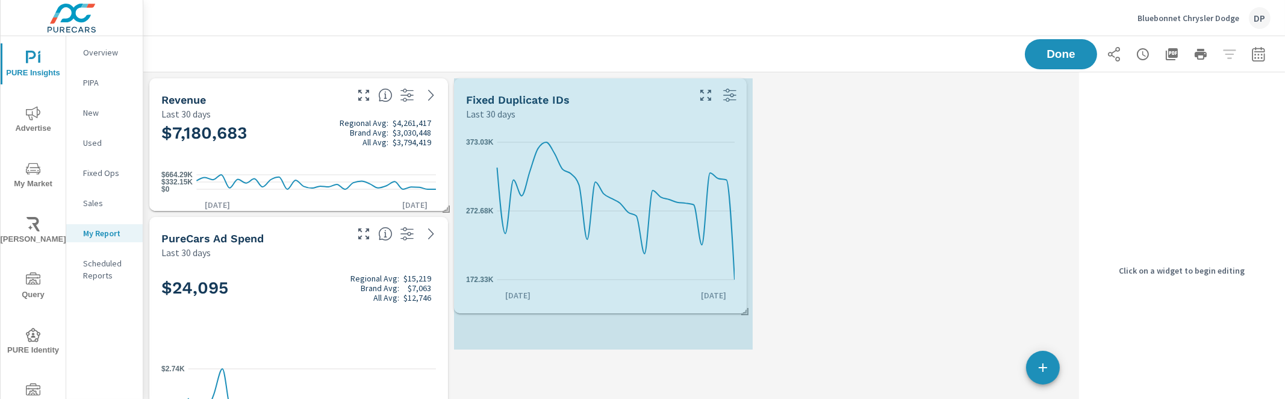
drag, startPoint x: 827, startPoint y: 209, endPoint x: 745, endPoint y: 311, distance: 131.1
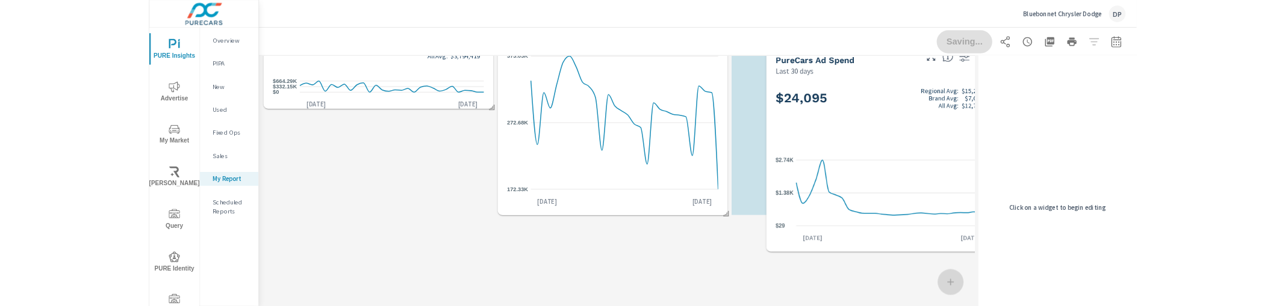
scroll to position [6, 6]
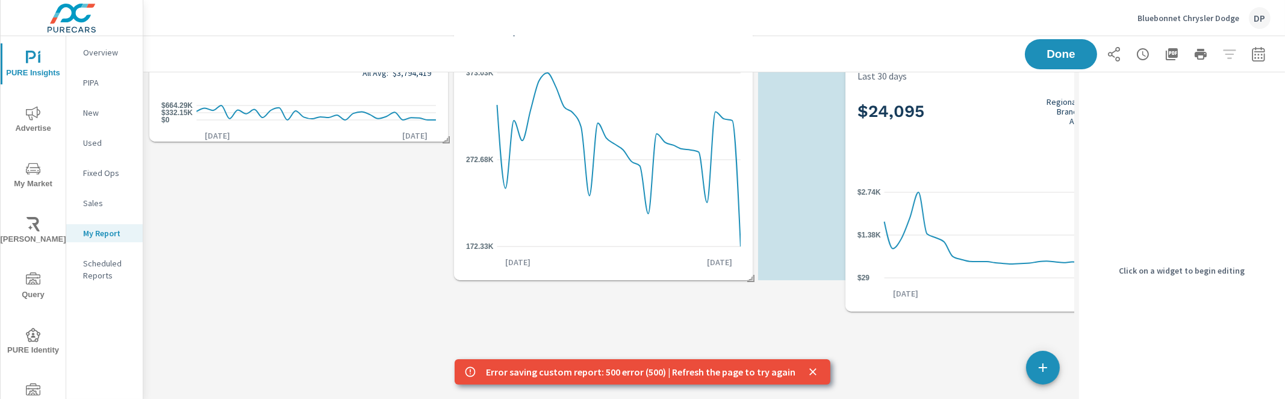
drag, startPoint x: 329, startPoint y: 306, endPoint x: 1025, endPoint y: 204, distance: 703.3
click at [1025, 204] on icon "$29 $1.38K $2.74K" at bounding box center [994, 234] width 274 height 105
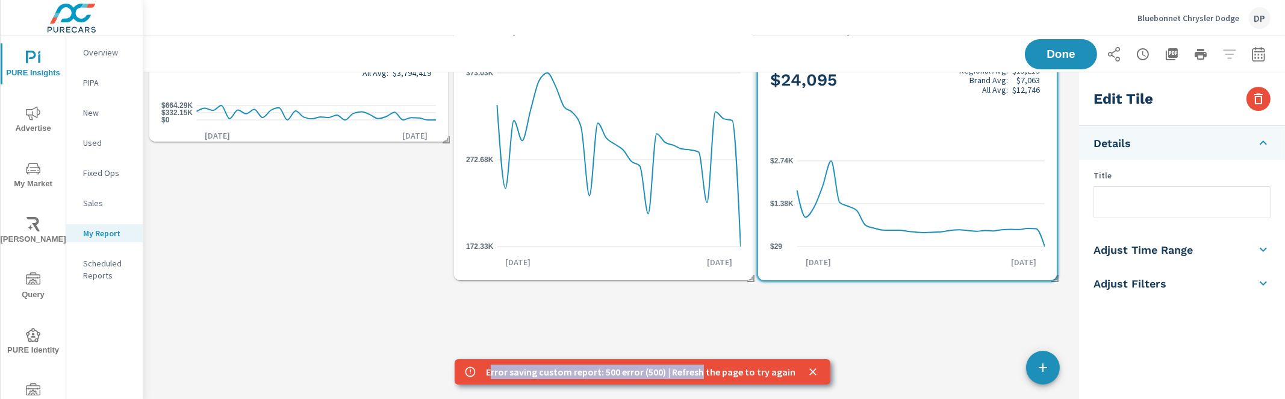
drag, startPoint x: 493, startPoint y: 374, endPoint x: 702, endPoint y: 374, distance: 209.5
click at [702, 374] on p "Error saving custom report: 500 error (500) | Refresh the page to try again" at bounding box center [640, 371] width 309 height 14
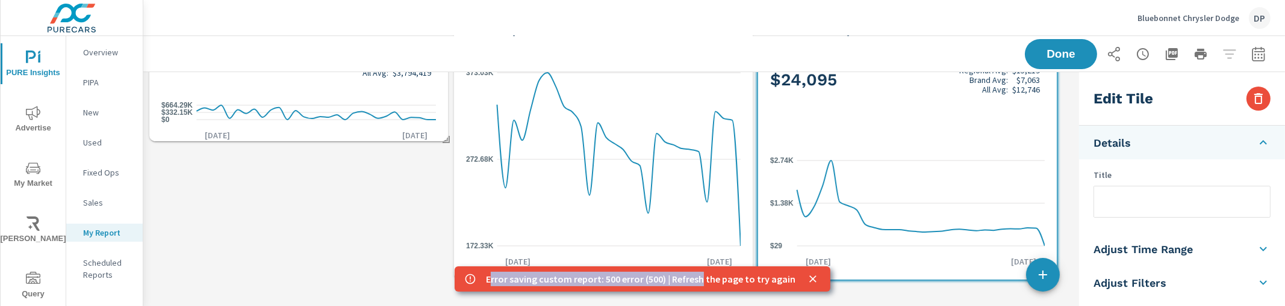
click at [680, 284] on p "Error saving custom report: 500 error (500) | Refresh the page to try again" at bounding box center [640, 279] width 309 height 14
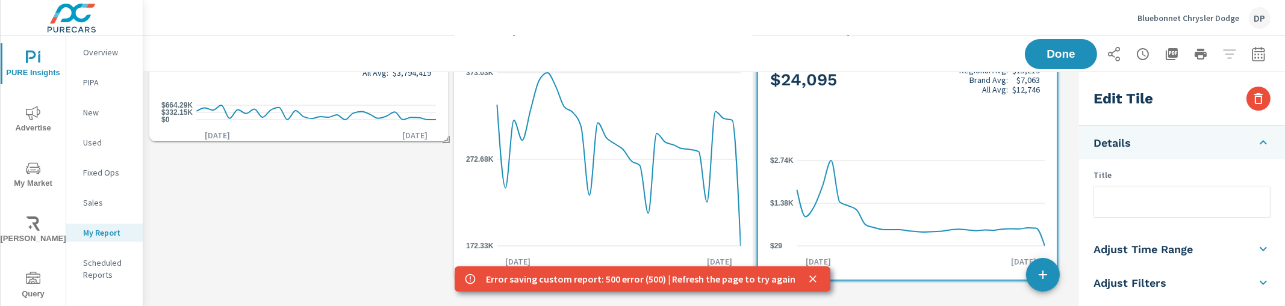
click at [810, 278] on icon "close" at bounding box center [812, 279] width 7 height 7
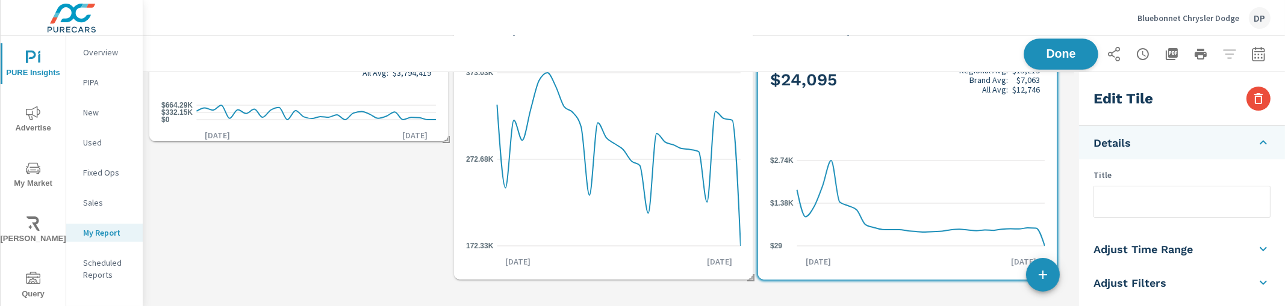
scroll to position [306, 942]
click at [1059, 58] on span "Done" at bounding box center [1060, 53] width 49 height 11
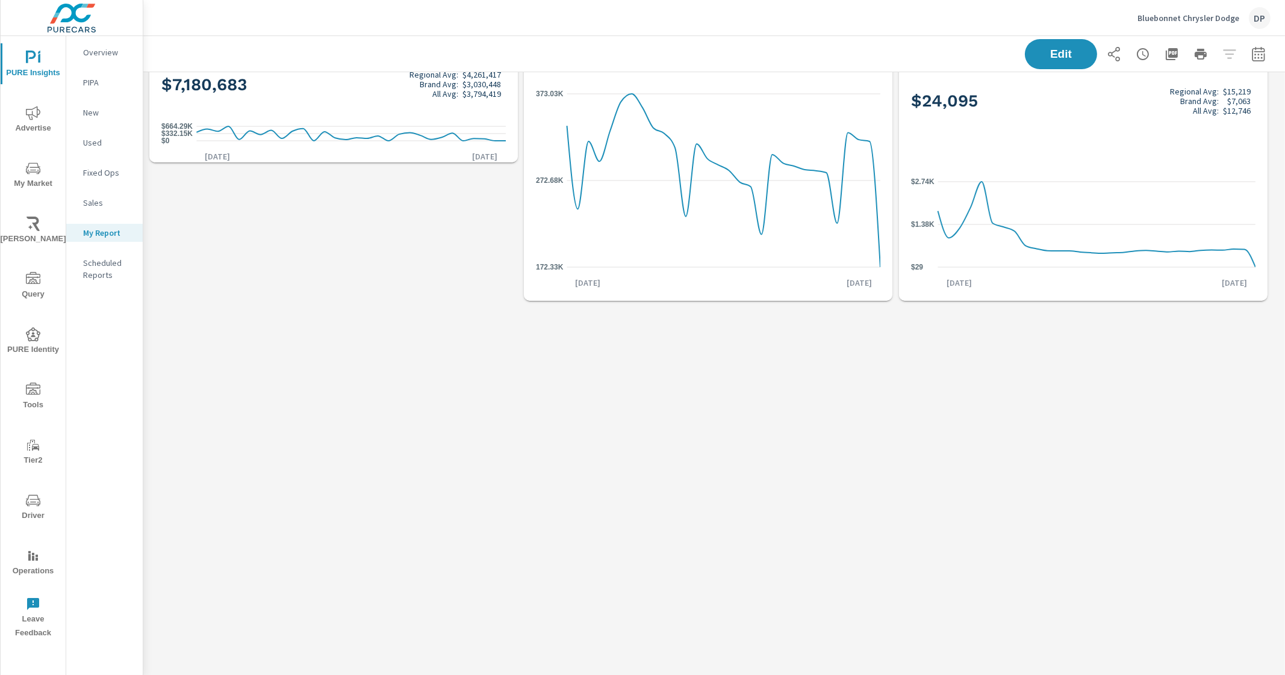
scroll to position [0, 0]
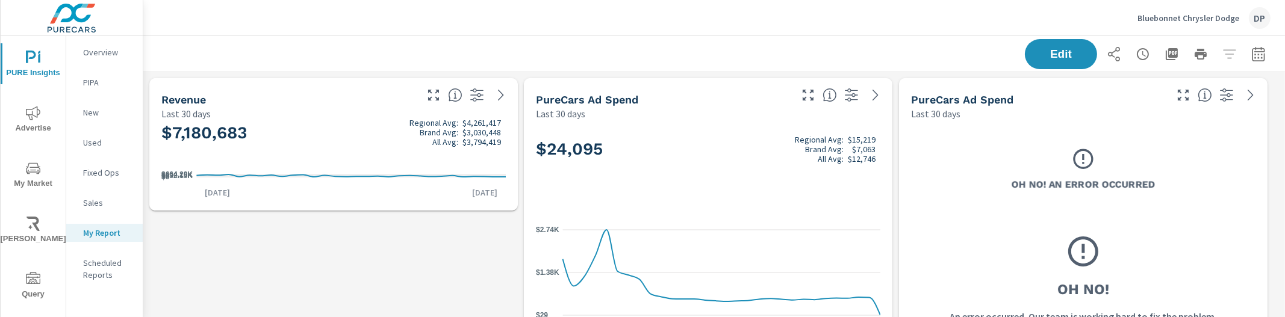
click at [1037, 190] on h3 "Oh No! An Error Occurred" at bounding box center [1082, 185] width 143 height 14
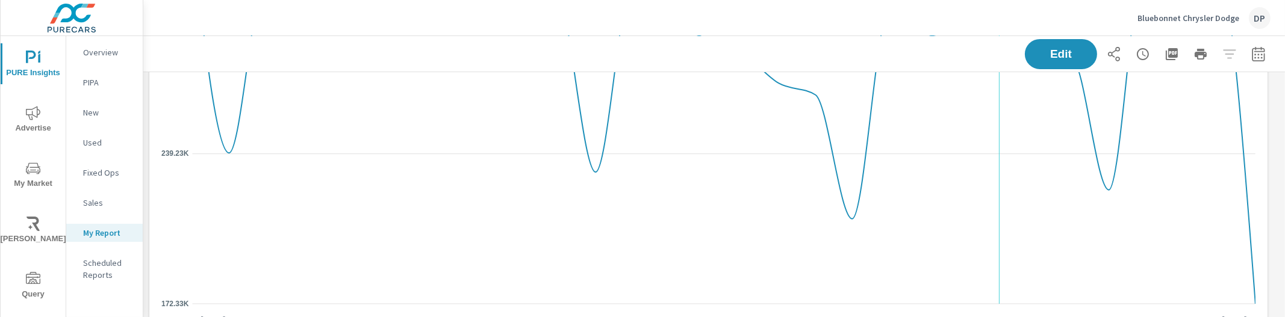
scroll to position [441, 0]
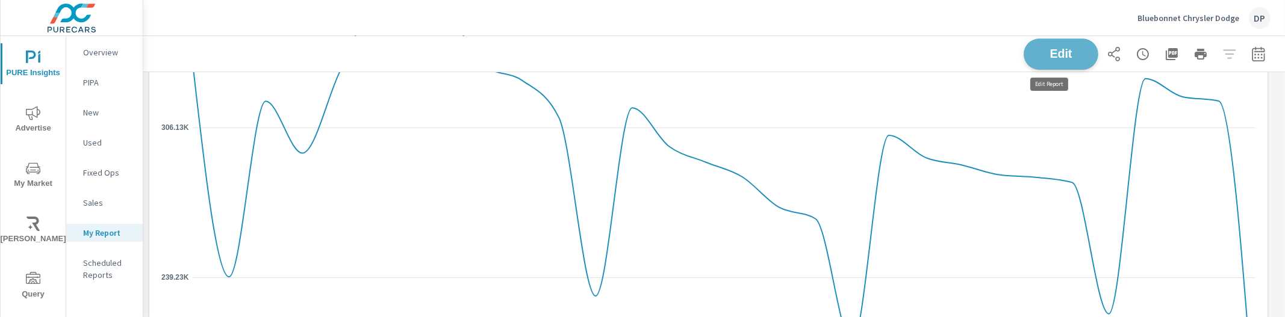
click at [1053, 48] on span "Edit" at bounding box center [1060, 53] width 49 height 11
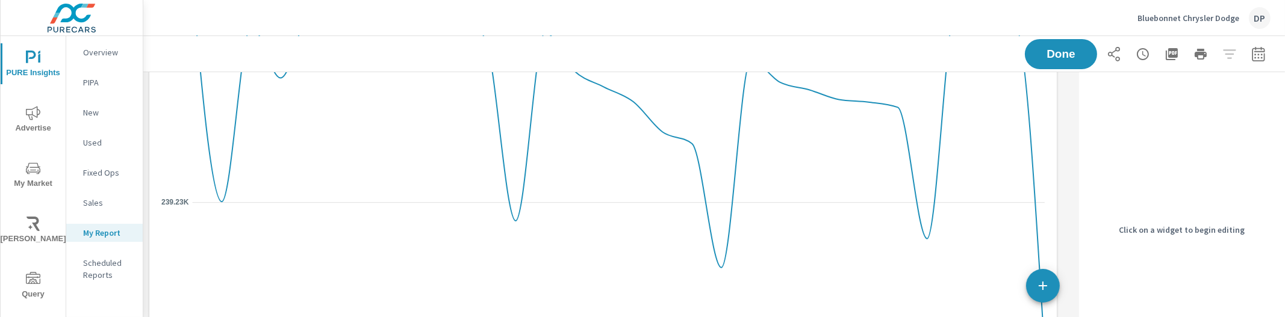
scroll to position [592, 0]
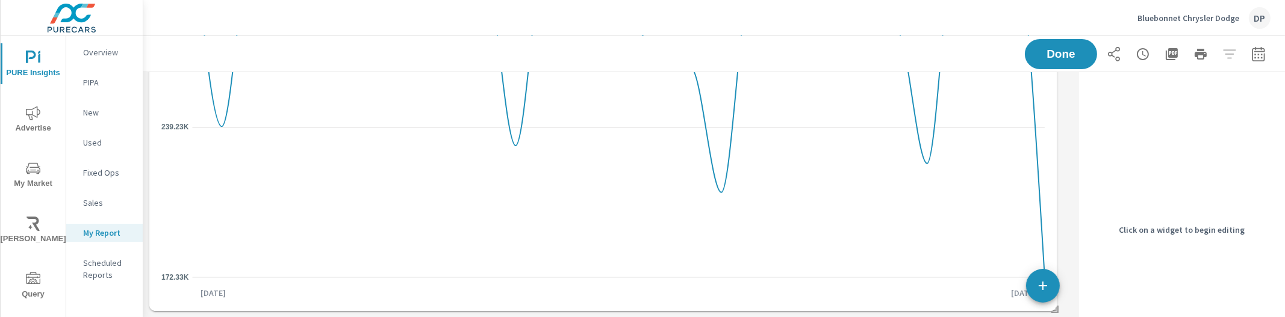
click at [905, 216] on icon at bounding box center [618, 52] width 852 height 450
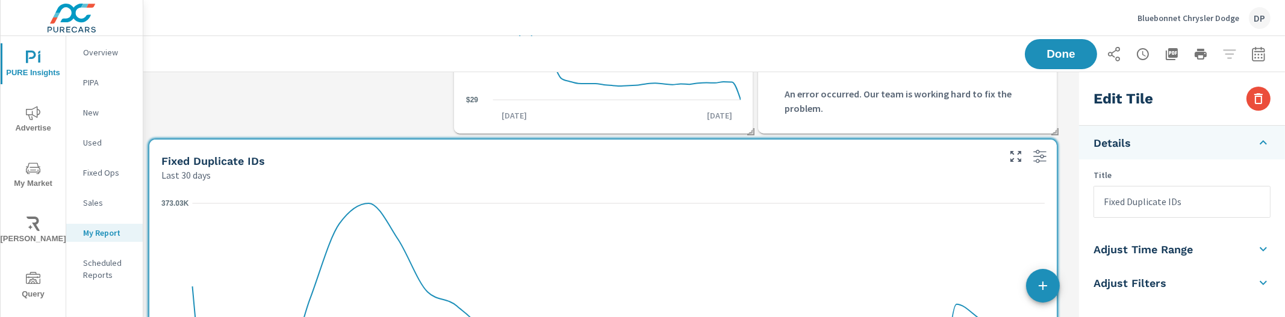
scroll to position [0, 0]
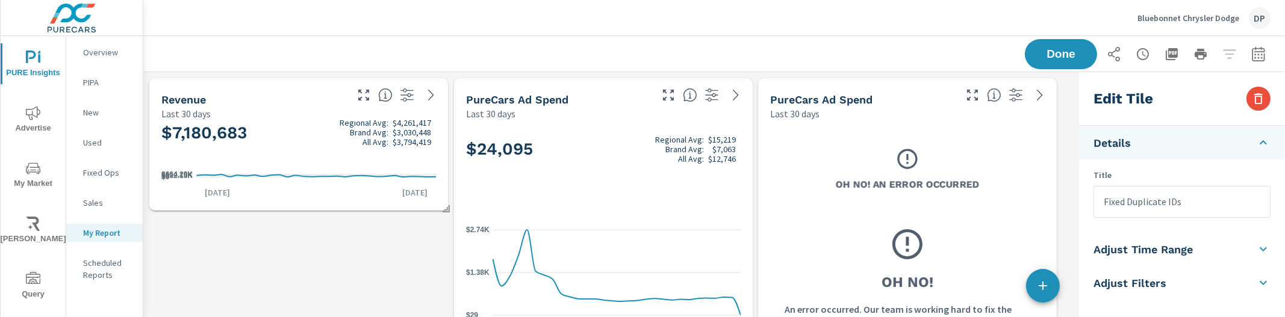
click at [924, 173] on div "Oh No! An Error Occurred" at bounding box center [907, 168] width 183 height 49
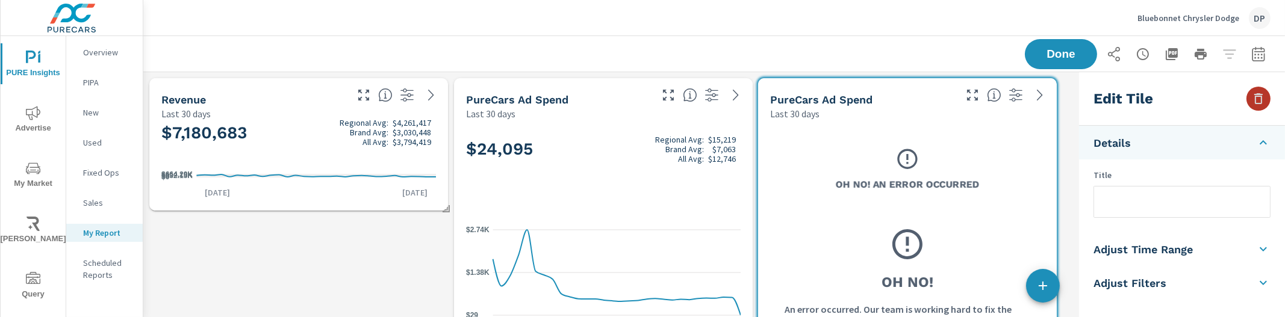
click at [1257, 104] on icon "button" at bounding box center [1258, 98] width 14 height 14
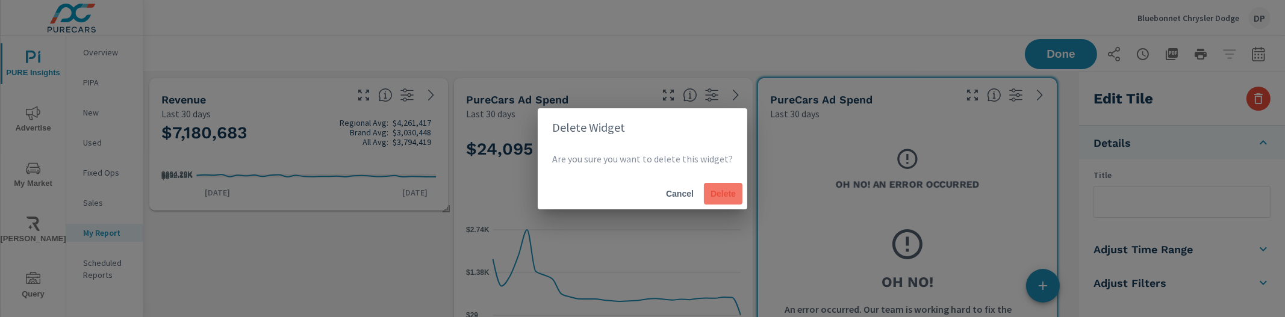
click at [721, 189] on span "Delete" at bounding box center [723, 193] width 29 height 11
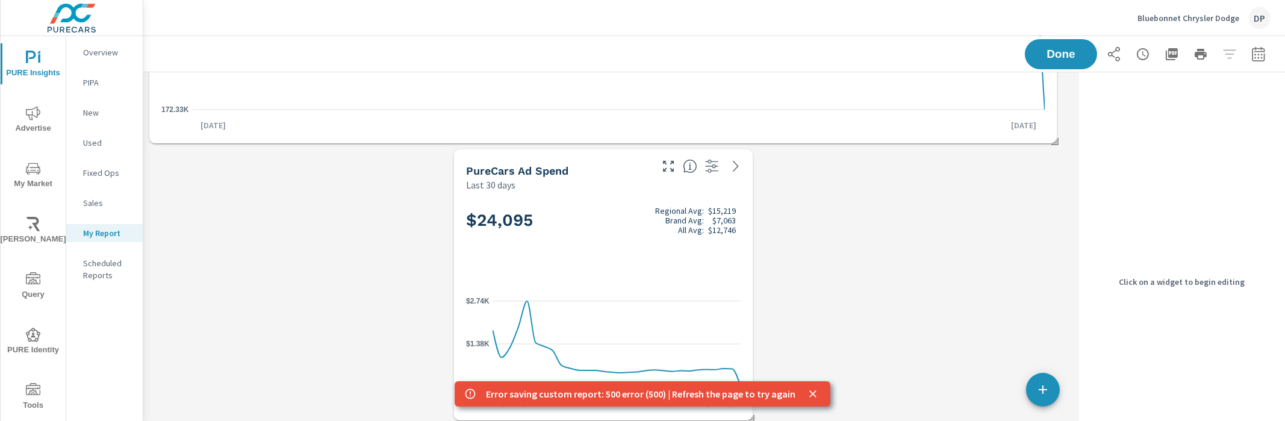
scroll to position [626, 0]
click at [683, 279] on div "$24,095 Regional Avg: $15,219 Brand Avg: $7,063 All Avg: $12,746 $29 $1.38K $2.…" at bounding box center [603, 300] width 289 height 219
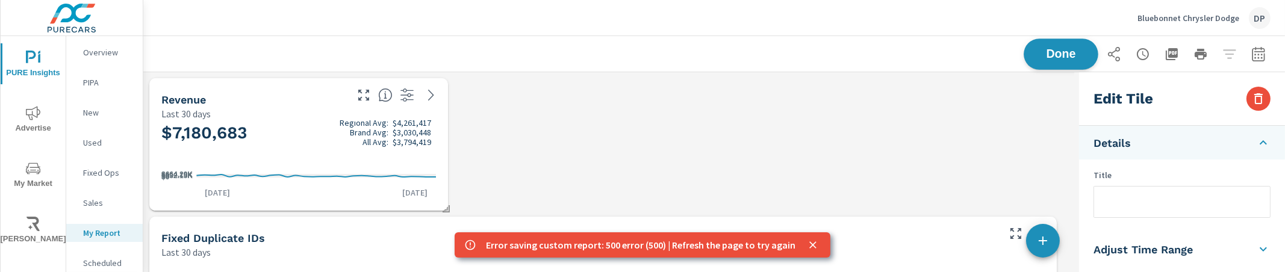
scroll to position [999, 942]
click at [1070, 43] on button "Done" at bounding box center [1060, 54] width 75 height 31
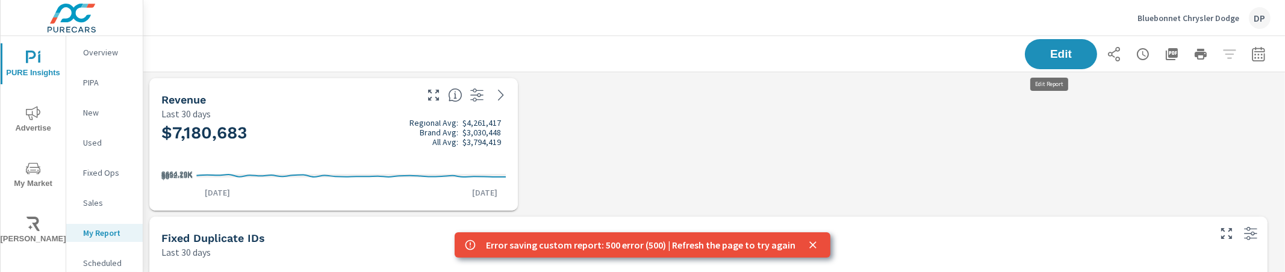
scroll to position [999, 1153]
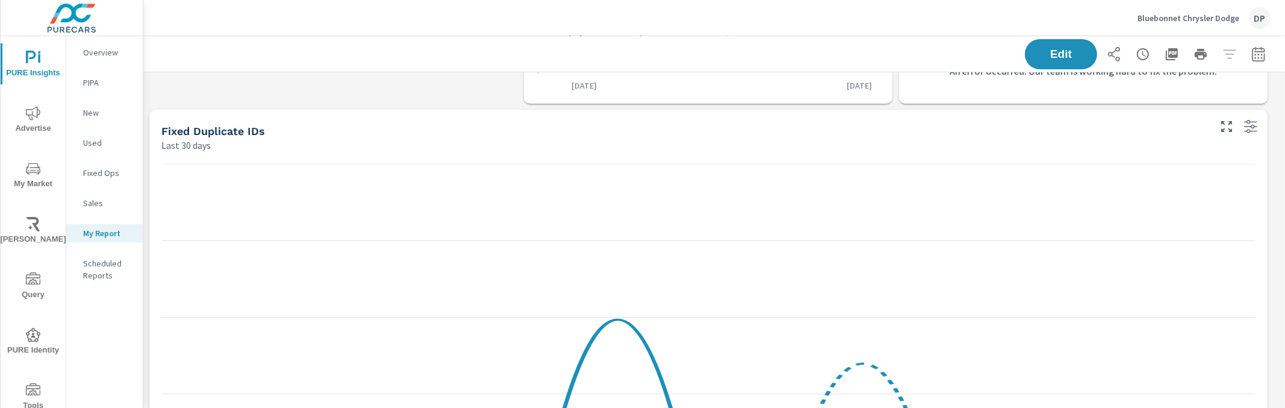
scroll to position [300, 0]
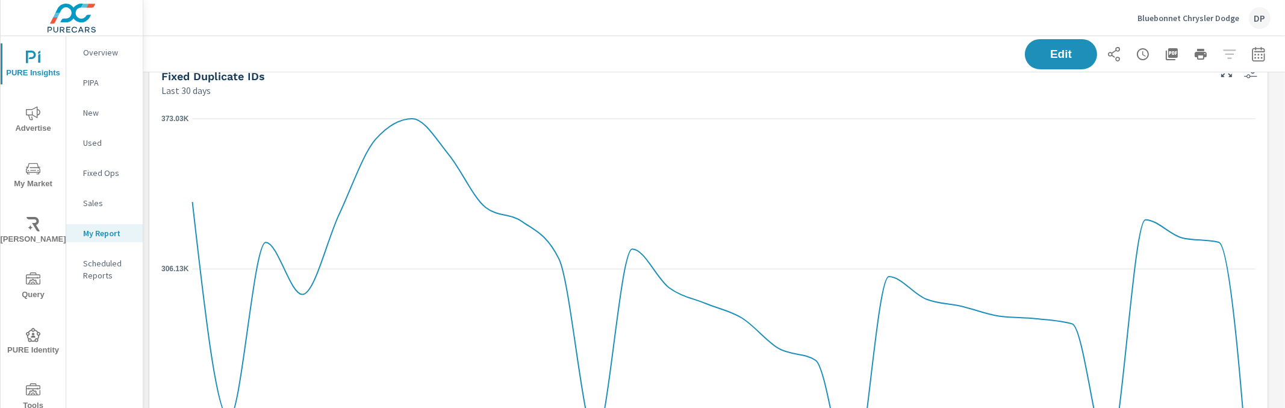
click at [1237, 43] on div "Edit" at bounding box center [1148, 54] width 246 height 30
click at [1251, 48] on icon "button" at bounding box center [1257, 53] width 13 height 14
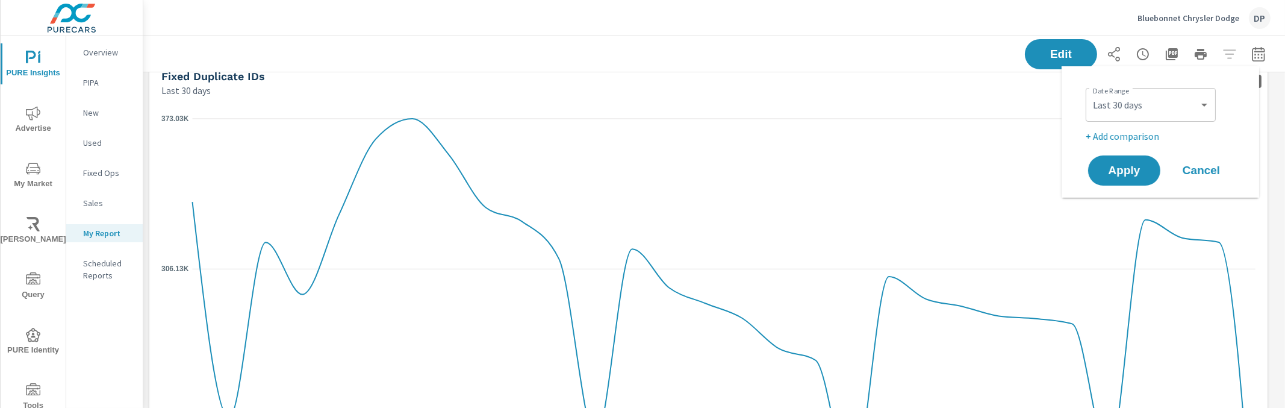
scroll to position [860, 1153]
click at [1161, 107] on select "Custom [DATE] Last week Last 7 days Last 14 days Last 30 days Last 45 days Last…" at bounding box center [1150, 105] width 120 height 24
select select "Last 14 days"
click at [1090, 93] on select "Custom [DATE] Last week Last 7 days Last 14 days Last 30 days Last 45 days Last…" at bounding box center [1150, 105] width 120 height 24
click at [1130, 170] on span "Apply" at bounding box center [1123, 170] width 49 height 11
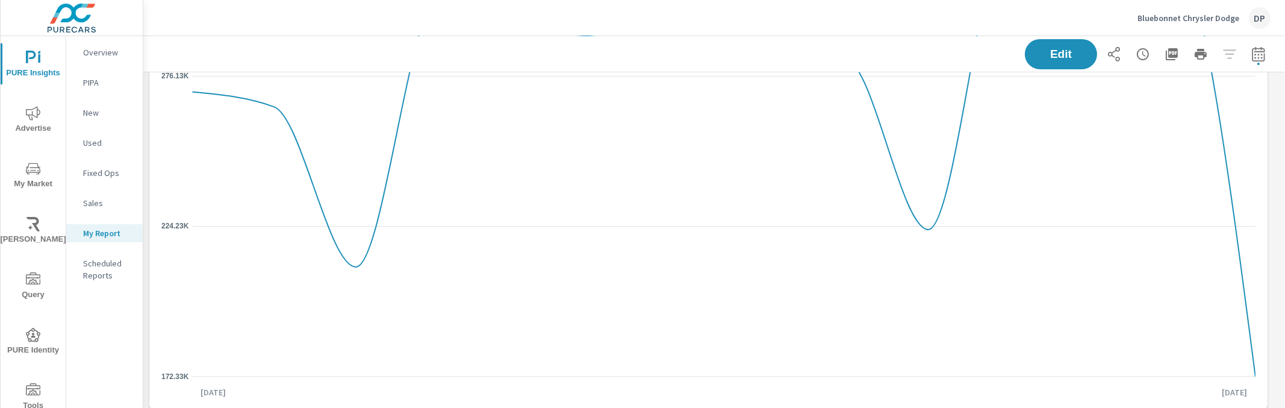
scroll to position [501, 0]
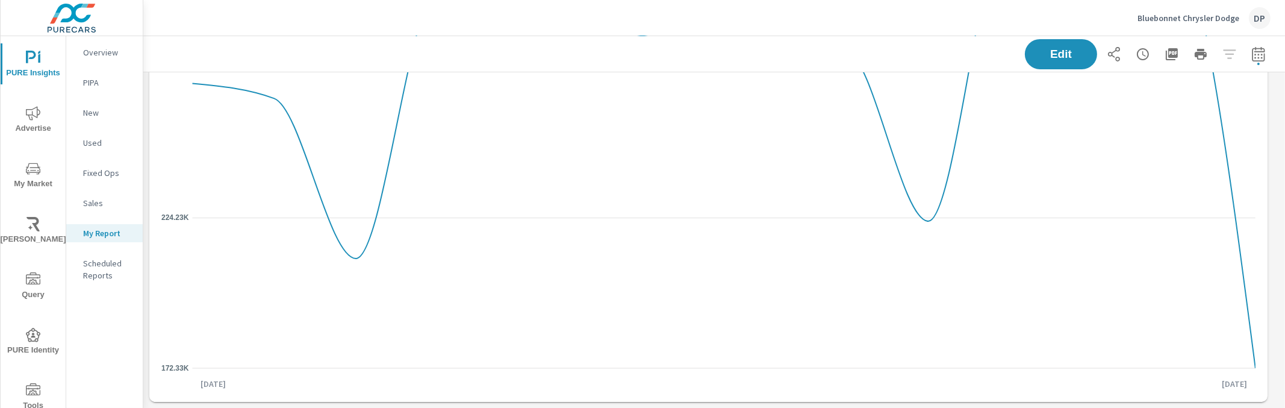
click at [105, 57] on p "Overview" at bounding box center [108, 52] width 50 height 12
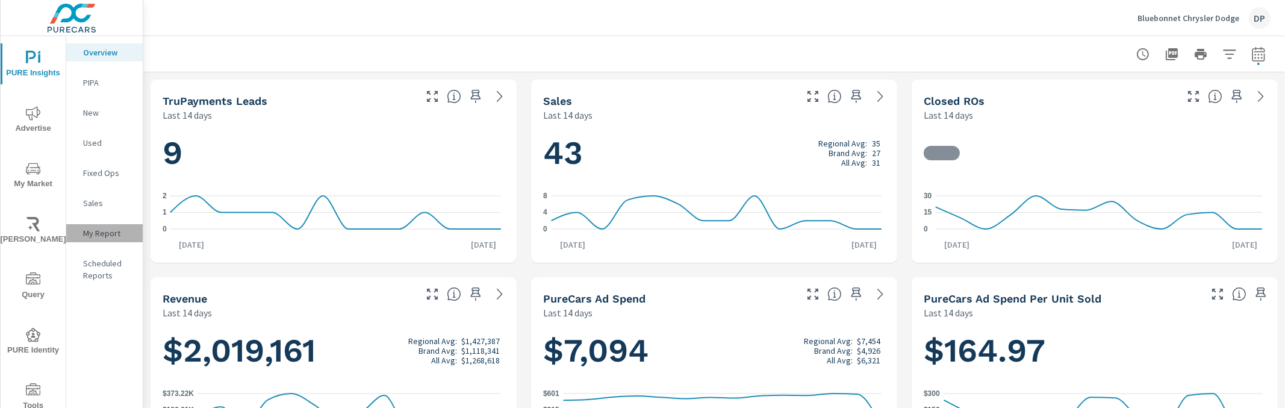
click at [92, 227] on p "My Report" at bounding box center [108, 233] width 50 height 12
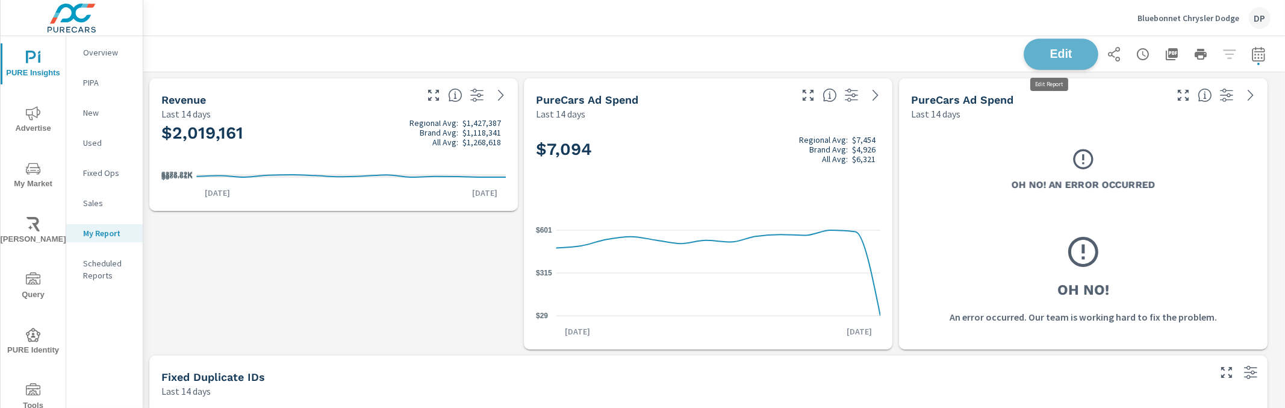
click at [1039, 51] on span "Edit" at bounding box center [1060, 53] width 49 height 11
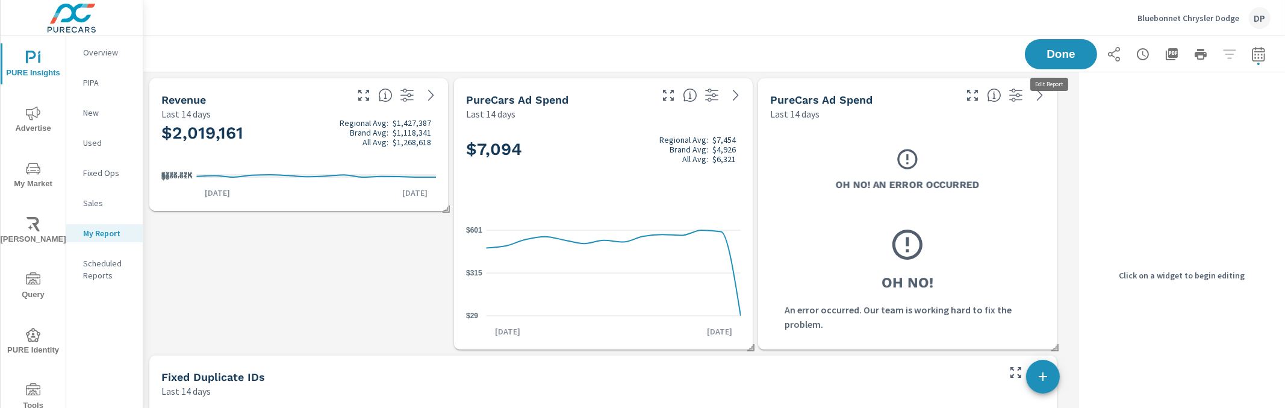
scroll to position [860, 942]
click at [851, 191] on h3 "Oh No! An Error Occurred" at bounding box center [907, 185] width 143 height 14
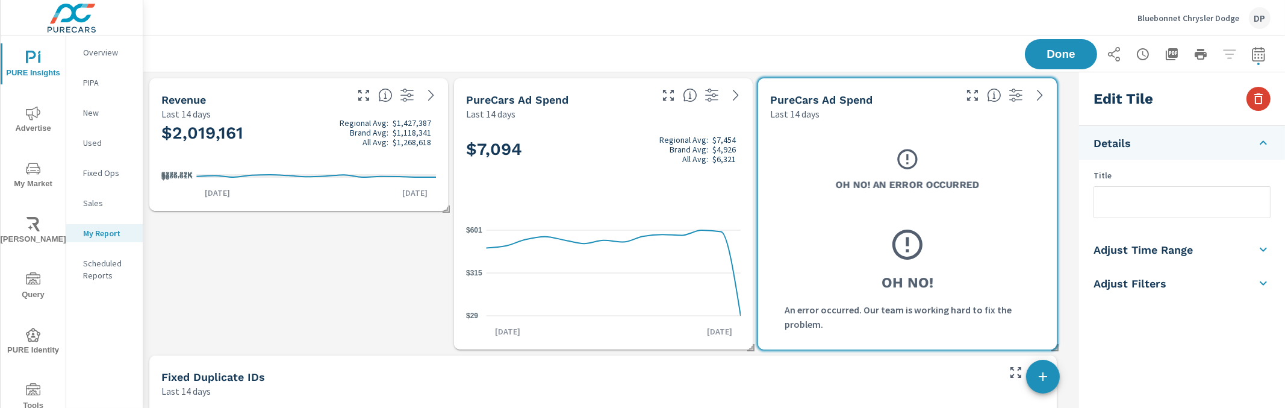
click at [1249, 92] on button "button" at bounding box center [1258, 99] width 24 height 24
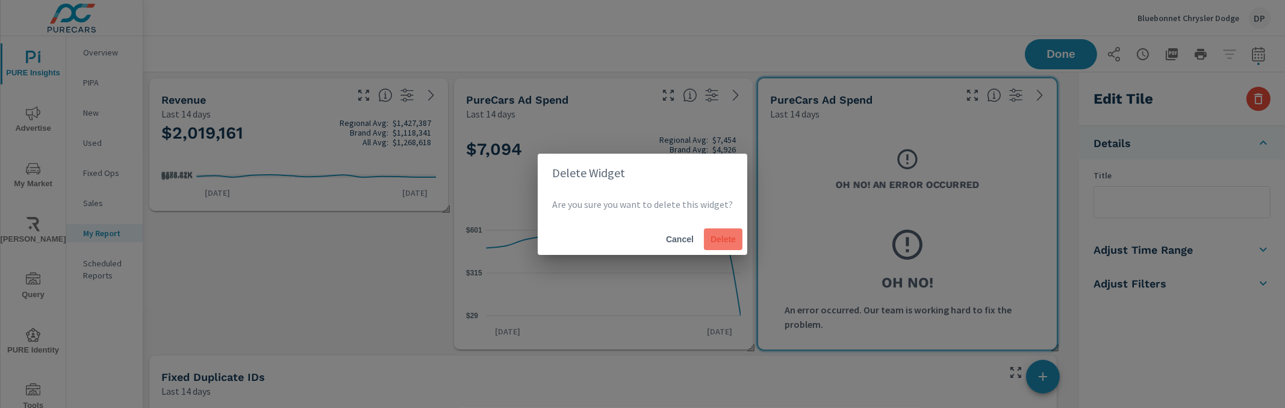
click at [723, 242] on span "Delete" at bounding box center [723, 239] width 29 height 11
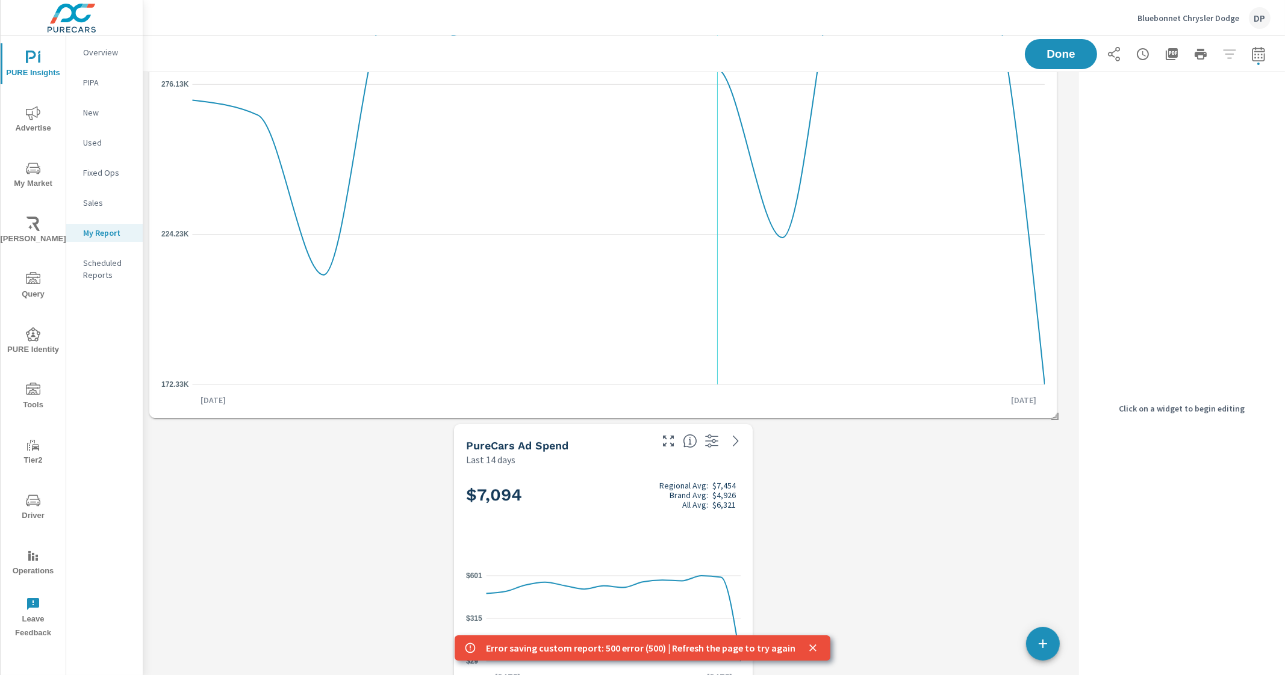
scroll to position [221, 0]
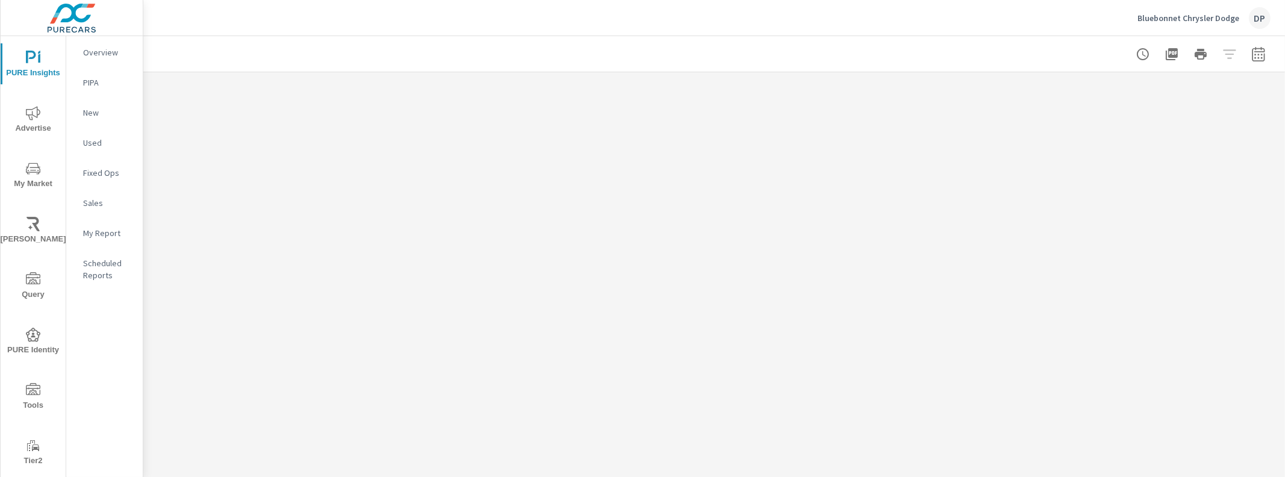
click at [94, 231] on p "My Report" at bounding box center [108, 233] width 50 height 12
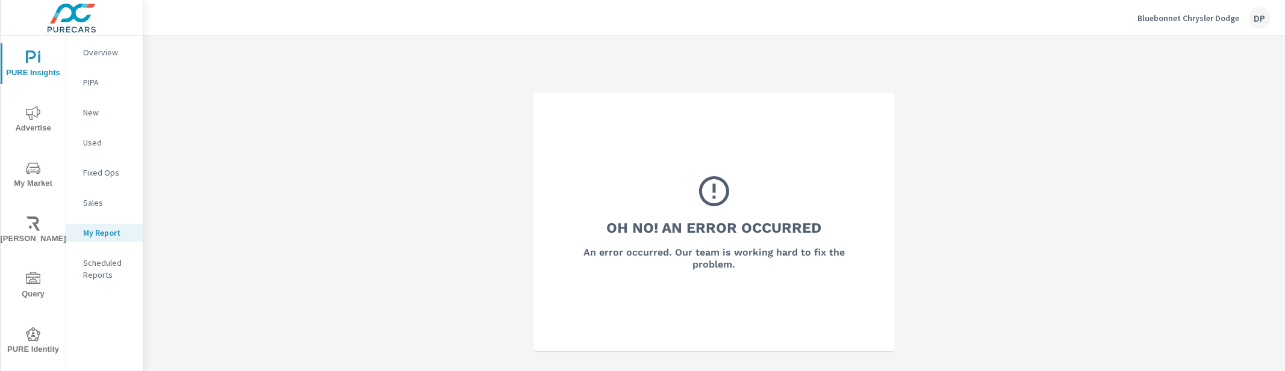
click at [515, 175] on div "Oh No! An Error Occurred An error occurred. Our team is working hard to fix the…" at bounding box center [713, 221] width 1141 height 371
click at [117, 234] on p "My Report" at bounding box center [108, 233] width 50 height 12
click at [102, 49] on p "Overview" at bounding box center [108, 52] width 50 height 12
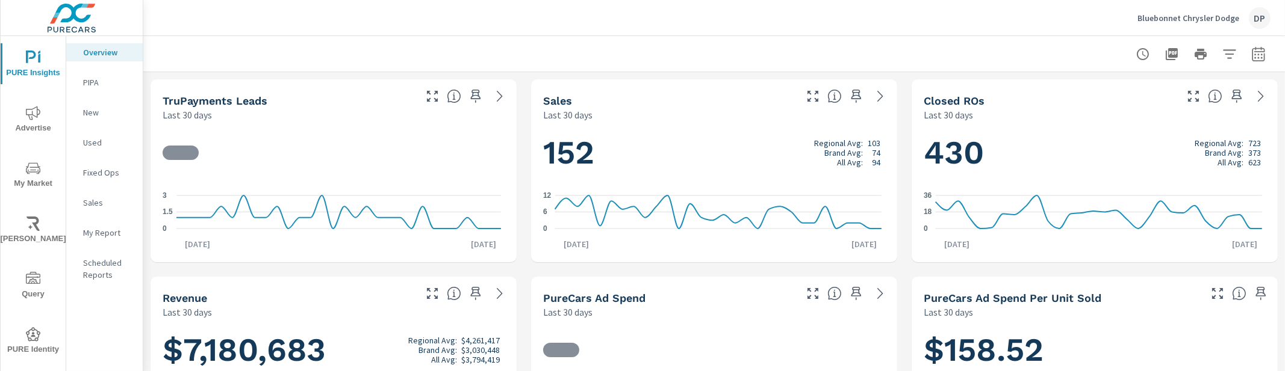
click at [103, 229] on p "My Report" at bounding box center [108, 233] width 50 height 12
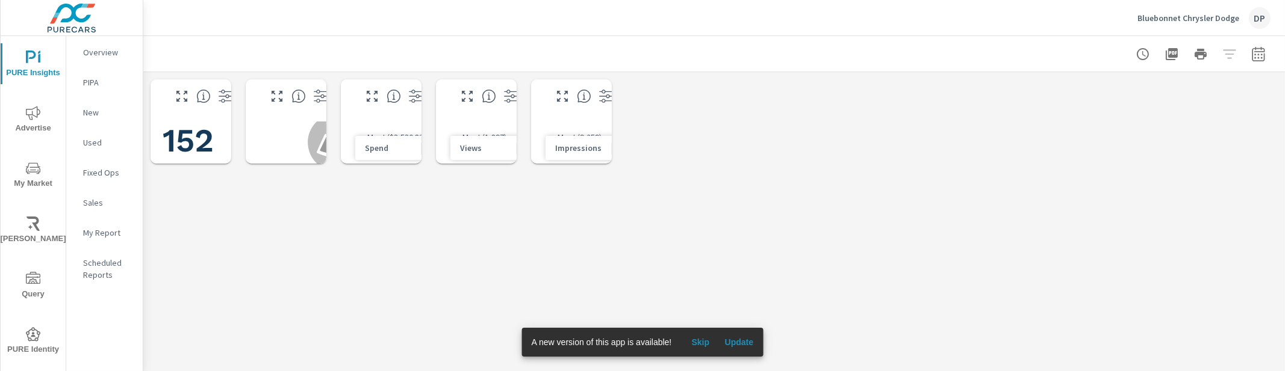
click at [731, 341] on span "Update" at bounding box center [738, 342] width 29 height 11
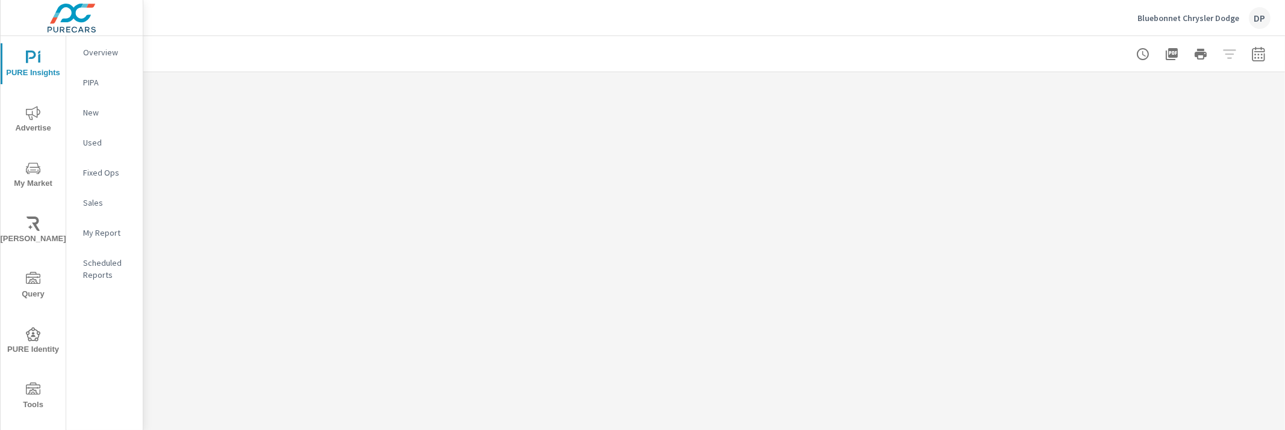
click at [665, 237] on div "Your Dashboard Bluebonnet Chrysler Dodge Report date range: Aug 27, 2025 - Sep …" at bounding box center [713, 233] width 1141 height 394
click at [101, 236] on p "My Report" at bounding box center [108, 233] width 50 height 12
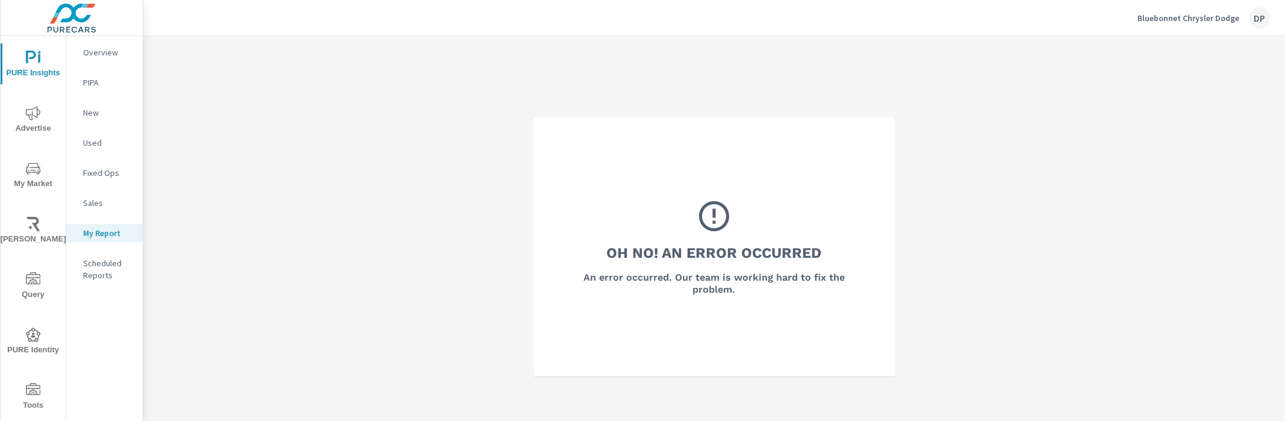
click at [780, 391] on div "Oh No! An Error Occurred An error occurred. Our team is working hard to fix the…" at bounding box center [713, 246] width 1141 height 421
click at [101, 61] on nav "Overview PIPA New Used Fixed Ops Sales My Report Scheduled Reports" at bounding box center [104, 168] width 76 height 265
click at [102, 51] on p "Overview" at bounding box center [108, 52] width 50 height 12
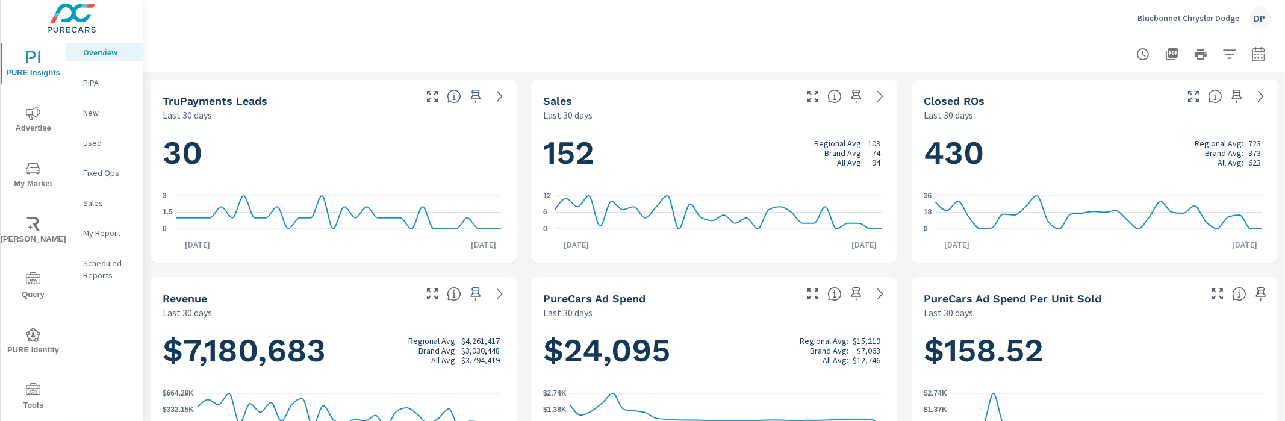
scroll to position [316, 0]
click at [473, 99] on icon "button" at bounding box center [475, 96] width 14 height 14
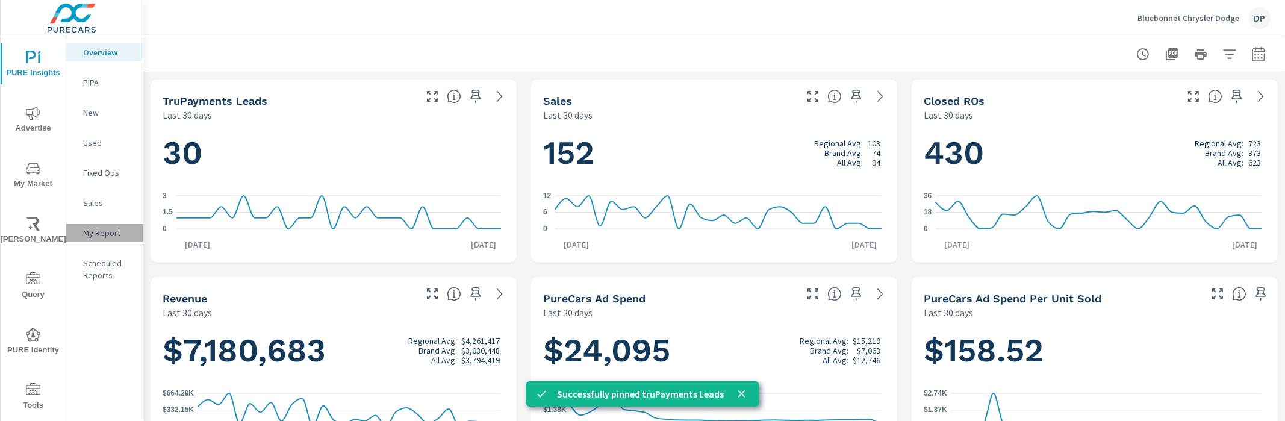
click at [123, 239] on div "My Report" at bounding box center [104, 233] width 76 height 18
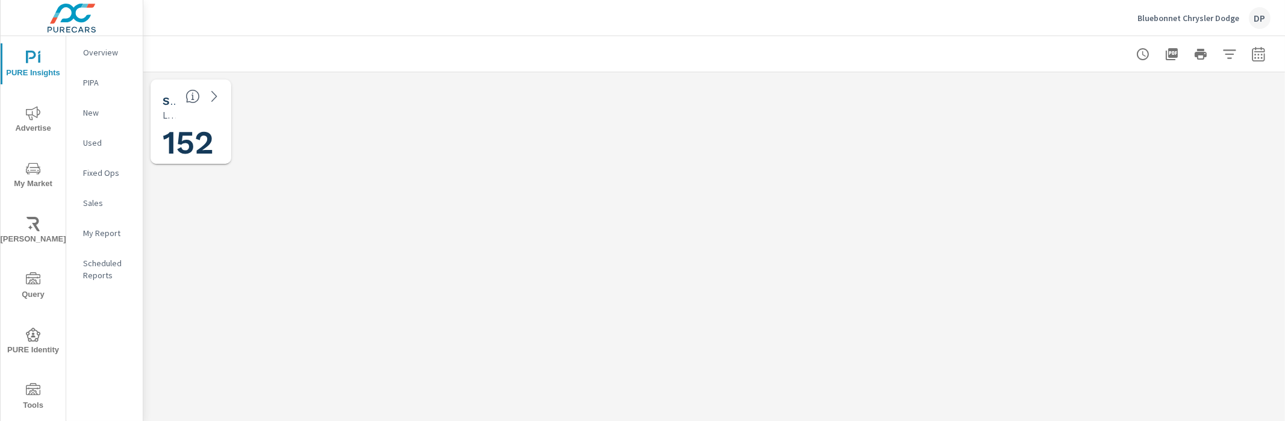
click at [212, 141] on h1 "152" at bounding box center [242, 142] width 159 height 41
click at [102, 232] on p "My Report" at bounding box center [108, 233] width 50 height 12
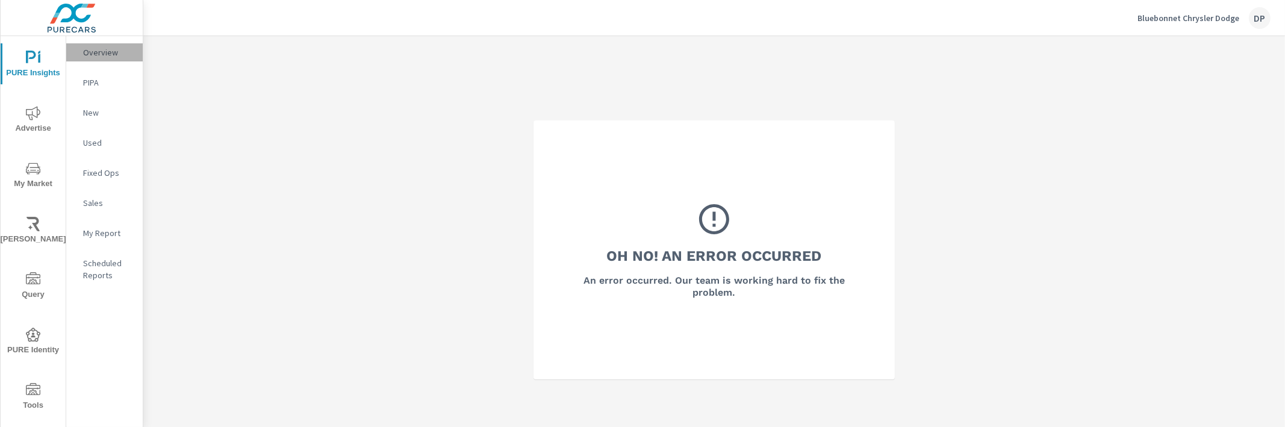
click at [95, 46] on p "Overview" at bounding box center [108, 52] width 50 height 12
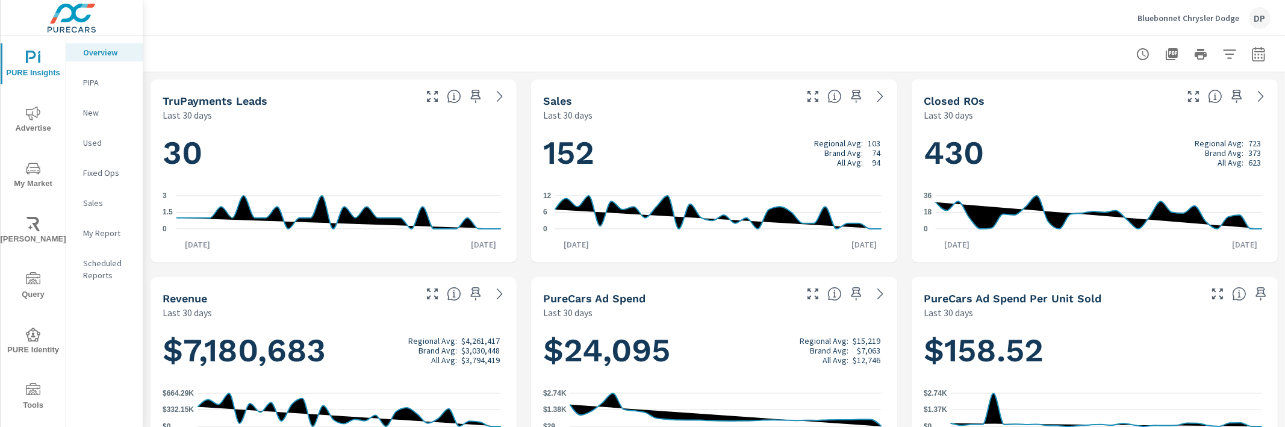
click at [100, 179] on p "My Report" at bounding box center [108, 233] width 50 height 12
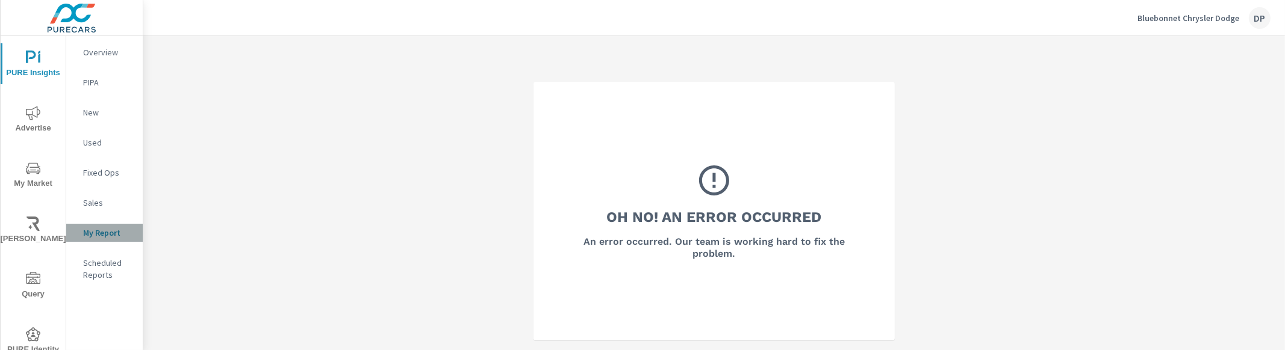
click at [115, 231] on p "My Report" at bounding box center [108, 233] width 50 height 12
click at [99, 236] on p "My Report" at bounding box center [108, 233] width 50 height 12
